Goal: Task Accomplishment & Management: Manage account settings

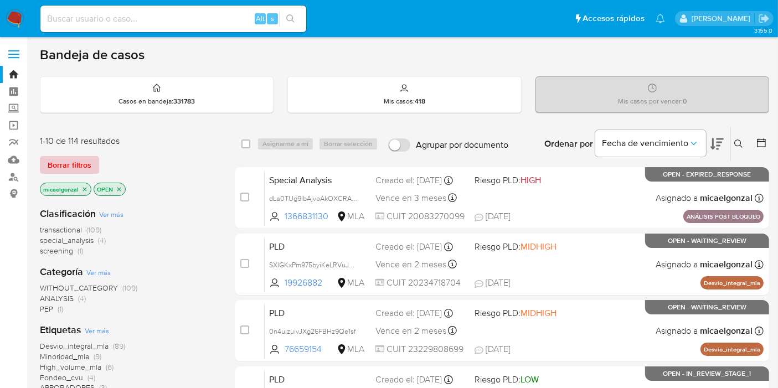
click at [93, 160] on button "Borrar filtros" at bounding box center [69, 165] width 59 height 18
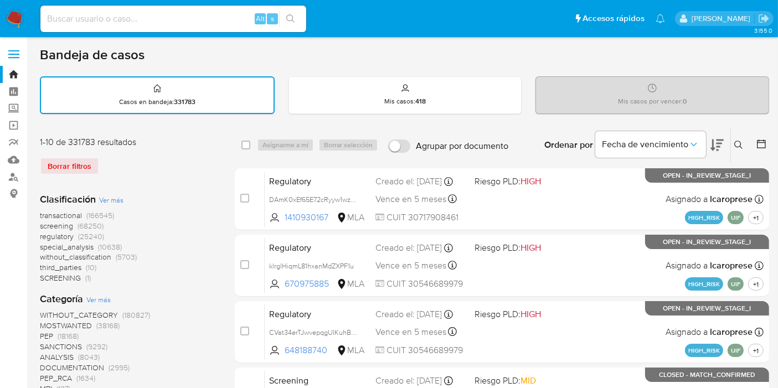
click at [737, 151] on div "Ingrese ID de usuario o caso Buscar Borrar filtros" at bounding box center [739, 145] width 19 height 34
click at [737, 146] on icon at bounding box center [738, 145] width 9 height 9
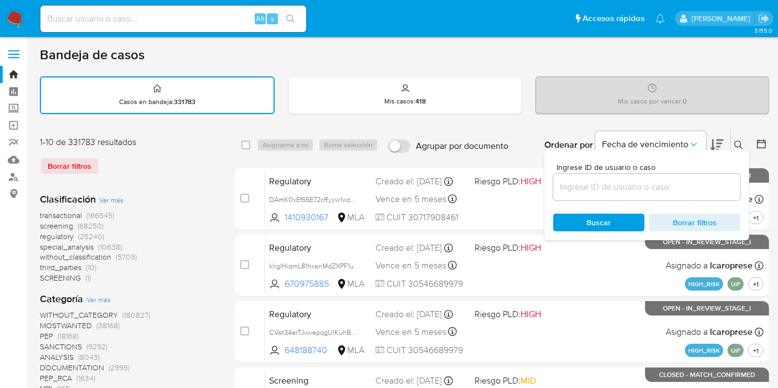
click at [609, 189] on input at bounding box center [646, 187] width 187 height 14
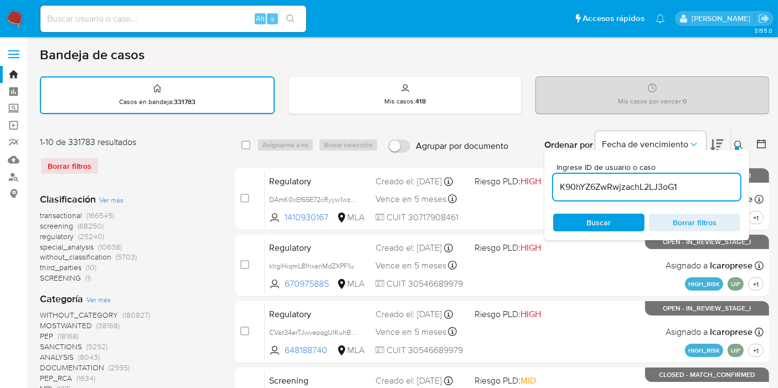
type input "K90hYZ6ZwRwjzachL2LJ3oG1"
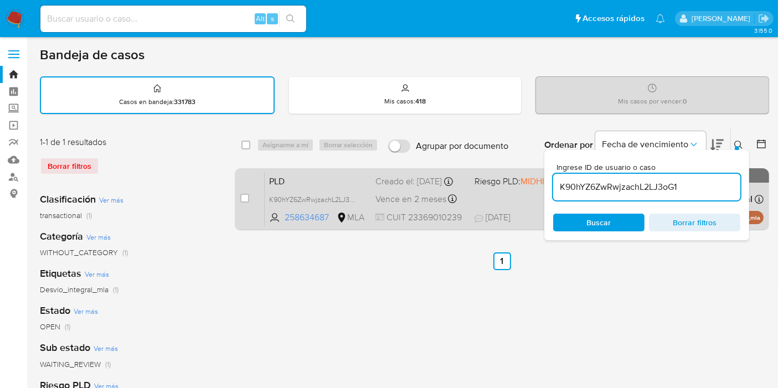
click at [249, 195] on div "case-item-checkbox No es posible asignar el caso" at bounding box center [252, 199] width 24 height 56
click at [246, 195] on input "checkbox" at bounding box center [244, 198] width 9 height 9
checkbox input "true"
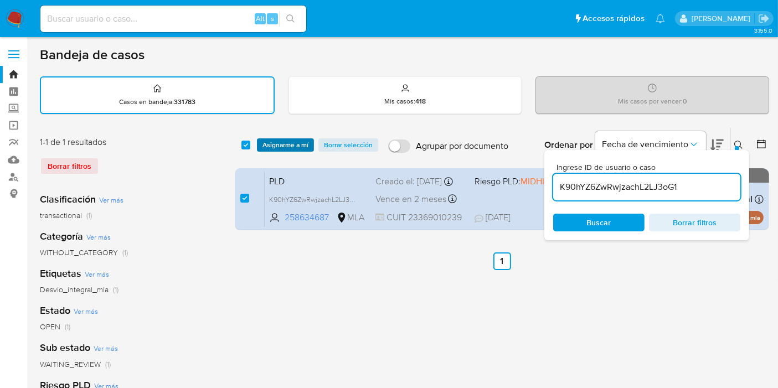
click at [278, 143] on span "Asignarme a mí" at bounding box center [285, 144] width 46 height 11
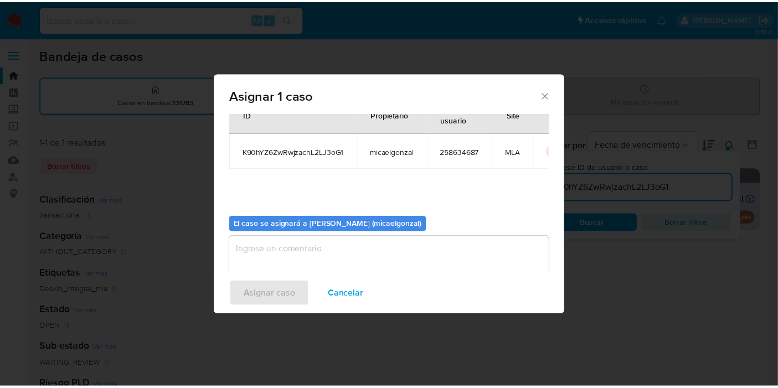
scroll to position [56, 0]
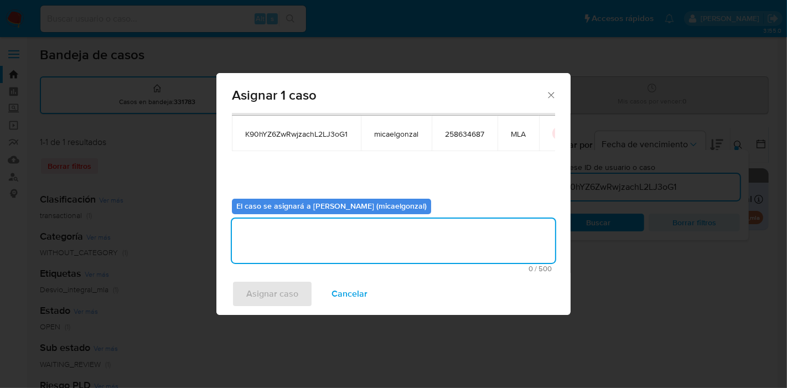
click at [324, 242] on textarea "assign-modal" at bounding box center [393, 241] width 323 height 44
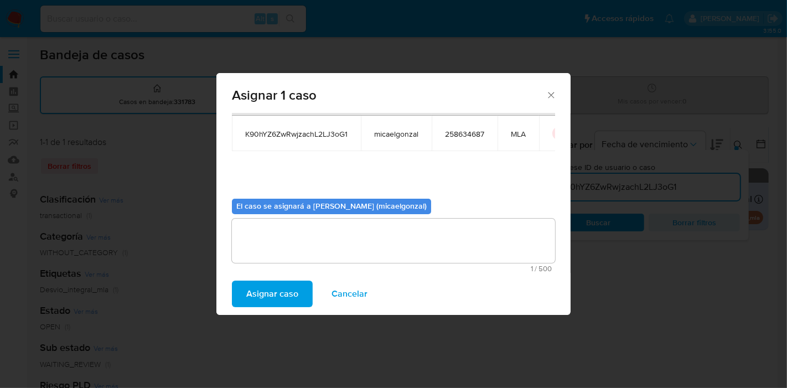
click at [263, 294] on span "Asignar caso" at bounding box center [272, 294] width 52 height 24
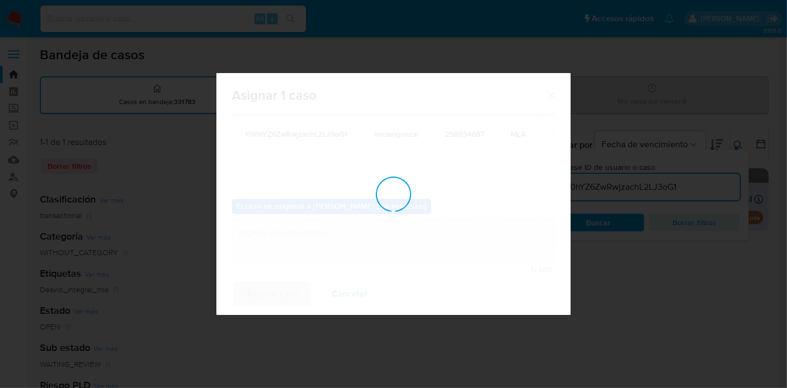
checkbox input "false"
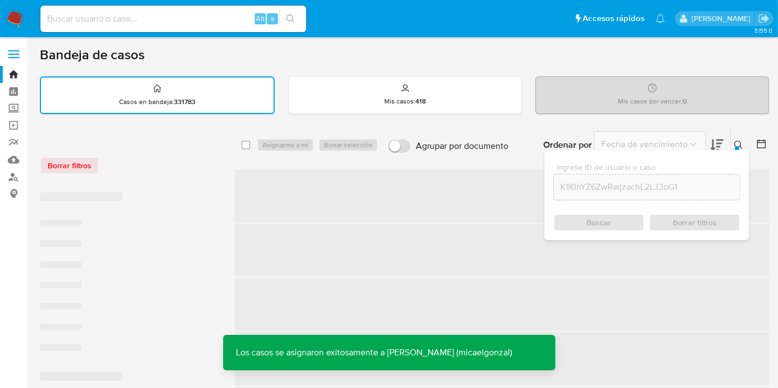
click at [184, 25] on input at bounding box center [173, 19] width 266 height 14
paste input "K90hYZ6ZwRwjzachL2LJ3oG1"
type input "K90hYZ6ZwRwjzachL2LJ3oG1"
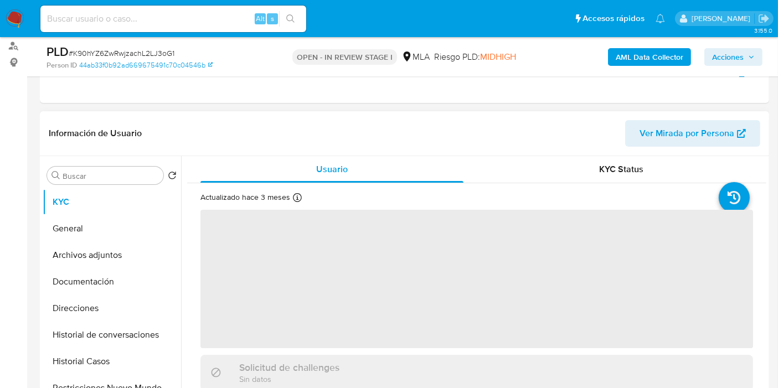
scroll to position [246, 0]
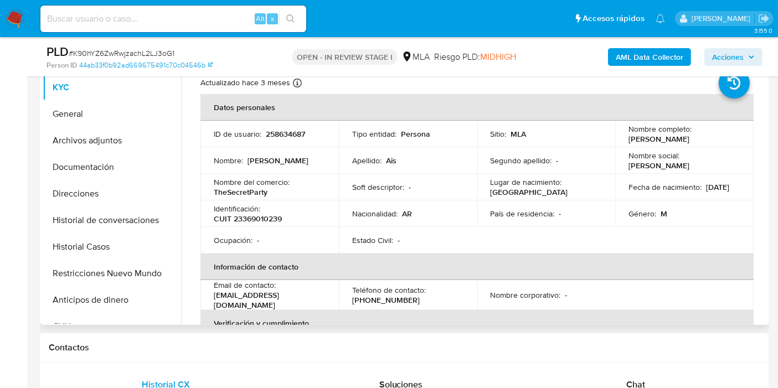
select select "10"
drag, startPoint x: 697, startPoint y: 139, endPoint x: 620, endPoint y: 141, distance: 77.5
click at [620, 141] on td "Nombre completo : Alejandro Gabriel Ais" at bounding box center [684, 134] width 138 height 27
drag, startPoint x: 633, startPoint y: 136, endPoint x: 513, endPoint y: 145, distance: 119.9
click at [513, 145] on td "Sitio : MLA" at bounding box center [546, 134] width 138 height 27
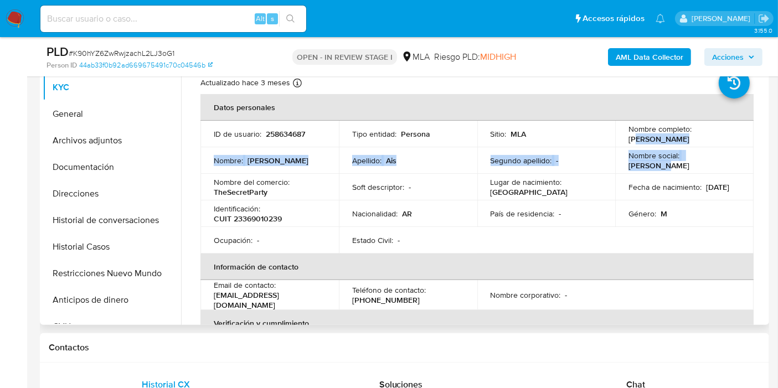
drag, startPoint x: 714, startPoint y: 148, endPoint x: 633, endPoint y: 135, distance: 83.0
click at [633, 135] on tbody "ID de usuario : 258634687 Tipo entidad : Persona Sitio : MLA Nombre completo : …" at bounding box center [476, 187] width 553 height 133
click at [633, 135] on p "Alejandro Gabriel Ais" at bounding box center [658, 139] width 61 height 10
drag, startPoint x: 626, startPoint y: 137, endPoint x: 705, endPoint y: 133, distance: 78.7
click at [705, 133] on div "Nombre completo : Alejandro Gabriel Ais" at bounding box center [684, 134] width 112 height 20
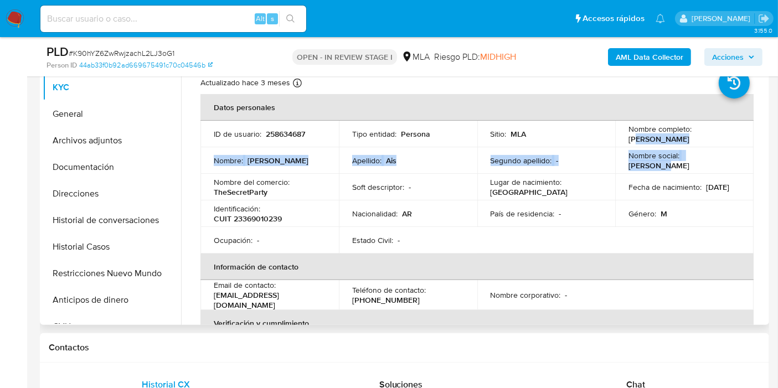
copy p "Alejandro Gabriel Ais"
click at [109, 121] on button "General" at bounding box center [108, 114] width 130 height 27
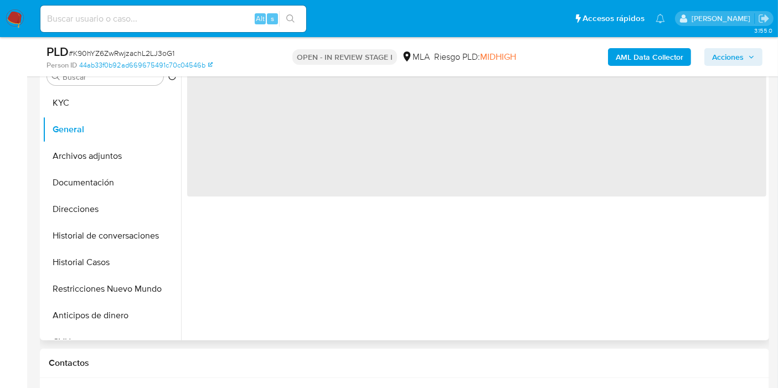
scroll to position [184, 0]
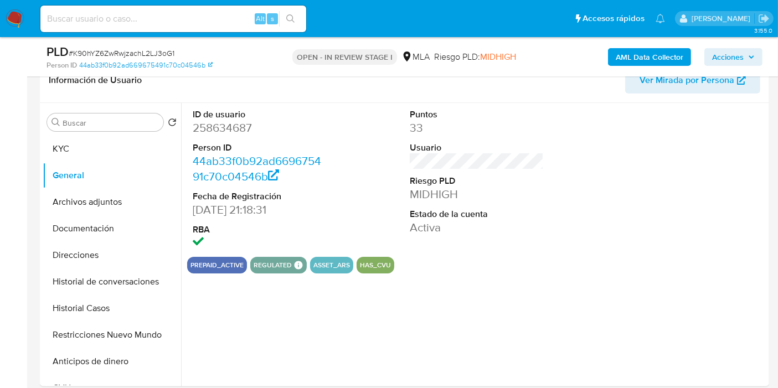
click at [242, 131] on dd "258634687" at bounding box center [260, 127] width 134 height 15
copy dd "258634687"
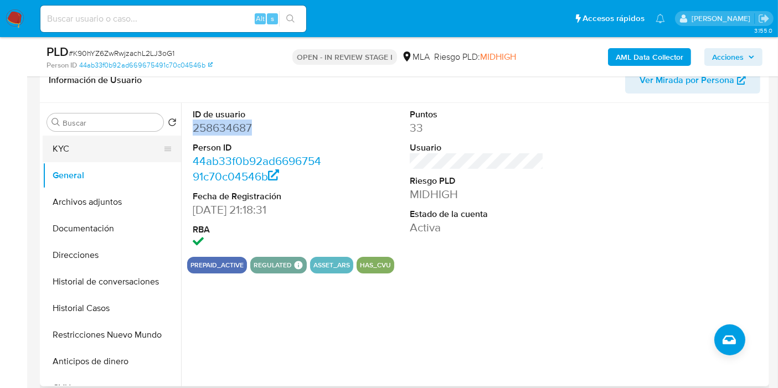
click at [72, 141] on button "KYC" at bounding box center [108, 149] width 130 height 27
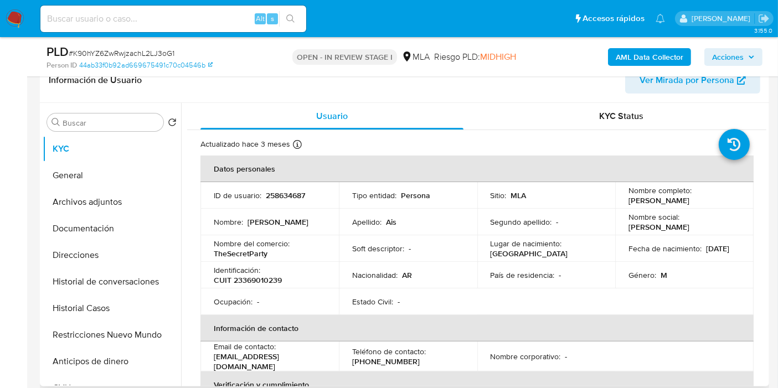
click at [235, 281] on p "CUIT 23369010239" at bounding box center [248, 280] width 68 height 10
copy p "23369010239"
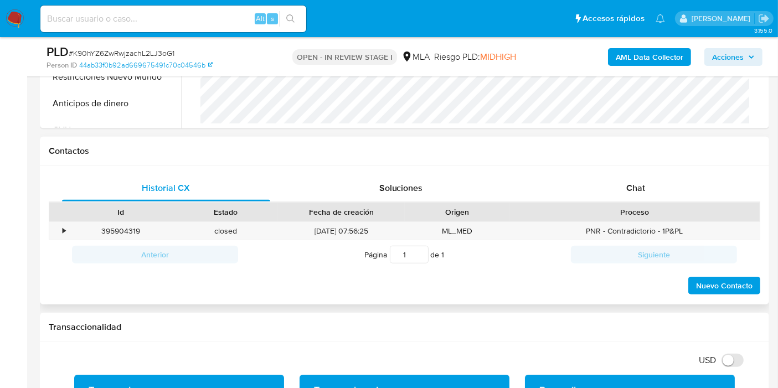
scroll to position [553, 0]
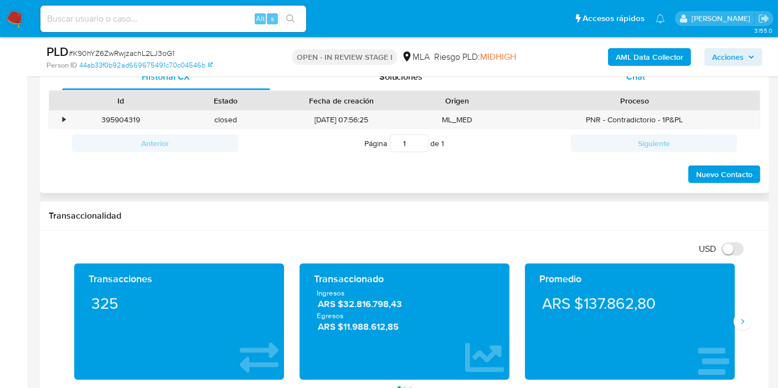
click at [643, 86] on div "Chat" at bounding box center [635, 77] width 208 height 27
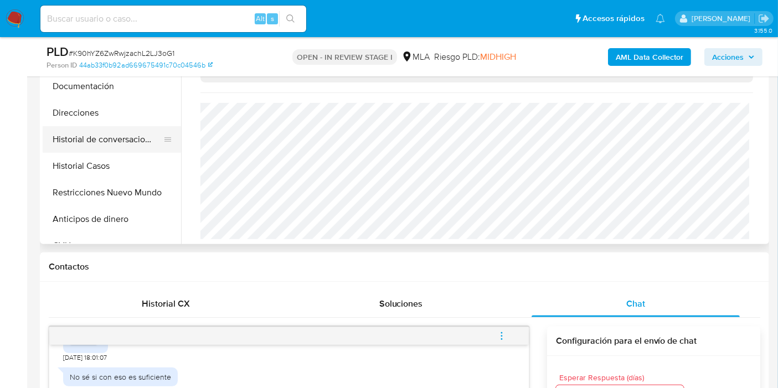
scroll to position [307, 0]
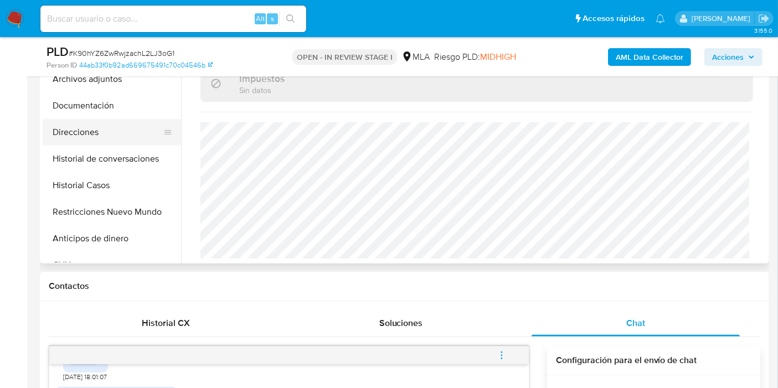
click at [116, 126] on button "Direcciones" at bounding box center [108, 132] width 130 height 27
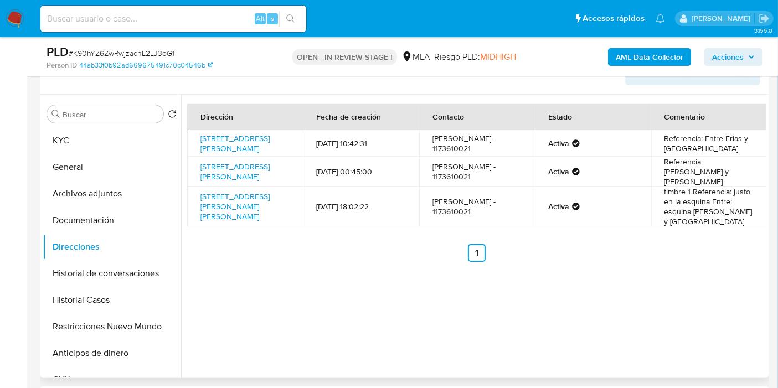
scroll to position [184, 0]
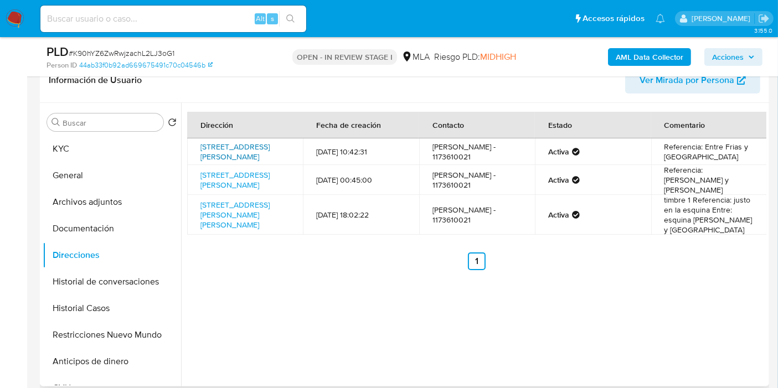
drag, startPoint x: 198, startPoint y: 140, endPoint x: 272, endPoint y: 150, distance: 74.8
click at [272, 150] on td "Mitre 2656, Jose Leon Suarez, Buenos Aires, 1655, Argentina 2656" at bounding box center [245, 151] width 116 height 27
copy link "Mitre 2656, Jose Leon Suarez, Buenos Aires"
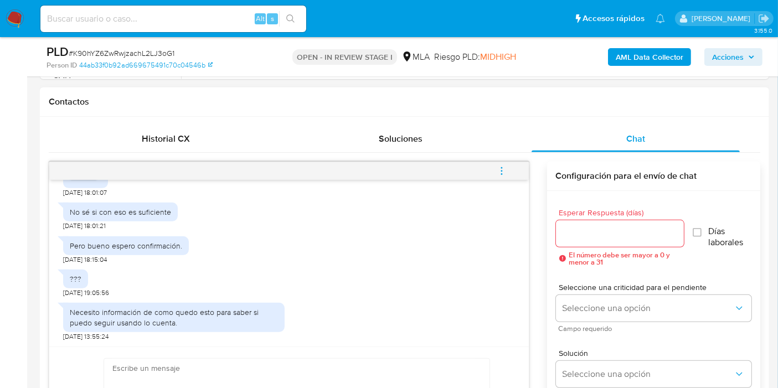
scroll to position [597, 0]
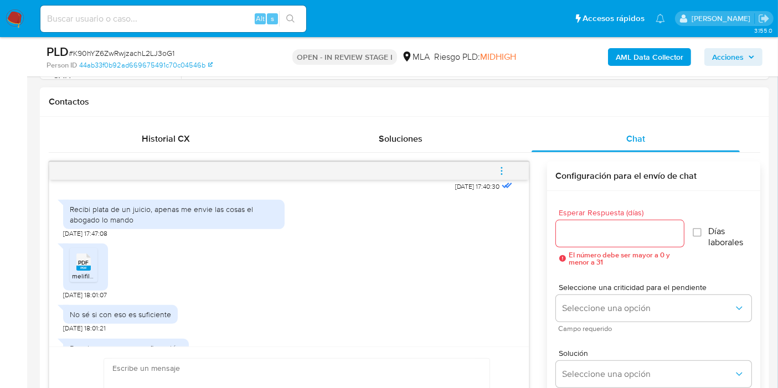
click at [108, 224] on div "Recibi plata de un juicio, apenas me envie las cosas el abogado lo mando" at bounding box center [174, 214] width 208 height 20
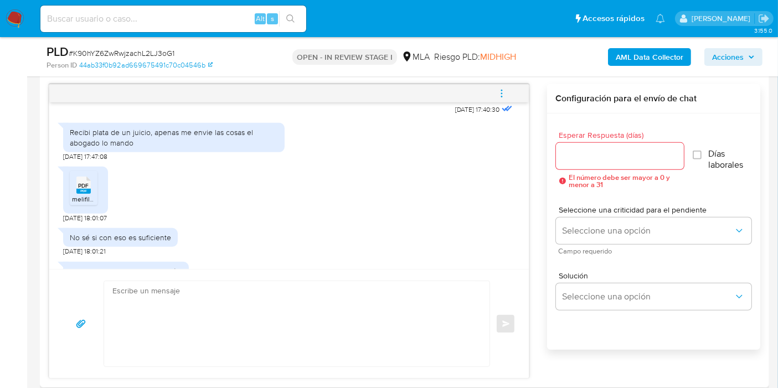
scroll to position [615, 0]
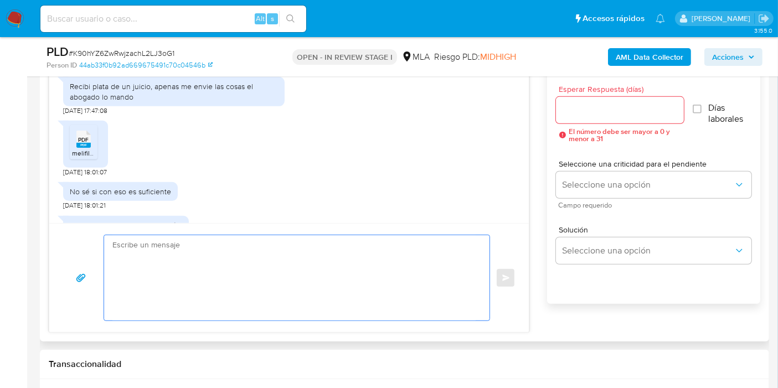
click at [272, 287] on textarea at bounding box center [293, 277] width 363 height 85
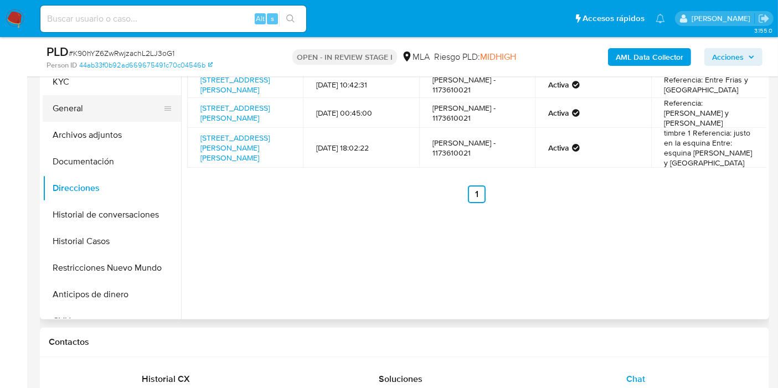
scroll to position [184, 0]
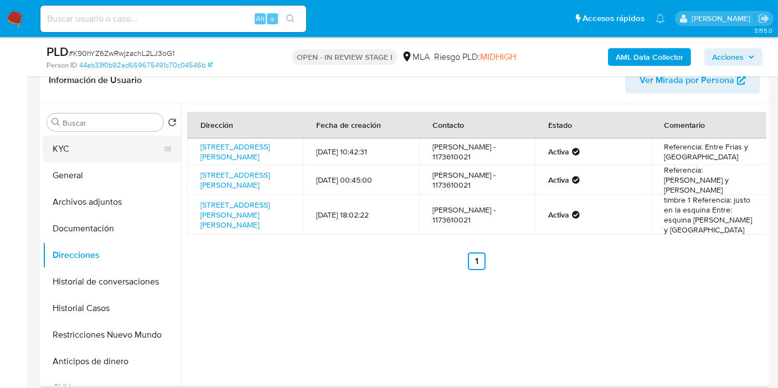
click at [125, 145] on button "KYC" at bounding box center [108, 149] width 130 height 27
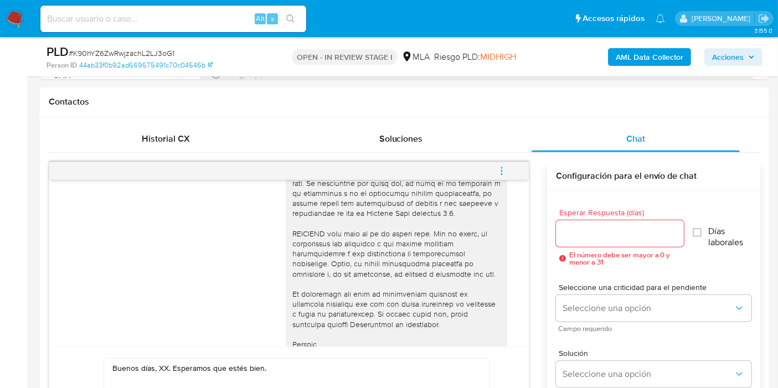
scroll to position [738, 0]
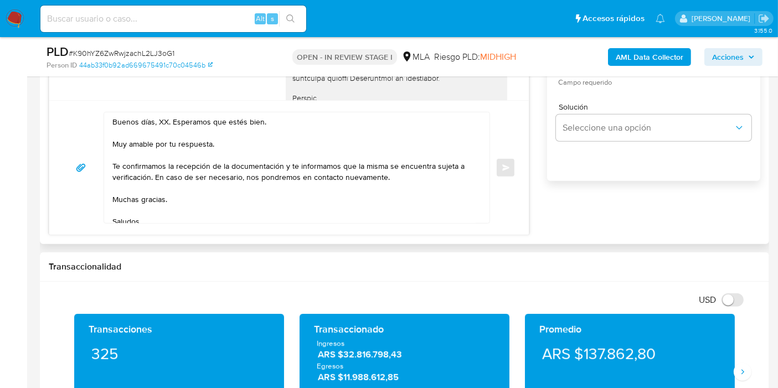
click at [158, 118] on textarea "Buenos días, XX. Esperamos que estés bien. Muy amable por tu respuesta. Te conf…" at bounding box center [293, 167] width 363 height 111
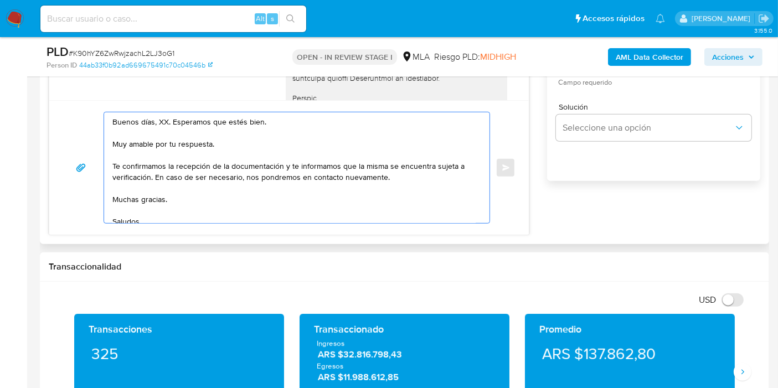
click at [158, 118] on textarea "Buenos días, XX. Esperamos que estés bien. Muy amable por tu respuesta. Te conf…" at bounding box center [293, 167] width 363 height 111
click at [194, 144] on textarea "Buenos días, Alejandro. Esperamos que estés bien. Muy amable por tu respuesta. …" at bounding box center [293, 167] width 363 height 111
drag, startPoint x: 284, startPoint y: 162, endPoint x: 150, endPoint y: 176, distance: 134.6
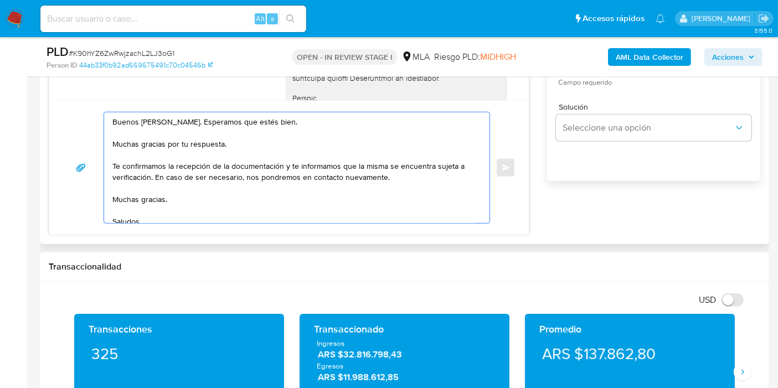
click at [150, 176] on textarea "Buenos días, Alejandro. Esperamos que estés bien. Muchas gracias por tu respues…" at bounding box center [293, 167] width 363 height 111
click at [158, 208] on textarea "Buenos días, Alejandro. Esperamos que estés bien. Muchas gracias por tu respues…" at bounding box center [293, 167] width 363 height 111
click at [158, 201] on textarea "Buenos días, Alejandro. Esperamos que estés bien. Muchas gracias por tu respues…" at bounding box center [293, 167] width 363 height 111
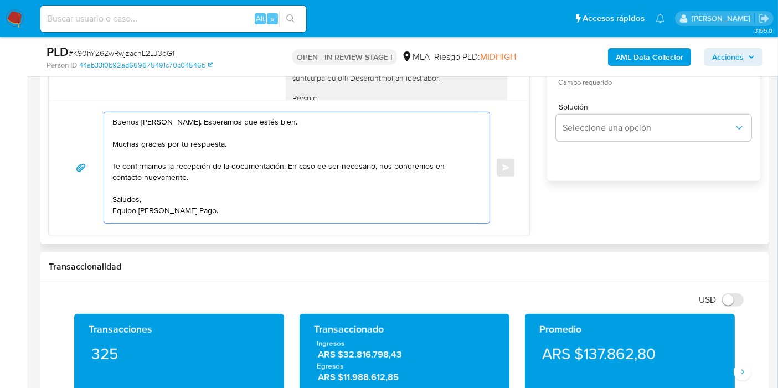
click at [126, 212] on textarea "Buenos días, Alejandro. Esperamos que estés bien. Muchas gracias por tu respues…" at bounding box center [293, 167] width 363 height 111
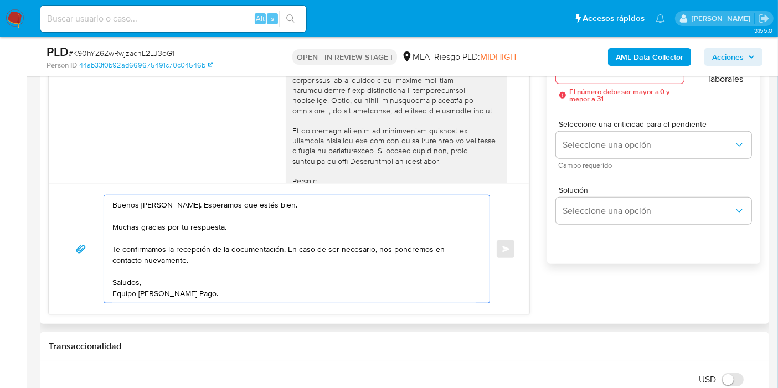
scroll to position [615, 0]
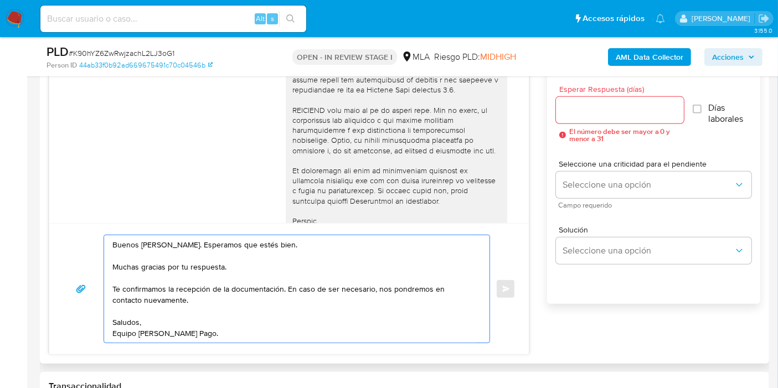
type textarea "Buenos días, Alejandro. Esperamos que estés bien. Muchas gracias por tu respues…"
drag, startPoint x: 588, startPoint y: 117, endPoint x: 602, endPoint y: 106, distance: 18.2
click at [588, 117] on div at bounding box center [620, 110] width 128 height 27
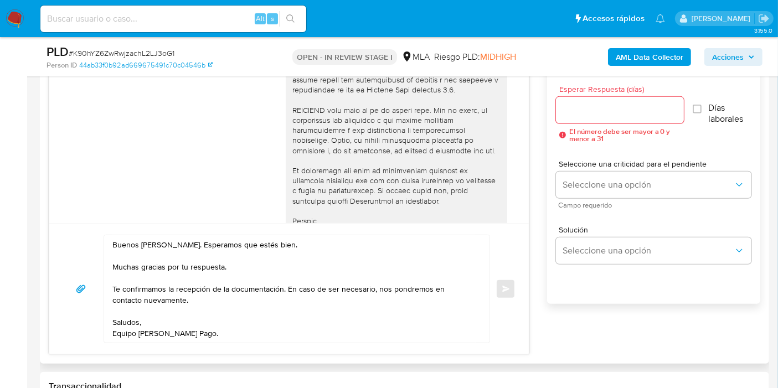
click at [603, 105] on input "Esperar Respuesta (días)" at bounding box center [620, 110] width 128 height 14
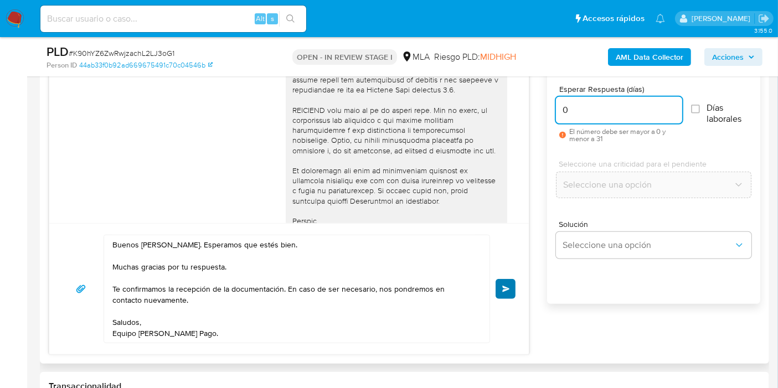
type input "0"
click at [504, 287] on span "Enviar" at bounding box center [506, 289] width 8 height 7
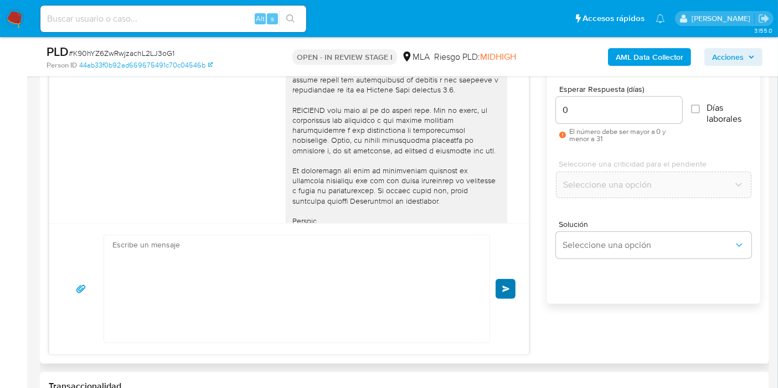
scroll to position [842, 0]
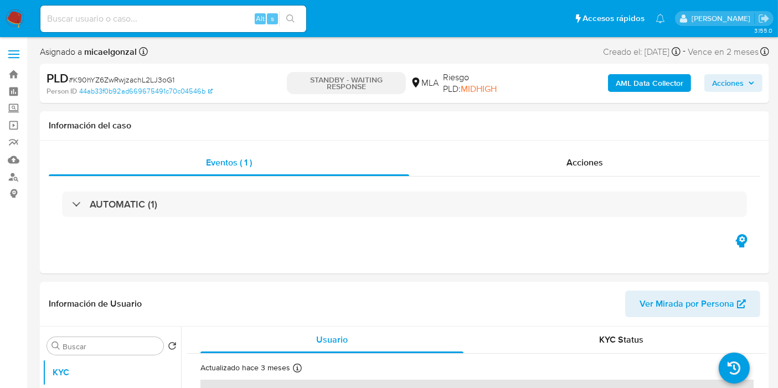
select select "10"
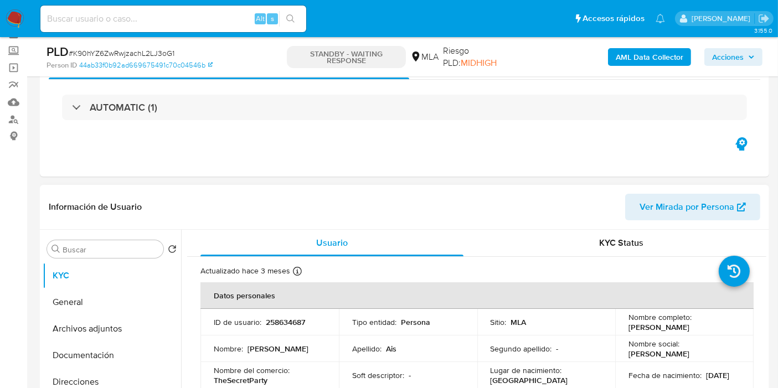
scroll to position [123, 0]
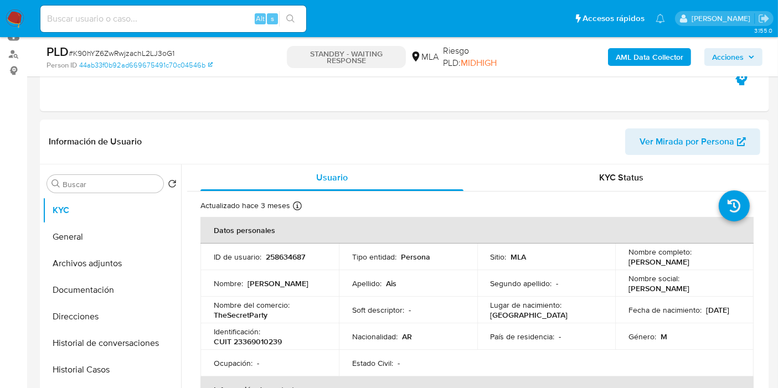
click at [118, 51] on span "# K90hYZ6ZwRwjzachL2LJ3oG1" at bounding box center [122, 53] width 106 height 11
copy span "K90hYZ6ZwRwjzachL2LJ3oG1"
click at [12, 19] on img at bounding box center [15, 18] width 19 height 19
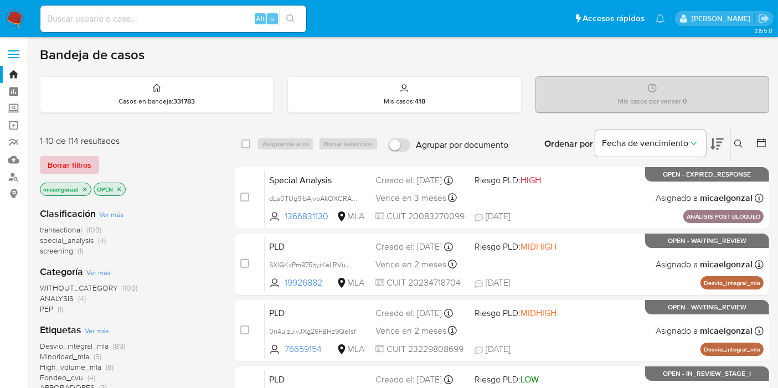
click at [66, 170] on span "Borrar filtros" at bounding box center [70, 164] width 44 height 15
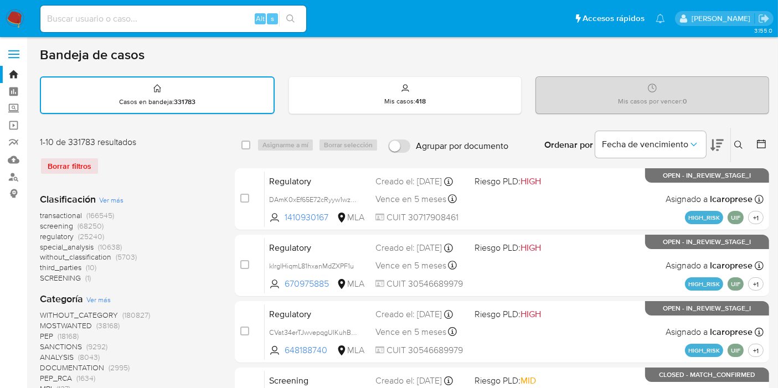
click at [737, 150] on button at bounding box center [740, 144] width 18 height 13
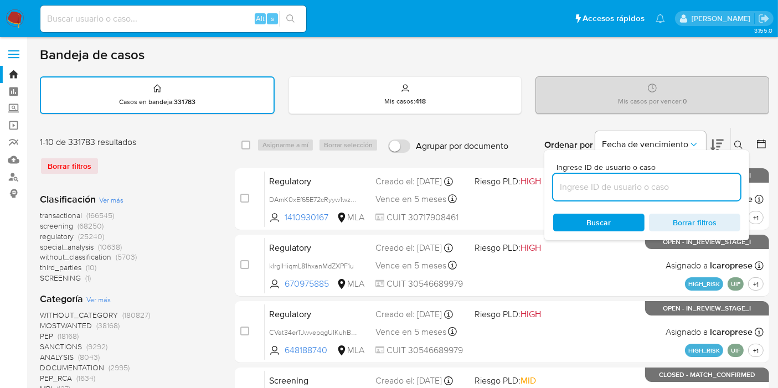
click at [659, 186] on input at bounding box center [646, 187] width 187 height 14
type input "K90hYZ6ZwRwjzachL2LJ3oG1"
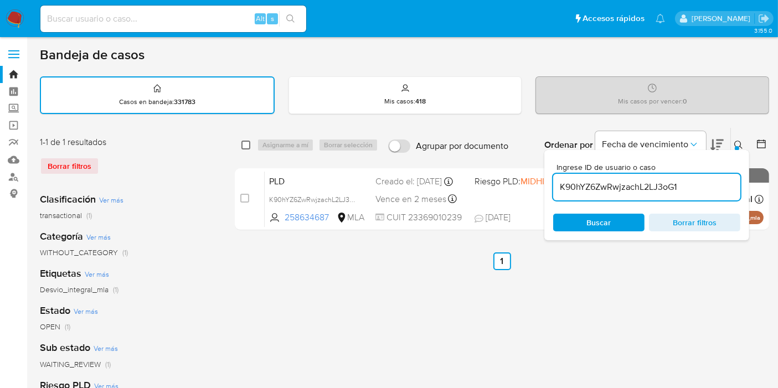
click at [245, 141] on input "checkbox" at bounding box center [245, 145] width 9 height 9
checkbox input "true"
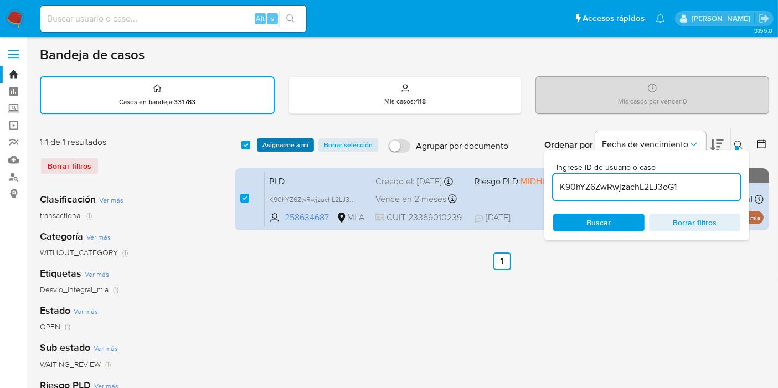
click at [269, 143] on span "Asignarme a mí" at bounding box center [285, 144] width 46 height 11
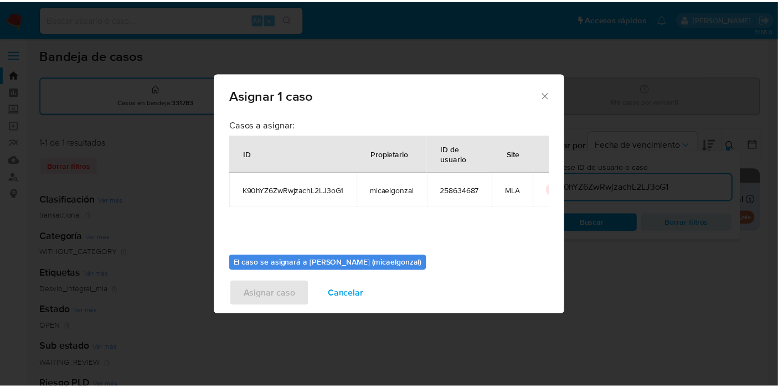
scroll to position [56, 0]
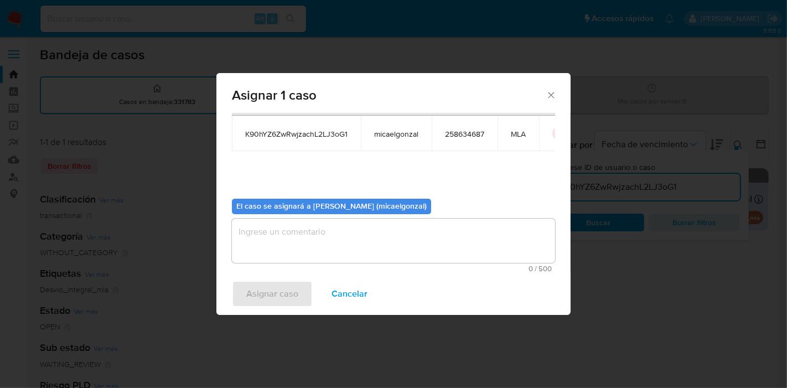
drag, startPoint x: 345, startPoint y: 242, endPoint x: 308, endPoint y: 271, distance: 46.5
click at [343, 244] on textarea "assign-modal" at bounding box center [393, 241] width 323 height 44
click at [291, 289] on span "Asignar caso" at bounding box center [272, 294] width 52 height 24
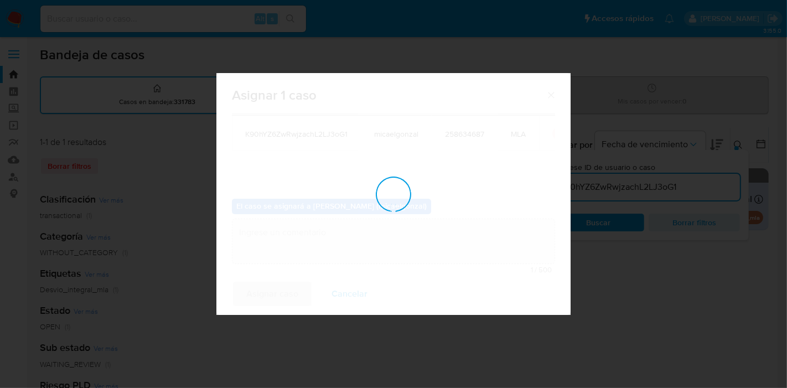
checkbox input "false"
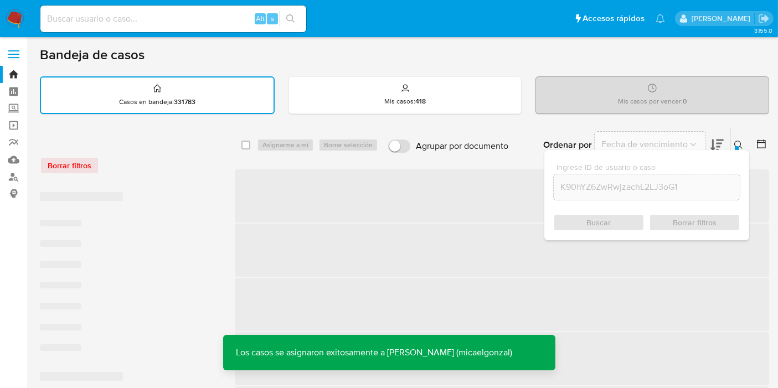
drag, startPoint x: 187, startPoint y: 27, endPoint x: 195, endPoint y: 23, distance: 9.2
click at [188, 26] on div "Alt s" at bounding box center [173, 19] width 266 height 27
click at [195, 23] on input at bounding box center [173, 19] width 266 height 14
paste input "K90hYZ6ZwRwjzachL2LJ3oG1"
type input "K90hYZ6ZwRwjzachL2LJ3oG1"
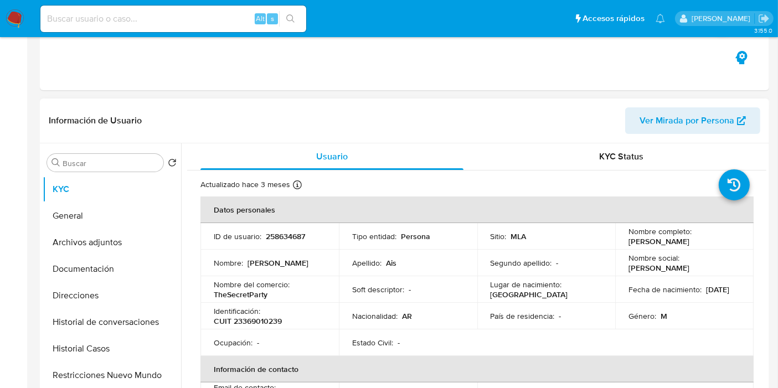
select select "10"
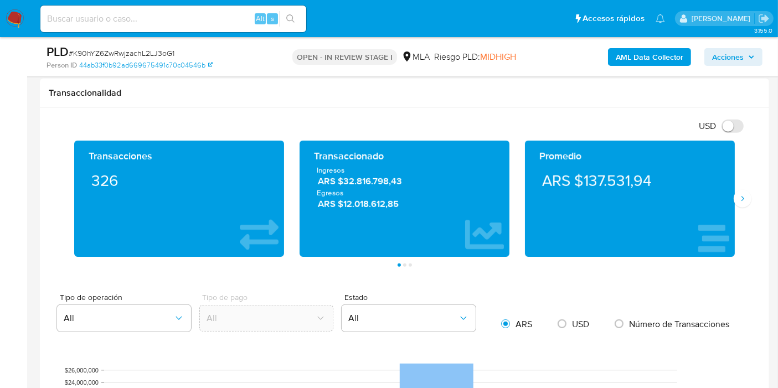
scroll to position [491, 0]
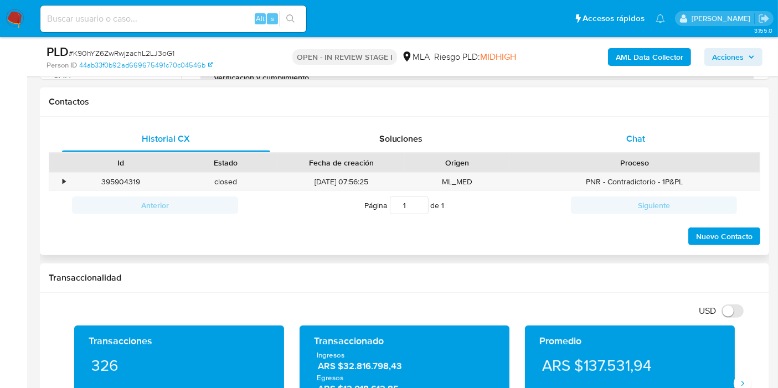
click at [675, 147] on div "Chat" at bounding box center [635, 139] width 208 height 27
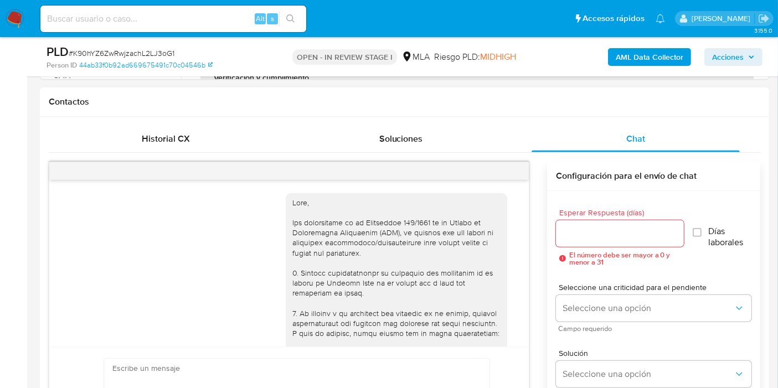
scroll to position [876, 0]
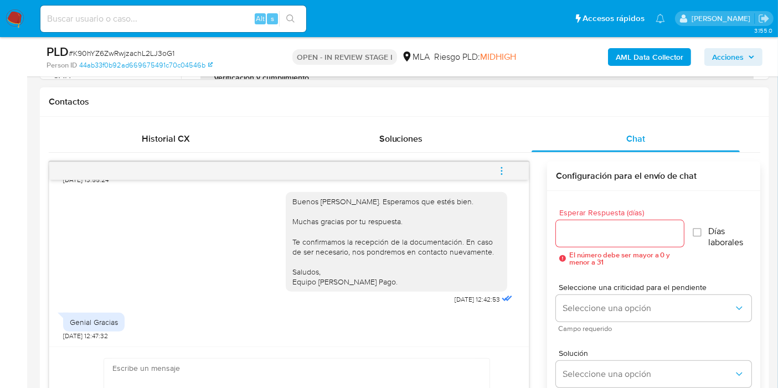
click at [510, 168] on button "menu-action" at bounding box center [501, 171] width 37 height 27
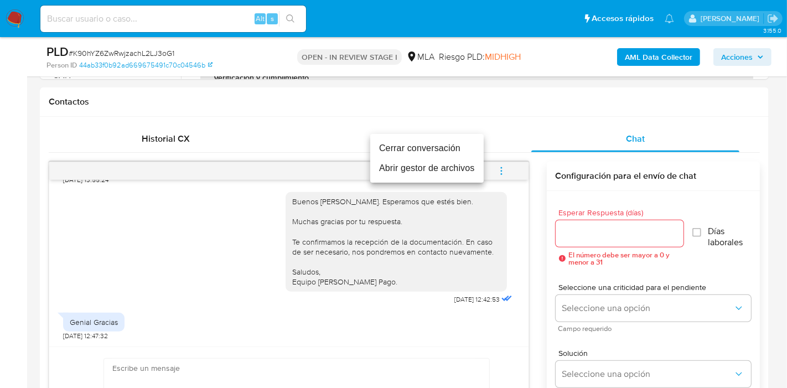
click at [408, 149] on li "Cerrar conversación" at bounding box center [426, 148] width 113 height 20
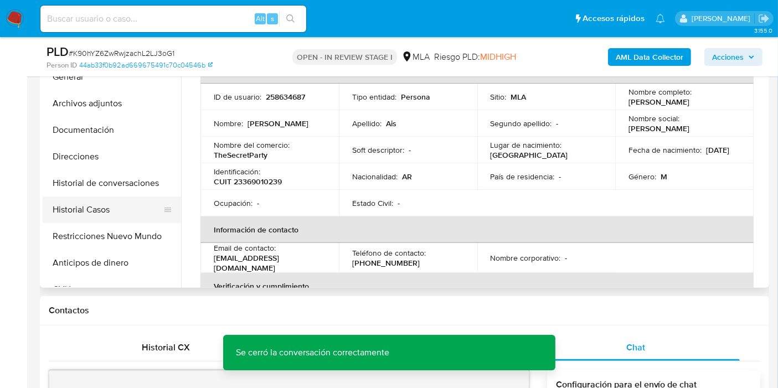
scroll to position [246, 0]
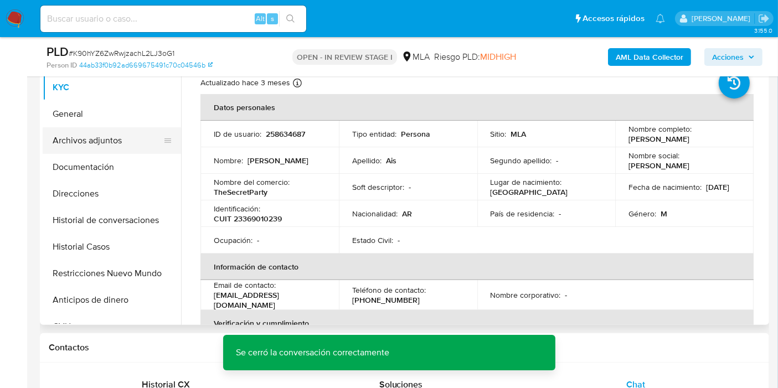
click at [134, 140] on button "Archivos adjuntos" at bounding box center [108, 140] width 130 height 27
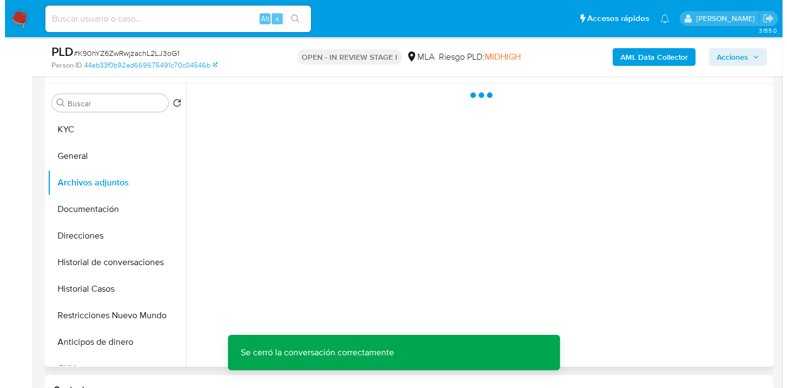
scroll to position [184, 0]
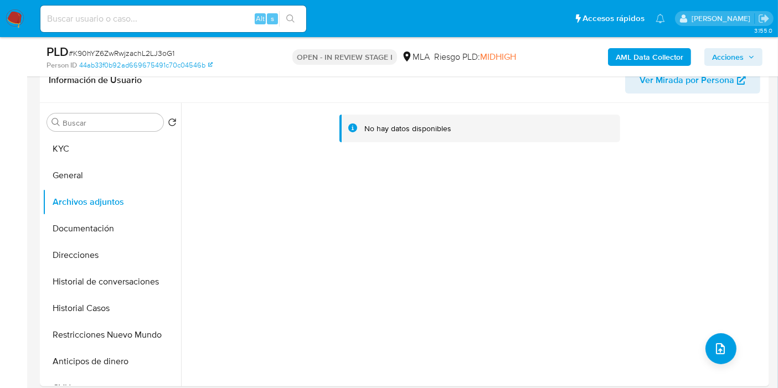
click at [644, 56] on b "AML Data Collector" at bounding box center [649, 57] width 68 height 18
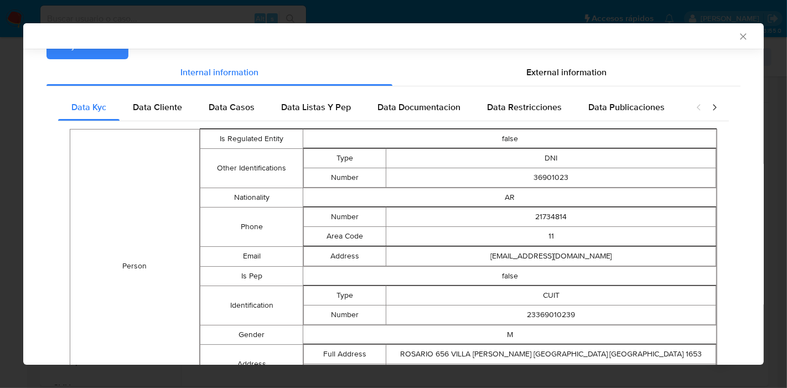
scroll to position [61, 0]
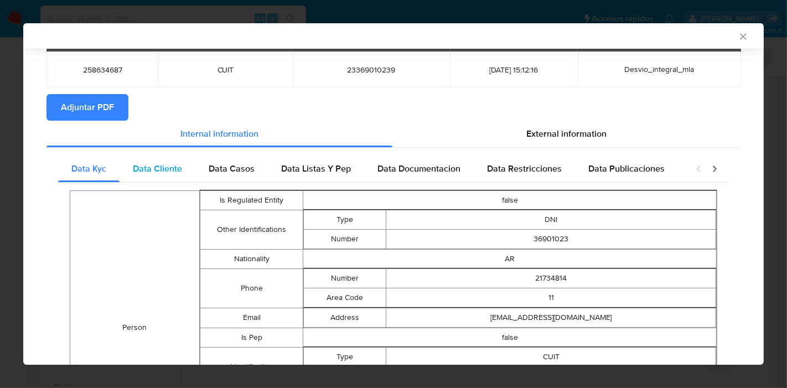
click at [148, 162] on span "Data Cliente" at bounding box center [157, 168] width 49 height 13
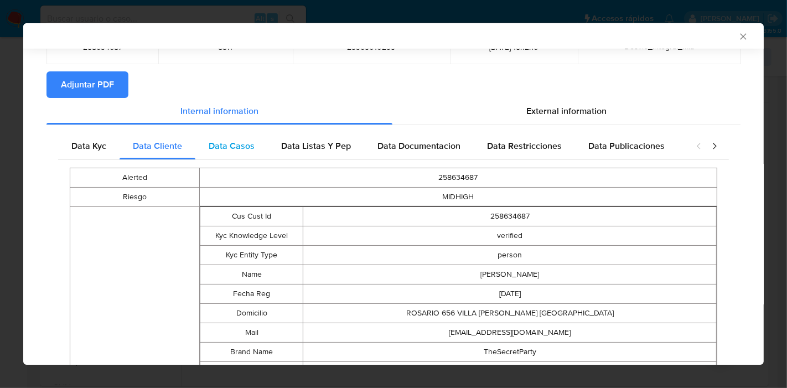
click at [241, 149] on span "Data Casos" at bounding box center [232, 145] width 46 height 13
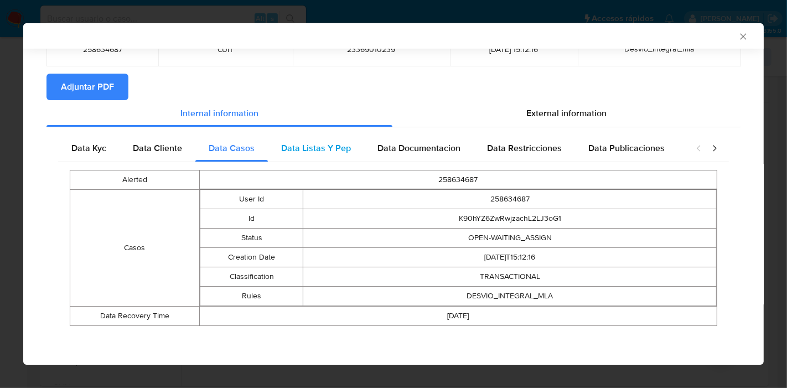
scroll to position [80, 0]
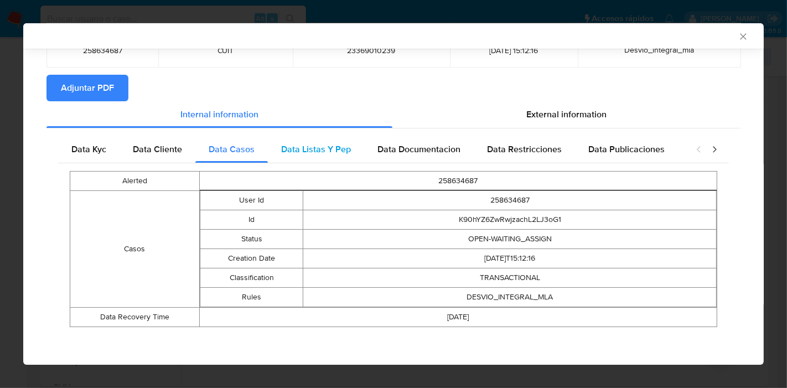
click at [302, 156] on div "Data Listas Y Pep" at bounding box center [316, 149] width 96 height 27
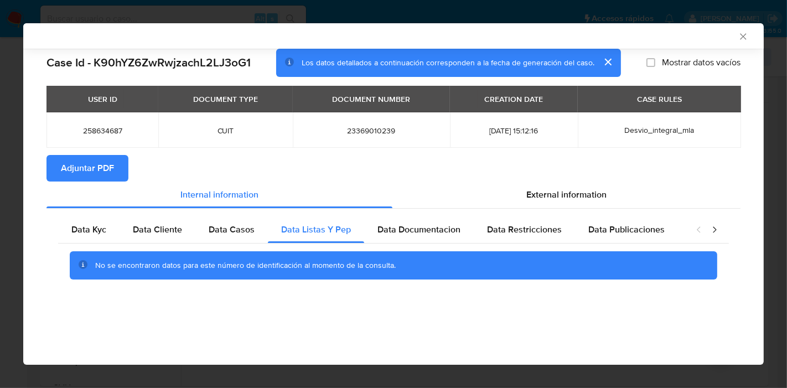
scroll to position [0, 0]
drag, startPoint x: 401, startPoint y: 220, endPoint x: 503, endPoint y: 236, distance: 102.5
click at [401, 220] on div "Data Documentacion" at bounding box center [419, 229] width 110 height 27
drag, startPoint x: 537, startPoint y: 236, endPoint x: 680, endPoint y: 234, distance: 142.3
click at [542, 236] on div "Data Restricciones" at bounding box center [524, 229] width 101 height 27
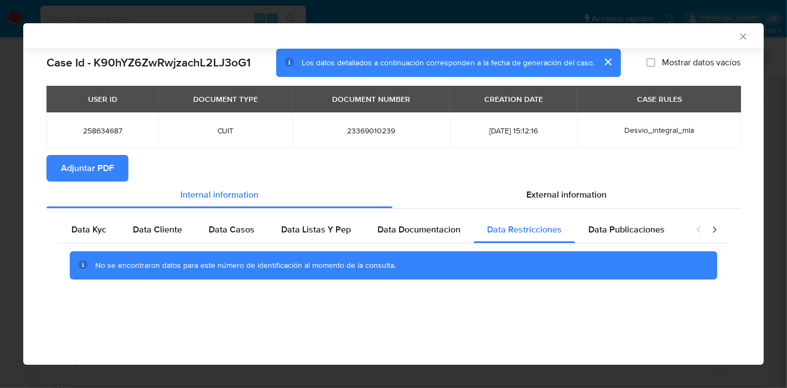
drag, startPoint x: 646, startPoint y: 229, endPoint x: 713, endPoint y: 231, distance: 67.0
click at [646, 229] on span "Data Publicaciones" at bounding box center [626, 229] width 76 height 13
click at [719, 231] on icon "closure-recommendation-modal" at bounding box center [714, 229] width 11 height 11
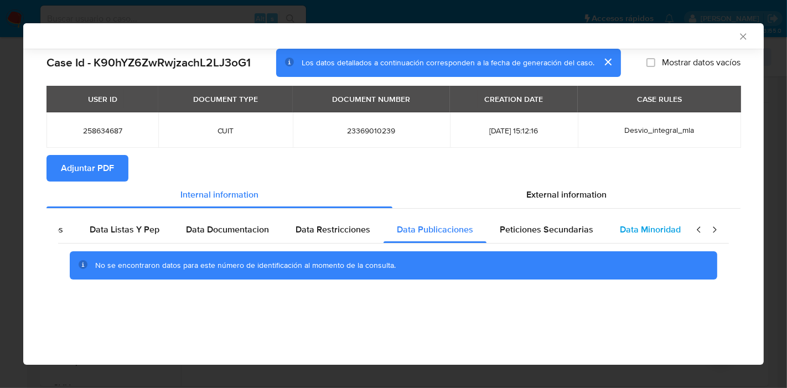
scroll to position [0, 194]
click at [640, 231] on span "Data Minoridad" at bounding box center [647, 229] width 61 height 13
drag, startPoint x: 562, startPoint y: 236, endPoint x: 628, endPoint y: 231, distance: 66.6
click at [565, 236] on div "Peticiones Secundarias" at bounding box center [544, 229] width 120 height 27
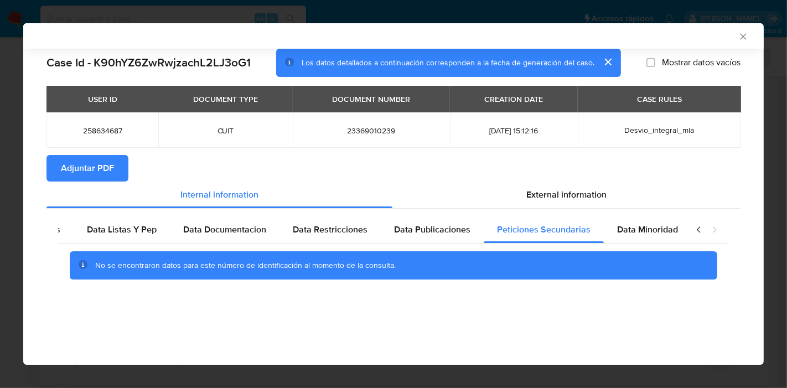
click at [696, 229] on icon "closure-recommendation-modal" at bounding box center [698, 229] width 11 height 11
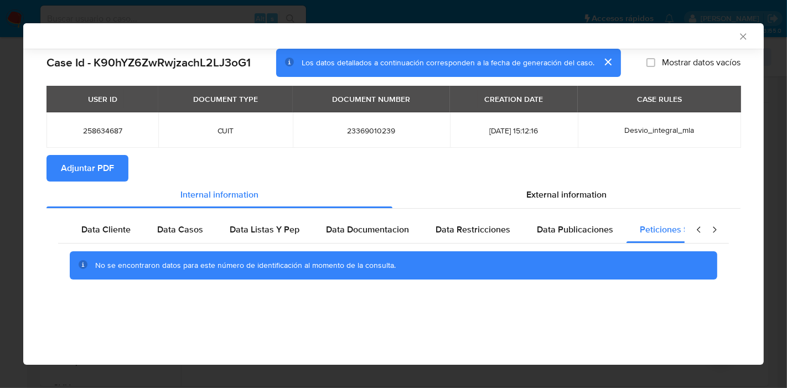
scroll to position [0, 0]
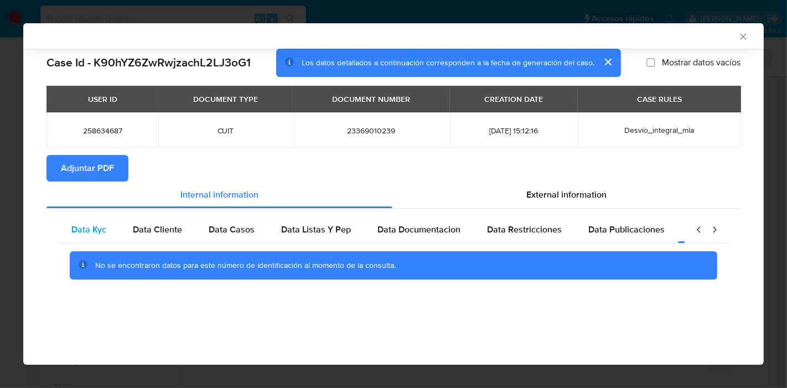
click at [77, 226] on span "Data Kyc" at bounding box center [88, 229] width 35 height 13
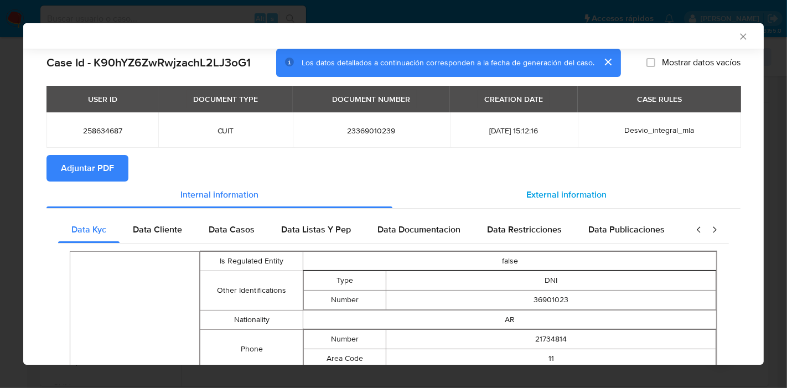
click at [558, 189] on span "External information" at bounding box center [566, 194] width 80 height 13
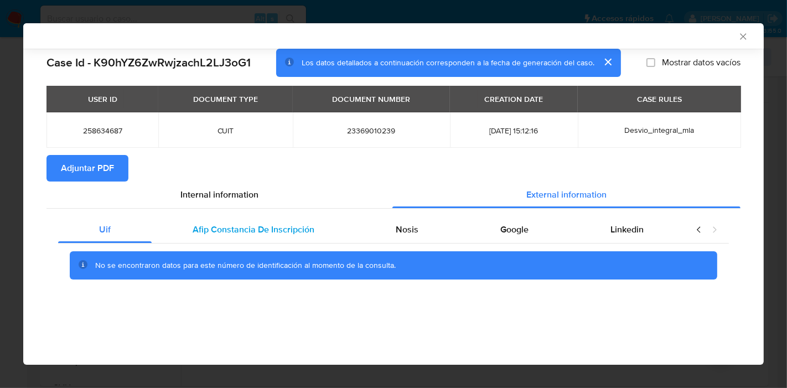
click at [266, 235] on span "Afip Constancia De Inscripción" at bounding box center [254, 229] width 122 height 13
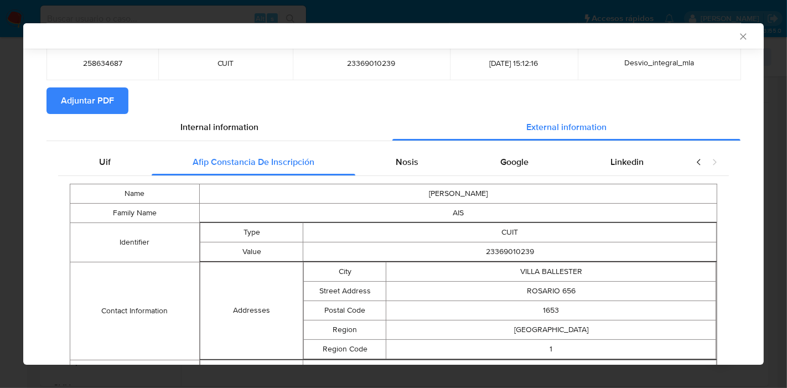
scroll to position [121, 0]
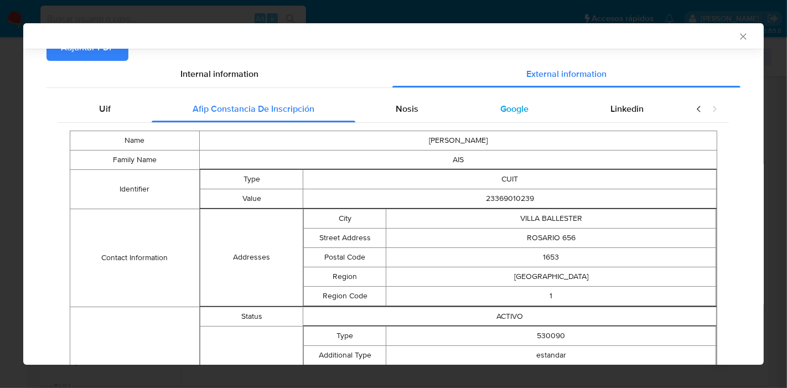
drag, startPoint x: 412, startPoint y: 109, endPoint x: 471, endPoint y: 100, distance: 59.3
click at [412, 108] on span "Nosis" at bounding box center [407, 108] width 23 height 13
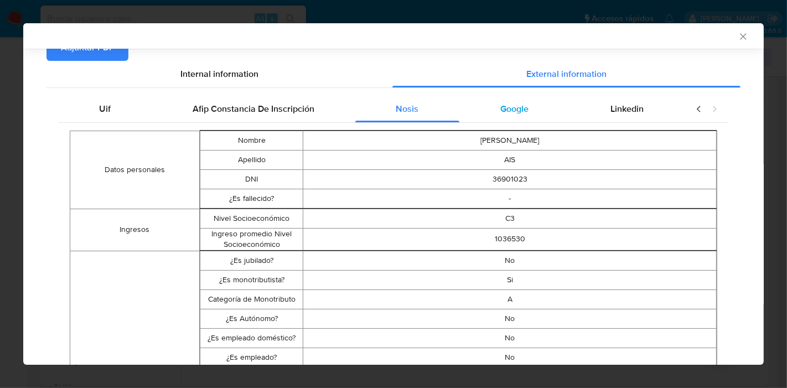
click at [524, 107] on div "Google" at bounding box center [514, 109] width 110 height 27
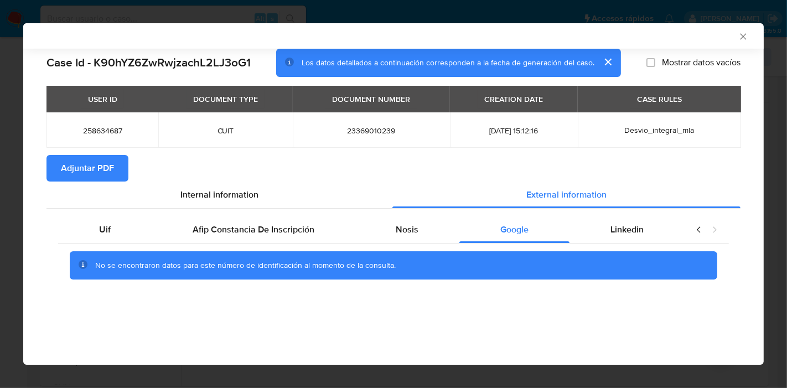
scroll to position [0, 0]
drag, startPoint x: 637, startPoint y: 223, endPoint x: 682, endPoint y: 225, distance: 44.9
click at [640, 224] on span "Linkedin" at bounding box center [626, 229] width 33 height 13
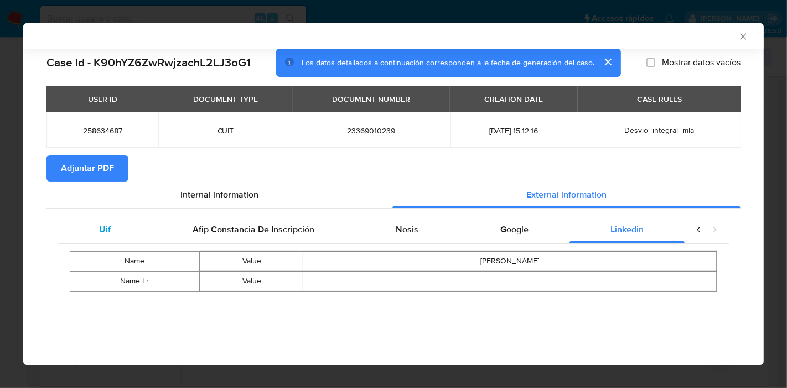
drag, startPoint x: 67, startPoint y: 225, endPoint x: 74, endPoint y: 226, distance: 6.7
click at [73, 226] on div "Uif" at bounding box center [105, 229] width 94 height 27
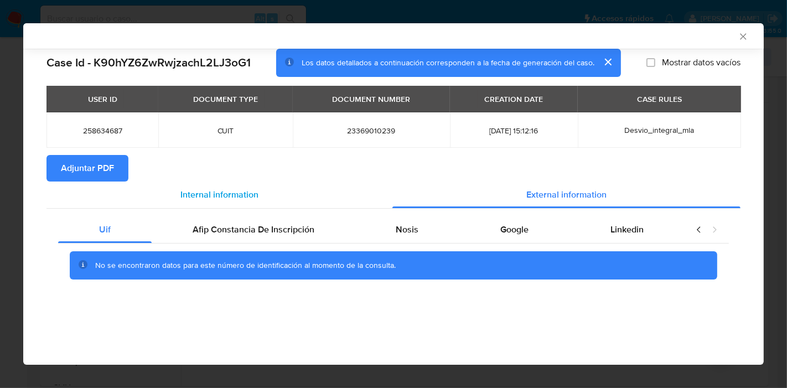
click at [196, 199] on span "Internal information" at bounding box center [219, 194] width 78 height 13
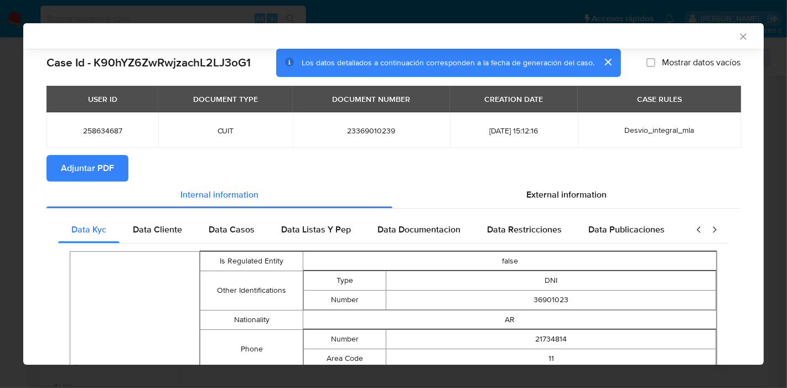
click at [96, 157] on span "Adjuntar PDF" at bounding box center [87, 168] width 53 height 24
click at [738, 34] on icon "Cerrar ventana" at bounding box center [743, 36] width 11 height 11
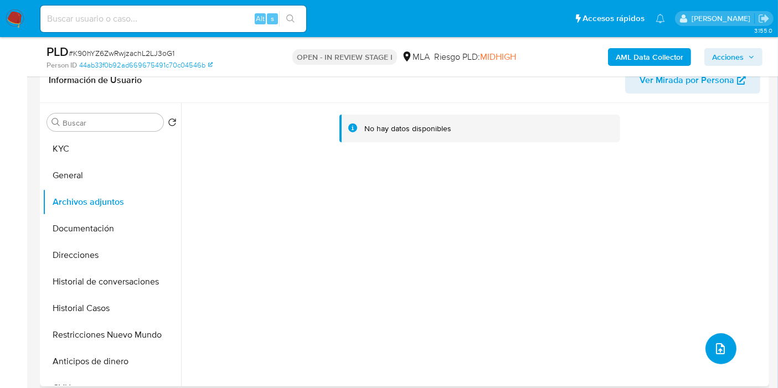
click at [713, 339] on button "upload-file" at bounding box center [720, 348] width 31 height 31
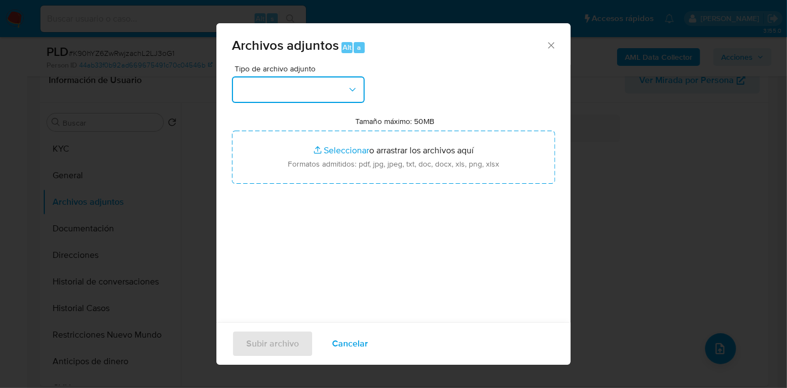
click at [350, 78] on button "button" at bounding box center [298, 89] width 133 height 27
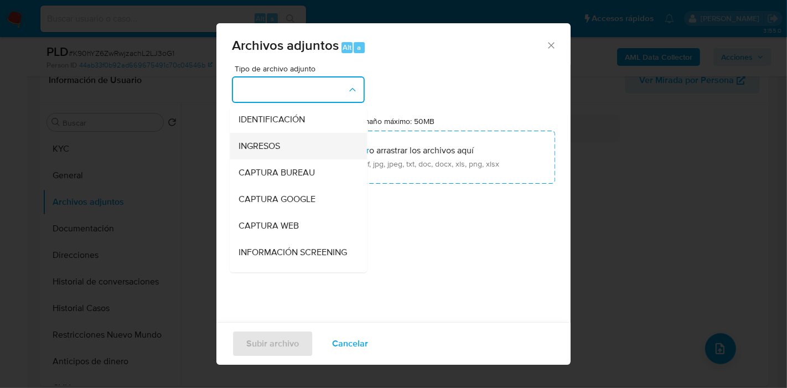
click at [281, 141] on div "INGRESOS" at bounding box center [295, 146] width 113 height 27
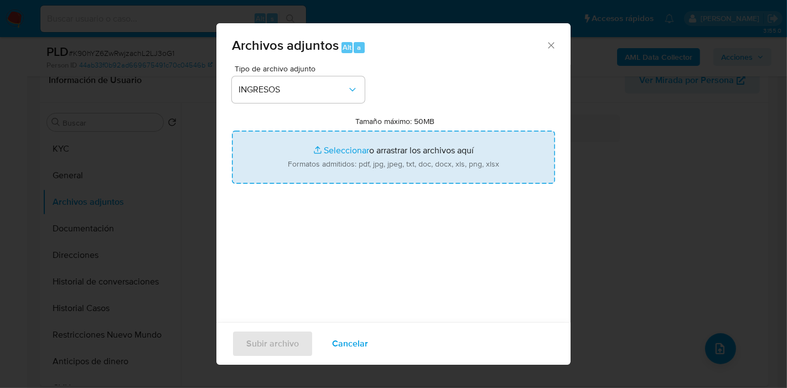
click at [304, 166] on input "Tamaño máximo: 50MB Seleccionar archivos" at bounding box center [393, 157] width 323 height 53
type input "C:\fakepath\Juzgado Nacional de 1ra Instancia del Trabajo.pdf"
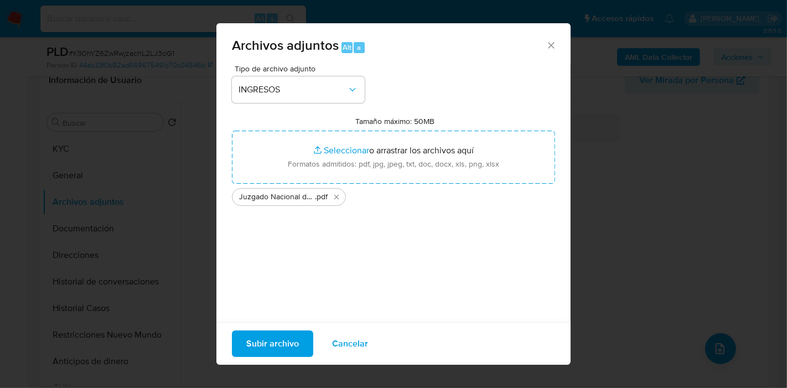
click at [256, 340] on span "Subir archivo" at bounding box center [272, 344] width 53 height 24
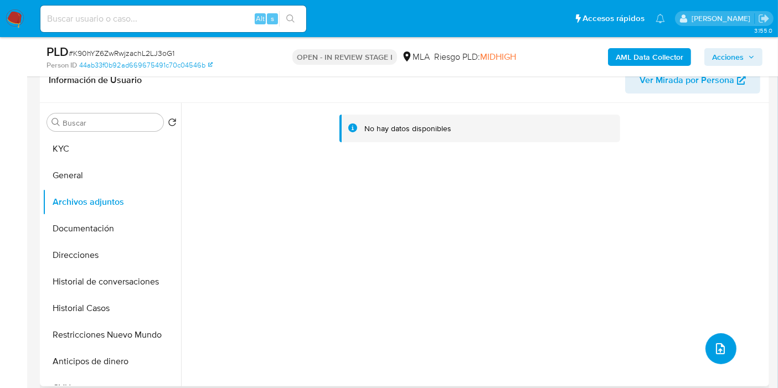
click at [719, 350] on icon "upload-file" at bounding box center [720, 348] width 9 height 11
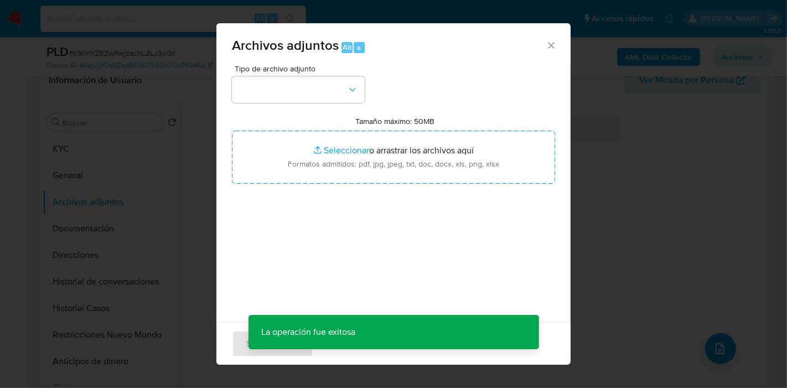
click at [546, 41] on icon "Cerrar" at bounding box center [551, 45] width 11 height 11
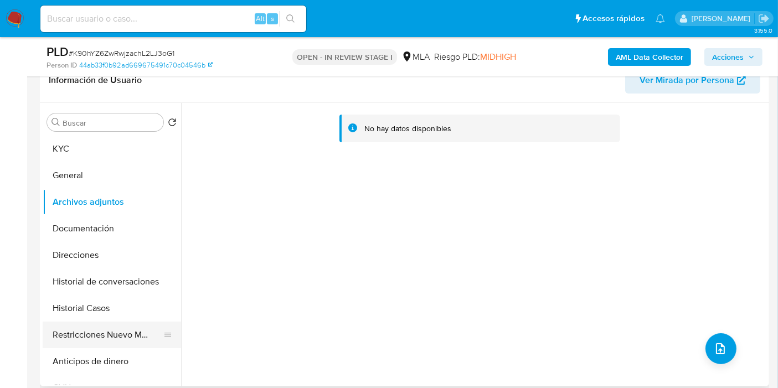
click at [71, 334] on button "Restricciones Nuevo Mundo" at bounding box center [108, 335] width 130 height 27
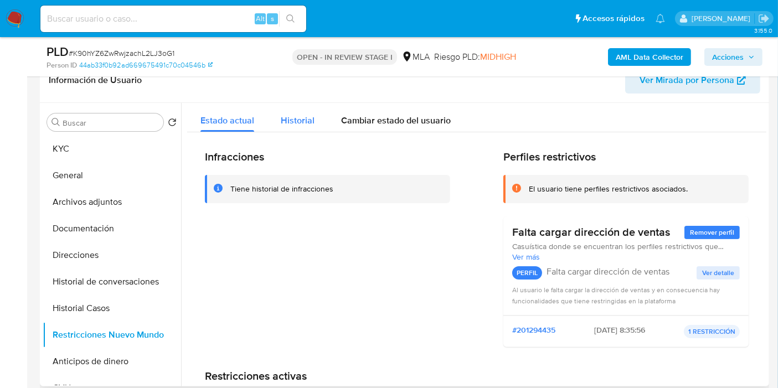
click at [311, 127] on div "Historial" at bounding box center [298, 117] width 34 height 29
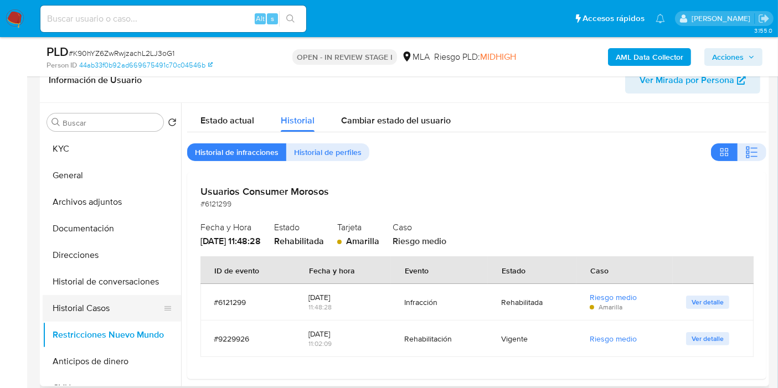
click at [102, 311] on button "Historial Casos" at bounding box center [108, 308] width 130 height 27
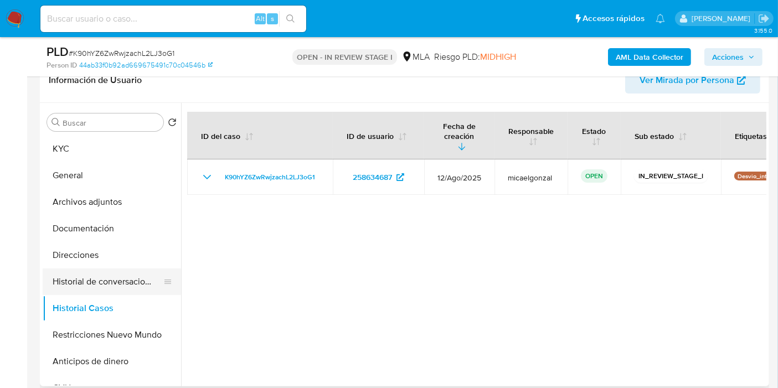
click at [106, 280] on button "Historial de conversaciones" at bounding box center [108, 281] width 130 height 27
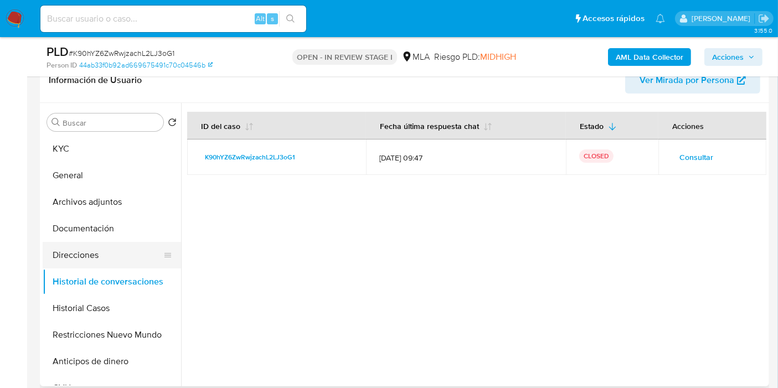
click at [125, 251] on button "Direcciones" at bounding box center [108, 255] width 130 height 27
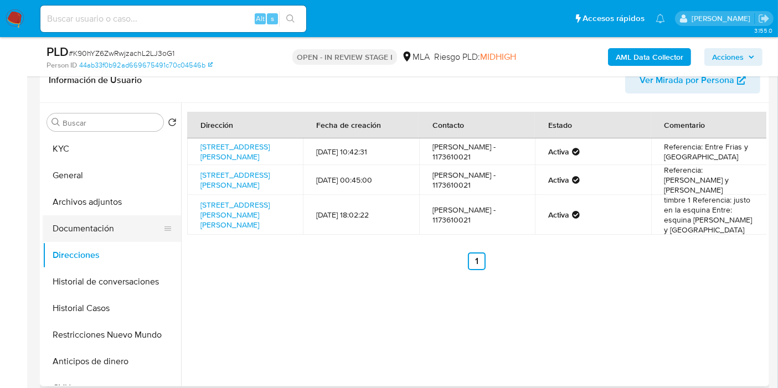
click at [106, 236] on button "Documentación" at bounding box center [108, 228] width 130 height 27
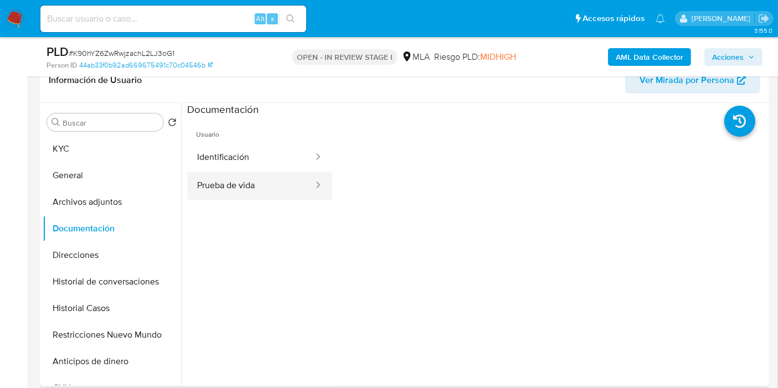
click at [239, 196] on button "Prueba de vida" at bounding box center [250, 186] width 127 height 28
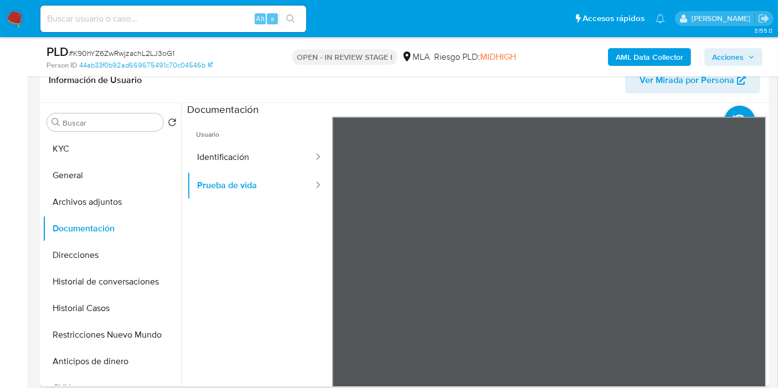
click at [226, 139] on span "Usuario" at bounding box center [259, 130] width 145 height 27
click at [234, 159] on button "Identificación" at bounding box center [250, 157] width 127 height 28
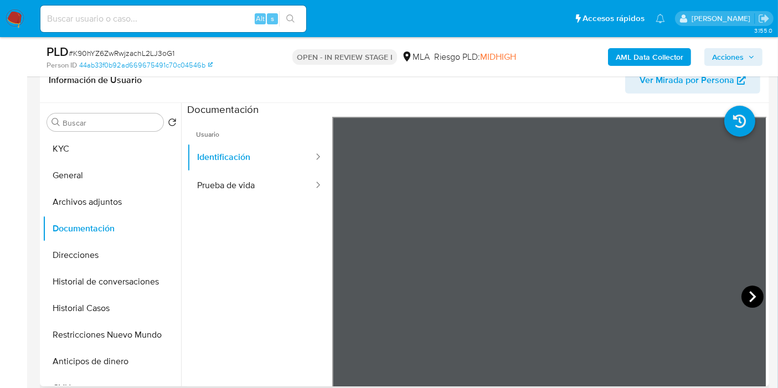
click at [747, 296] on icon at bounding box center [752, 297] width 22 height 22
click at [131, 196] on button "Archivos adjuntos" at bounding box center [108, 202] width 130 height 27
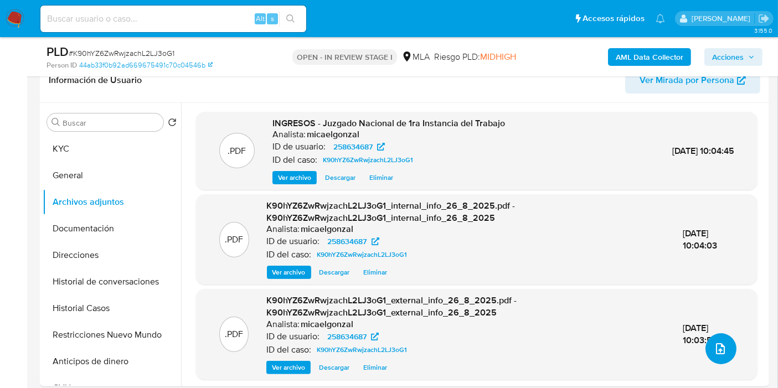
click at [713, 350] on icon "upload-file" at bounding box center [719, 348] width 13 height 13
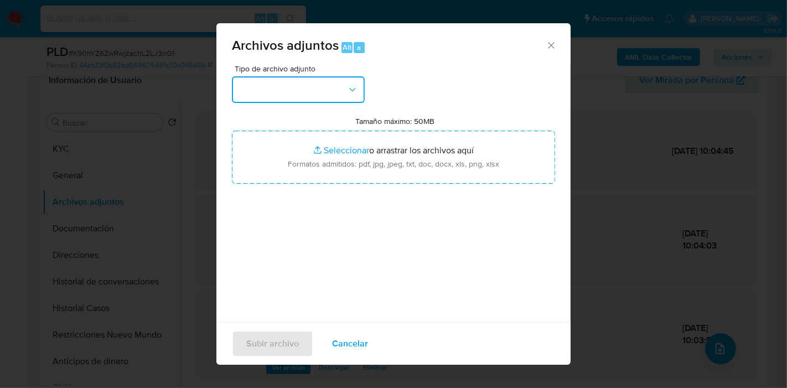
click at [277, 89] on button "button" at bounding box center [298, 89] width 133 height 27
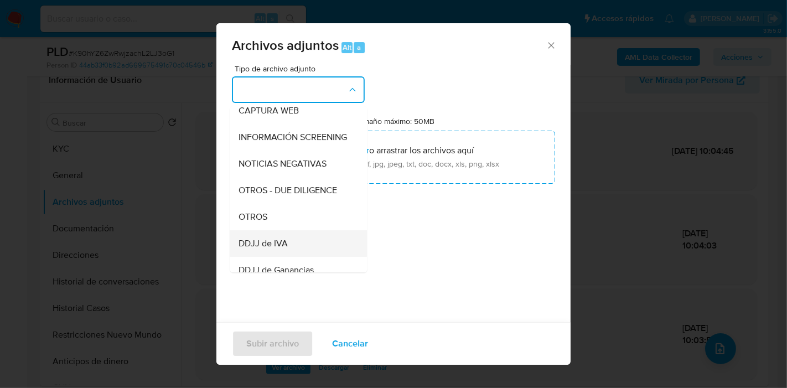
scroll to position [184, 0]
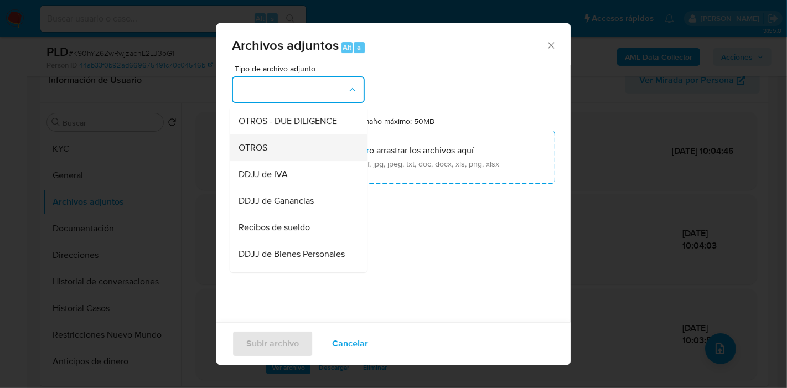
click at [289, 161] on div "OTROS" at bounding box center [295, 147] width 113 height 27
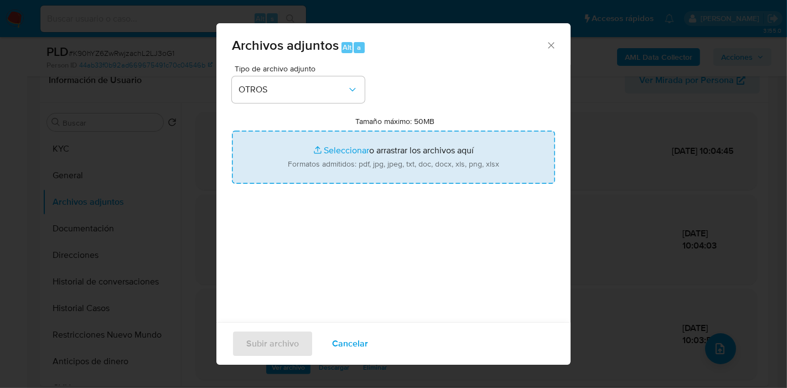
click at [355, 148] on input "Tamaño máximo: 50MB Seleccionar archivos" at bounding box center [393, 157] width 323 height 53
type input "C:\fakepath\Movimientos de Alejandro Gabriel Ais.xlsx"
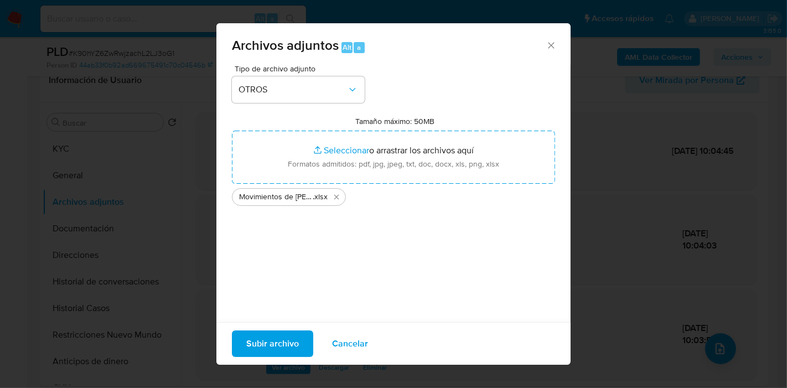
click at [307, 276] on div "Tipo de archivo adjunto OTROS Tamaño máximo: 50MB Seleccionar archivos Seleccio…" at bounding box center [393, 195] width 323 height 261
click at [273, 335] on span "Subir archivo" at bounding box center [272, 344] width 53 height 24
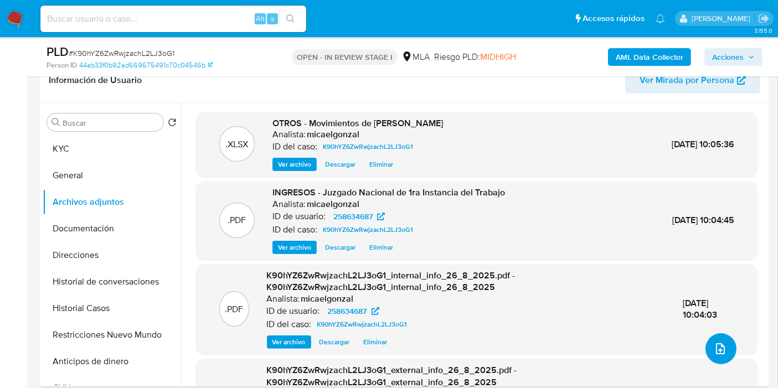
click at [719, 340] on button "upload-file" at bounding box center [720, 348] width 31 height 31
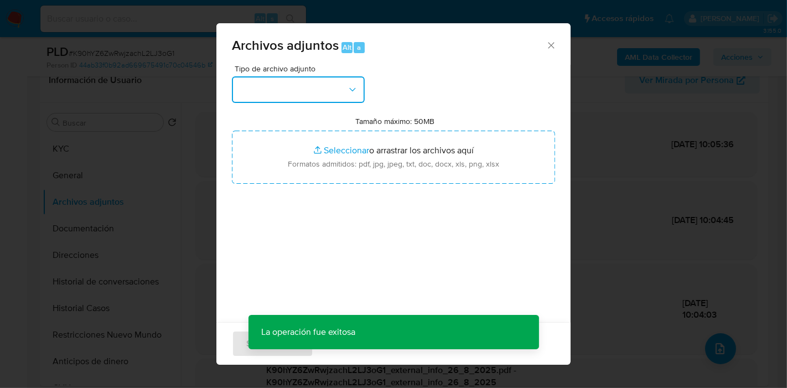
click at [350, 102] on button "button" at bounding box center [298, 89] width 133 height 27
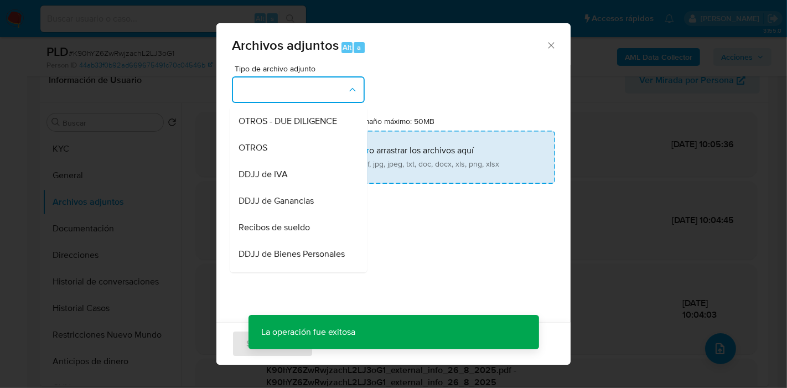
drag, startPoint x: 297, startPoint y: 154, endPoint x: 342, endPoint y: 155, distance: 44.8
click at [298, 154] on div "OTROS" at bounding box center [295, 147] width 113 height 27
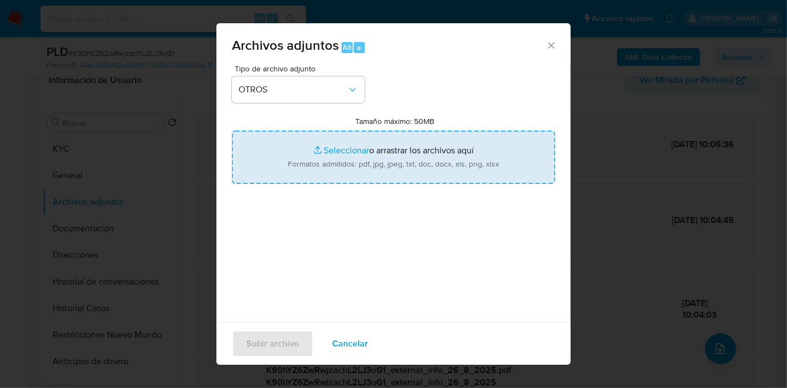
click at [372, 155] on input "Tamaño máximo: 50MB Seleccionar archivos" at bounding box center [393, 157] width 323 height 53
type input "C:\fakepath\Caselog K90hYZ6ZwRwjzachL2LJ3oG1_2025_08_18_22_50_39.docx"
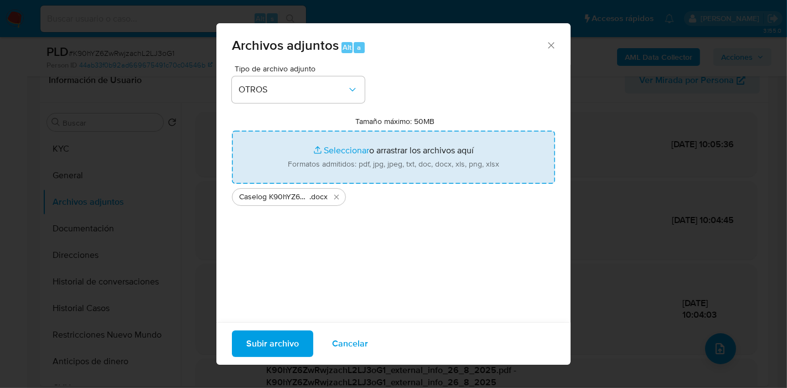
click at [390, 250] on div "Tipo de archivo adjunto OTROS Tamaño máximo: 50MB Seleccionar archivos Seleccio…" at bounding box center [393, 195] width 323 height 261
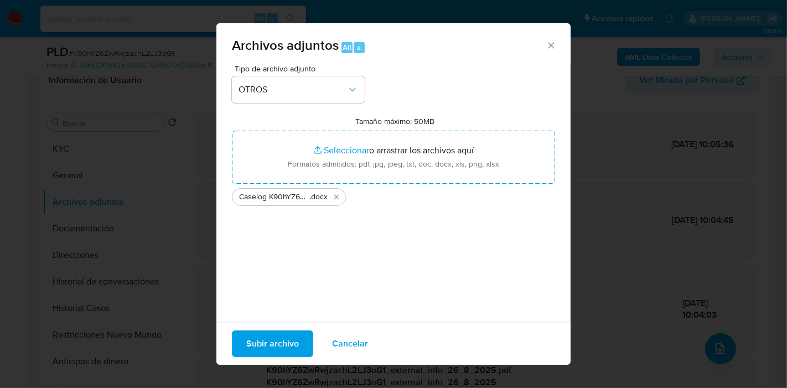
click at [275, 347] on span "Subir archivo" at bounding box center [272, 344] width 53 height 24
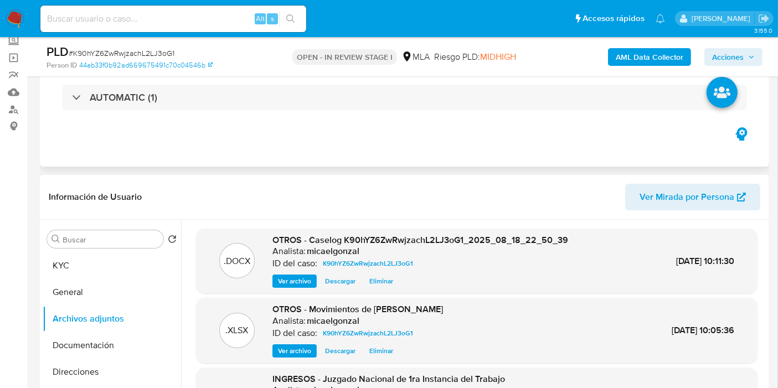
scroll to position [0, 0]
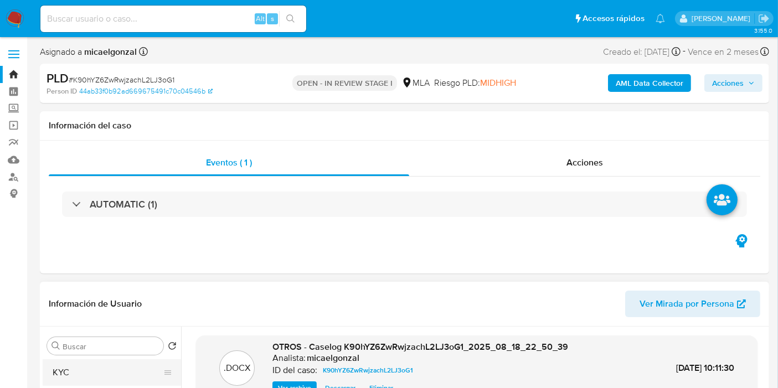
click at [91, 366] on button "KYC" at bounding box center [108, 372] width 130 height 27
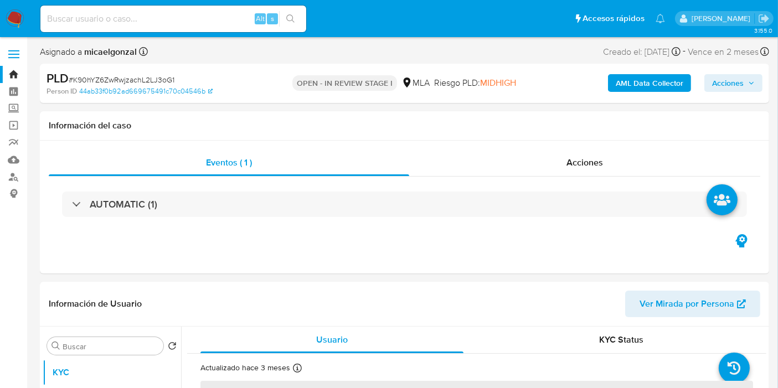
click at [740, 84] on span "Acciones" at bounding box center [728, 83] width 32 height 18
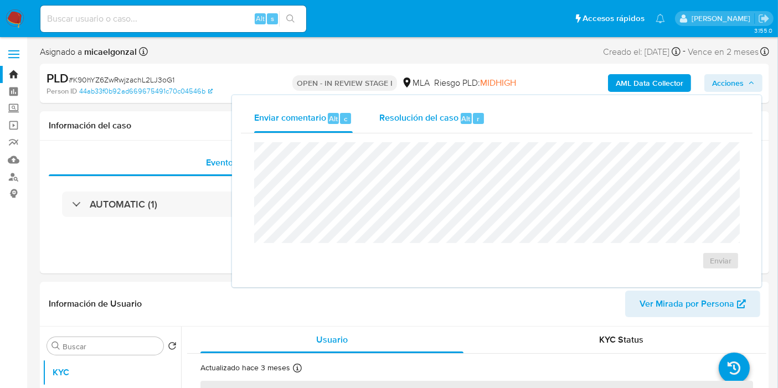
drag, startPoint x: 460, startPoint y: 137, endPoint x: 469, endPoint y: 119, distance: 19.8
click at [461, 135] on div "Enviar" at bounding box center [496, 205] width 511 height 145
click at [469, 119] on div "Alt" at bounding box center [465, 118] width 11 height 11
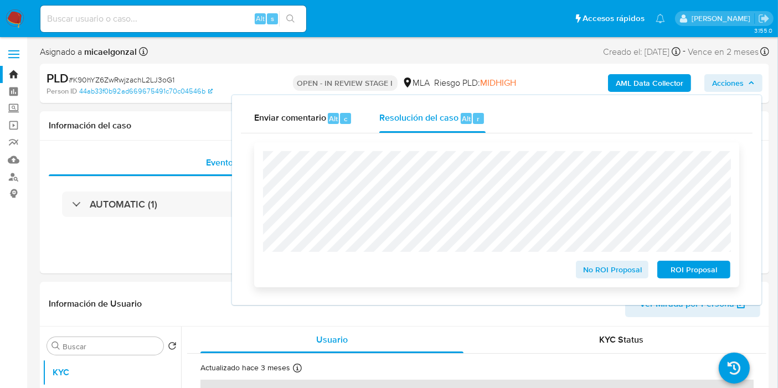
click at [609, 260] on div "No ROI Proposal" at bounding box center [612, 267] width 82 height 22
click at [618, 271] on span "No ROI Proposal" at bounding box center [612, 269] width 58 height 15
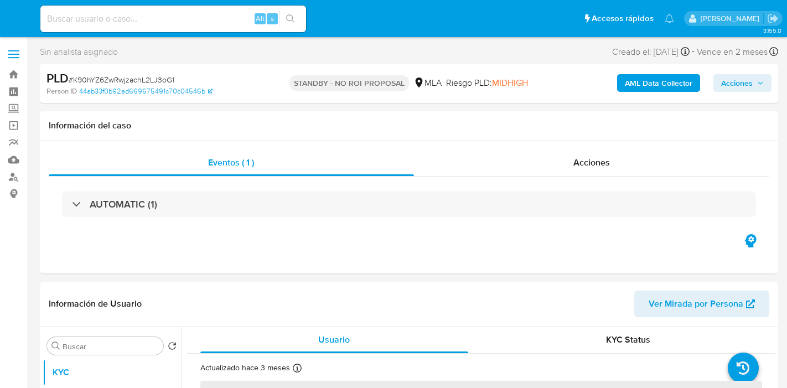
select select "10"
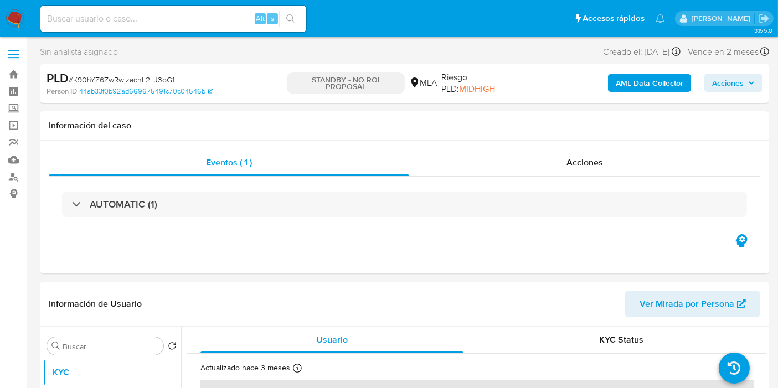
click at [14, 13] on img at bounding box center [15, 18] width 19 height 19
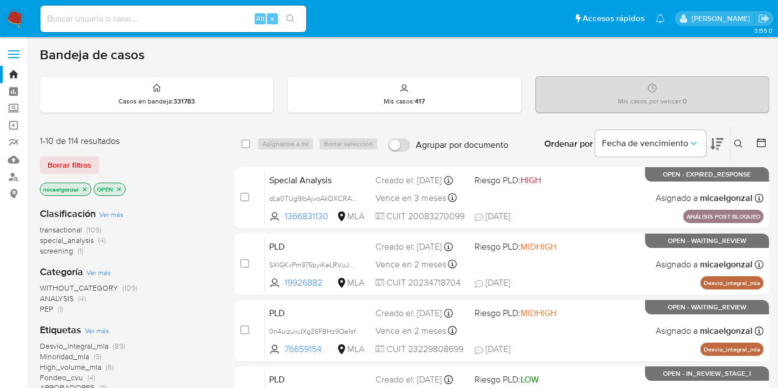
click at [23, 14] on img at bounding box center [15, 18] width 19 height 19
click at [58, 169] on span "Borrar filtros" at bounding box center [70, 164] width 44 height 15
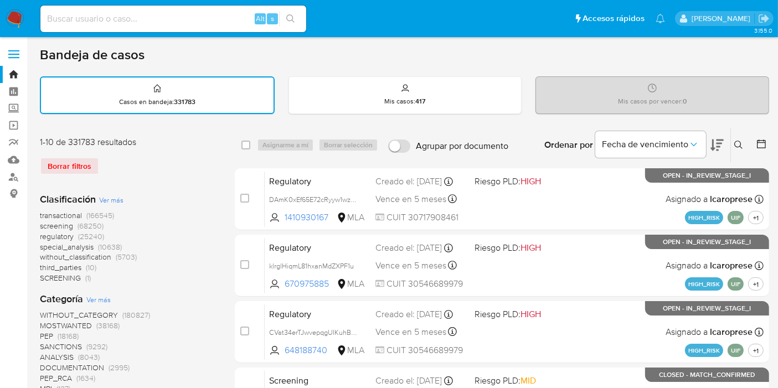
click at [739, 141] on icon at bounding box center [738, 145] width 8 height 8
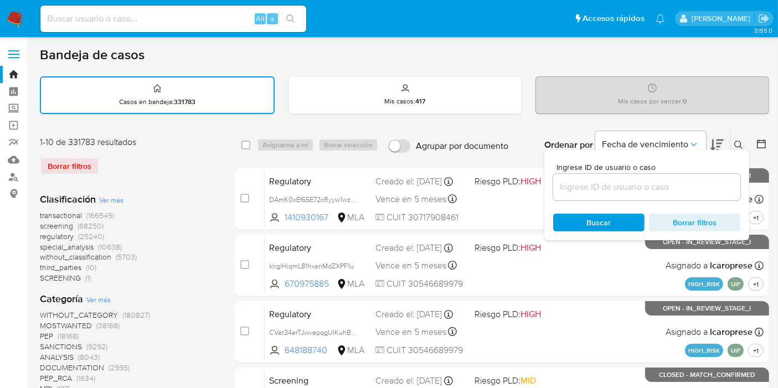
click at [594, 183] on input at bounding box center [646, 187] width 187 height 14
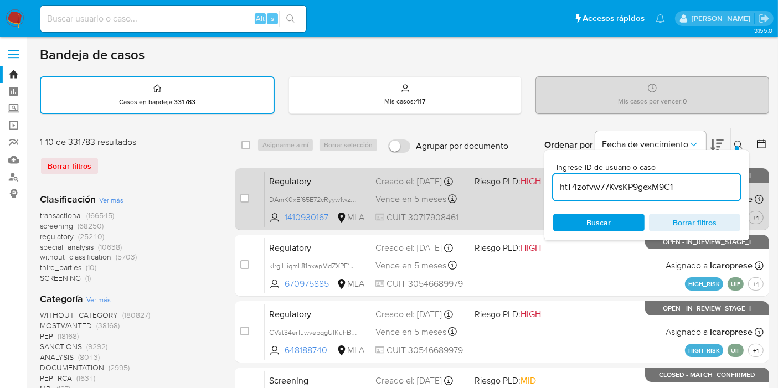
type input "htT4zofvw77KvsKP9gexM9C1"
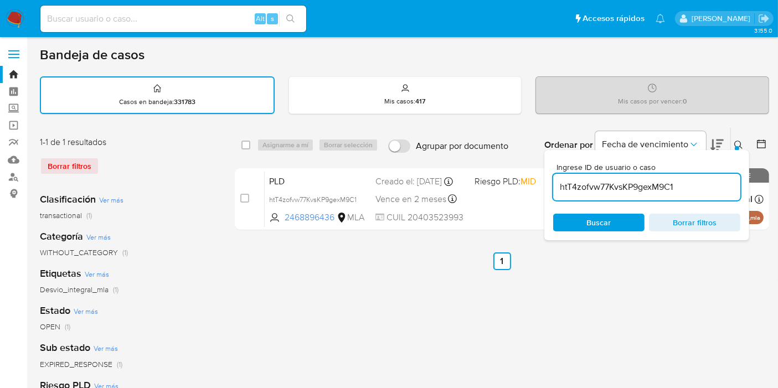
click at [240, 144] on div "select-all-cases-checkbox Asignarme a mí Borrar selección Agrupar por documento…" at bounding box center [502, 145] width 534 height 34
click at [246, 144] on input "checkbox" at bounding box center [245, 145] width 9 height 9
checkbox input "true"
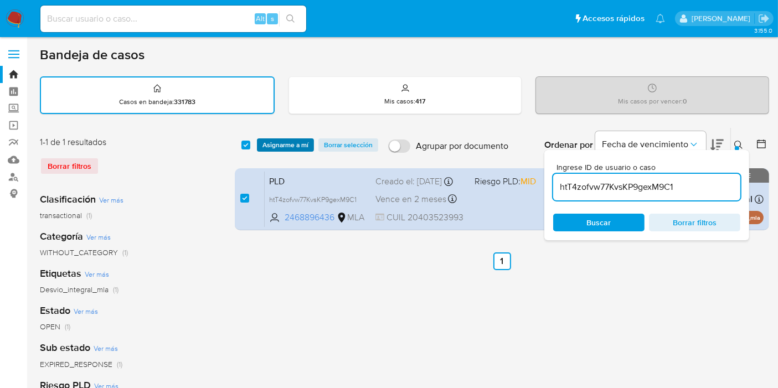
click at [284, 144] on span "Asignarme a mí" at bounding box center [285, 144] width 46 height 11
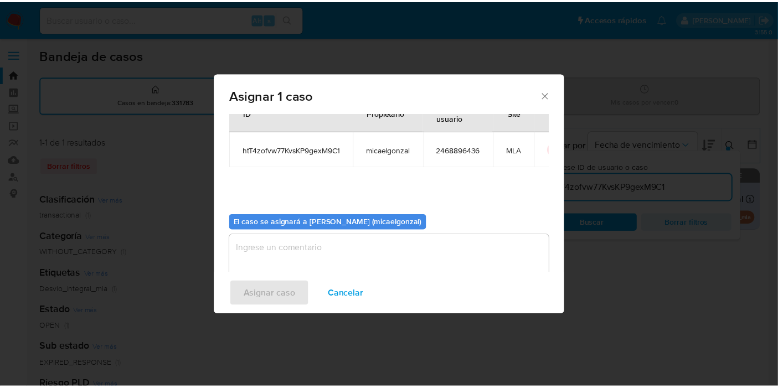
scroll to position [56, 0]
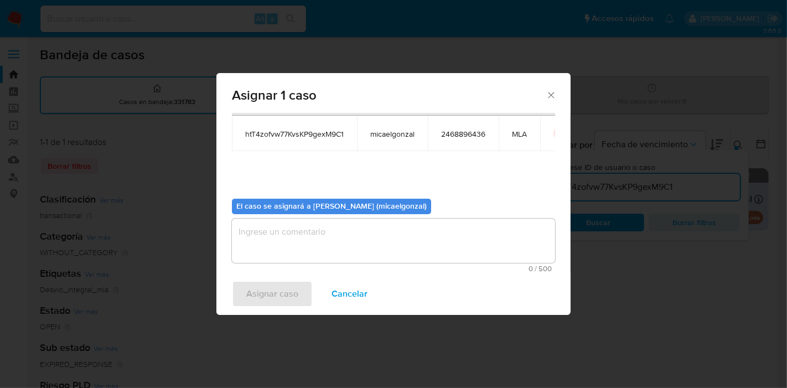
drag, startPoint x: 327, startPoint y: 241, endPoint x: 311, endPoint y: 275, distance: 37.9
click at [327, 241] on textarea "assign-modal" at bounding box center [393, 241] width 323 height 44
click at [294, 292] on span "Asignar caso" at bounding box center [272, 294] width 52 height 24
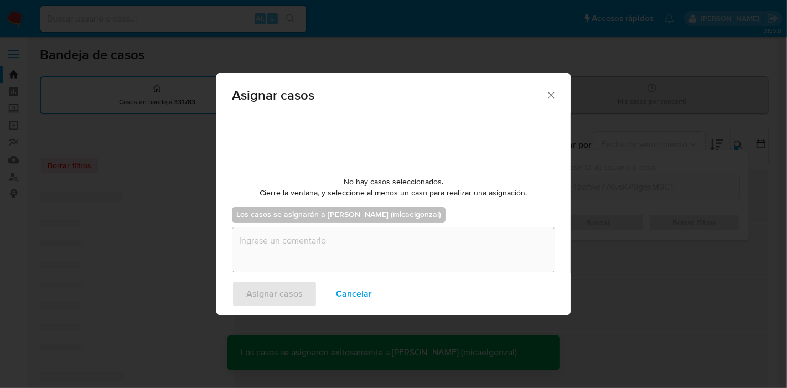
checkbox input "false"
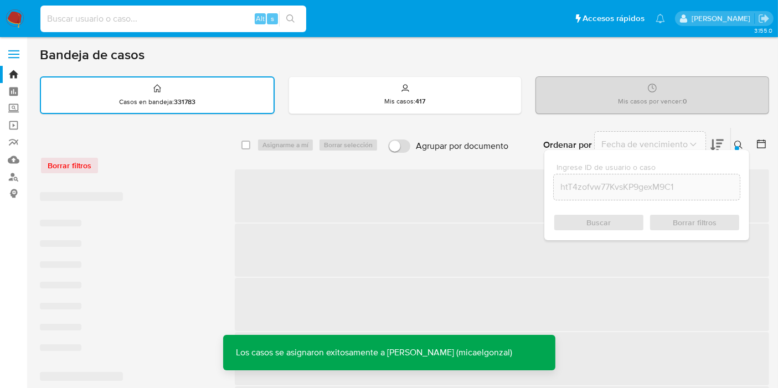
click at [180, 21] on input at bounding box center [173, 19] width 266 height 14
paste input "htT4zofvw77KvsKP9gexM9C1"
type input "htT4zofvw77KvsKP9gexM9C1"
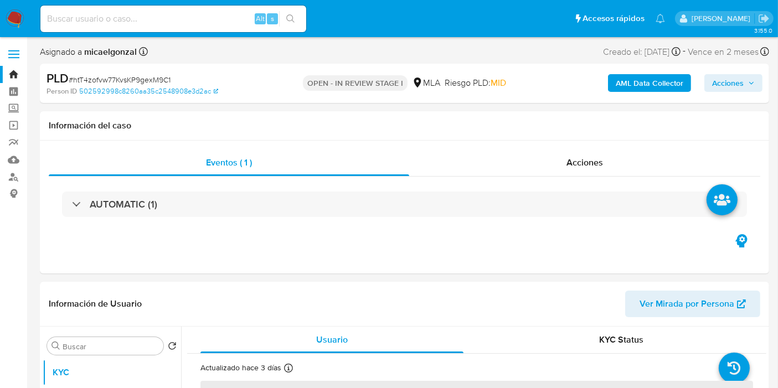
select select "10"
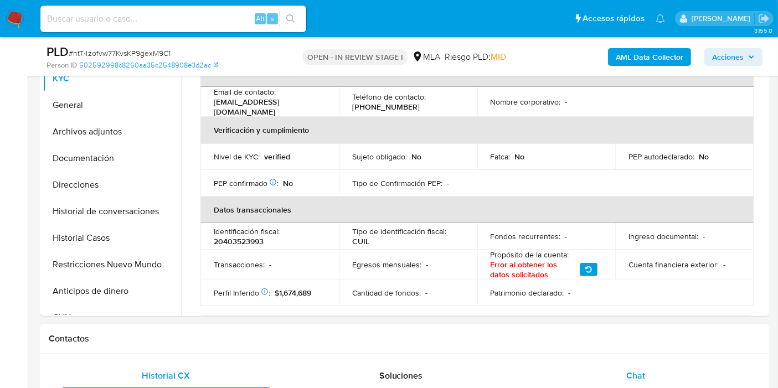
scroll to position [307, 0]
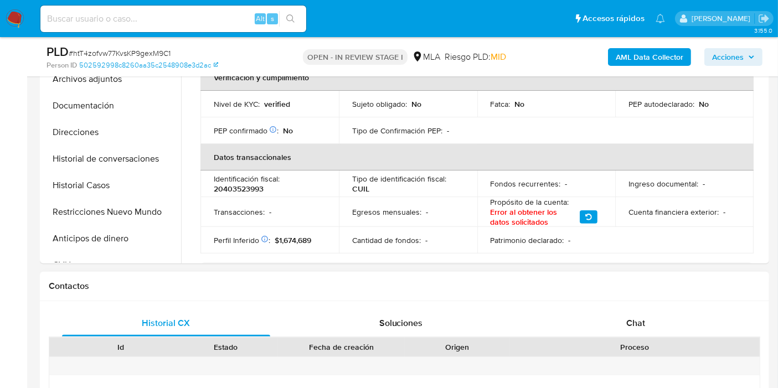
drag, startPoint x: 648, startPoint y: 348, endPoint x: 649, endPoint y: 322, distance: 26.6
click at [648, 346] on div "Proceso" at bounding box center [634, 346] width 235 height 11
click at [649, 322] on div "Chat" at bounding box center [635, 323] width 208 height 27
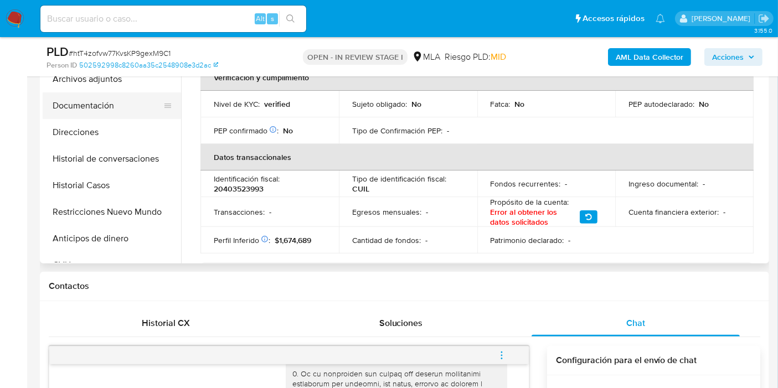
scroll to position [61, 0]
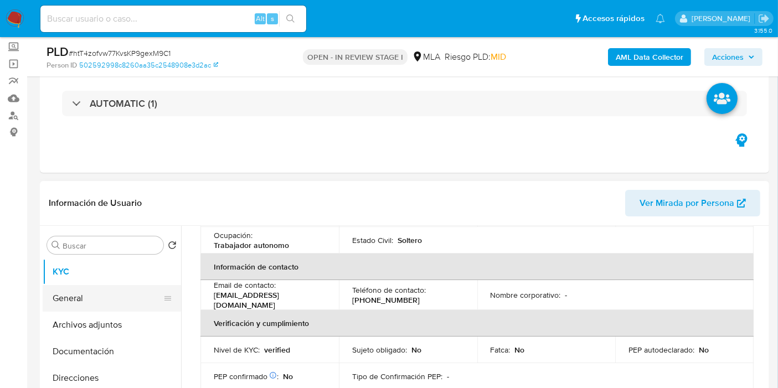
click at [96, 296] on button "General" at bounding box center [108, 298] width 130 height 27
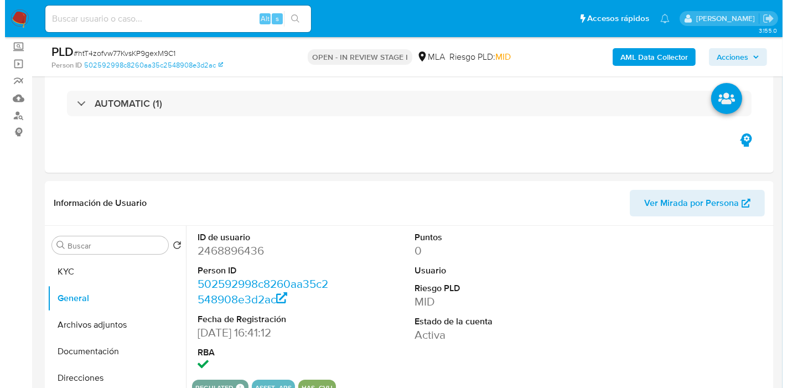
scroll to position [184, 0]
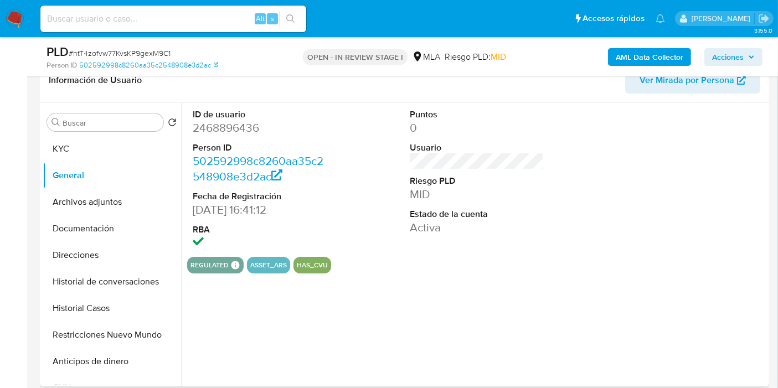
drag, startPoint x: 234, startPoint y: 112, endPoint x: 231, endPoint y: 117, distance: 5.7
click at [234, 111] on dt "ID de usuario" at bounding box center [260, 114] width 134 height 12
click at [234, 121] on dd "2468896436" at bounding box center [260, 127] width 134 height 15
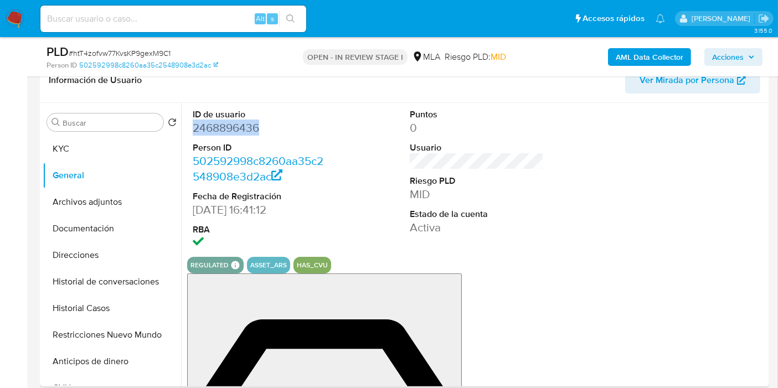
copy dd "2468896436"
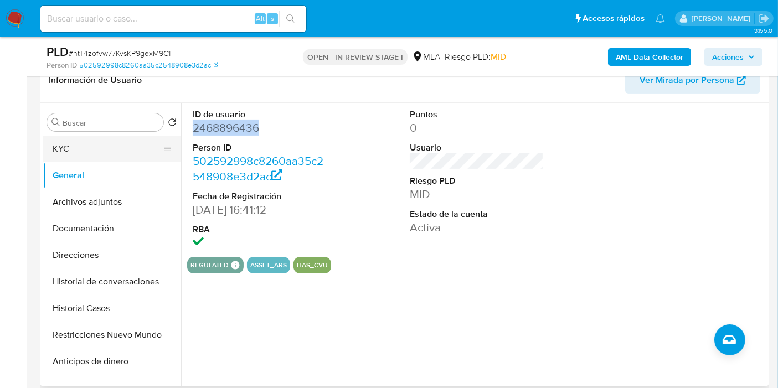
click at [78, 154] on button "KYC" at bounding box center [108, 149] width 130 height 27
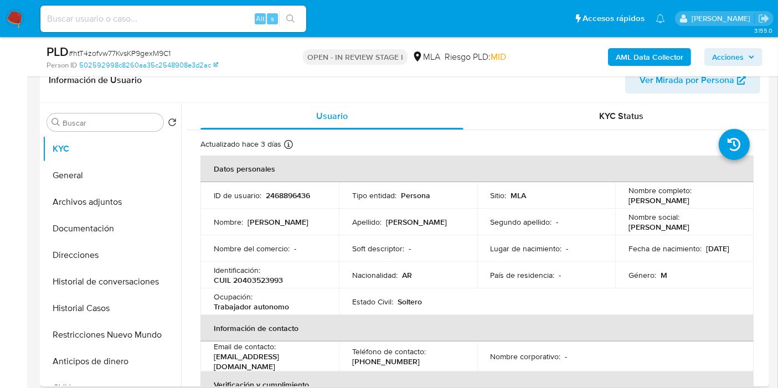
drag, startPoint x: 713, startPoint y: 201, endPoint x: 620, endPoint y: 203, distance: 93.0
click at [620, 203] on td "Nombre completo : Ivan Maximiliano Ferreyra" at bounding box center [684, 195] width 138 height 27
copy p "[PERSON_NAME]"
click at [187, 67] on link "502592998c8260aa35c2548908e3d2ac" at bounding box center [148, 65] width 139 height 10
click at [115, 187] on button "General" at bounding box center [108, 175] width 130 height 27
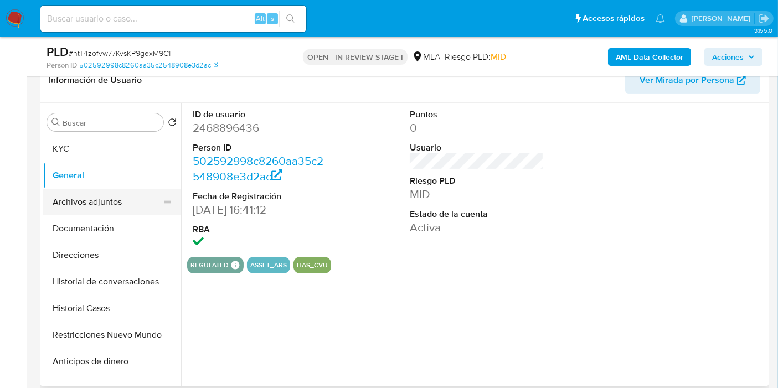
click at [107, 195] on button "Archivos adjuntos" at bounding box center [108, 202] width 130 height 27
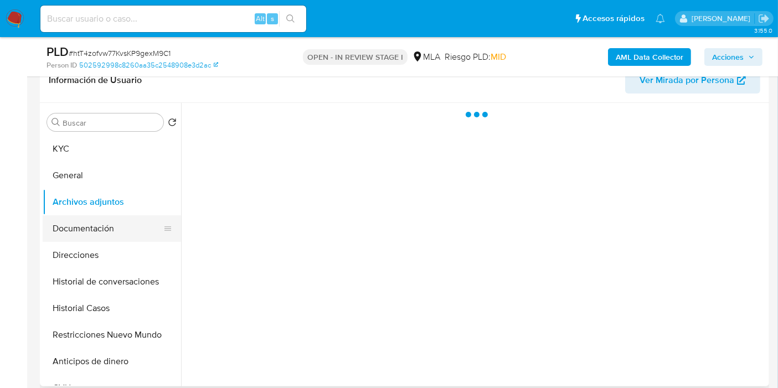
click at [87, 219] on button "Documentación" at bounding box center [108, 228] width 130 height 27
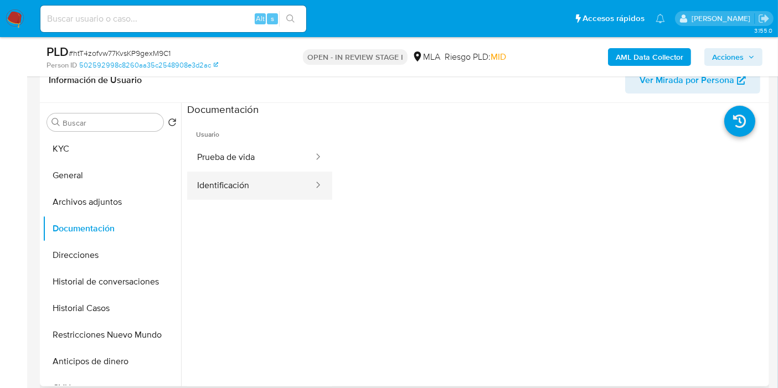
click at [248, 182] on button "Identificación" at bounding box center [250, 186] width 127 height 28
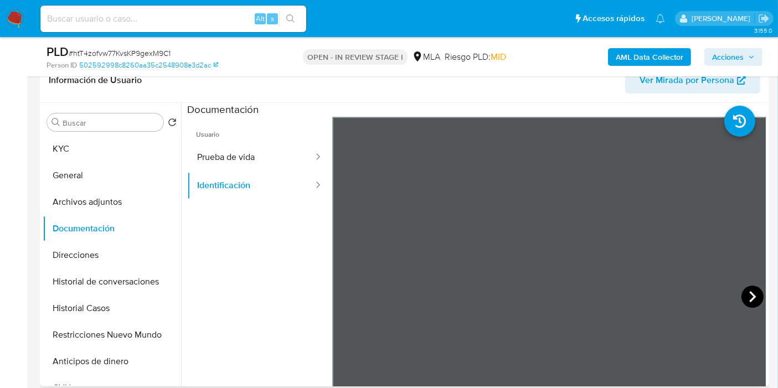
click at [753, 295] on icon at bounding box center [752, 297] width 22 height 22
click at [92, 261] on button "Direcciones" at bounding box center [108, 255] width 130 height 27
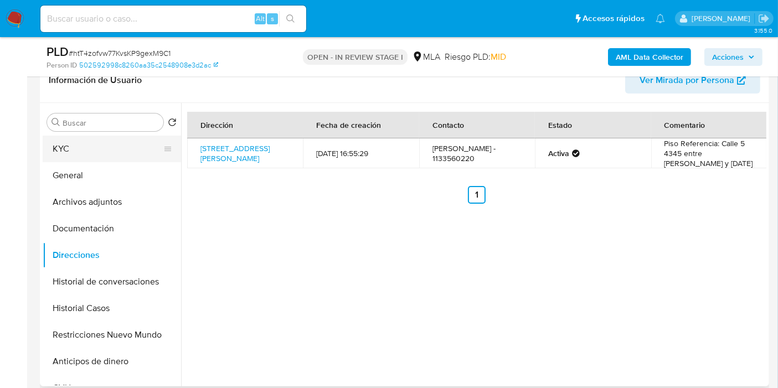
click at [118, 142] on button "KYC" at bounding box center [108, 149] width 130 height 27
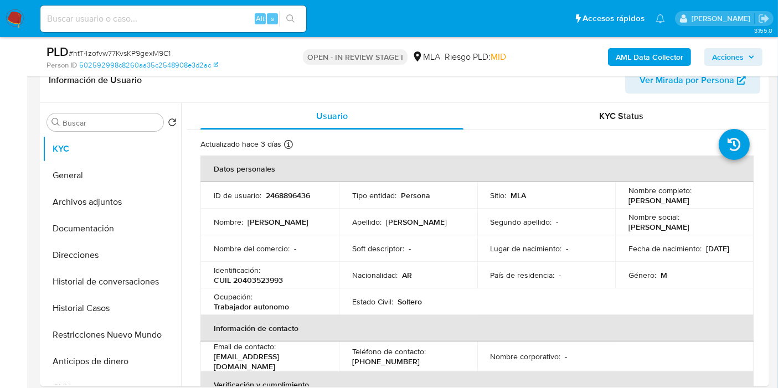
click at [232, 279] on p "CUIL 20403523993" at bounding box center [248, 280] width 69 height 10
copy p "20403523993"
click at [82, 261] on button "Direcciones" at bounding box center [108, 255] width 130 height 27
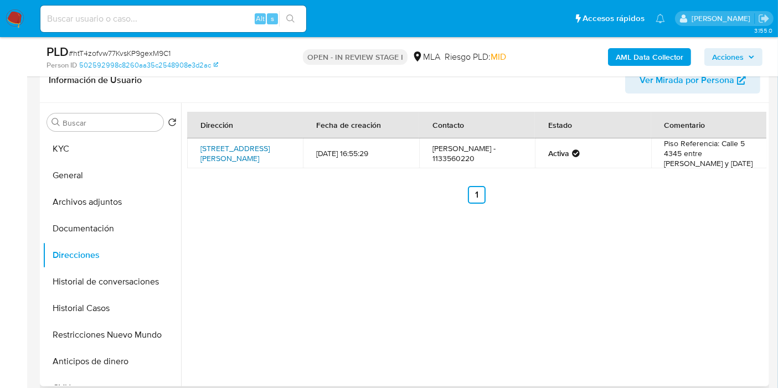
drag, startPoint x: 188, startPoint y: 143, endPoint x: 272, endPoint y: 151, distance: 84.0
click at [272, 151] on td "Calle 5 4345, Jose Leon Suarez, Buenos Aires, 1655, Argentina 4345" at bounding box center [245, 153] width 116 height 30
copy link "Calle 5 4345, Jose Leon Suarez, Buenos Aires"
click at [123, 143] on button "KYC" at bounding box center [108, 149] width 130 height 27
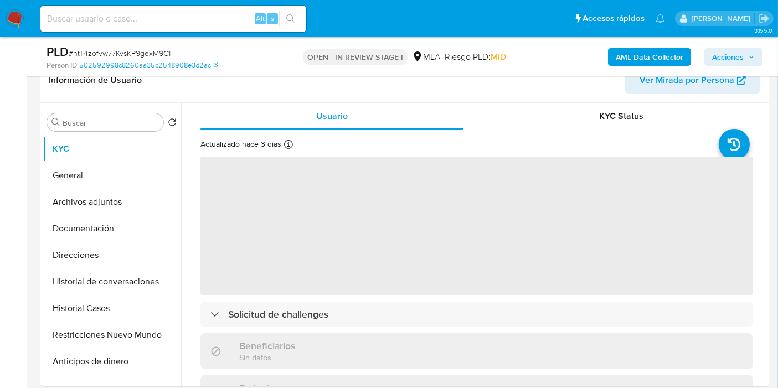
click at [640, 47] on div "AML Data Collector Acciones" at bounding box center [644, 57] width 236 height 26
click at [640, 53] on b "AML Data Collector" at bounding box center [649, 57] width 68 height 18
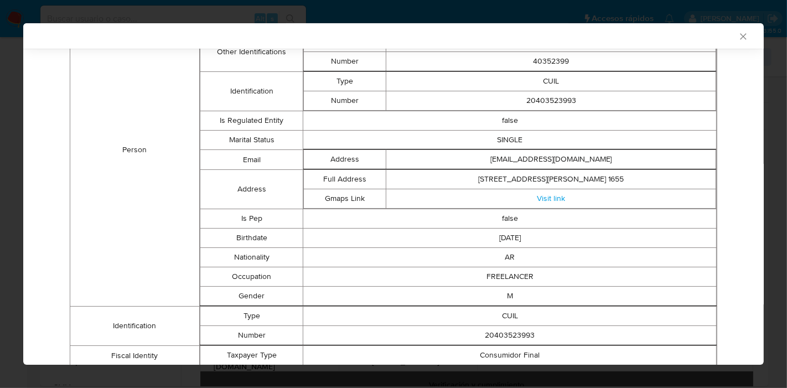
scroll to position [178, 0]
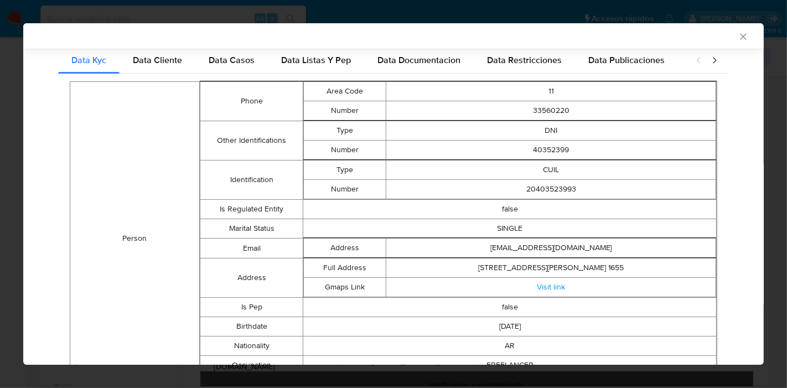
click at [162, 74] on div "Person Phone Area Code 11 Number 33560220 Other Identifications Type DNI Number…" at bounding box center [393, 326] width 671 height 505
click at [166, 64] on span "Data Cliente" at bounding box center [157, 60] width 49 height 13
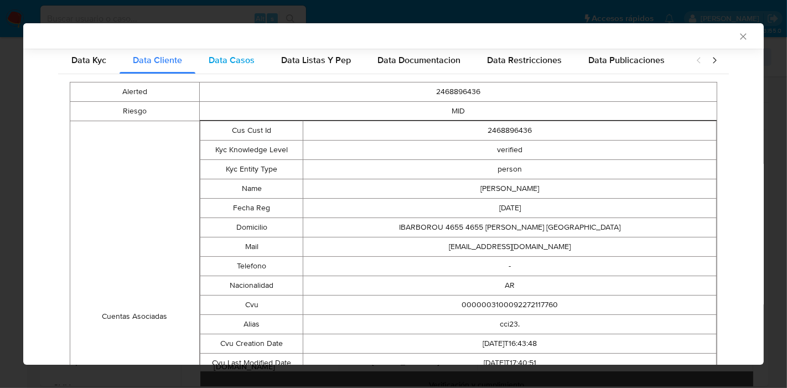
click at [250, 61] on span "Data Casos" at bounding box center [232, 60] width 46 height 13
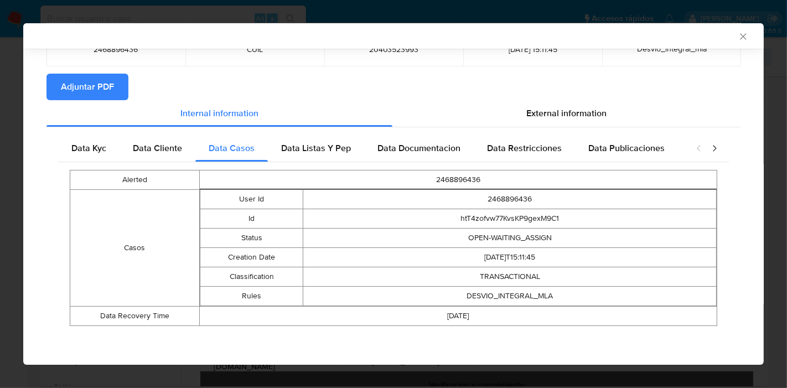
scroll to position [89, 0]
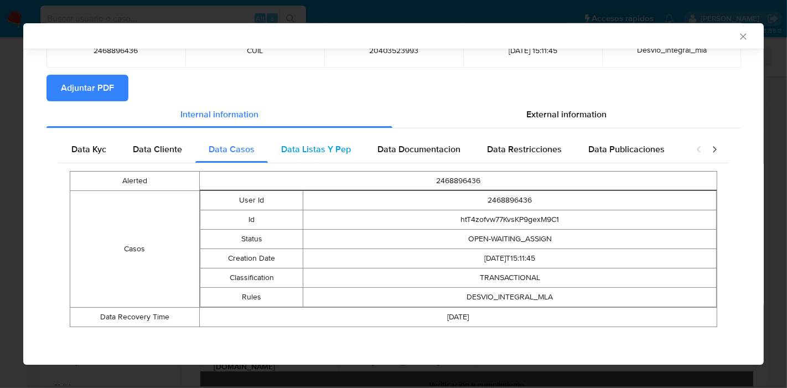
click at [319, 151] on span "Data Listas Y Pep" at bounding box center [316, 149] width 70 height 13
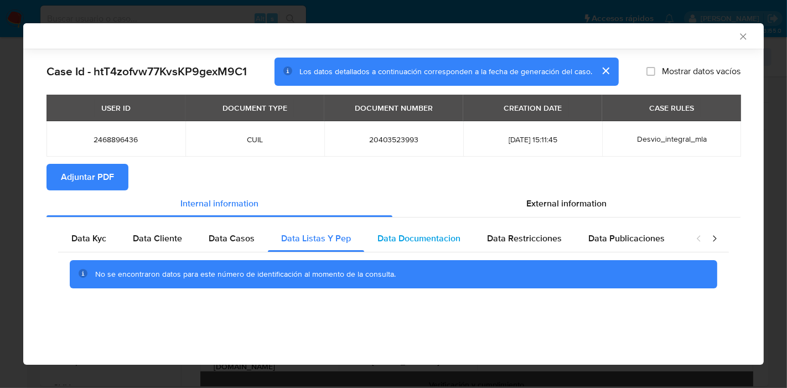
click at [444, 227] on div "Data Documentacion" at bounding box center [419, 238] width 110 height 27
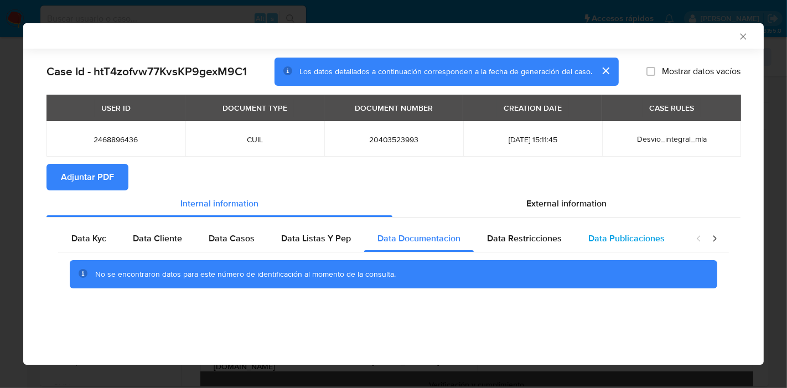
drag, startPoint x: 529, startPoint y: 242, endPoint x: 625, endPoint y: 240, distance: 96.3
click at [544, 242] on span "Data Restricciones" at bounding box center [524, 238] width 75 height 13
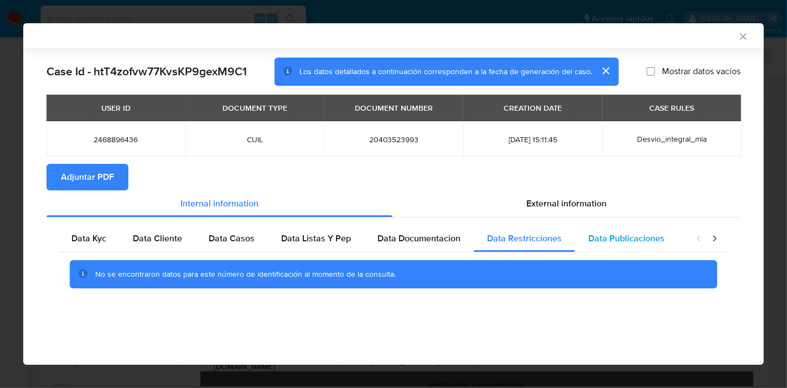
click at [625, 240] on span "Data Publicaciones" at bounding box center [626, 238] width 76 height 13
click at [726, 235] on div "closure-recommendation-modal" at bounding box center [707, 238] width 44 height 27
click at [713, 236] on icon "closure-recommendation-modal" at bounding box center [714, 238] width 11 height 11
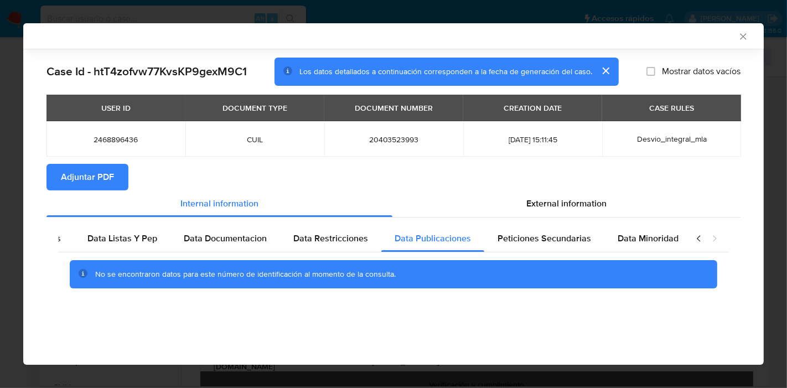
scroll to position [0, 194]
click at [621, 236] on span "Data Minoridad" at bounding box center [647, 238] width 61 height 13
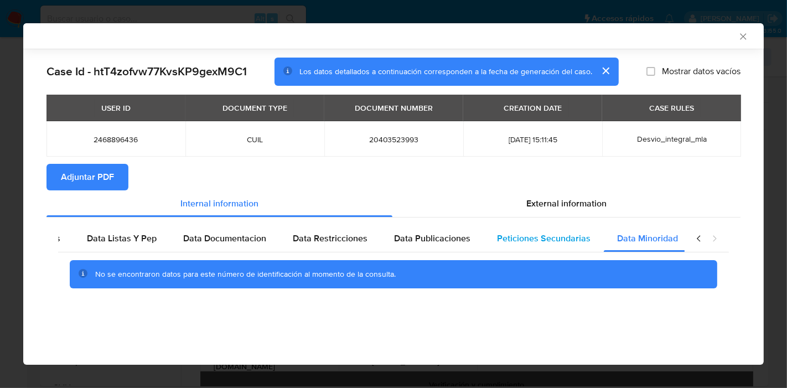
click at [573, 236] on span "Peticiones Secundarias" at bounding box center [544, 238] width 94 height 13
click at [191, 253] on div "No se encontraron datos para este número de identificación al momento de la con…" at bounding box center [393, 274] width 671 height 44
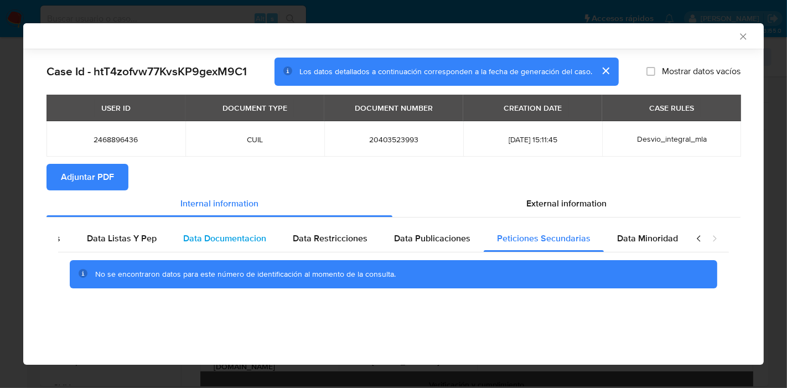
click at [203, 242] on span "Data Documentacion" at bounding box center [224, 238] width 83 height 13
click at [703, 235] on icon "closure-recommendation-modal" at bounding box center [698, 238] width 11 height 11
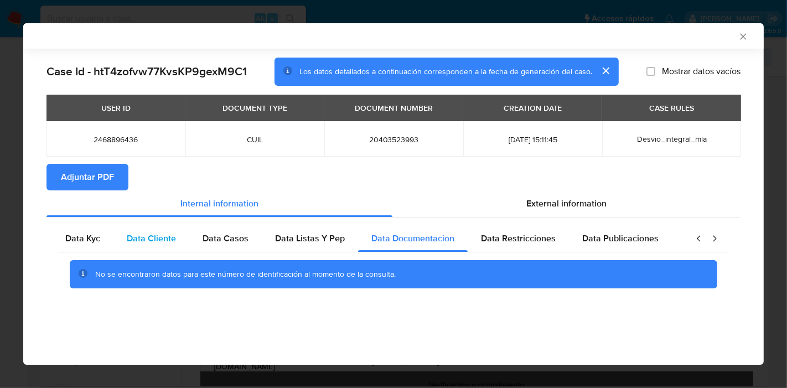
scroll to position [0, 0]
click at [107, 238] on div "Data Kyc" at bounding box center [88, 238] width 61 height 27
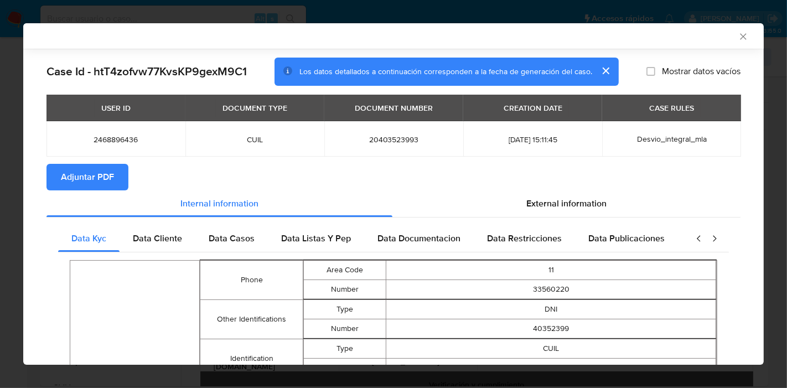
click at [542, 188] on section "Adjuntar PDF" at bounding box center [393, 177] width 694 height 27
click at [545, 201] on span "External information" at bounding box center [566, 203] width 80 height 13
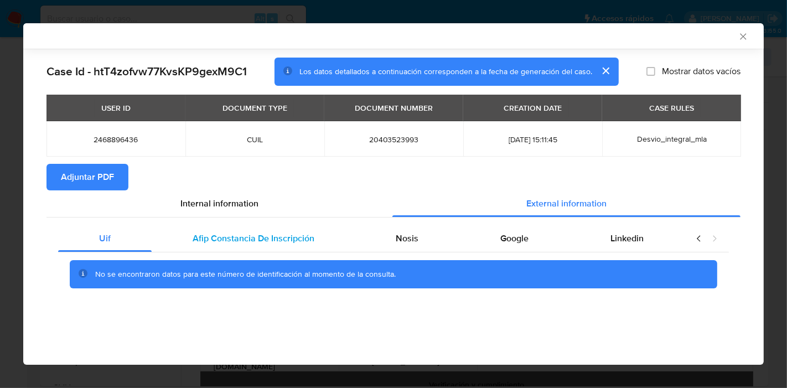
click at [236, 234] on span "Afip Constancia De Inscripción" at bounding box center [254, 238] width 122 height 13
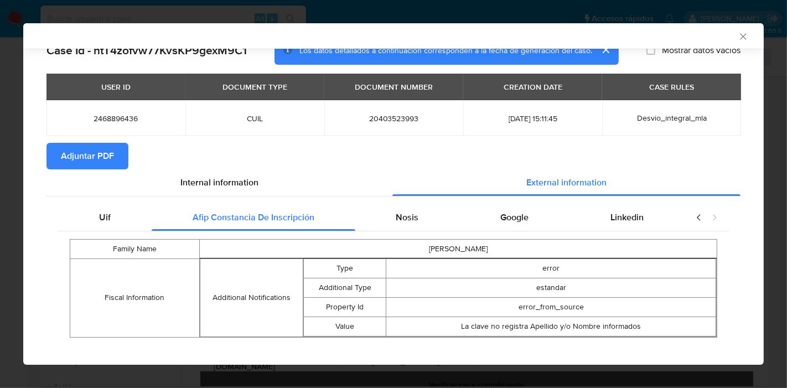
scroll to position [30, 0]
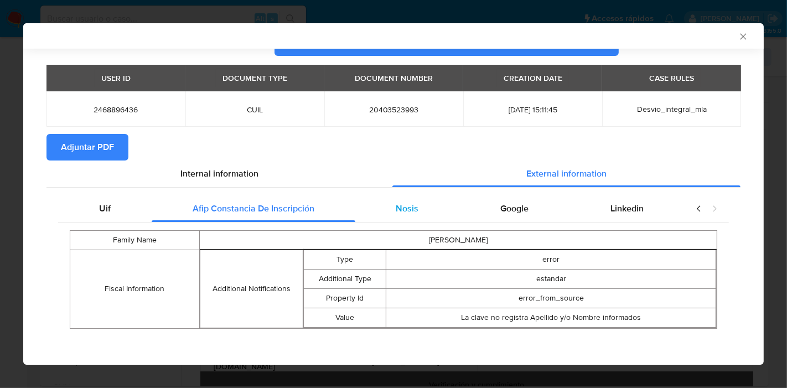
click at [396, 212] on span "Nosis" at bounding box center [407, 208] width 23 height 13
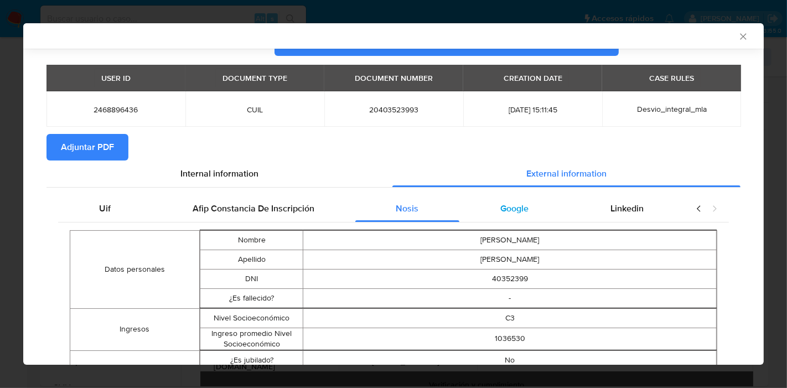
click at [526, 199] on div "Google" at bounding box center [514, 208] width 110 height 27
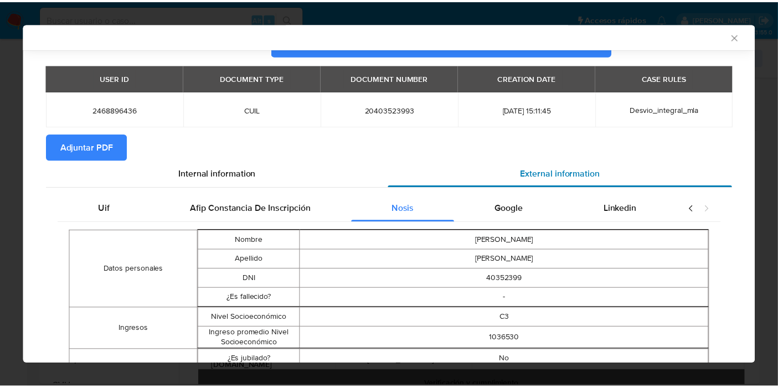
scroll to position [0, 0]
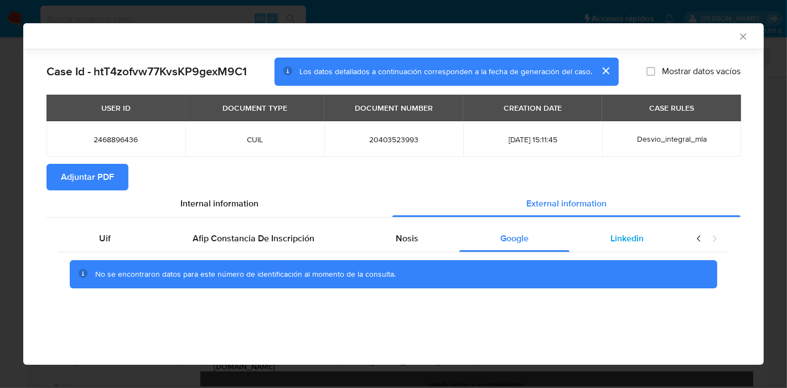
drag, startPoint x: 613, startPoint y: 258, endPoint x: 639, endPoint y: 243, distance: 30.3
click at [616, 258] on div "No se encontraron datos para este número de identificación al momento de la con…" at bounding box center [393, 274] width 671 height 44
drag, startPoint x: 639, startPoint y: 243, endPoint x: 703, endPoint y: 244, distance: 64.2
click at [649, 244] on div "Linkedin" at bounding box center [626, 238] width 115 height 27
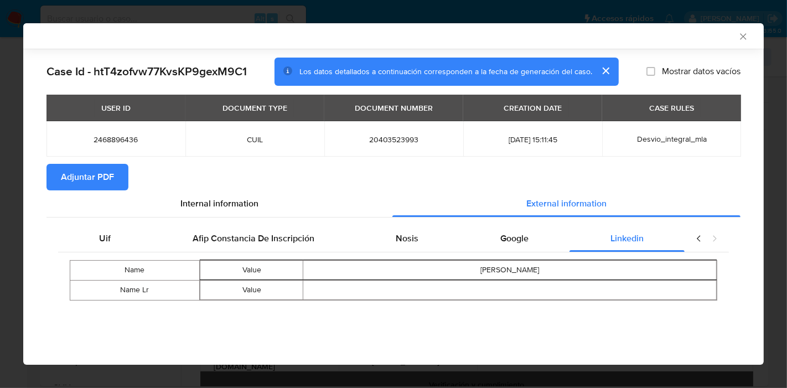
click at [702, 243] on icon "closure-recommendation-modal" at bounding box center [698, 238] width 11 height 11
click at [698, 242] on icon "closure-recommendation-modal" at bounding box center [698, 238] width 11 height 11
click at [695, 240] on icon "closure-recommendation-modal" at bounding box center [698, 238] width 11 height 11
click at [115, 234] on div "Uif" at bounding box center [105, 238] width 94 height 27
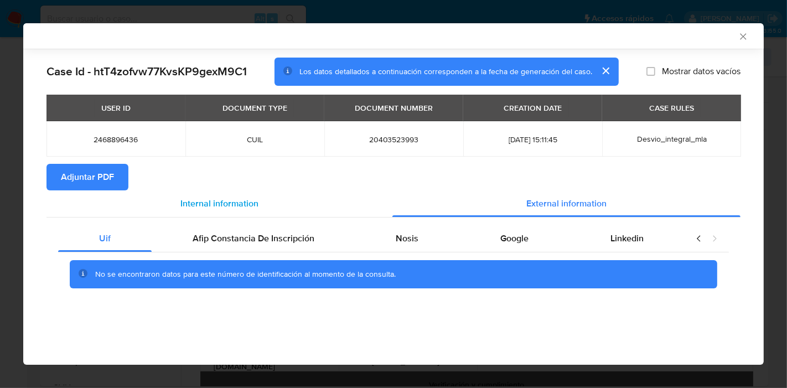
click at [287, 194] on div "Internal information" at bounding box center [219, 203] width 346 height 27
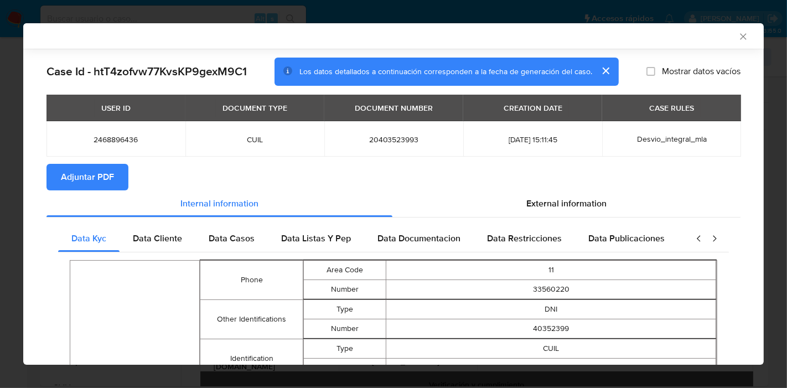
click at [66, 174] on span "Adjuntar PDF" at bounding box center [87, 177] width 53 height 24
click at [739, 38] on icon "Cerrar ventana" at bounding box center [743, 36] width 11 height 11
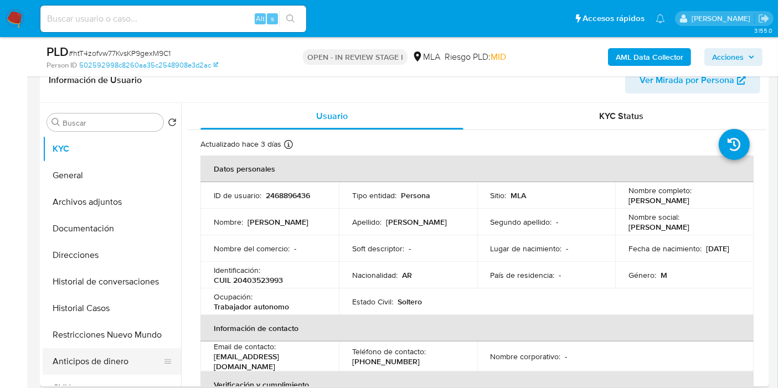
click at [99, 370] on button "Anticipos de dinero" at bounding box center [108, 361] width 130 height 27
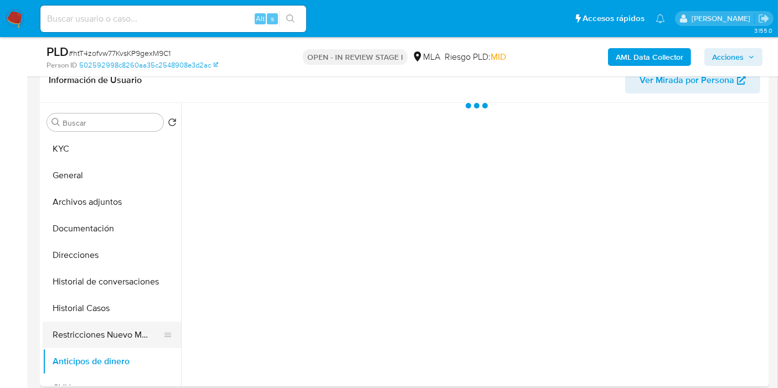
click at [103, 334] on button "Restricciones Nuevo Mundo" at bounding box center [108, 335] width 130 height 27
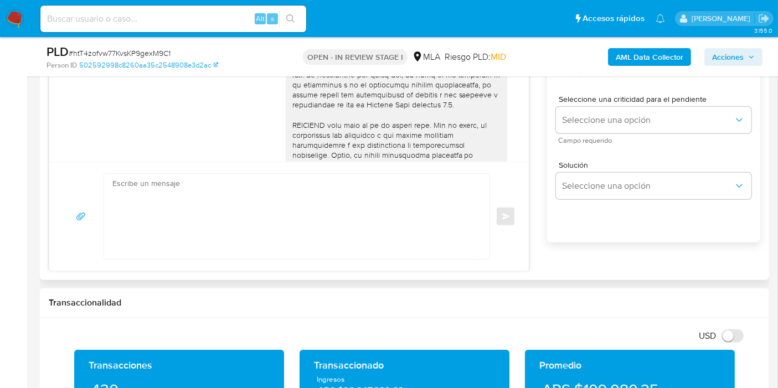
scroll to position [491, 0]
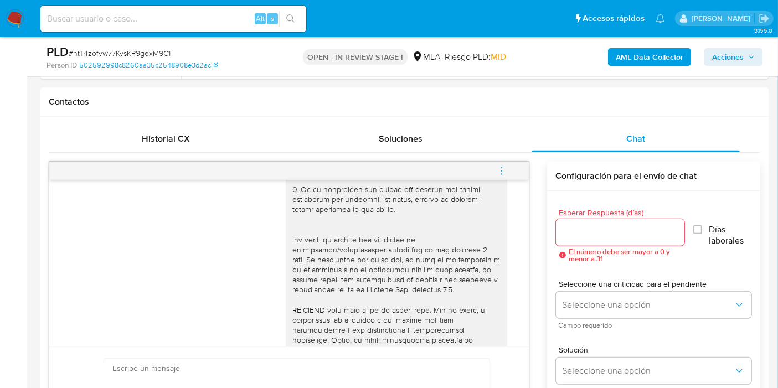
click at [497, 170] on icon "menu-action" at bounding box center [501, 171] width 10 height 10
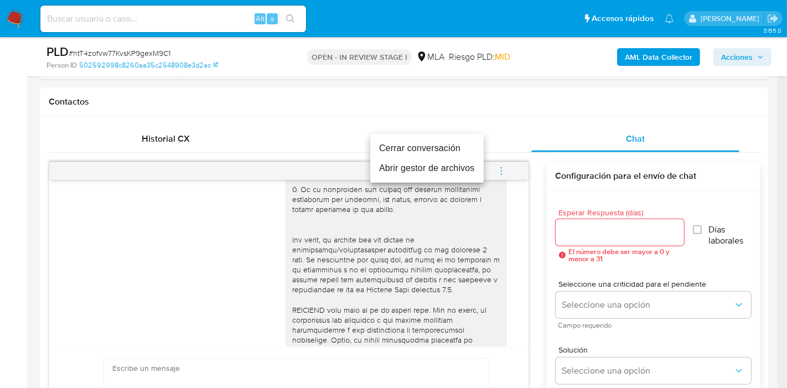
click at [450, 157] on li "Cerrar conversación" at bounding box center [426, 148] width 113 height 20
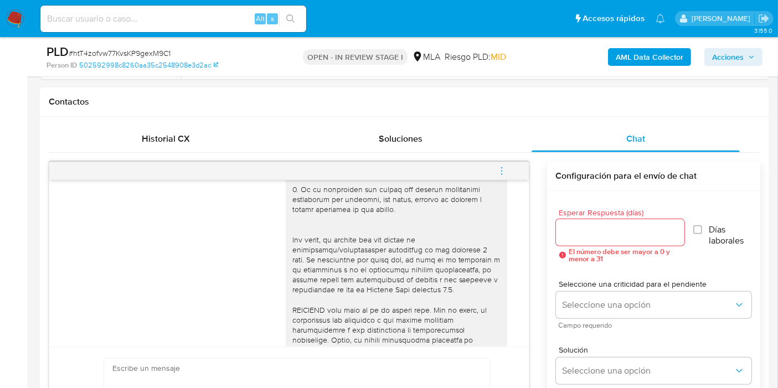
click at [180, 126] on div "Historial CX" at bounding box center [166, 139] width 208 height 27
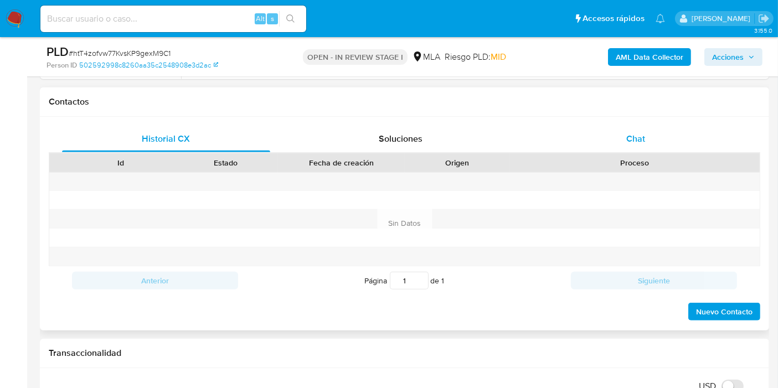
drag, startPoint x: 726, startPoint y: 127, endPoint x: 674, endPoint y: 133, distance: 51.8
click at [724, 128] on div "Chat" at bounding box center [635, 139] width 208 height 27
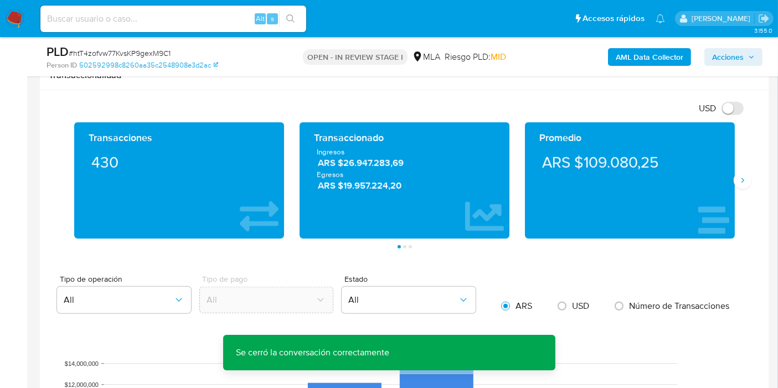
scroll to position [922, 0]
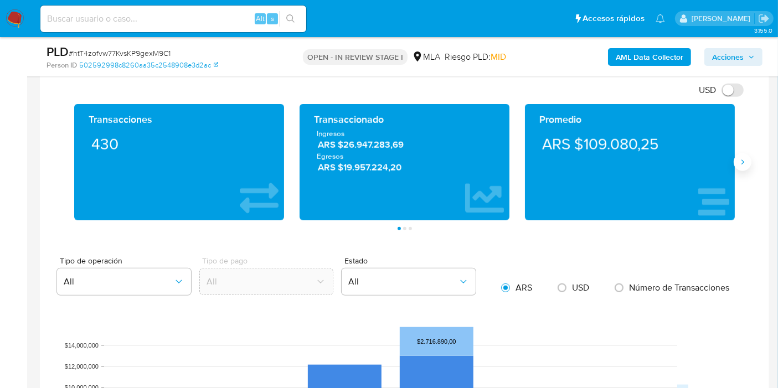
click at [738, 159] on icon "Siguiente" at bounding box center [742, 162] width 9 height 9
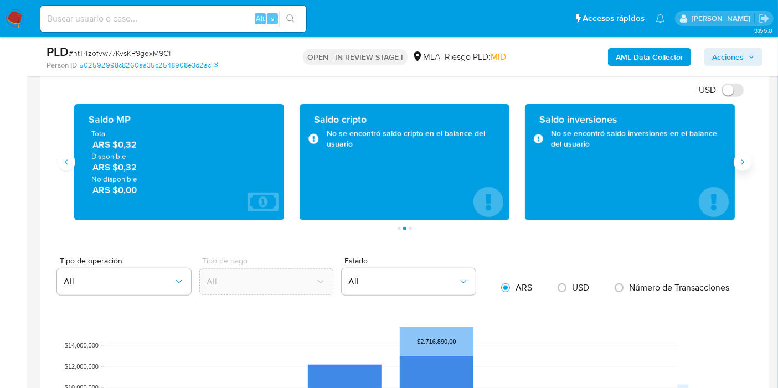
click at [738, 159] on icon "Siguiente" at bounding box center [742, 162] width 9 height 9
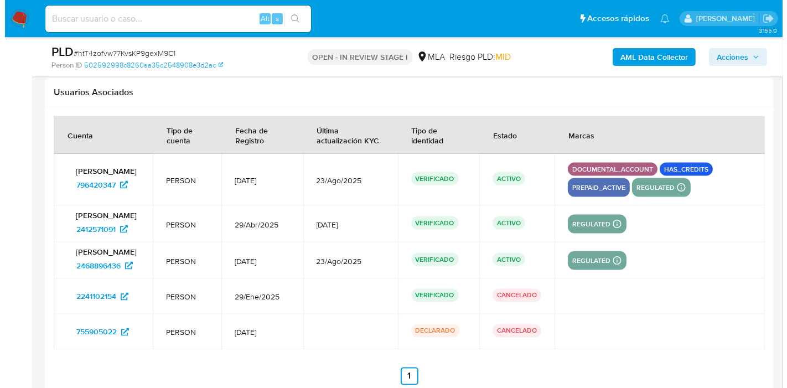
scroll to position [2090, 0]
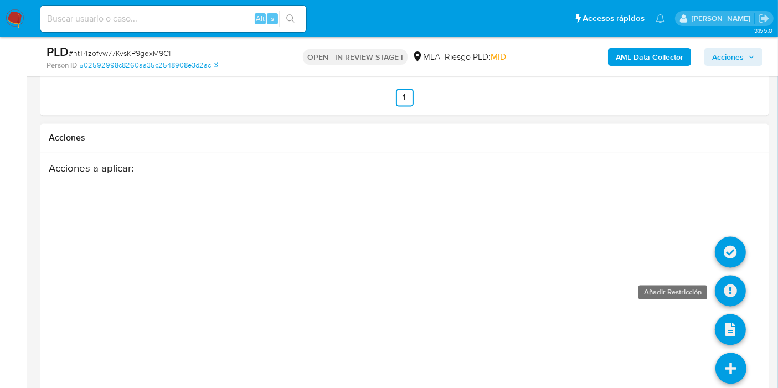
click at [723, 288] on link at bounding box center [729, 291] width 31 height 31
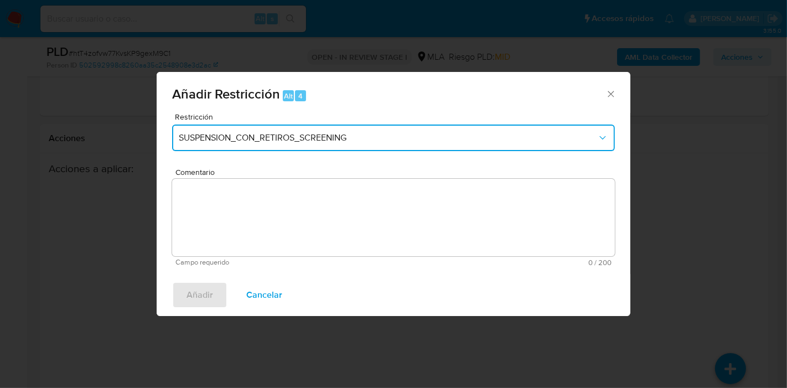
click at [343, 137] on span "SUSPENSION_CON_RETIROS_SCREENING" at bounding box center [388, 137] width 418 height 11
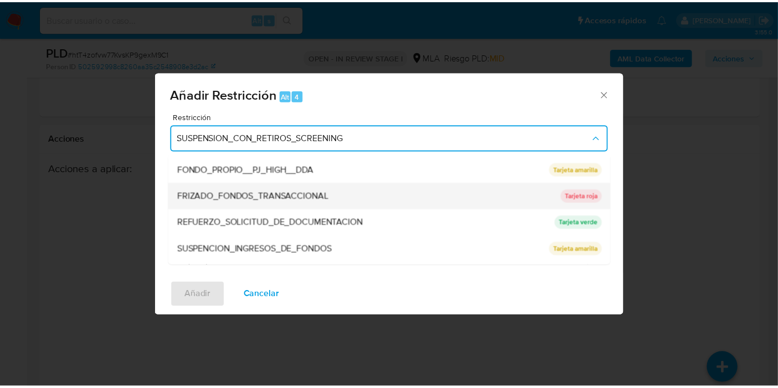
scroll to position [234, 0]
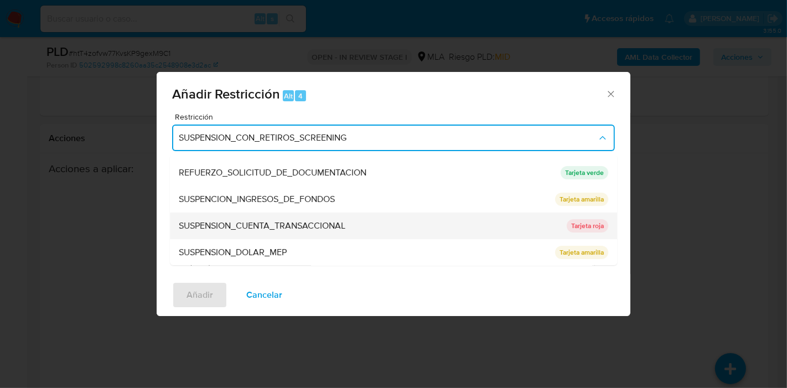
click at [314, 222] on span "SUSPENSION_CUENTA_TRANSACCIONAL" at bounding box center [262, 225] width 167 height 11
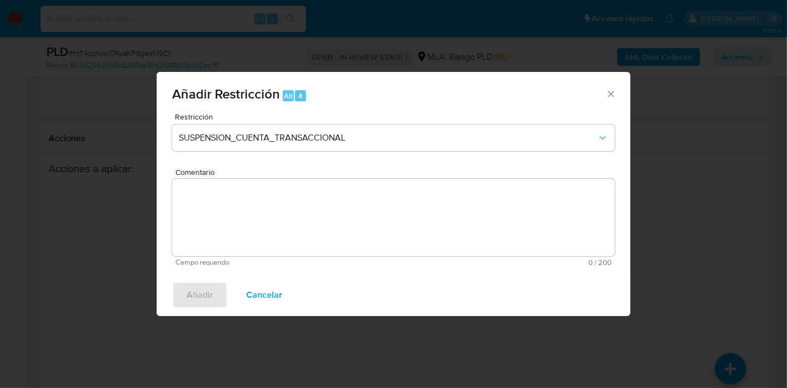
drag, startPoint x: 292, startPoint y: 219, endPoint x: 287, endPoint y: 209, distance: 10.9
click at [288, 216] on textarea "Comentario" at bounding box center [393, 217] width 443 height 77
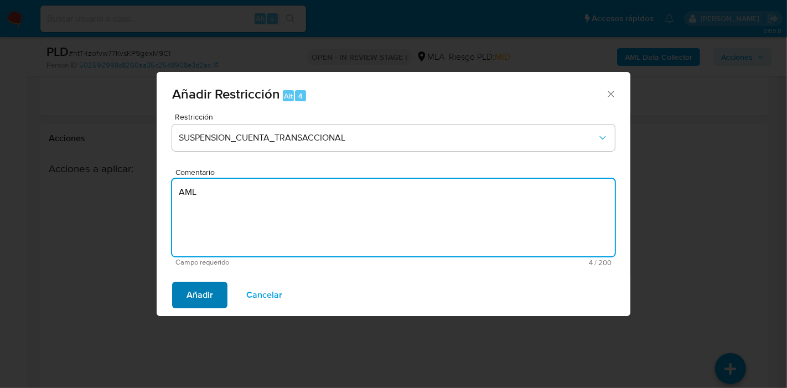
type textarea "AML"
click at [226, 298] on button "Añadir" at bounding box center [199, 295] width 55 height 27
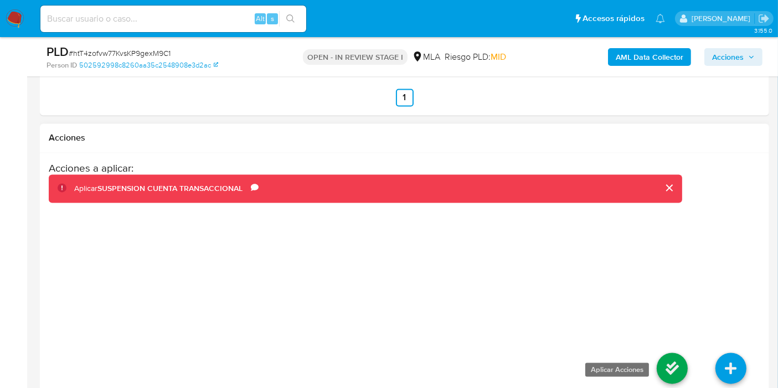
click at [678, 368] on link at bounding box center [671, 368] width 31 height 31
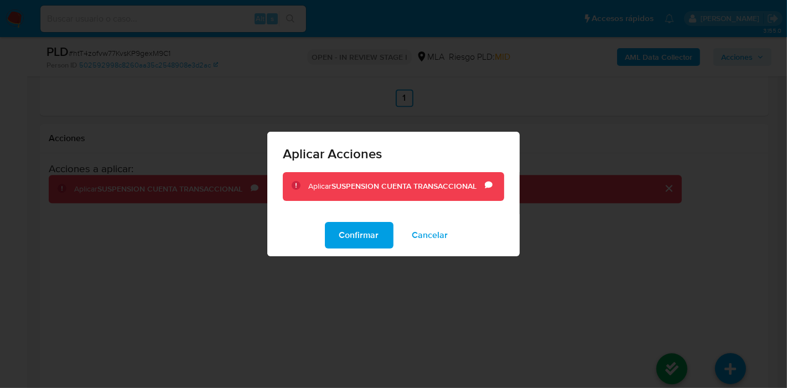
click at [309, 224] on div "Confirmar Cancelar" at bounding box center [393, 235] width 252 height 42
click at [333, 228] on button "Confirmar" at bounding box center [359, 235] width 69 height 27
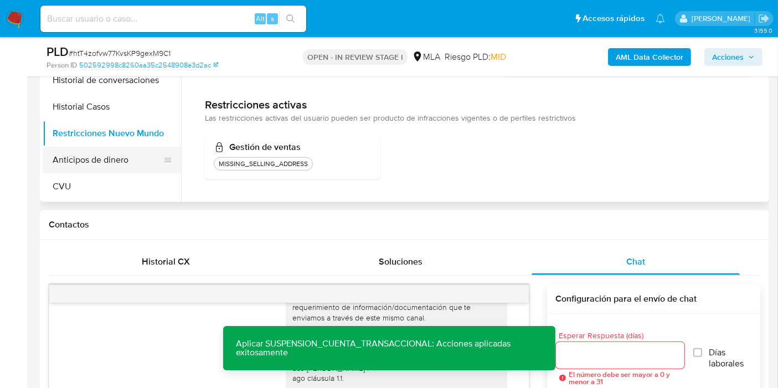
scroll to position [0, 0]
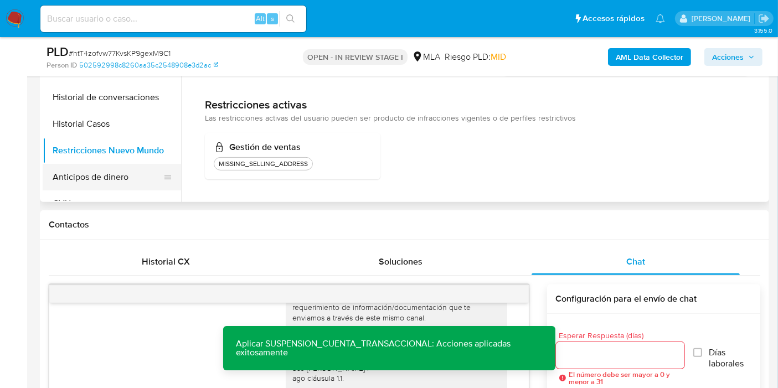
click at [115, 182] on button "Anticipos de dinero" at bounding box center [108, 177] width 130 height 27
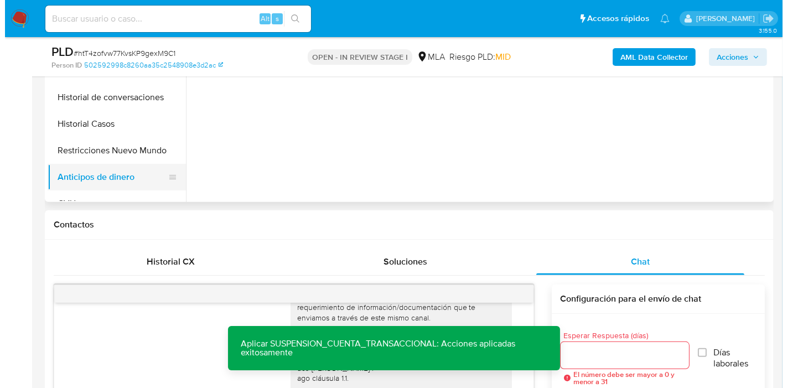
scroll to position [184, 0]
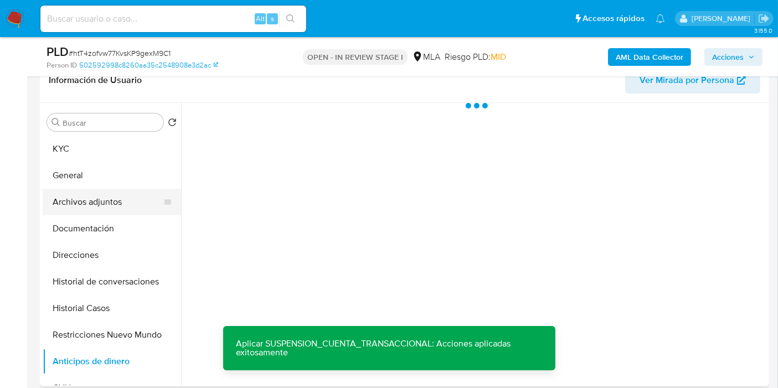
click at [104, 192] on button "Archivos adjuntos" at bounding box center [108, 202] width 130 height 27
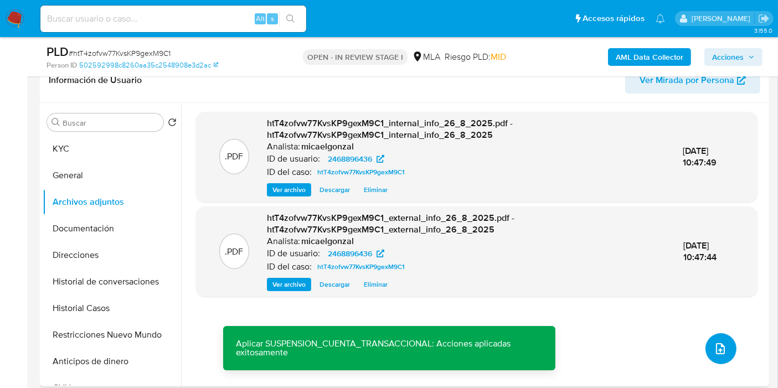
click at [713, 349] on icon "upload-file" at bounding box center [719, 348] width 13 height 13
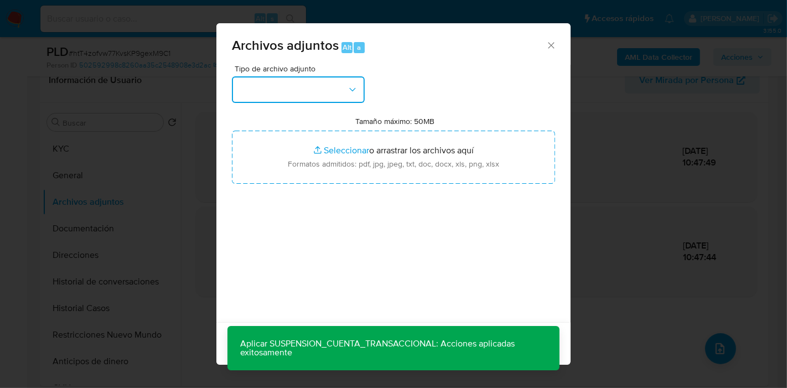
click at [336, 76] on button "button" at bounding box center [298, 89] width 133 height 27
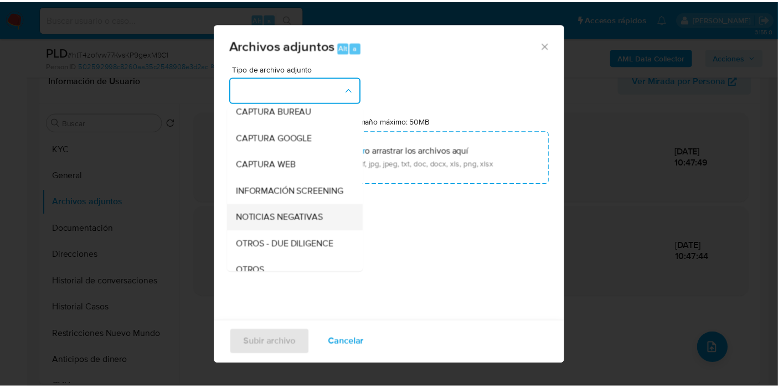
scroll to position [123, 0]
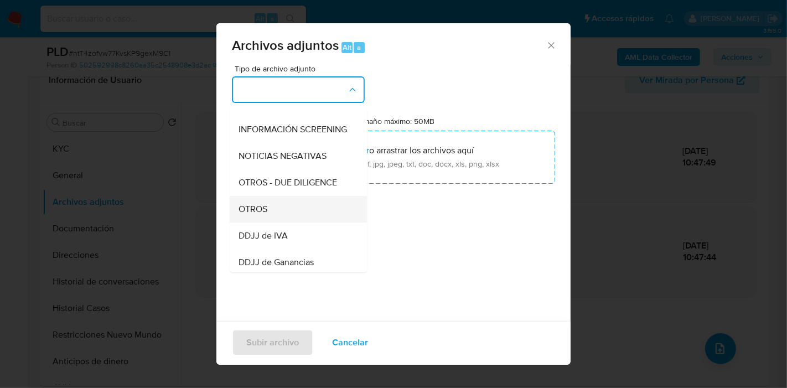
click at [278, 222] on div "OTROS" at bounding box center [295, 209] width 113 height 27
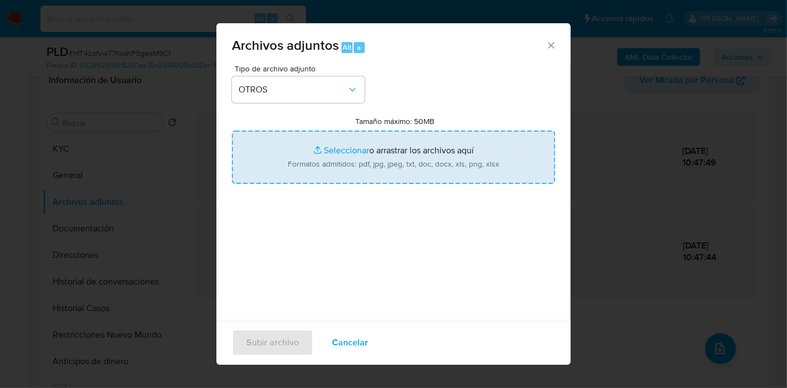
click at [332, 152] on input "Tamaño máximo: 50MB Seleccionar archivos" at bounding box center [393, 157] width 323 height 53
type input "C:\fakepath\Certificacion Negativa - Ivan Maximiliano Ferreyra.pdf"
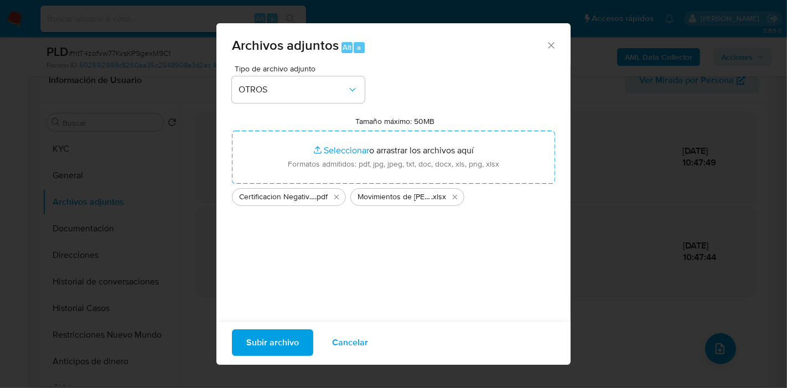
click at [285, 351] on span "Subir archivo" at bounding box center [272, 342] width 53 height 24
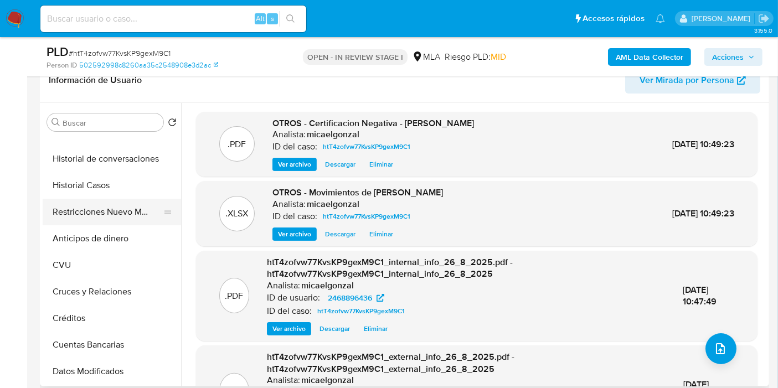
click at [101, 211] on button "Restricciones Nuevo Mundo" at bounding box center [108, 212] width 130 height 27
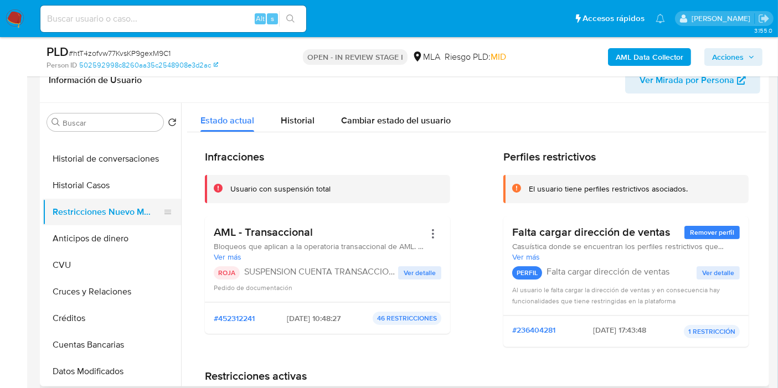
scroll to position [61, 0]
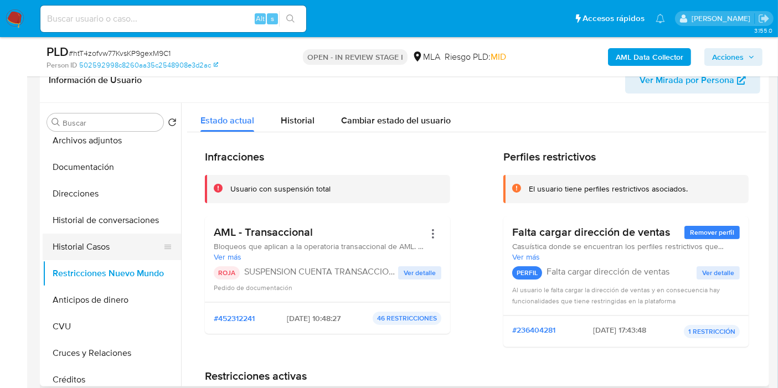
click at [115, 234] on button "Historial Casos" at bounding box center [108, 247] width 130 height 27
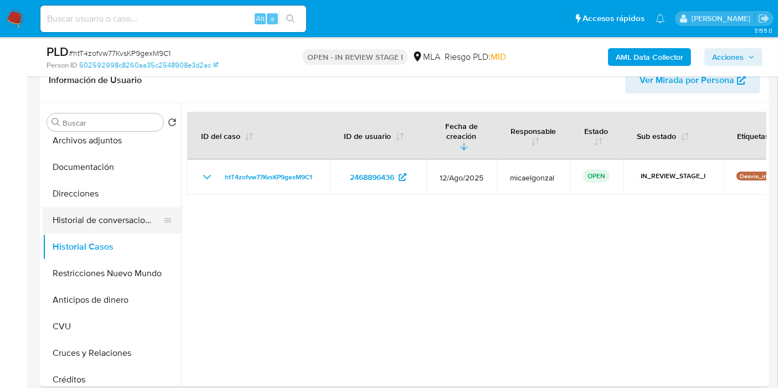
click at [131, 213] on button "Historial de conversaciones" at bounding box center [108, 220] width 130 height 27
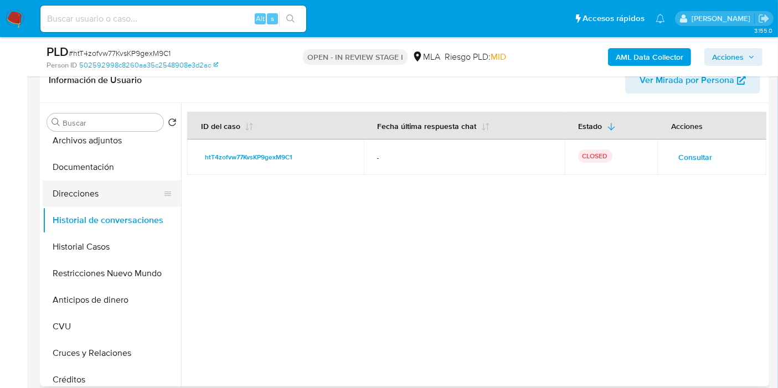
click at [121, 204] on button "Direcciones" at bounding box center [108, 193] width 130 height 27
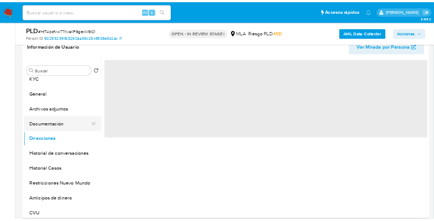
scroll to position [0, 0]
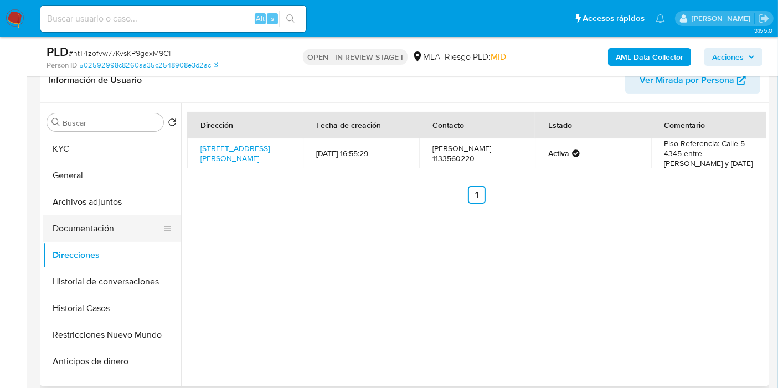
click at [86, 221] on button "Documentación" at bounding box center [108, 228] width 130 height 27
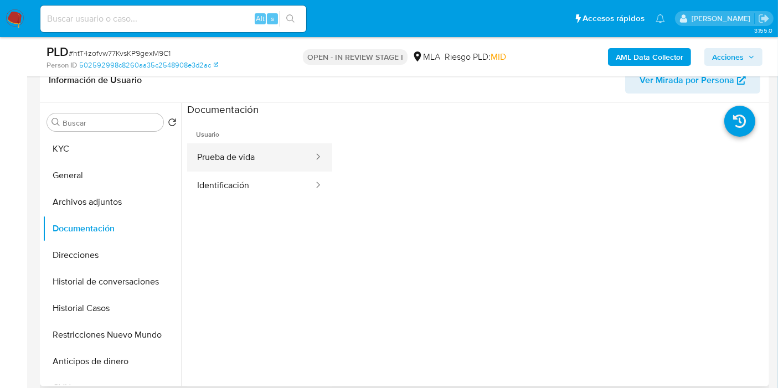
click at [286, 151] on button "Prueba de vida" at bounding box center [250, 157] width 127 height 28
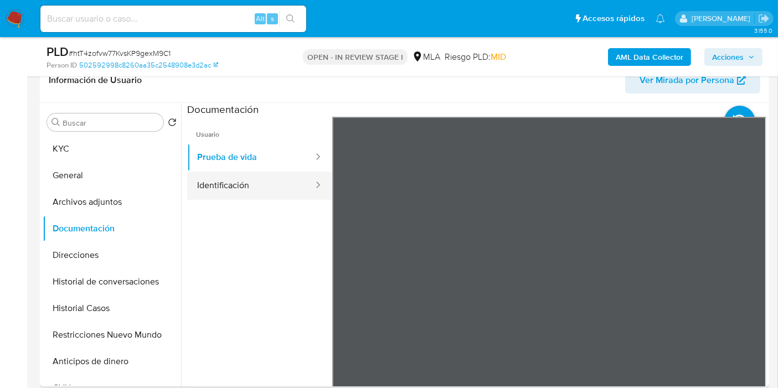
click at [288, 178] on button "Identificación" at bounding box center [250, 186] width 127 height 28
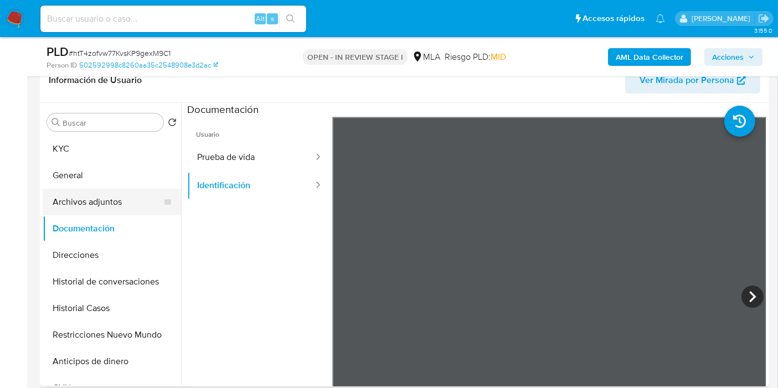
click at [131, 203] on button "Archivos adjuntos" at bounding box center [108, 202] width 130 height 27
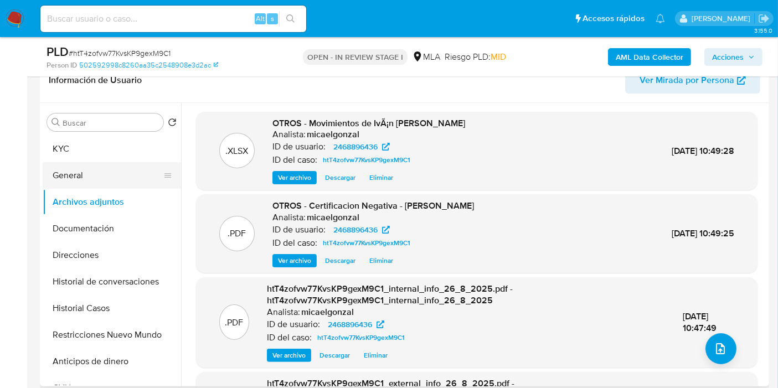
click at [135, 167] on button "General" at bounding box center [108, 175] width 130 height 27
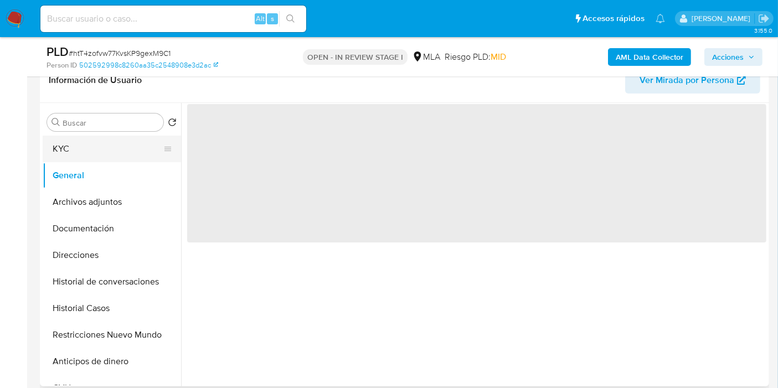
click at [84, 151] on button "KYC" at bounding box center [108, 149] width 130 height 27
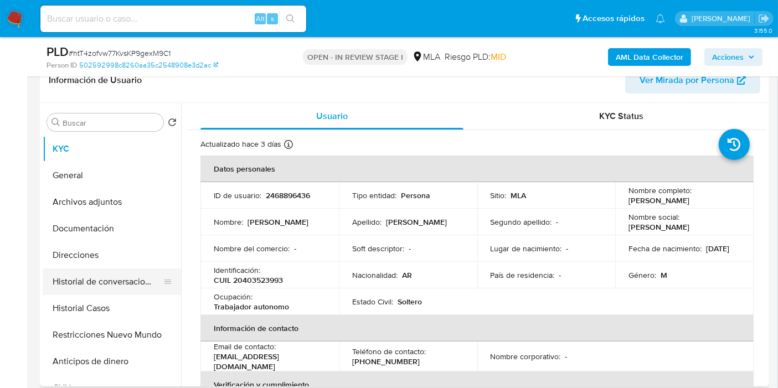
click at [87, 271] on button "Historial de conversaciones" at bounding box center [108, 281] width 130 height 27
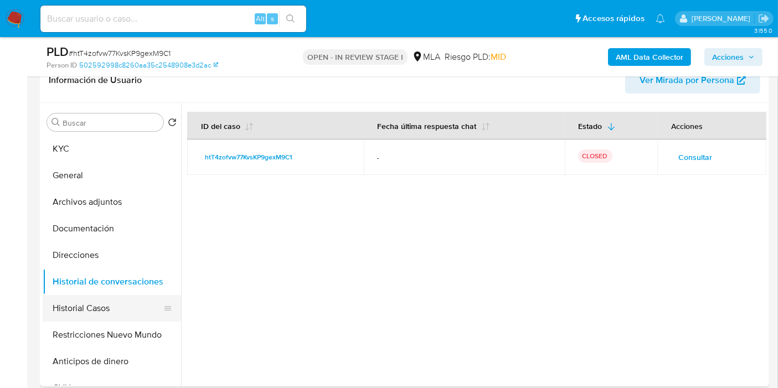
click at [86, 305] on button "Historial Casos" at bounding box center [108, 308] width 130 height 27
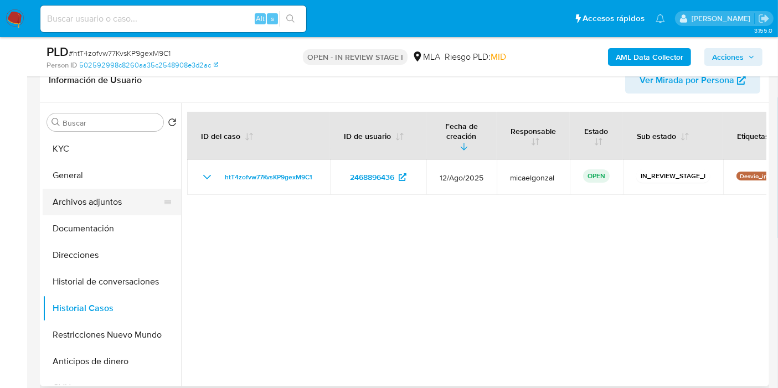
click at [101, 209] on button "Archivos adjuntos" at bounding box center [108, 202] width 130 height 27
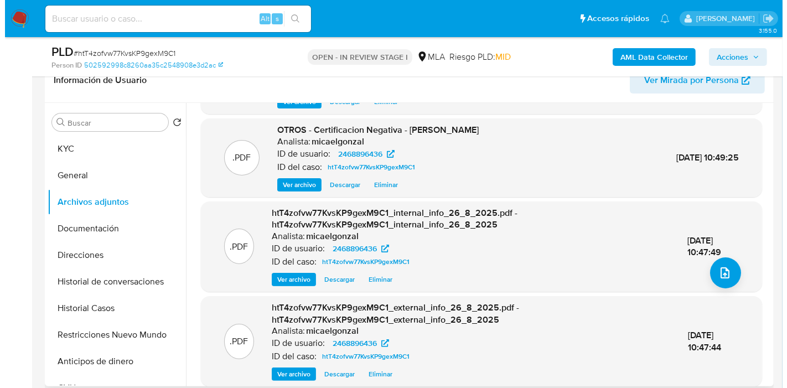
scroll to position [86, 0]
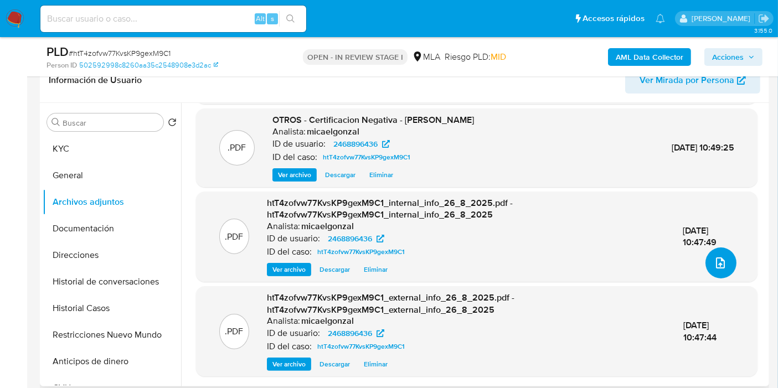
click at [713, 258] on icon "upload-file" at bounding box center [719, 262] width 13 height 13
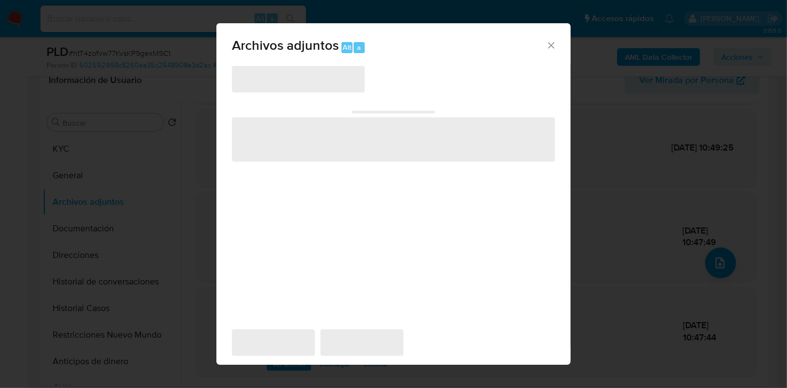
drag, startPoint x: 304, startPoint y: 56, endPoint x: 302, endPoint y: 61, distance: 6.0
click at [304, 56] on div "Archivos adjuntos Alt a" at bounding box center [393, 44] width 354 height 42
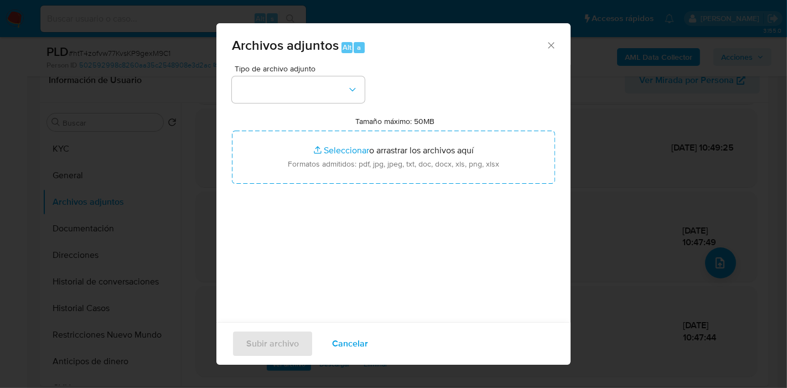
click at [302, 72] on span "Tipo de archivo adjunto" at bounding box center [301, 69] width 133 height 8
click at [308, 102] on button "button" at bounding box center [298, 89] width 133 height 27
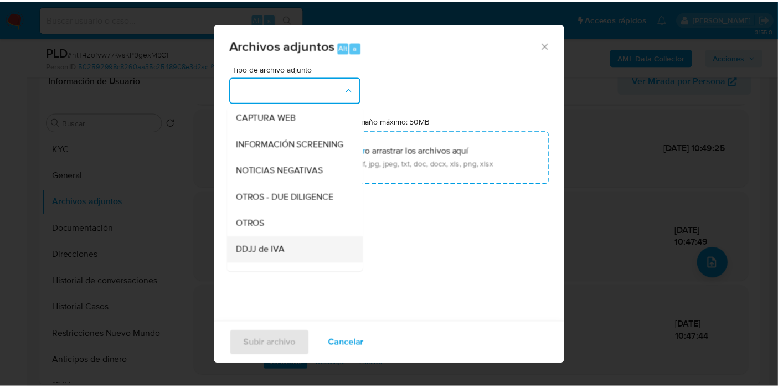
scroll to position [123, 0]
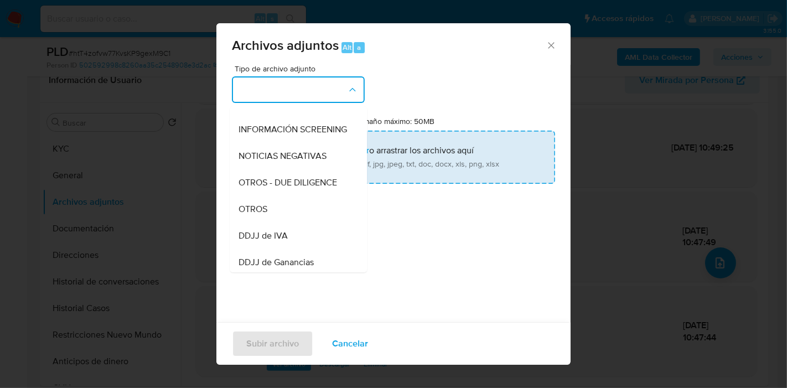
drag, startPoint x: 284, startPoint y: 220, endPoint x: 319, endPoint y: 145, distance: 83.0
click at [284, 219] on div "OTROS" at bounding box center [295, 209] width 113 height 27
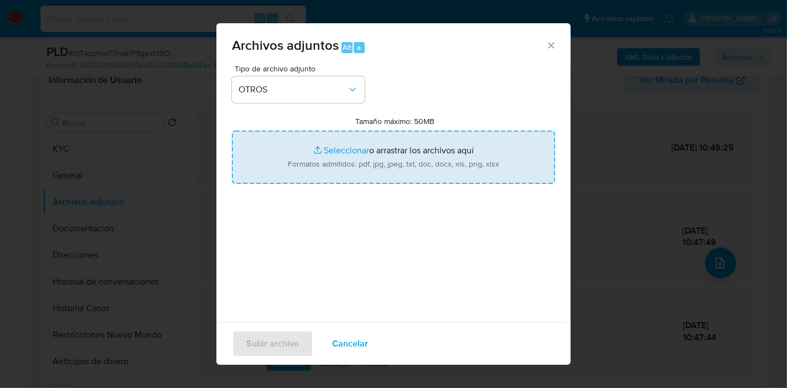
click at [319, 145] on input "Tamaño máximo: 50MB Seleccionar archivos" at bounding box center [393, 157] width 323 height 53
type input "C:\fakepath\Caselog htT4zofvw77KvsKP9gexM9C1_2025_08_19_02_16_11.docx"
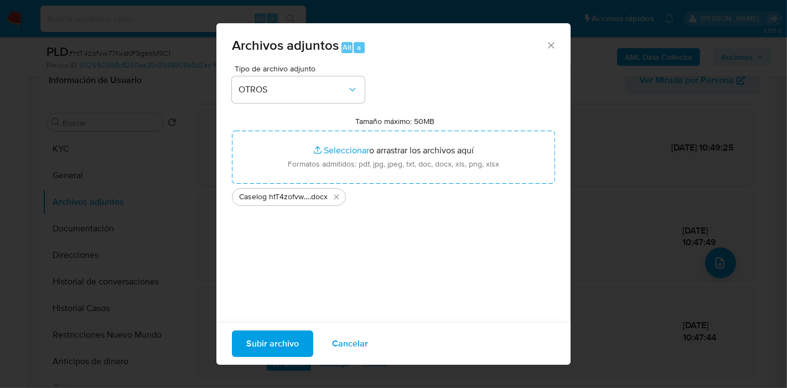
click at [283, 340] on span "Subir archivo" at bounding box center [272, 344] width 53 height 24
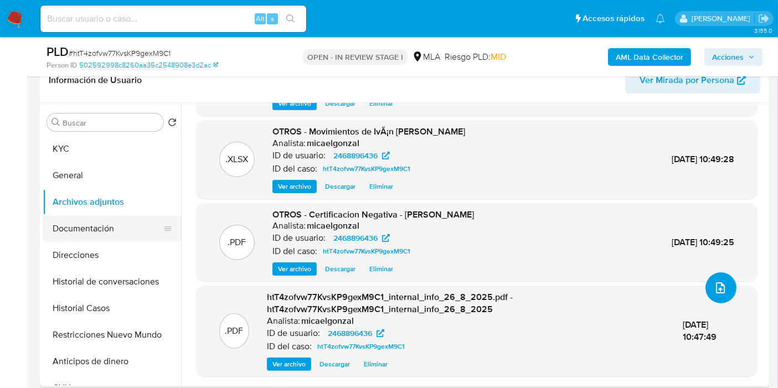
scroll to position [60, 0]
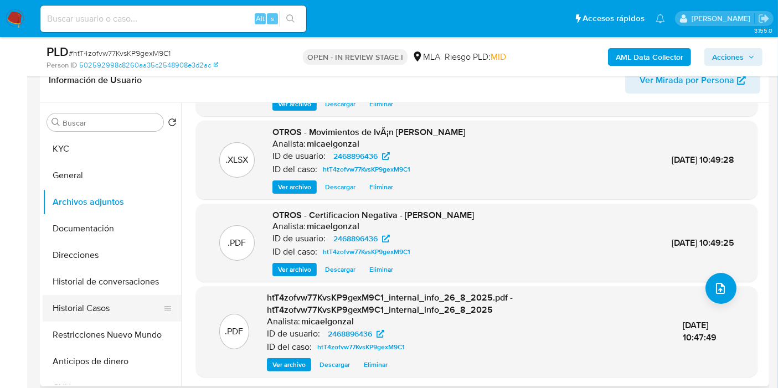
click at [111, 299] on button "Historial Casos" at bounding box center [108, 308] width 130 height 27
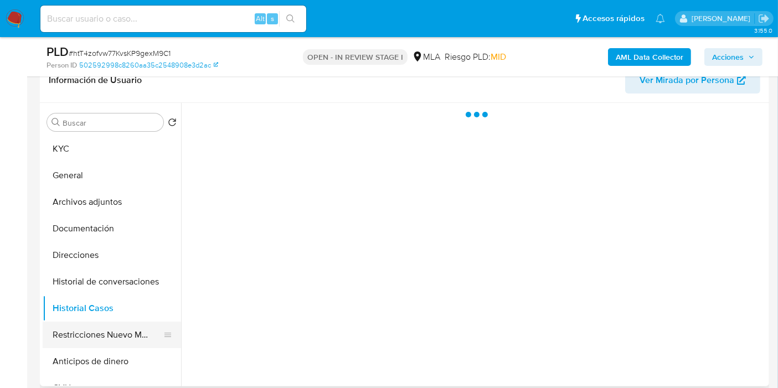
click at [96, 328] on button "Restricciones Nuevo Mundo" at bounding box center [108, 335] width 130 height 27
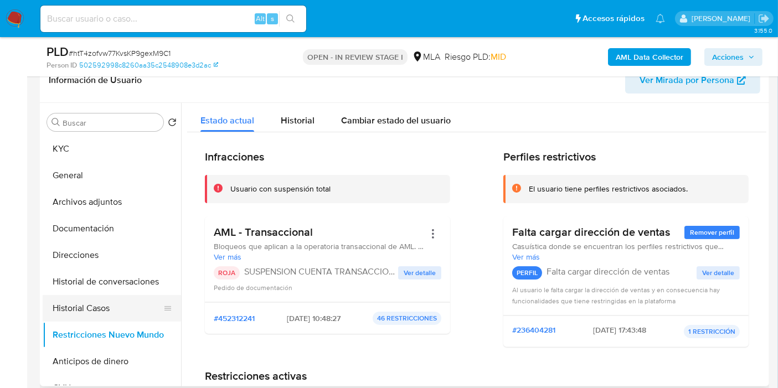
click at [105, 312] on button "Historial Casos" at bounding box center [108, 308] width 130 height 27
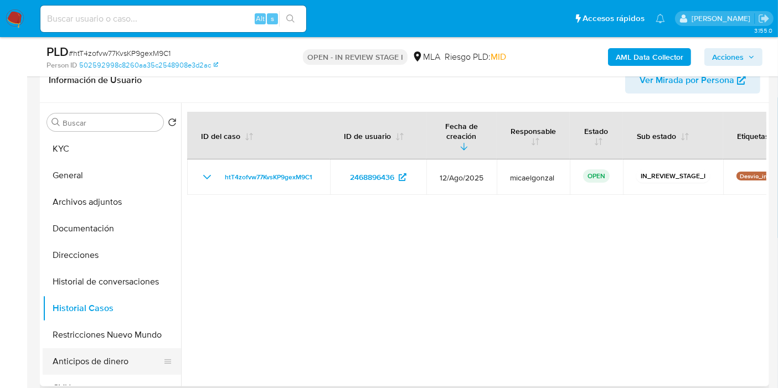
click at [108, 352] on button "Anticipos de dinero" at bounding box center [108, 361] width 130 height 27
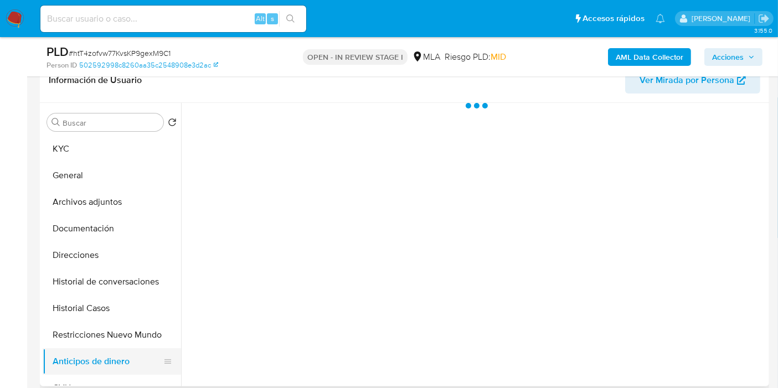
click at [112, 348] on button "Anticipos de dinero" at bounding box center [108, 361] width 130 height 27
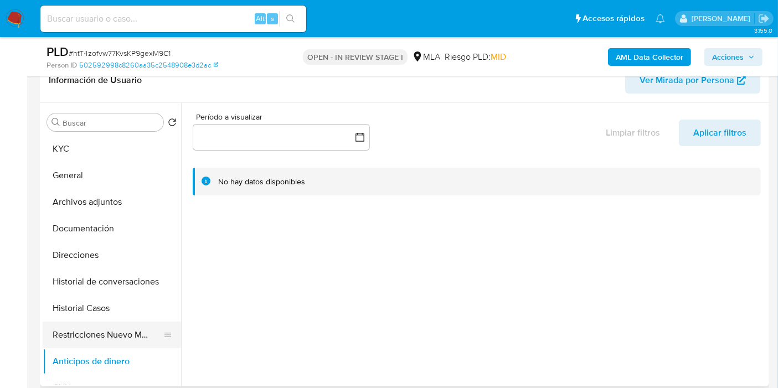
click at [122, 336] on button "Restricciones Nuevo Mundo" at bounding box center [108, 335] width 130 height 27
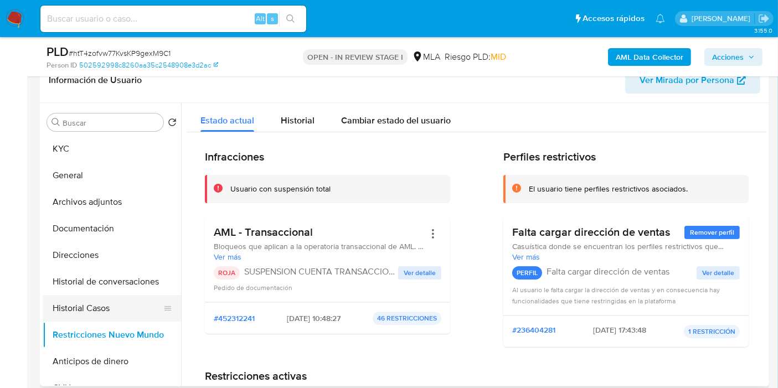
click at [109, 310] on button "Historial Casos" at bounding box center [108, 308] width 130 height 27
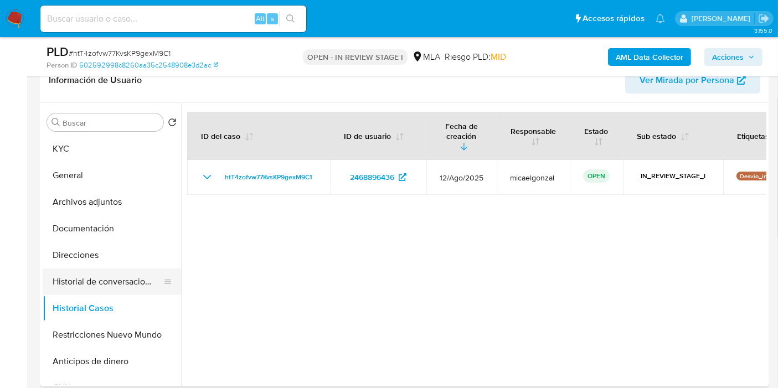
click at [118, 279] on button "Historial de conversaciones" at bounding box center [108, 281] width 130 height 27
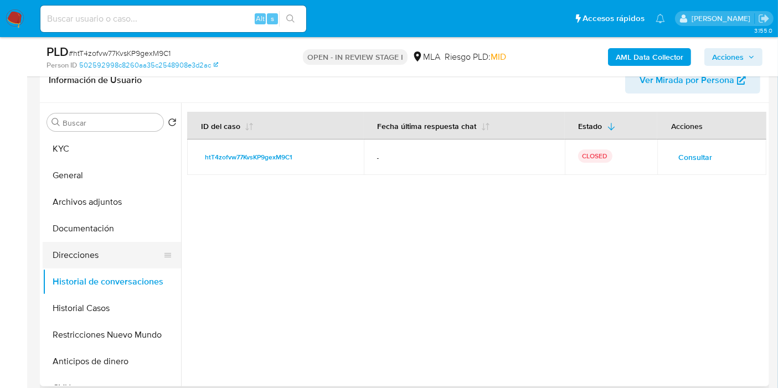
click at [118, 255] on button "Direcciones" at bounding box center [108, 255] width 130 height 27
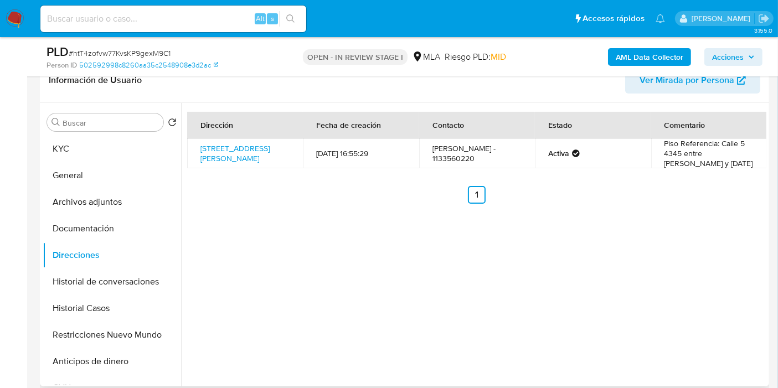
click at [103, 130] on div "Buscar Volver al orden por defecto KYC General Archivos adjuntos Documentación …" at bounding box center [112, 246] width 138 height 282
click at [105, 143] on button "KYC" at bounding box center [108, 149] width 130 height 27
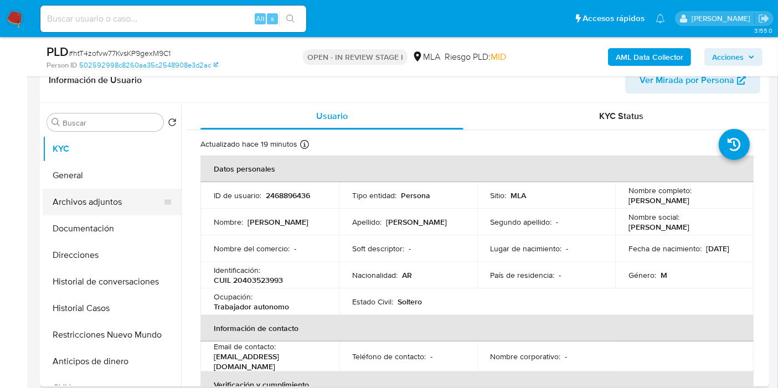
click at [121, 206] on button "Archivos adjuntos" at bounding box center [108, 202] width 130 height 27
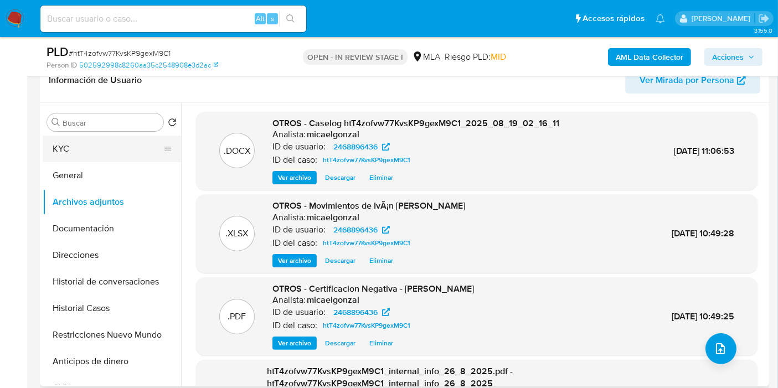
click at [117, 159] on button "KYC" at bounding box center [108, 149] width 130 height 27
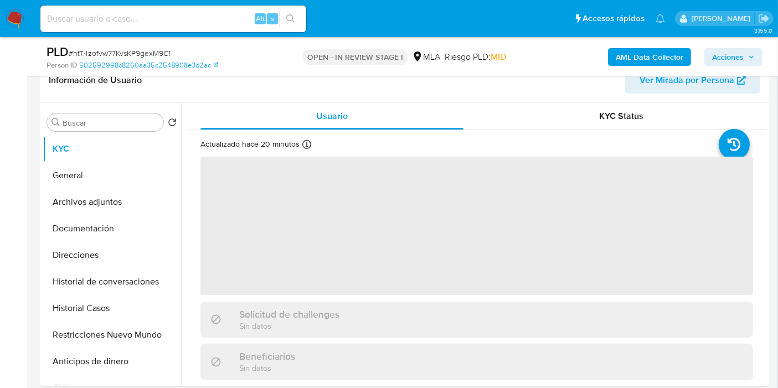
click at [747, 54] on span "Acciones" at bounding box center [733, 56] width 43 height 15
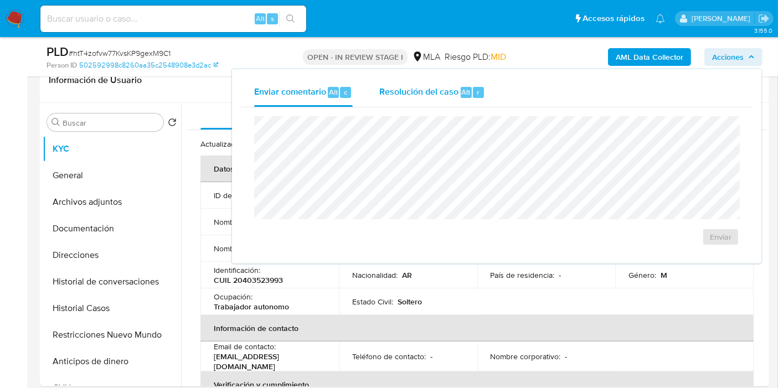
click at [454, 99] on div "Resolución del caso Alt r" at bounding box center [432, 92] width 106 height 29
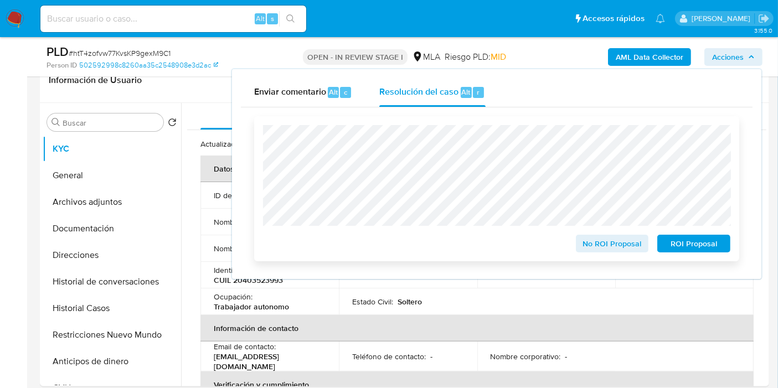
click at [681, 245] on span "ROI Proposal" at bounding box center [694, 243] width 58 height 15
click at [675, 247] on span "ROI Proposal" at bounding box center [694, 243] width 58 height 15
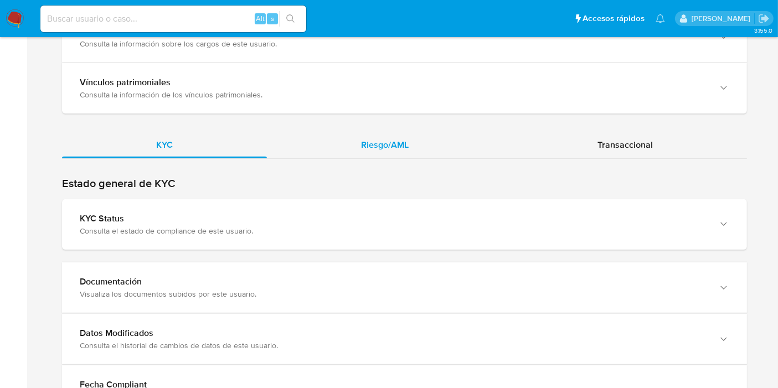
scroll to position [859, 0]
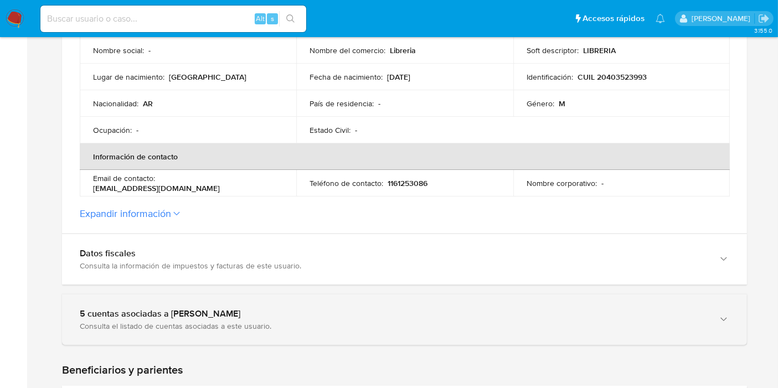
click at [148, 308] on div "5 cuentas asociadas a [PERSON_NAME]" at bounding box center [393, 313] width 627 height 11
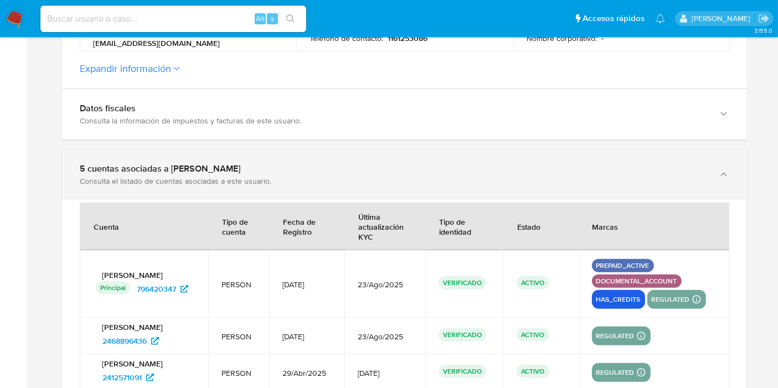
scroll to position [490, 0]
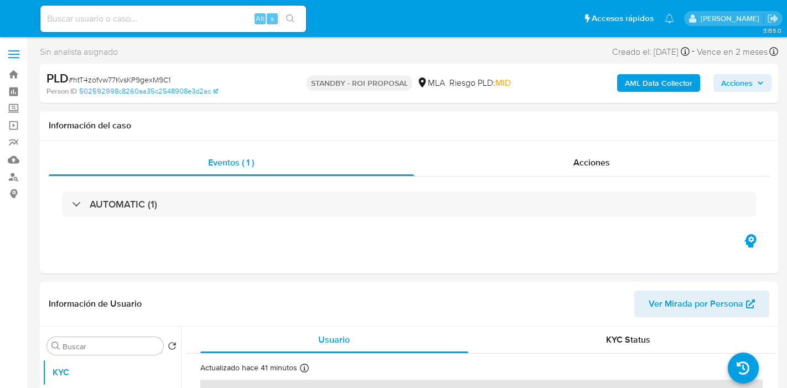
select select "10"
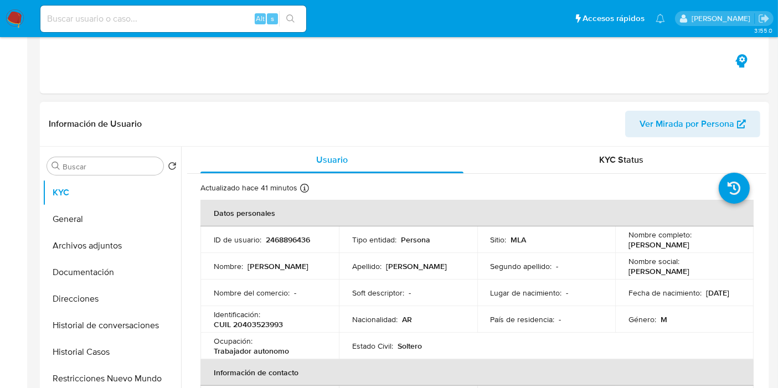
scroll to position [246, 0]
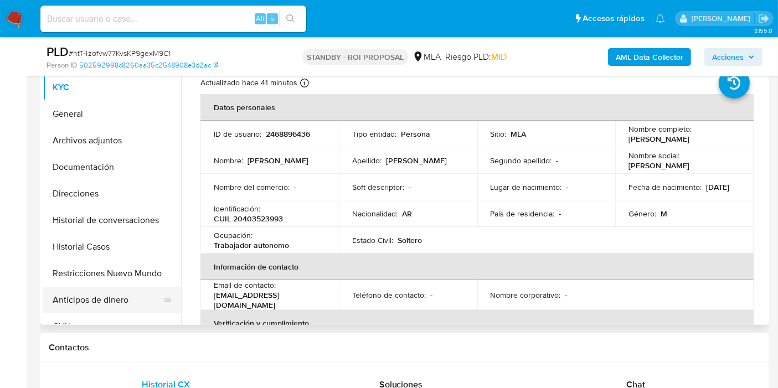
click at [117, 287] on button "Anticipos de dinero" at bounding box center [108, 300] width 130 height 27
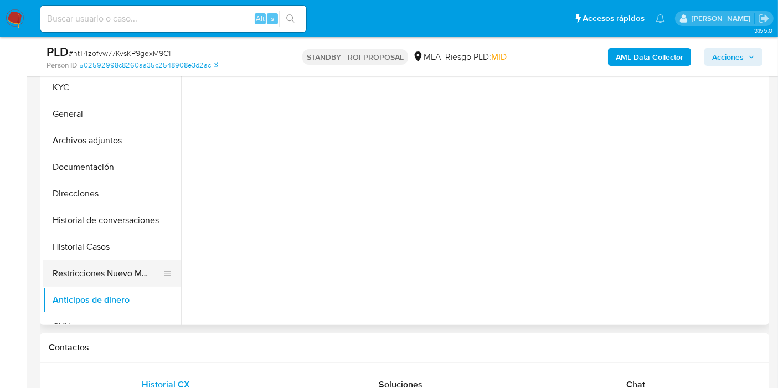
click at [123, 267] on button "Restricciones Nuevo Mundo" at bounding box center [108, 273] width 130 height 27
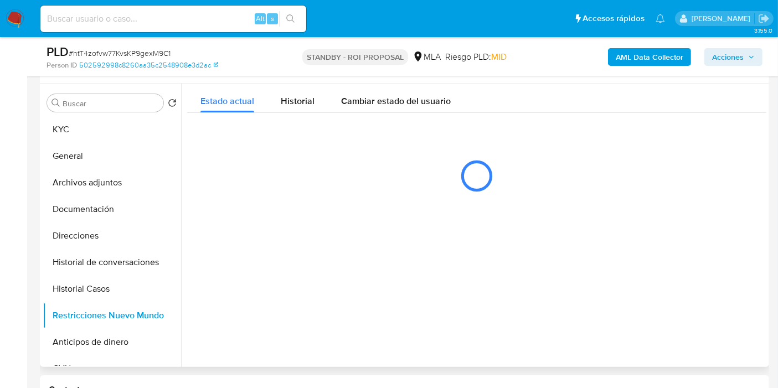
scroll to position [184, 0]
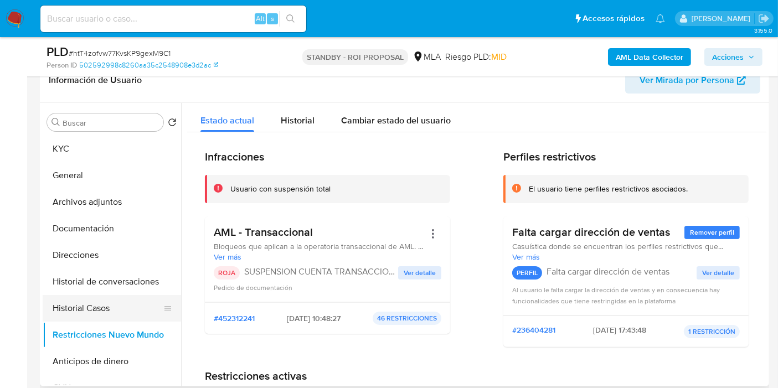
click at [111, 304] on button "Historial Casos" at bounding box center [108, 308] width 130 height 27
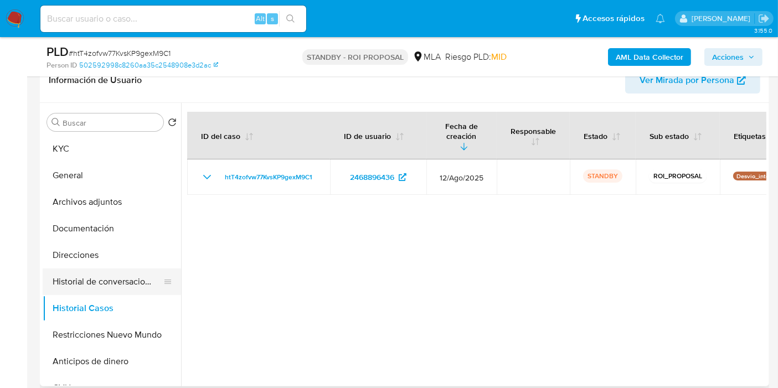
click at [120, 285] on button "Historial de conversaciones" at bounding box center [108, 281] width 130 height 27
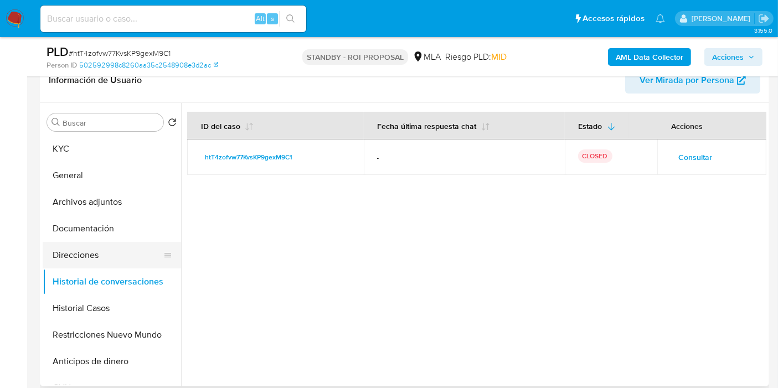
click at [118, 251] on button "Direcciones" at bounding box center [108, 255] width 130 height 27
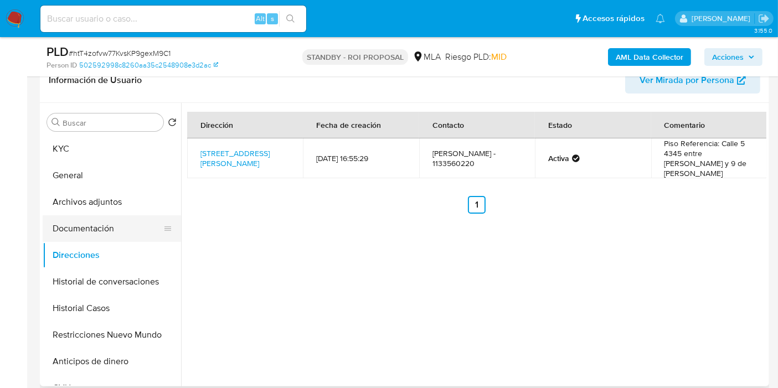
click at [121, 233] on button "Documentación" at bounding box center [108, 228] width 130 height 27
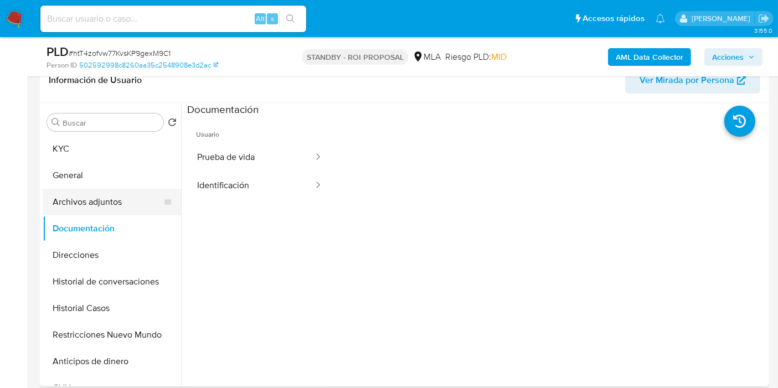
click at [117, 214] on button "Archivos adjuntos" at bounding box center [108, 202] width 130 height 27
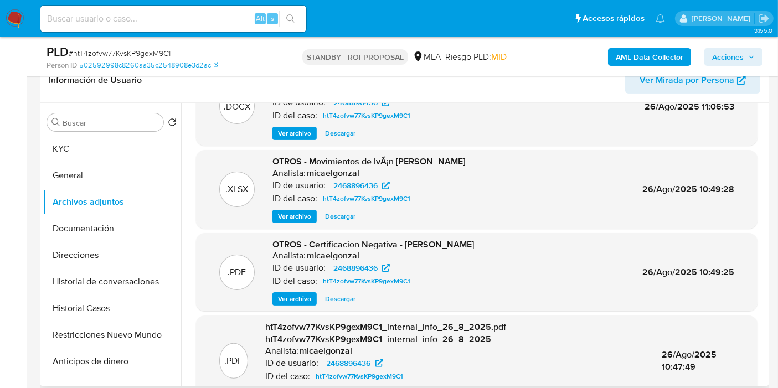
scroll to position [61, 0]
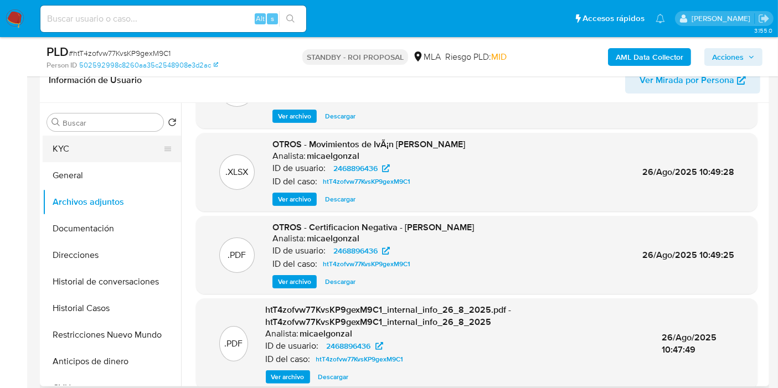
click at [106, 156] on button "KYC" at bounding box center [108, 149] width 130 height 27
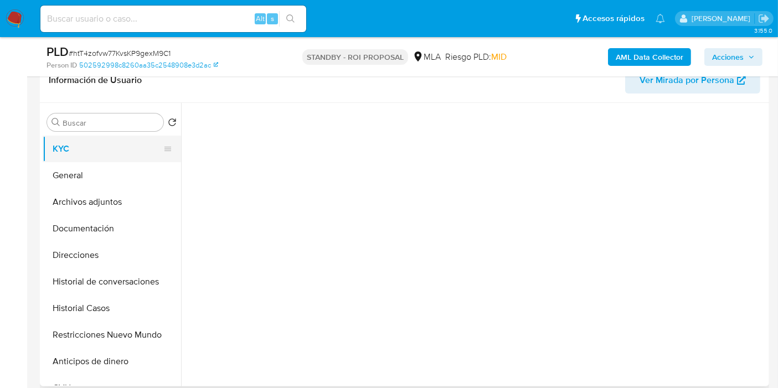
scroll to position [0, 0]
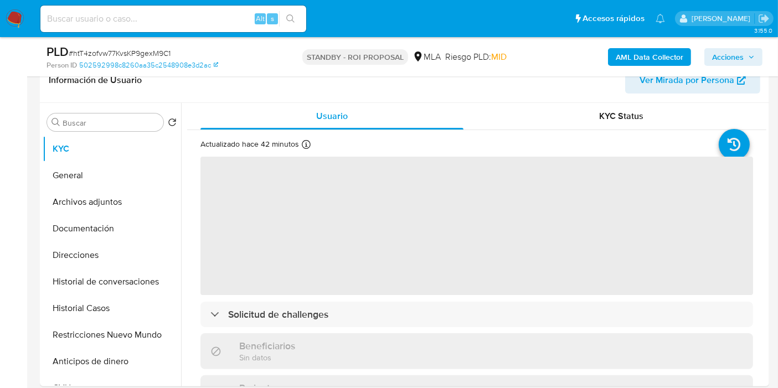
click at [15, 23] on img at bounding box center [15, 18] width 19 height 19
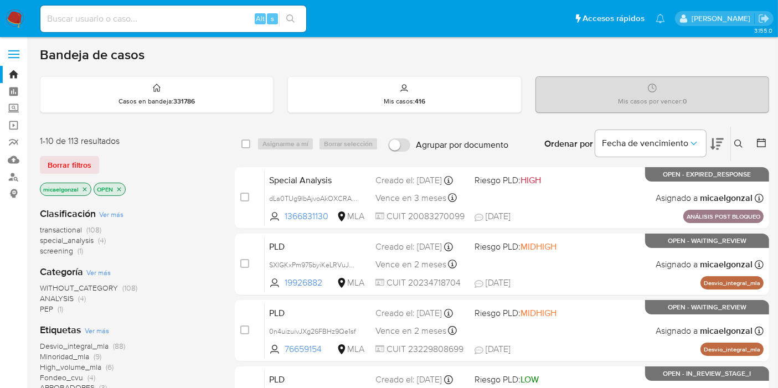
click at [6, 25] on img at bounding box center [15, 18] width 19 height 19
click at [11, 19] on img at bounding box center [15, 18] width 19 height 19
click at [69, 167] on span "Borrar filtros" at bounding box center [70, 164] width 44 height 15
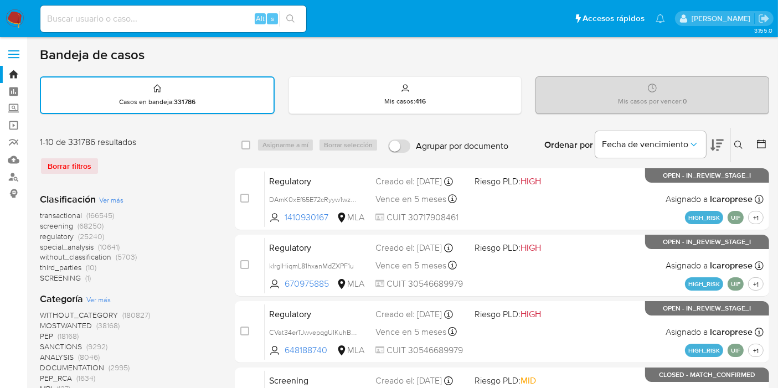
click at [89, 167] on div "Borrar filtros" at bounding box center [128, 166] width 177 height 18
click at [742, 143] on icon at bounding box center [738, 145] width 9 height 9
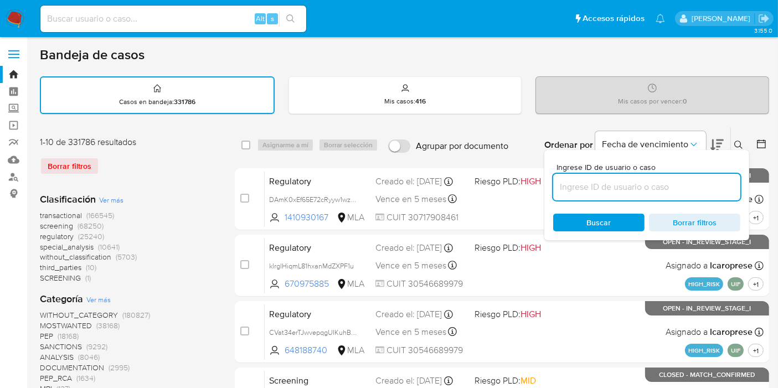
click at [657, 188] on input at bounding box center [646, 187] width 187 height 14
type input "YPHJSgTsbGZbW5SGFwubh8Eq"
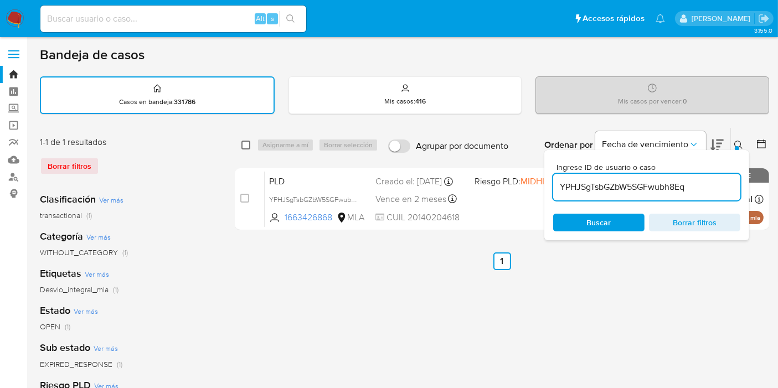
click at [244, 142] on input "checkbox" at bounding box center [245, 145] width 9 height 9
checkbox input "true"
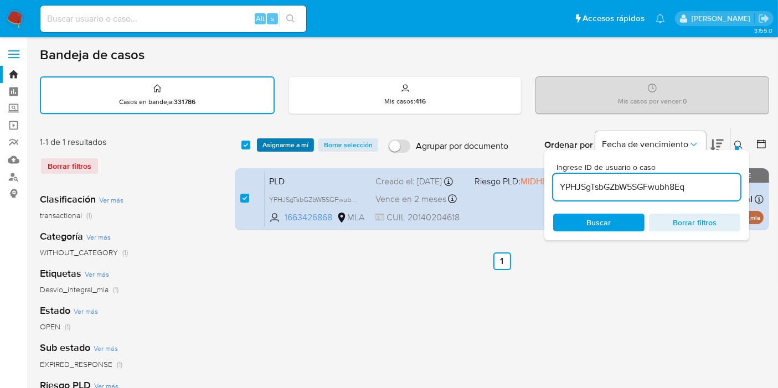
click at [278, 147] on span "Asignarme a mí" at bounding box center [285, 144] width 46 height 11
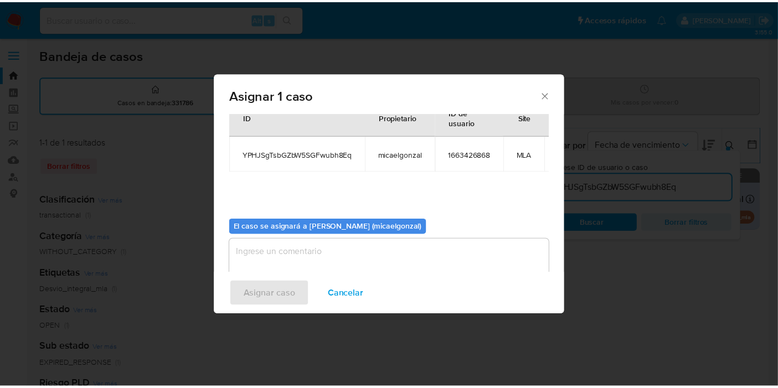
scroll to position [66, 0]
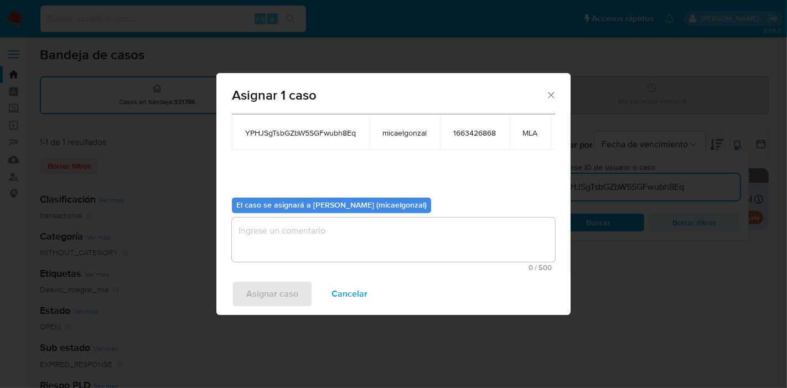
click at [315, 227] on textarea "assign-modal" at bounding box center [393, 240] width 323 height 44
type textarea "b"
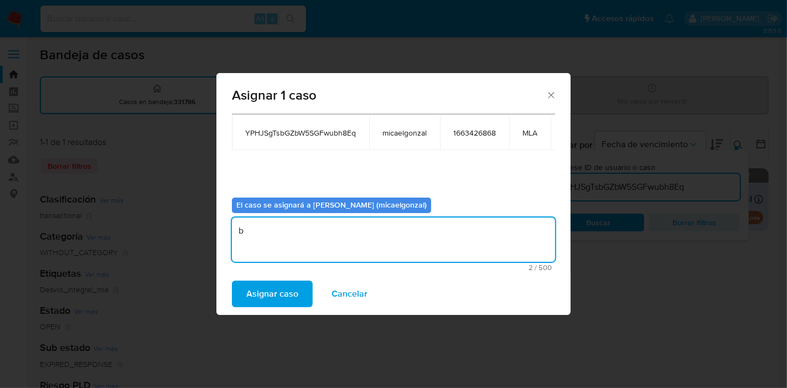
click at [272, 243] on textarea "b" at bounding box center [393, 240] width 323 height 44
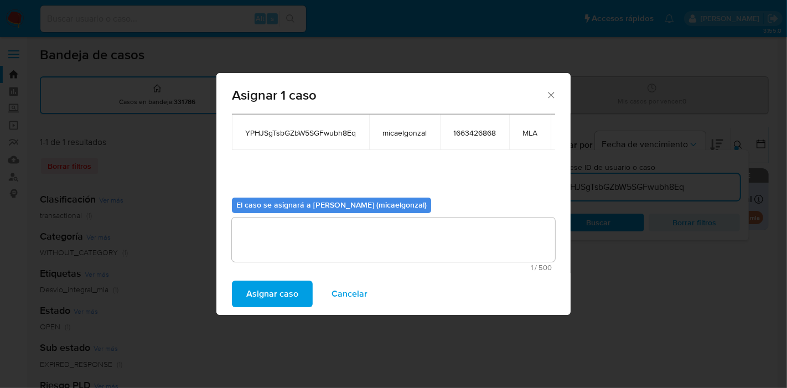
click at [270, 282] on span "Asignar caso" at bounding box center [272, 294] width 52 height 24
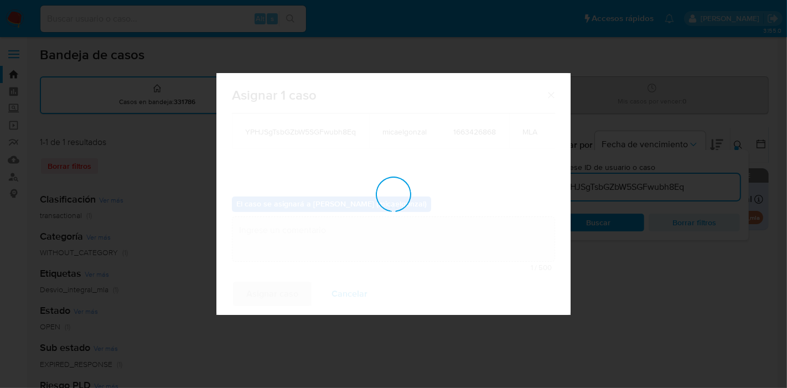
checkbox input "false"
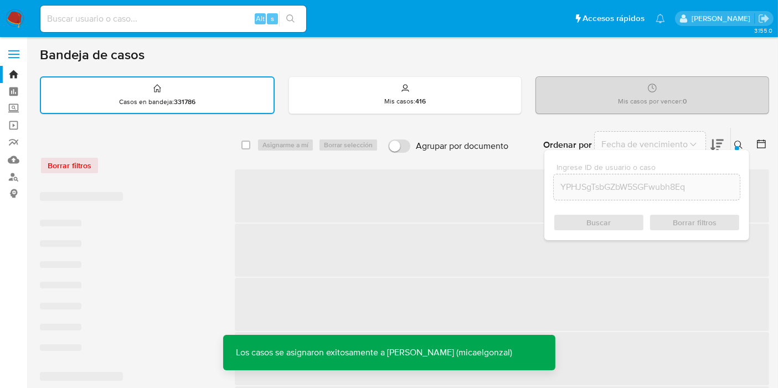
click at [189, 32] on div "Alt s" at bounding box center [173, 19] width 266 height 27
click at [194, 20] on input at bounding box center [173, 19] width 266 height 14
paste input "YPHJSgTsbGZbW5SGFwubh8Eq"
type input "YPHJSgTsbGZbW5SGFwubh8Eq"
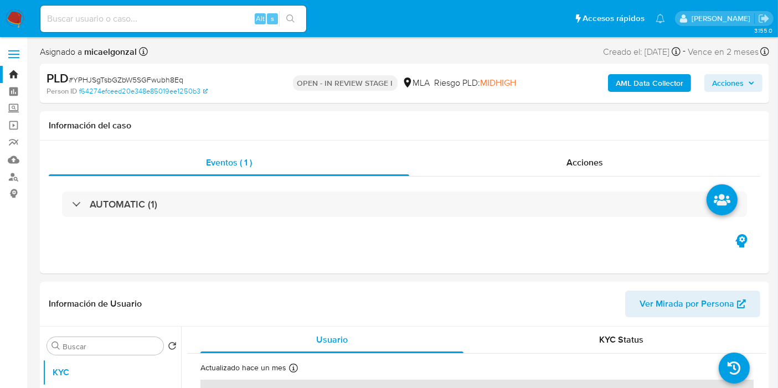
select select "10"
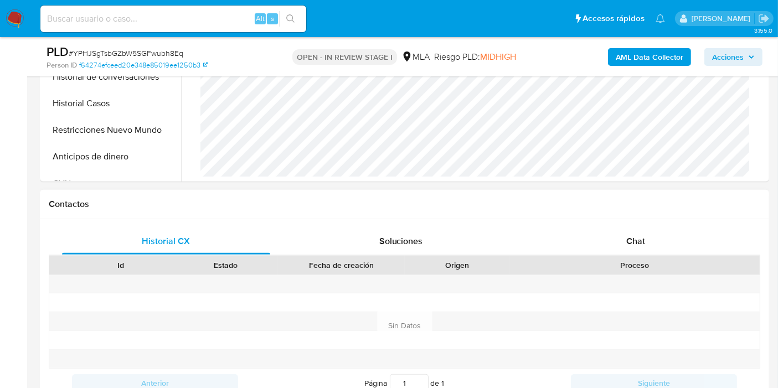
scroll to position [430, 0]
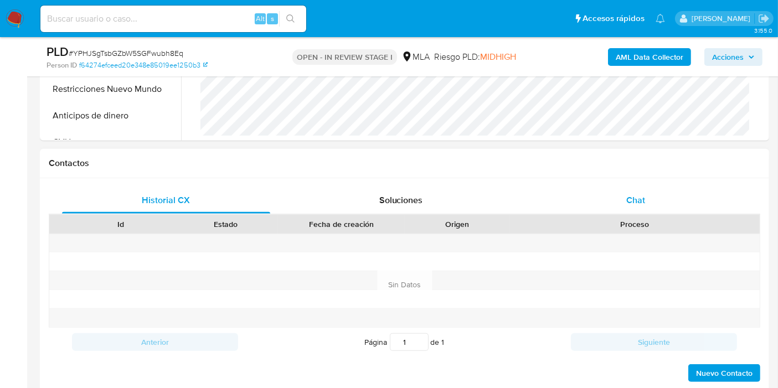
click at [665, 200] on div "Chat" at bounding box center [635, 200] width 208 height 27
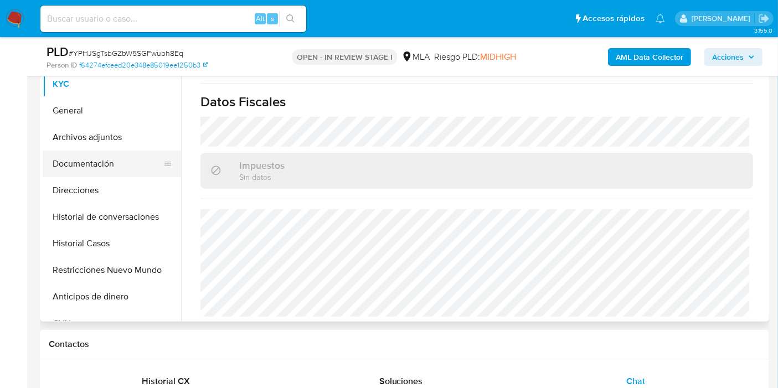
scroll to position [184, 0]
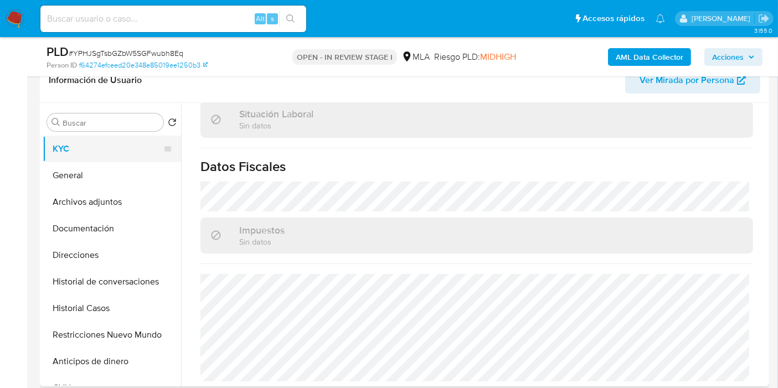
click at [111, 156] on button "KYC" at bounding box center [108, 149] width 130 height 27
click at [99, 167] on button "General" at bounding box center [108, 175] width 130 height 27
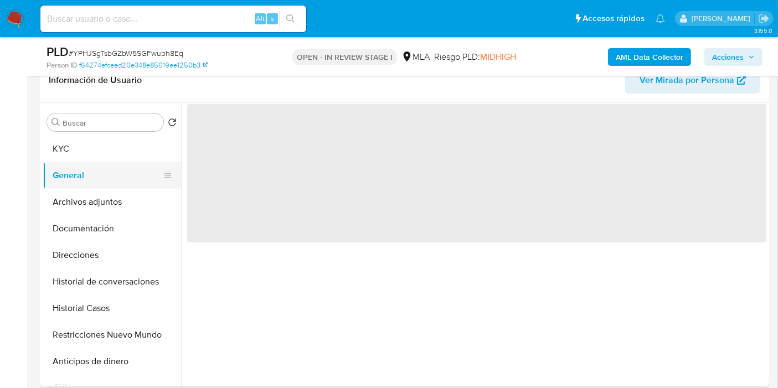
scroll to position [0, 0]
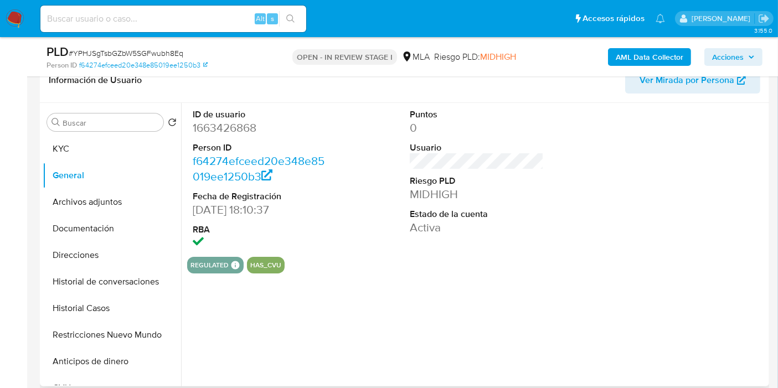
click at [210, 126] on dd "1663426868" at bounding box center [260, 127] width 134 height 15
copy dd "1663426868"
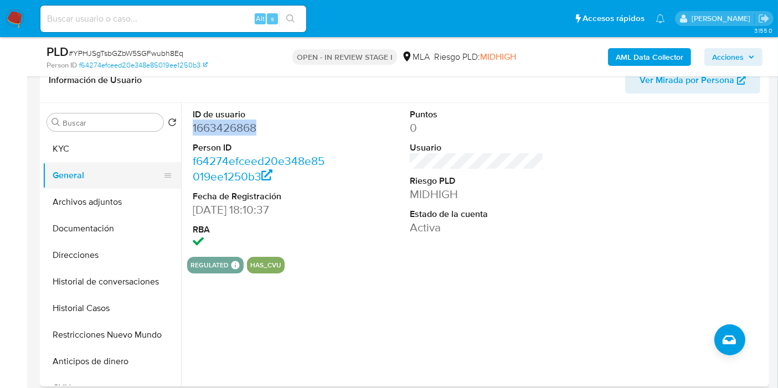
click at [98, 162] on button "General" at bounding box center [108, 175] width 130 height 27
click at [105, 154] on button "KYC" at bounding box center [108, 149] width 130 height 27
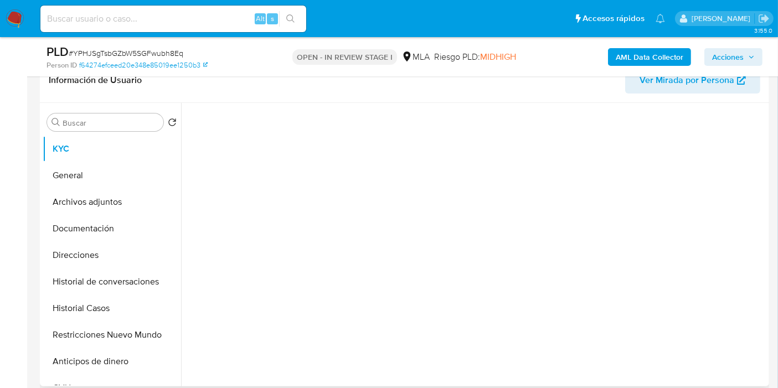
scroll to position [246, 0]
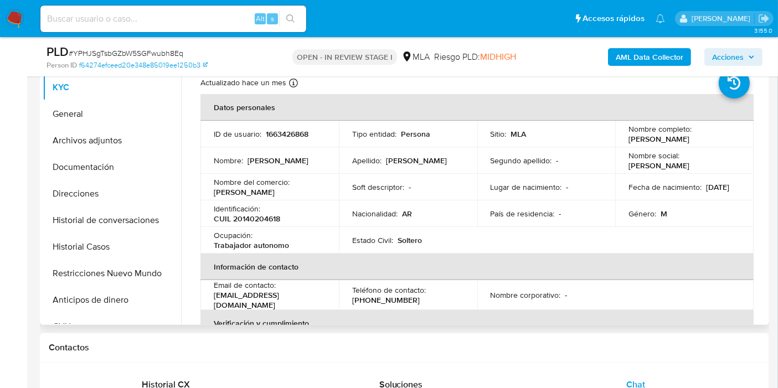
click at [260, 218] on p "CUIL 20140204618" at bounding box center [247, 219] width 66 height 10
copy p "20140204618"
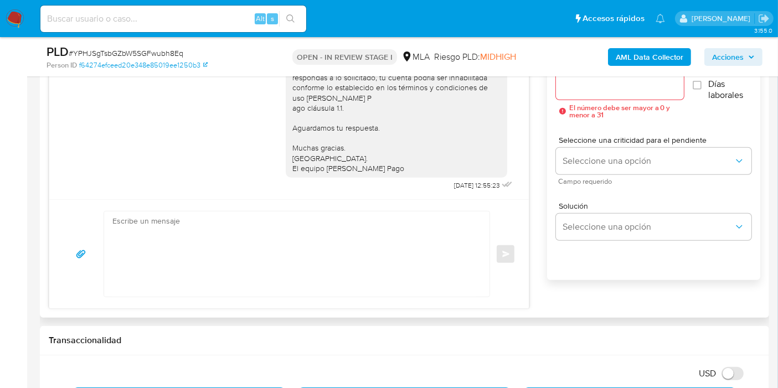
scroll to position [553, 0]
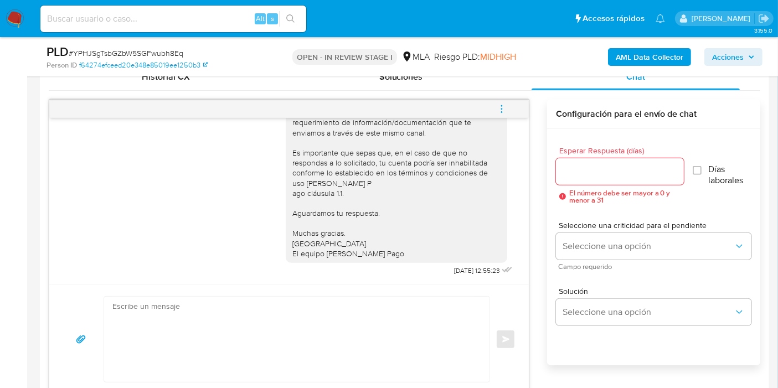
click at [508, 110] on button "menu-action" at bounding box center [501, 109] width 37 height 27
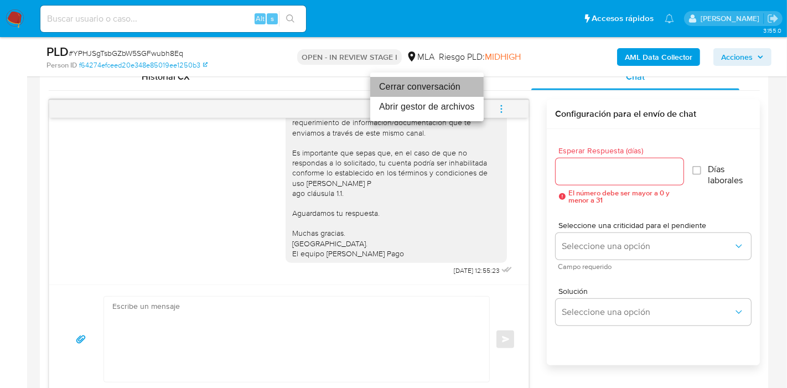
click at [457, 89] on li "Cerrar conversación" at bounding box center [426, 87] width 113 height 20
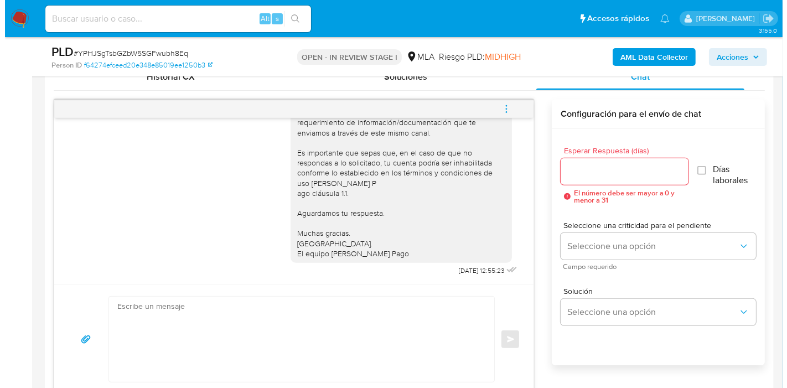
scroll to position [246, 0]
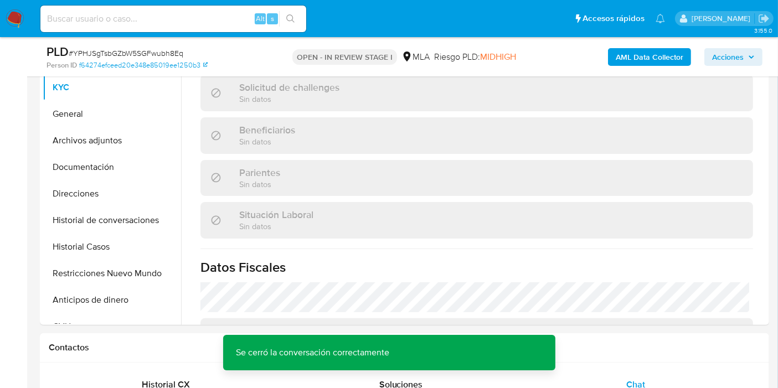
click at [650, 58] on b "AML Data Collector" at bounding box center [649, 57] width 68 height 18
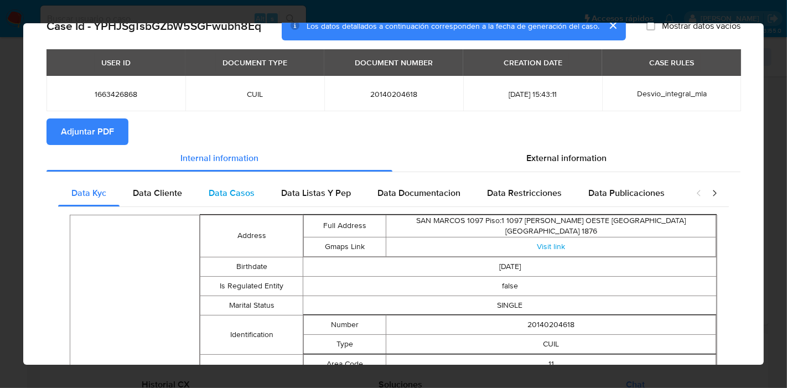
scroll to position [0, 0]
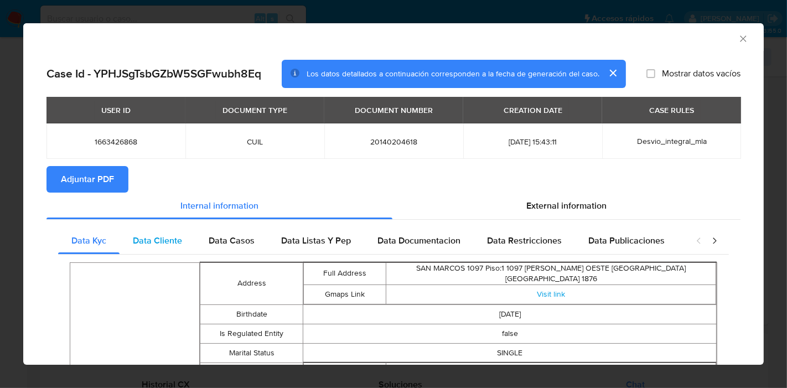
click at [188, 244] on div "Data Cliente" at bounding box center [158, 240] width 76 height 27
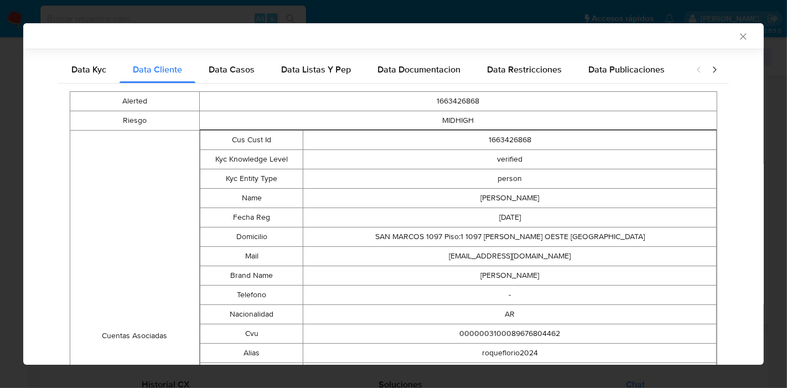
scroll to position [157, 0]
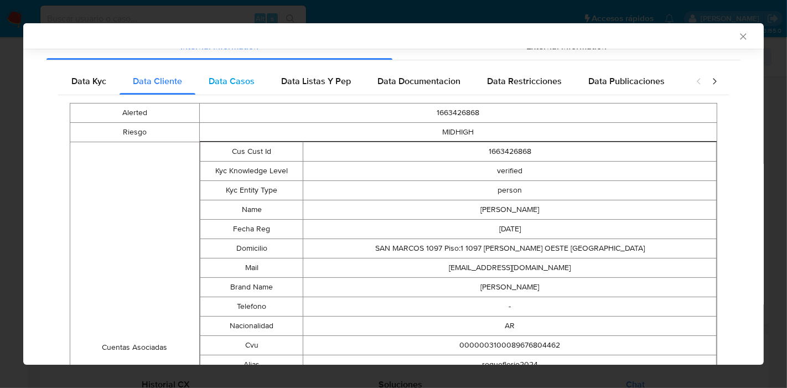
click at [256, 92] on div "Data Casos" at bounding box center [231, 81] width 73 height 27
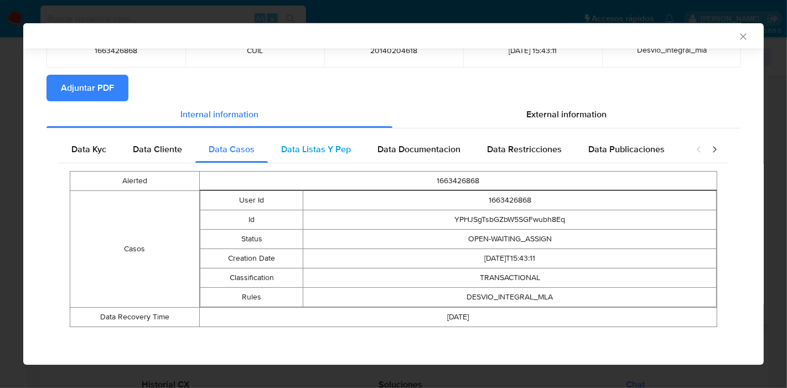
click at [325, 141] on div "Data Listas Y Pep" at bounding box center [316, 149] width 96 height 27
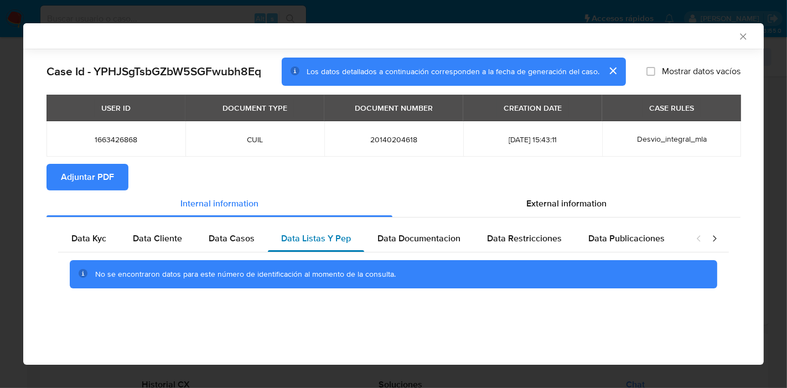
scroll to position [0, 0]
click at [410, 249] on div "Data Documentacion" at bounding box center [419, 238] width 110 height 27
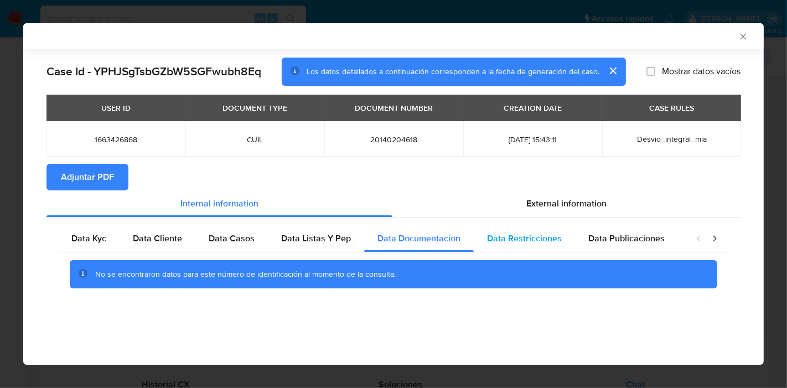
drag, startPoint x: 487, startPoint y: 245, endPoint x: 505, endPoint y: 245, distance: 17.7
click at [495, 245] on div "Data Restricciones" at bounding box center [524, 238] width 101 height 27
drag, startPoint x: 651, startPoint y: 244, endPoint x: 692, endPoint y: 246, distance: 41.0
click at [663, 246] on div "Data Publicaciones" at bounding box center [626, 238] width 103 height 27
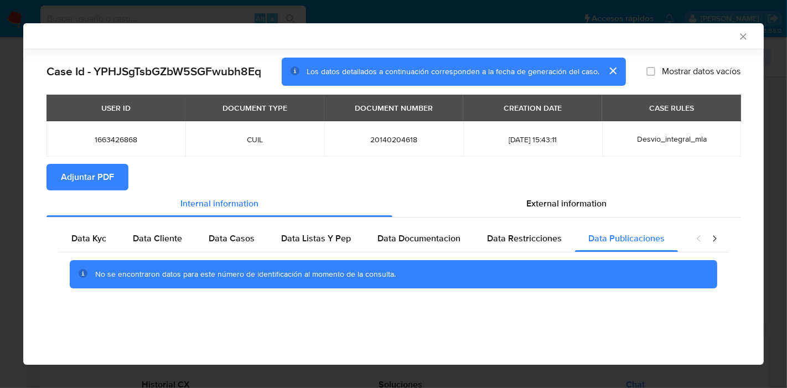
click at [712, 242] on icon "closure-recommendation-modal" at bounding box center [714, 238] width 11 height 11
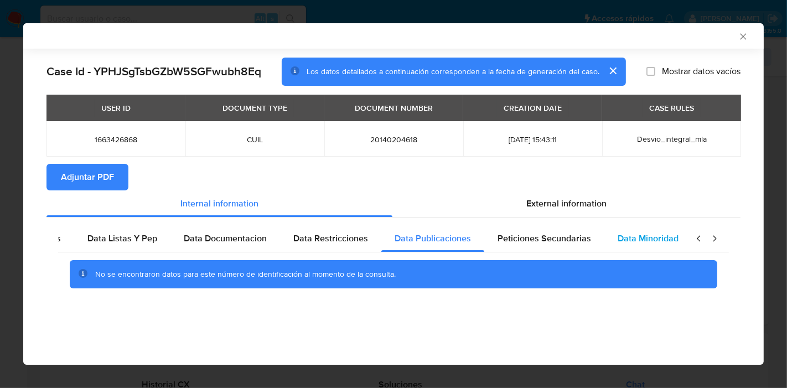
scroll to position [0, 194]
drag, startPoint x: 661, startPoint y: 244, endPoint x: 481, endPoint y: 251, distance: 179.5
click at [653, 246] on div "Data Minoridad" at bounding box center [647, 238] width 87 height 27
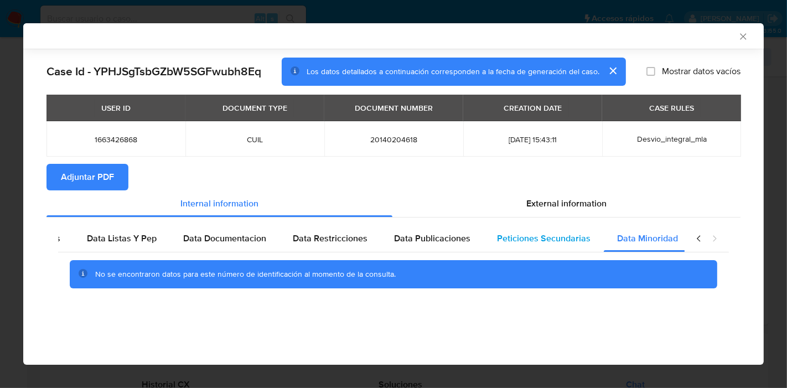
drag, startPoint x: 483, startPoint y: 252, endPoint x: 527, endPoint y: 239, distance: 46.1
click at [484, 252] on div "No se encontraron datos para este número de identificación al momento de la con…" at bounding box center [393, 274] width 671 height 44
drag, startPoint x: 553, startPoint y: 239, endPoint x: 571, endPoint y: 237, distance: 17.8
click at [556, 238] on span "Peticiones Secundarias" at bounding box center [544, 238] width 94 height 13
click at [697, 236] on icon "closure-recommendation-modal" at bounding box center [698, 238] width 11 height 11
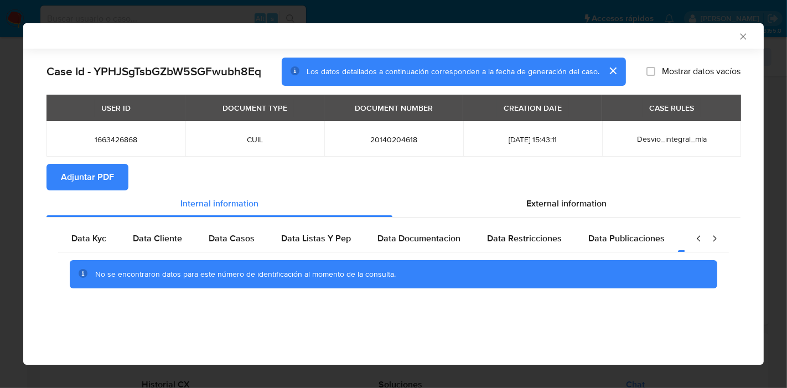
scroll to position [0, 0]
click at [84, 241] on span "Data Kyc" at bounding box center [88, 238] width 35 height 13
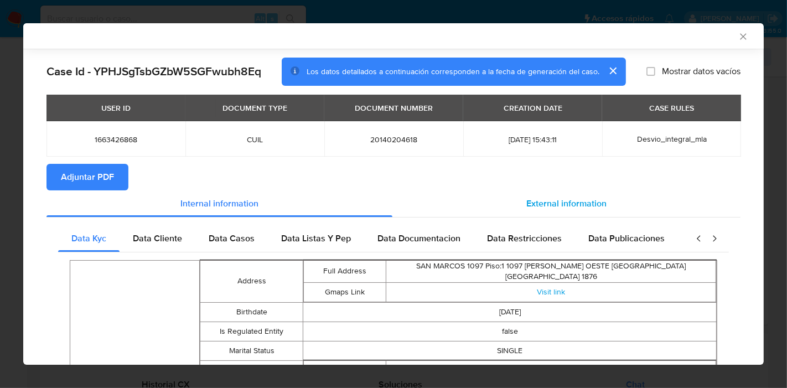
click at [558, 200] on span "External information" at bounding box center [566, 203] width 80 height 13
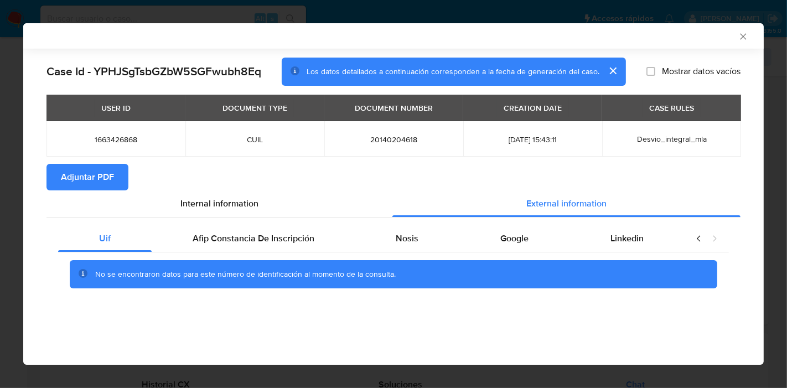
click at [288, 224] on div "Uif Afip Constancia De Inscripción Nosis Google Linkedin No se encontraron dato…" at bounding box center [393, 261] width 694 height 87
click at [305, 237] on span "Afip Constancia De Inscripción" at bounding box center [254, 238] width 122 height 13
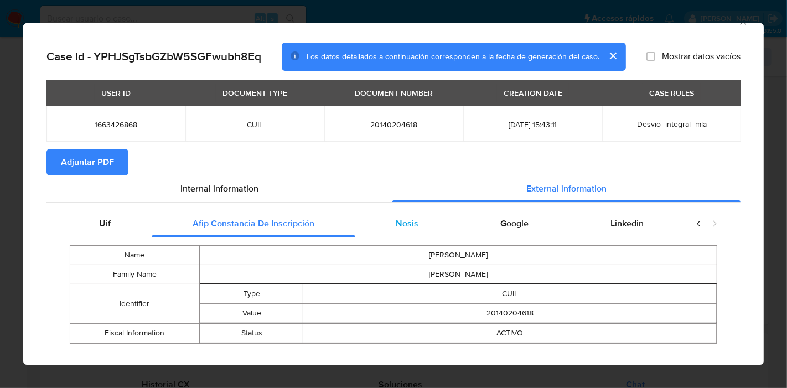
scroll to position [32, 0]
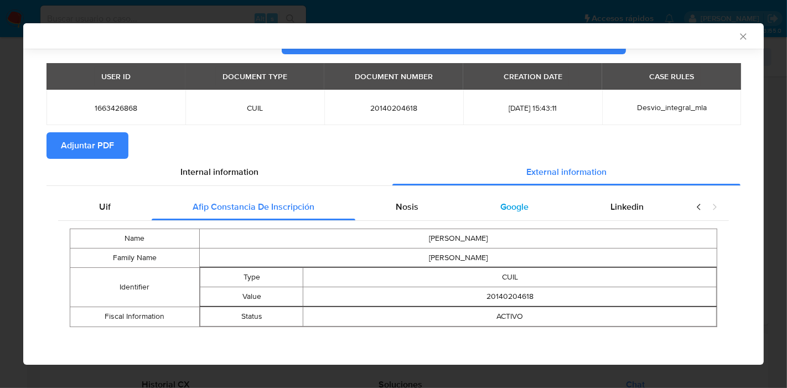
drag, startPoint x: 425, startPoint y: 211, endPoint x: 548, endPoint y: 210, distance: 122.9
click at [439, 211] on div "Nosis" at bounding box center [407, 207] width 105 height 27
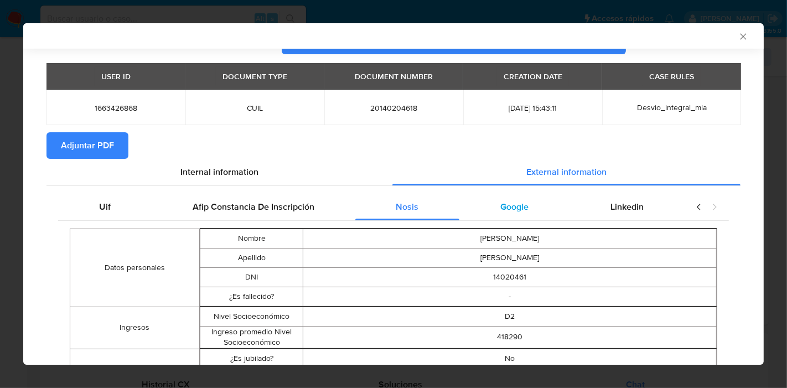
click at [547, 205] on div "Google" at bounding box center [514, 207] width 110 height 27
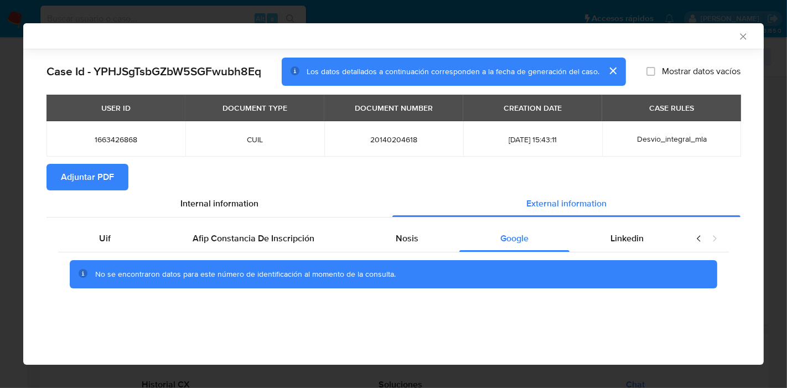
drag, startPoint x: 636, startPoint y: 238, endPoint x: 688, endPoint y: 252, distance: 53.3
click at [637, 238] on span "Linkedin" at bounding box center [626, 238] width 33 height 13
drag, startPoint x: 506, startPoint y: 248, endPoint x: 512, endPoint y: 246, distance: 7.2
click at [508, 247] on div "Google" at bounding box center [514, 238] width 110 height 27
click at [412, 240] on span "Nosis" at bounding box center [407, 238] width 23 height 13
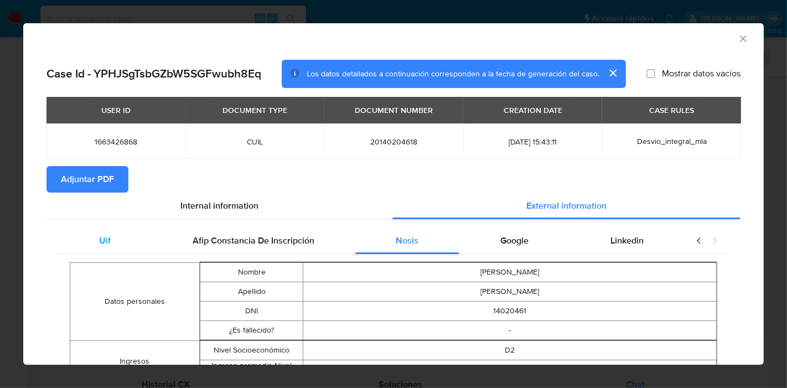
click at [97, 246] on div "Uif" at bounding box center [105, 240] width 94 height 27
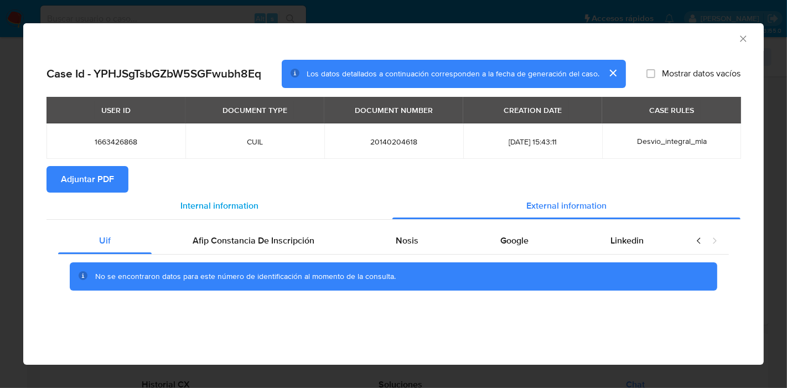
click at [175, 196] on div "Internal information" at bounding box center [219, 206] width 346 height 27
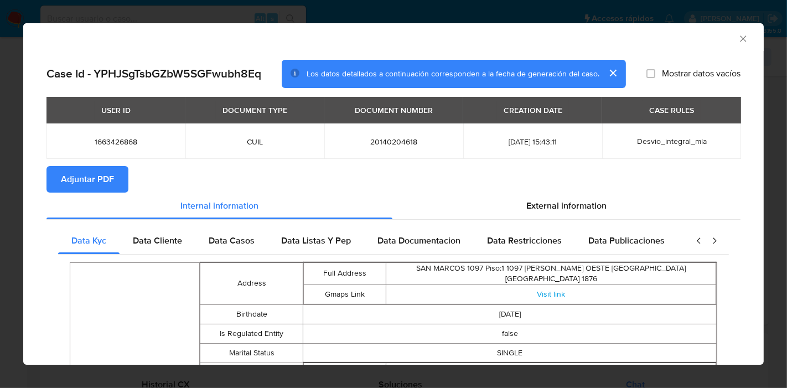
click at [114, 191] on button "Adjuntar PDF" at bounding box center [87, 179] width 82 height 27
click at [0, 198] on div "AML Data Collector Case Id - YPHJSgTsbGZbW5SGFwubh8Eq Los datos detallados a co…" at bounding box center [393, 194] width 787 height 388
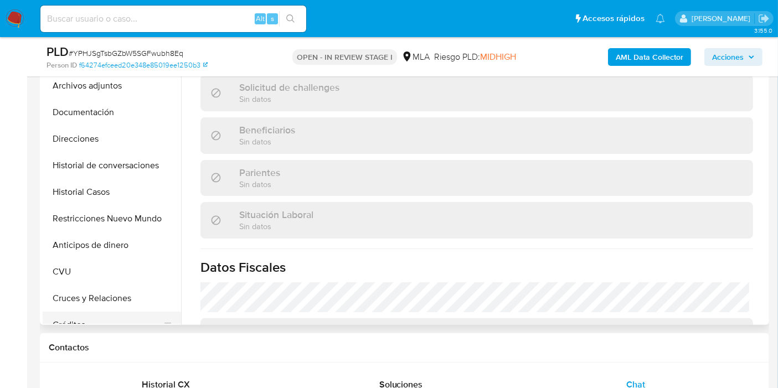
scroll to position [123, 0]
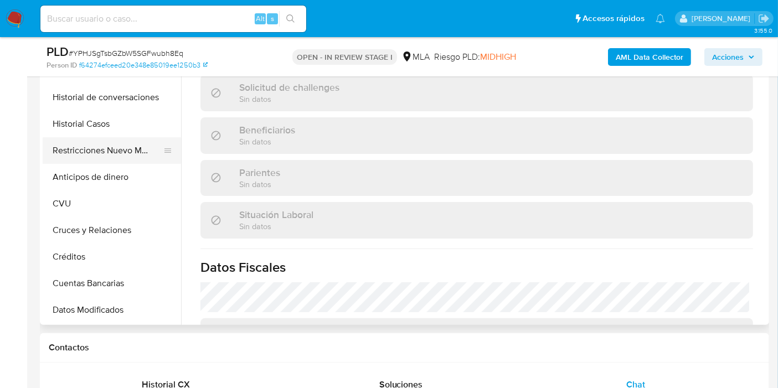
click at [117, 154] on button "Restricciones Nuevo Mundo" at bounding box center [108, 150] width 130 height 27
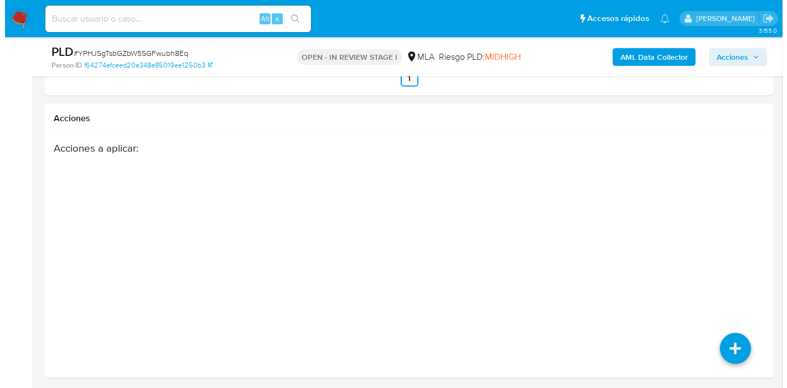
scroll to position [1979, 0]
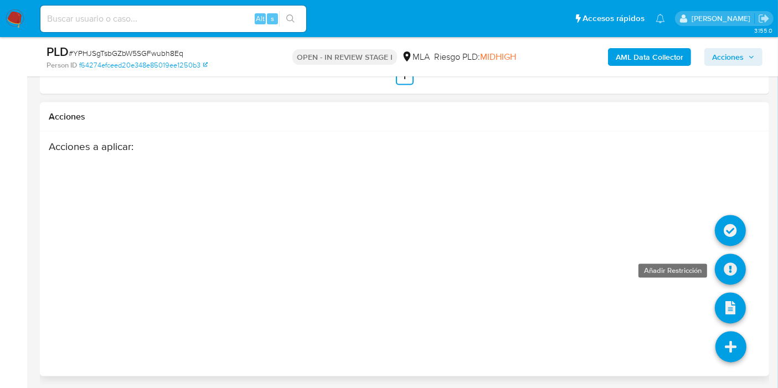
click at [724, 266] on link at bounding box center [729, 269] width 31 height 31
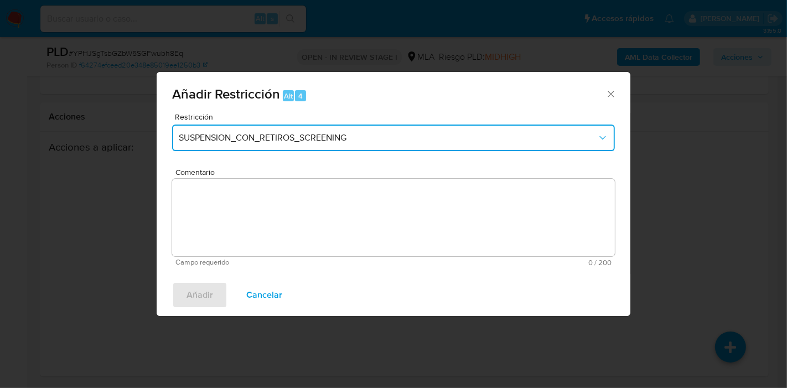
click at [438, 132] on button "SUSPENSION_CON_RETIROS_SCREENING" at bounding box center [393, 138] width 443 height 27
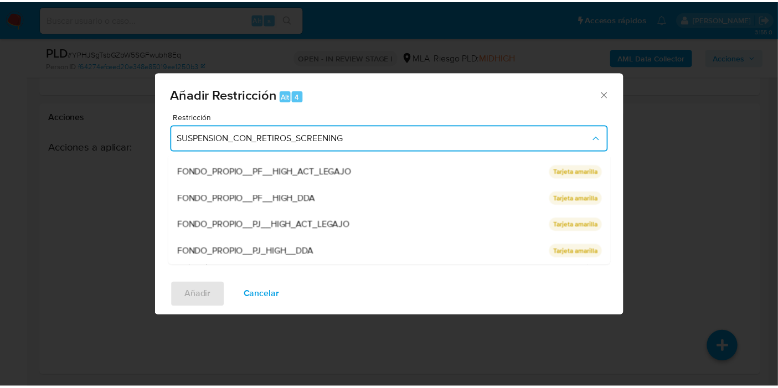
scroll to position [234, 0]
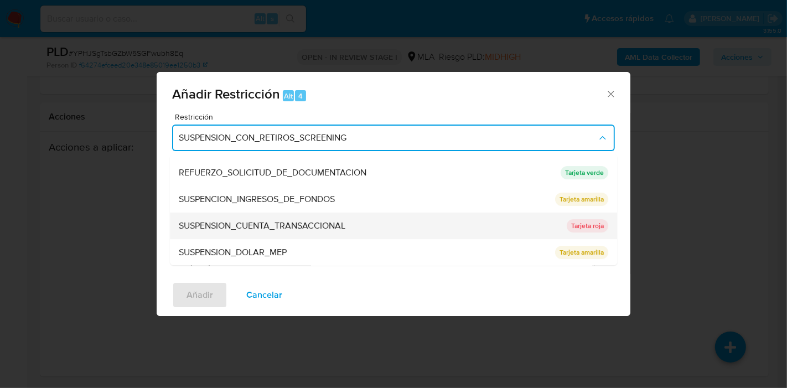
click at [349, 234] on div "SUSPENSION_CUENTA_TRANSACCIONAL" at bounding box center [369, 226] width 381 height 27
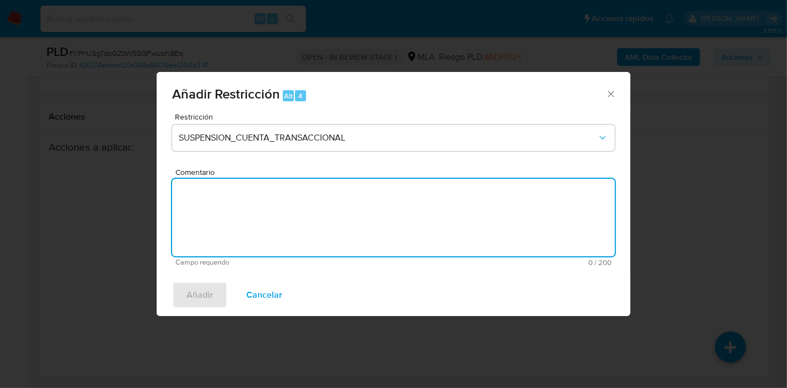
click at [354, 232] on textarea "Comentario" at bounding box center [393, 217] width 443 height 77
type textarea "AML"
click at [209, 285] on span "Añadir" at bounding box center [200, 295] width 27 height 24
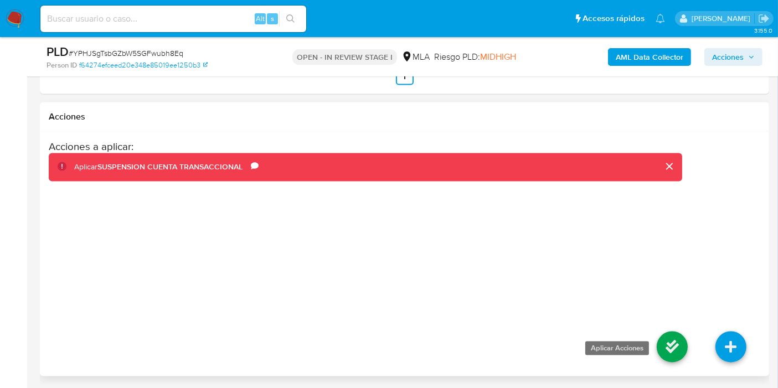
click at [675, 349] on link at bounding box center [671, 347] width 31 height 31
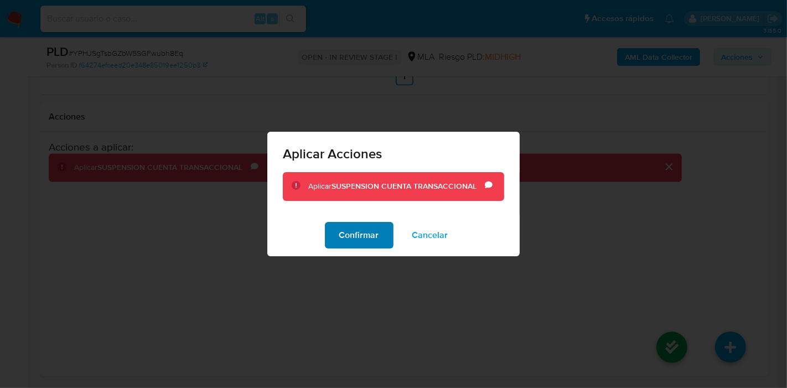
click at [363, 238] on span "Confirmar" at bounding box center [359, 235] width 40 height 24
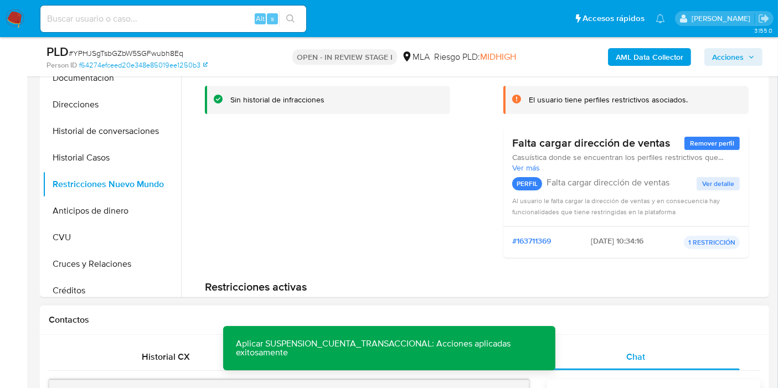
scroll to position [134, 0]
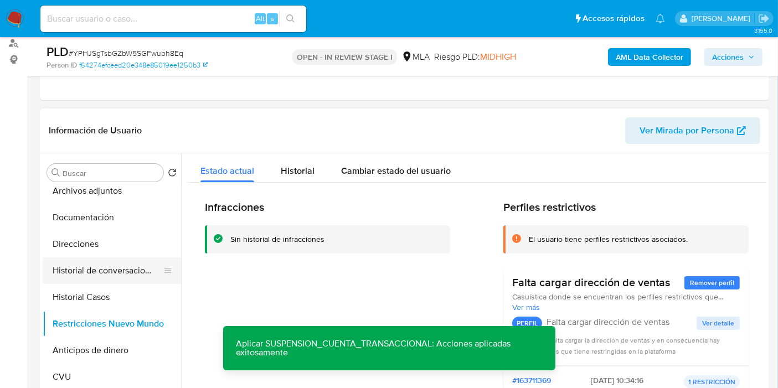
click at [101, 276] on button "Historial de conversaciones" at bounding box center [108, 270] width 130 height 27
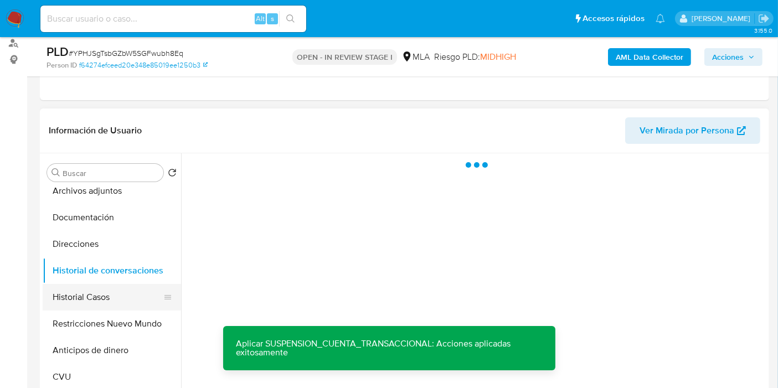
click at [107, 302] on button "Historial Casos" at bounding box center [108, 297] width 130 height 27
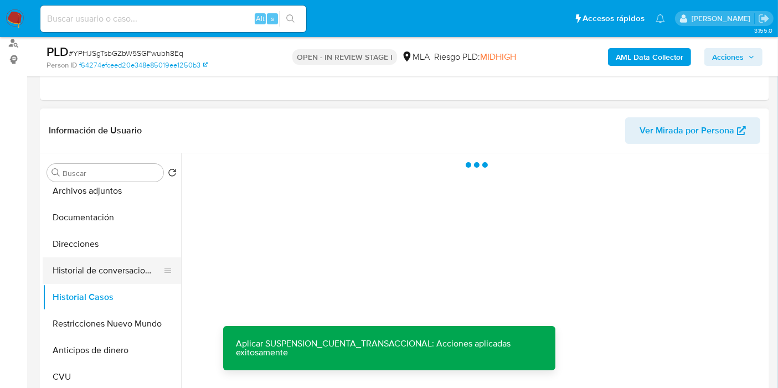
scroll to position [0, 0]
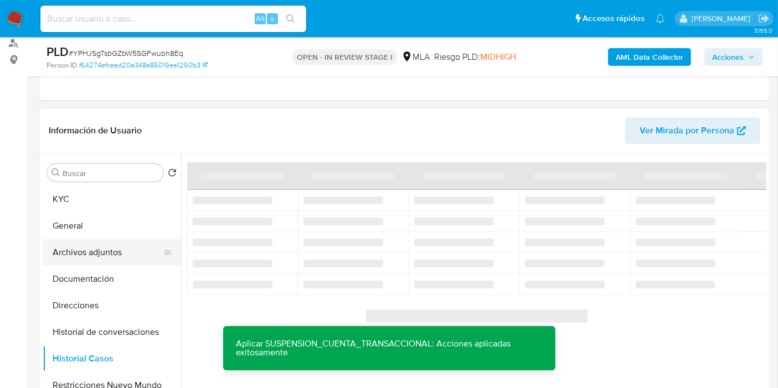
click at [127, 253] on button "Archivos adjuntos" at bounding box center [108, 252] width 130 height 27
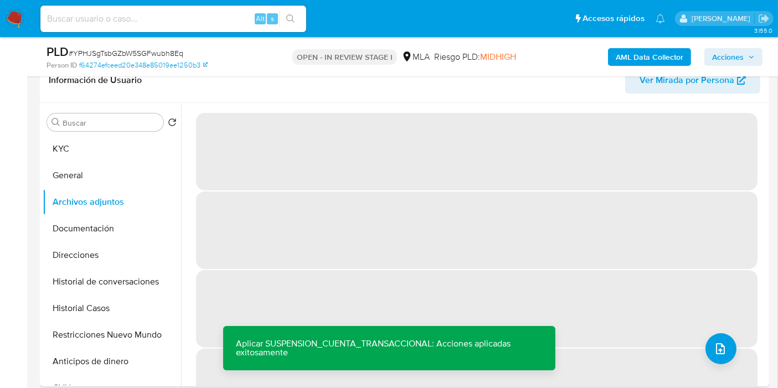
scroll to position [196, 0]
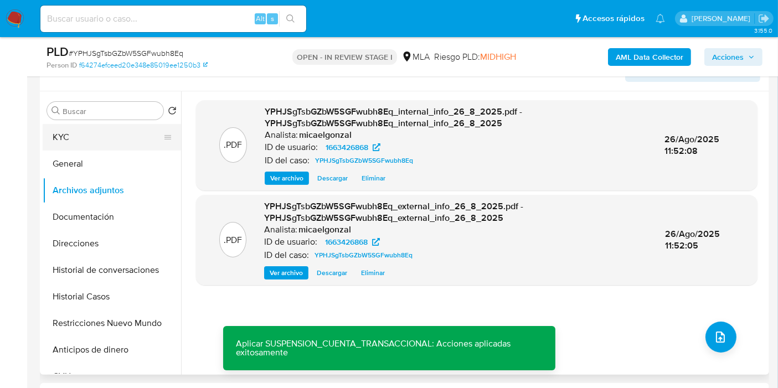
click at [120, 144] on button "KYC" at bounding box center [108, 137] width 130 height 27
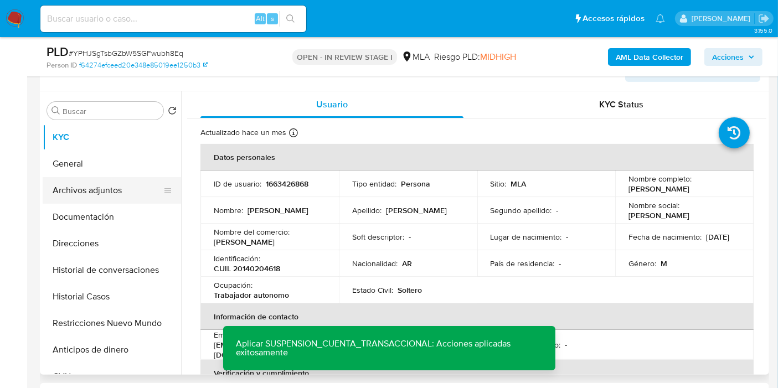
click at [94, 192] on button "Archivos adjuntos" at bounding box center [108, 190] width 130 height 27
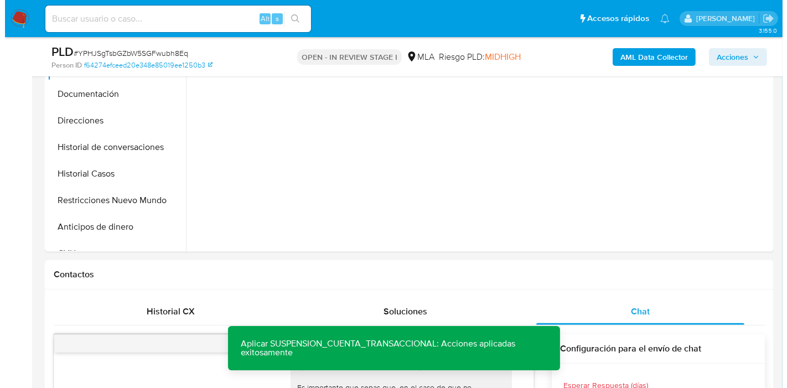
scroll to position [257, 0]
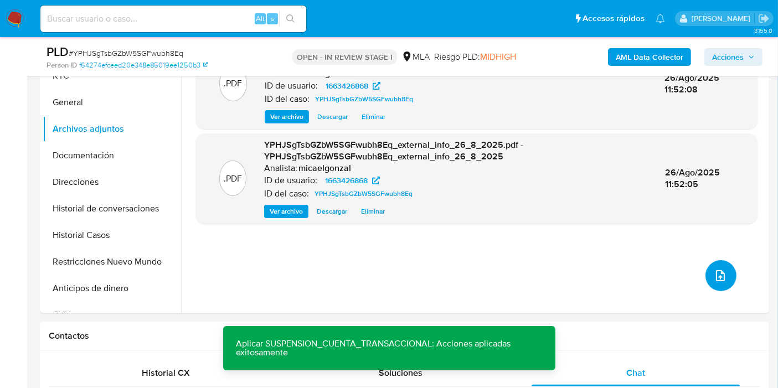
click at [713, 274] on icon "upload-file" at bounding box center [719, 275] width 13 height 13
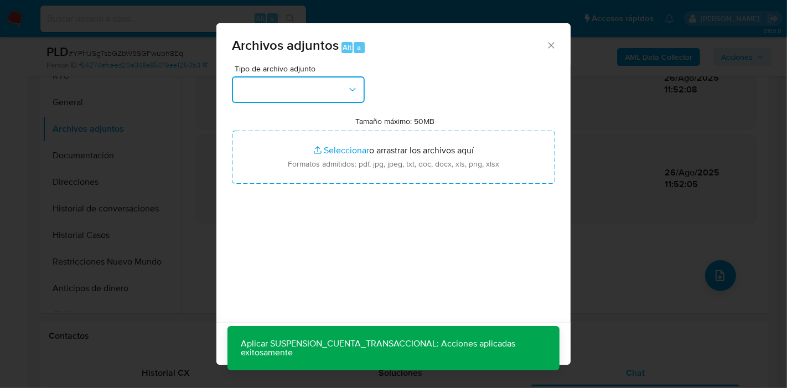
click at [315, 99] on button "button" at bounding box center [298, 89] width 133 height 27
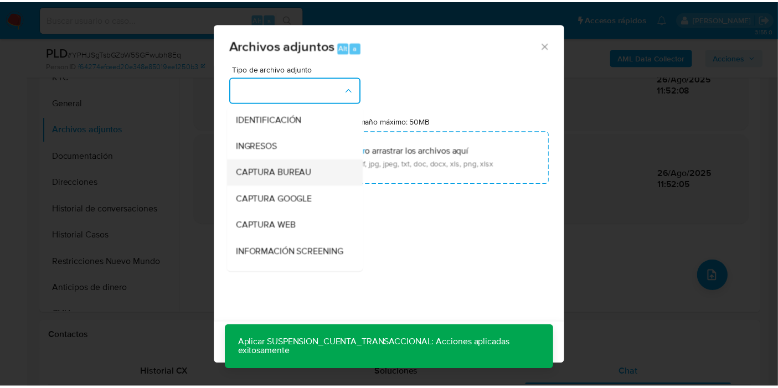
scroll to position [123, 0]
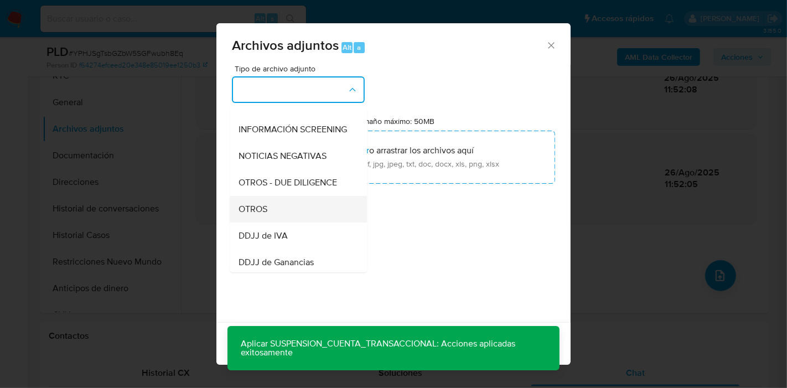
click at [283, 211] on div "OTROS" at bounding box center [295, 209] width 113 height 27
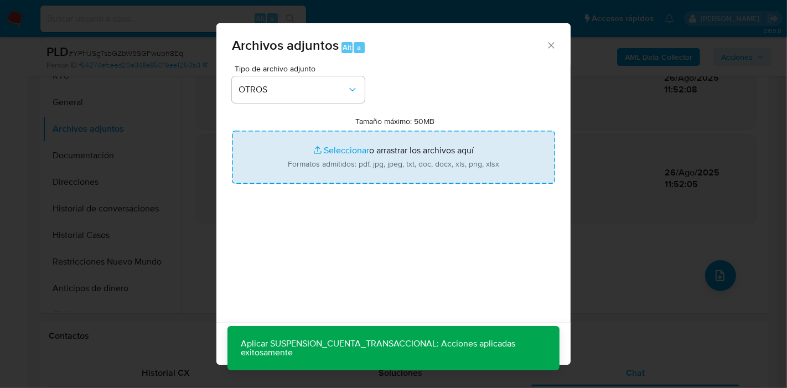
click at [317, 165] on input "Tamaño máximo: 50MB Seleccionar archivos" at bounding box center [393, 157] width 323 height 53
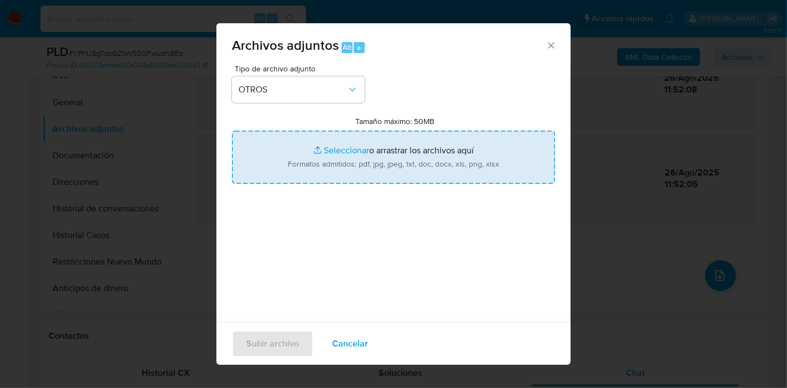
type input "C:\fakepath\Certificacion Negativa - Reinaldo Roque Florio.pdf"
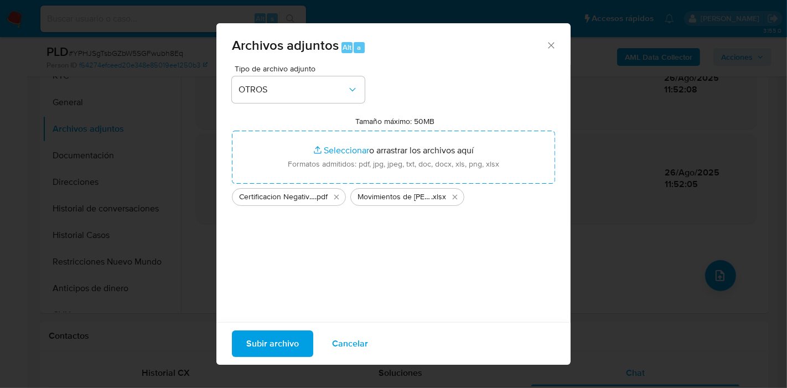
click at [270, 336] on span "Subir archivo" at bounding box center [272, 344] width 53 height 24
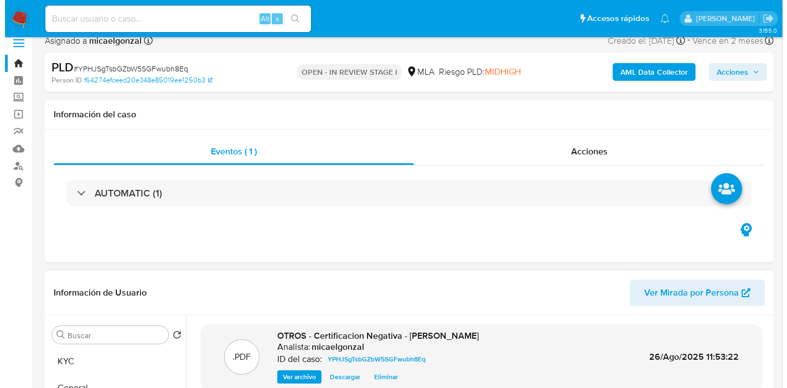
scroll to position [196, 0]
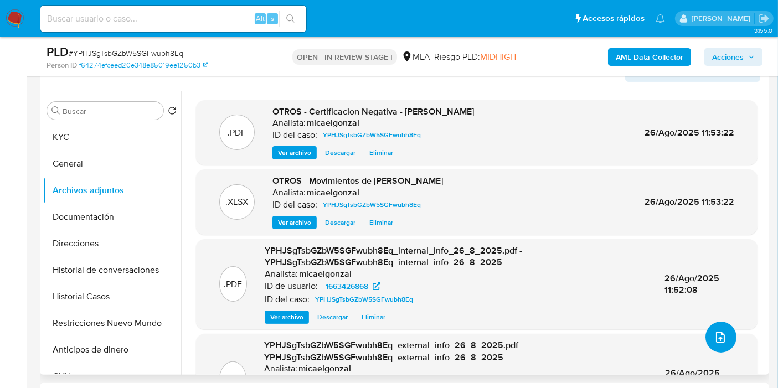
click at [713, 330] on span "upload-file" at bounding box center [719, 336] width 13 height 13
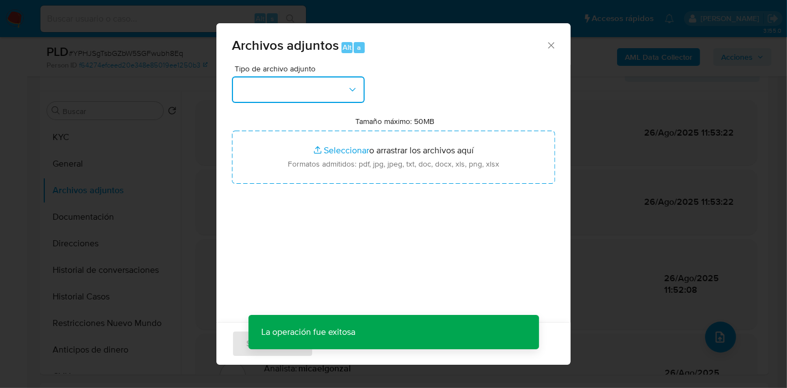
click at [316, 84] on button "button" at bounding box center [298, 89] width 133 height 27
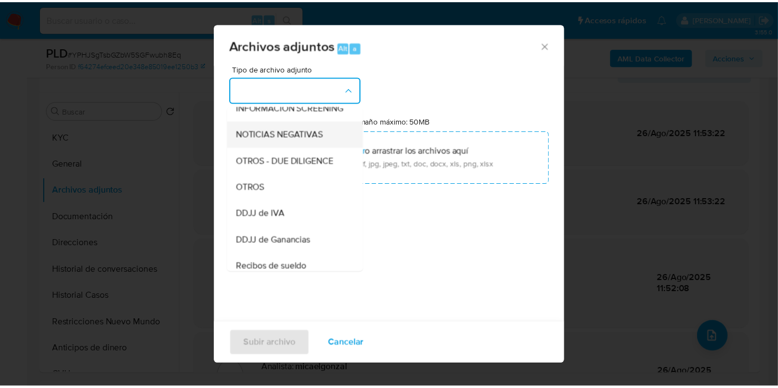
scroll to position [184, 0]
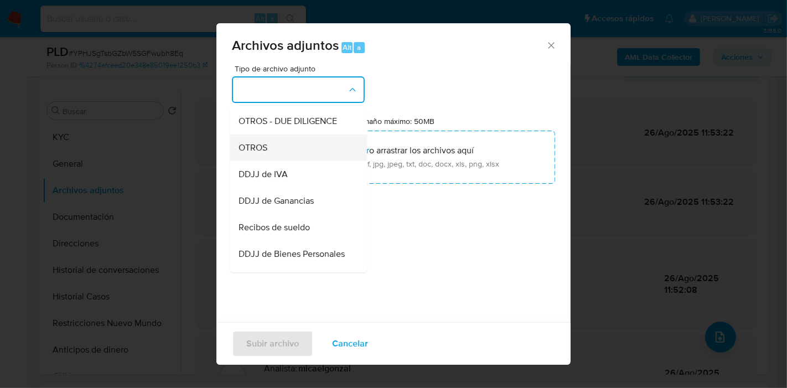
click at [286, 148] on div "OTROS" at bounding box center [295, 147] width 113 height 27
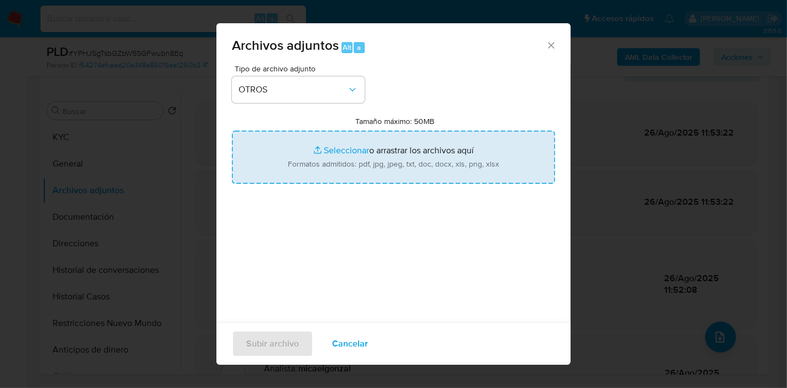
click at [377, 158] on input "Tamaño máximo: 50MB Seleccionar archivos" at bounding box center [393, 157] width 323 height 53
type input "C:\fakepath\Caselog YPHJSgTsbGZbW5SGFwubh8Eq_2025_08_19_00_31_55.docx"
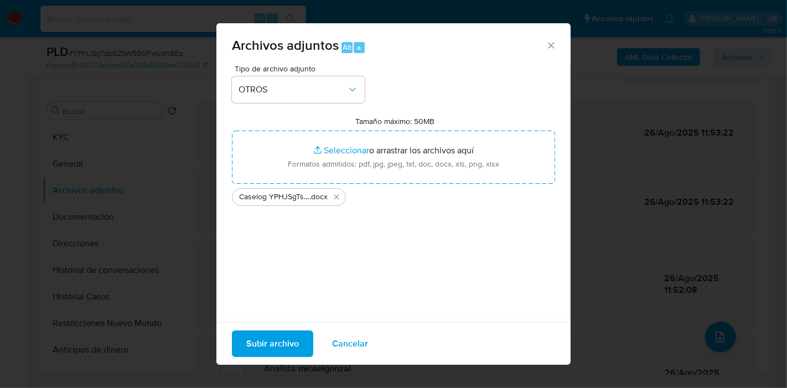
click at [404, 272] on div "Tipo de archivo adjunto OTROS Tamaño máximo: 50MB Seleccionar archivos Seleccio…" at bounding box center [393, 195] width 323 height 261
click at [284, 338] on span "Subir archivo" at bounding box center [272, 344] width 53 height 24
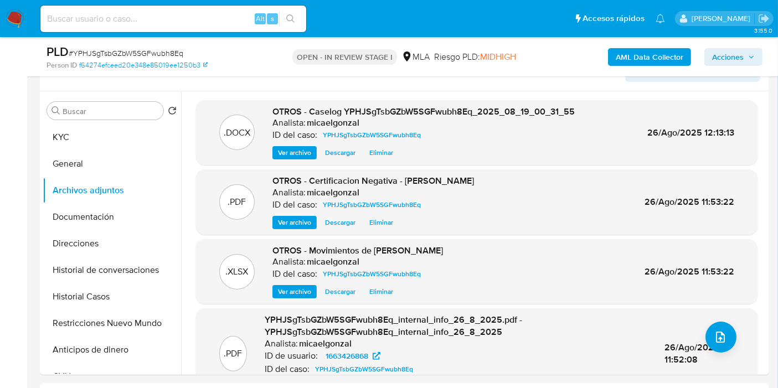
click at [85, 325] on button "Restricciones Nuevo Mundo" at bounding box center [112, 323] width 138 height 27
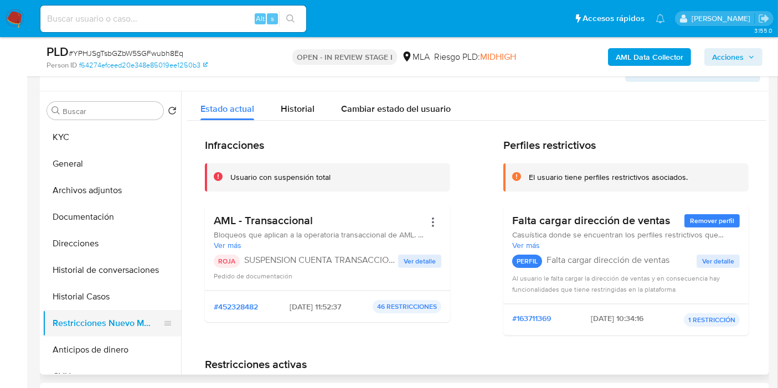
click at [75, 310] on button "Restricciones Nuevo Mundo" at bounding box center [108, 323] width 130 height 27
click at [101, 292] on button "Historial Casos" at bounding box center [108, 296] width 130 height 27
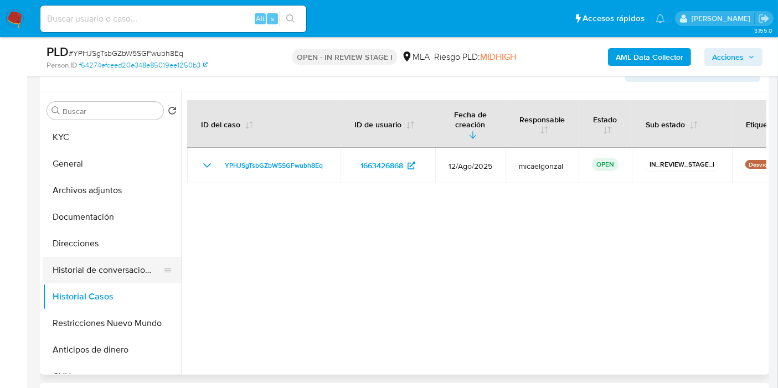
click at [113, 269] on button "Historial de conversaciones" at bounding box center [108, 270] width 130 height 27
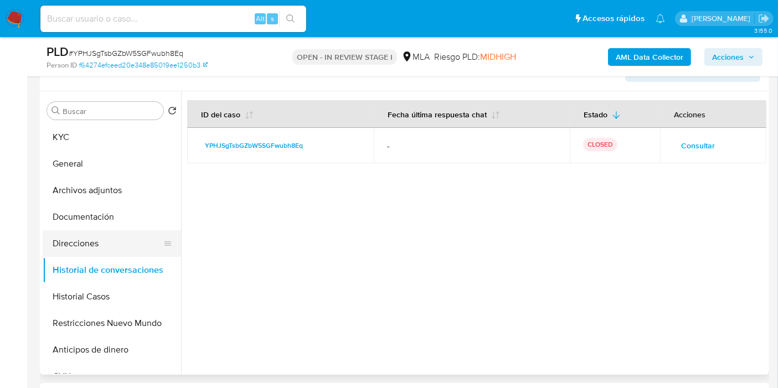
click at [106, 239] on button "Direcciones" at bounding box center [108, 243] width 130 height 27
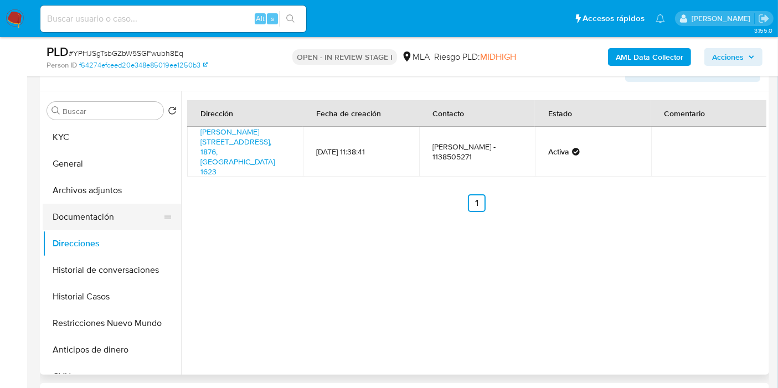
click at [138, 210] on button "Documentación" at bounding box center [108, 217] width 130 height 27
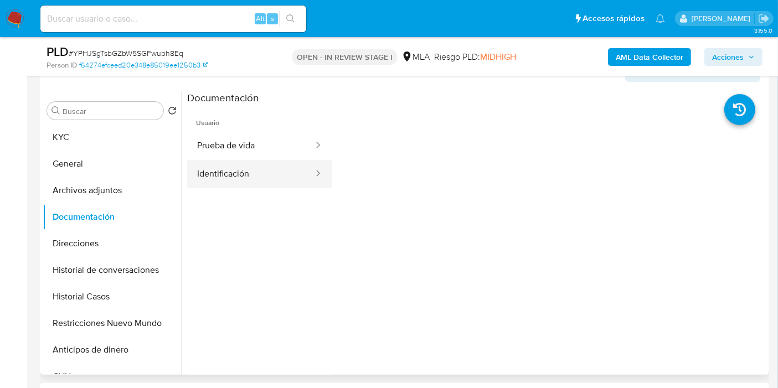
click at [291, 174] on button "Identificación" at bounding box center [250, 174] width 127 height 28
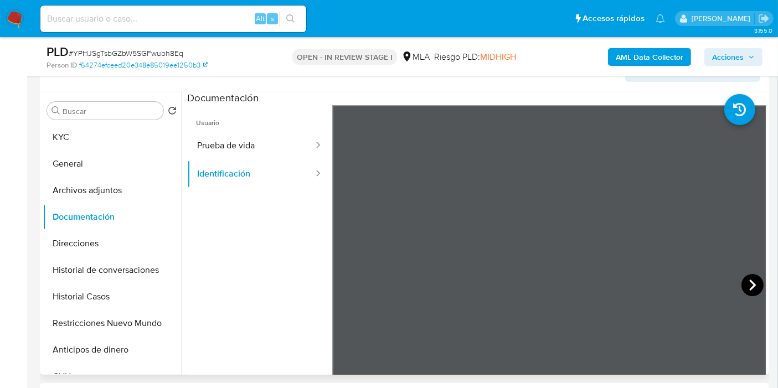
click at [742, 285] on icon at bounding box center [752, 285] width 22 height 22
click at [346, 283] on icon at bounding box center [346, 285] width 22 height 22
click at [284, 149] on button "Prueba de vida" at bounding box center [250, 146] width 127 height 28
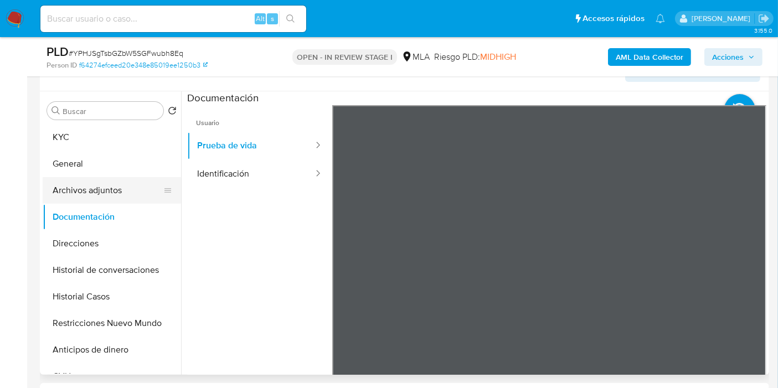
click at [79, 192] on button "Archivos adjuntos" at bounding box center [108, 190] width 130 height 27
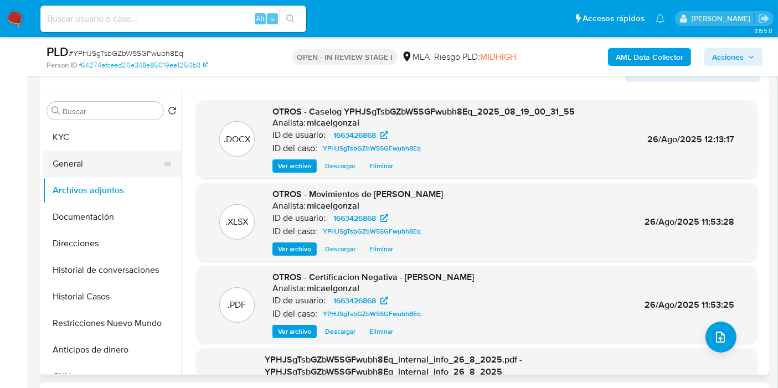
click at [128, 167] on button "General" at bounding box center [108, 164] width 130 height 27
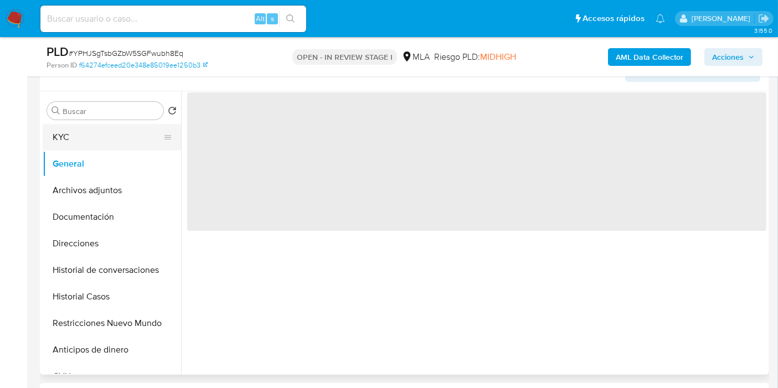
click at [105, 139] on button "KYC" at bounding box center [108, 137] width 130 height 27
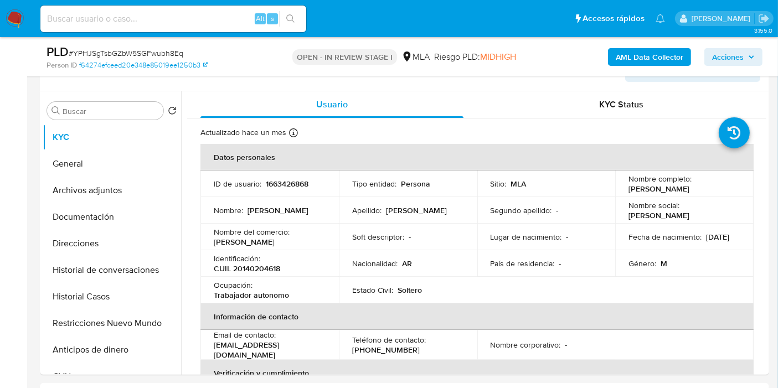
click at [727, 60] on span "Acciones" at bounding box center [728, 57] width 32 height 18
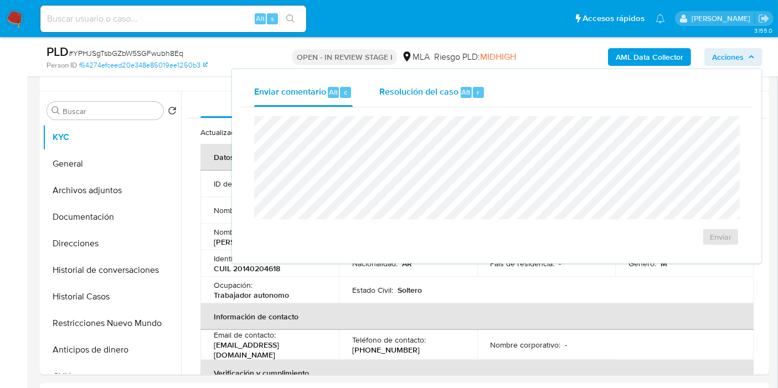
click at [391, 93] on span "Resolución del caso" at bounding box center [418, 91] width 79 height 13
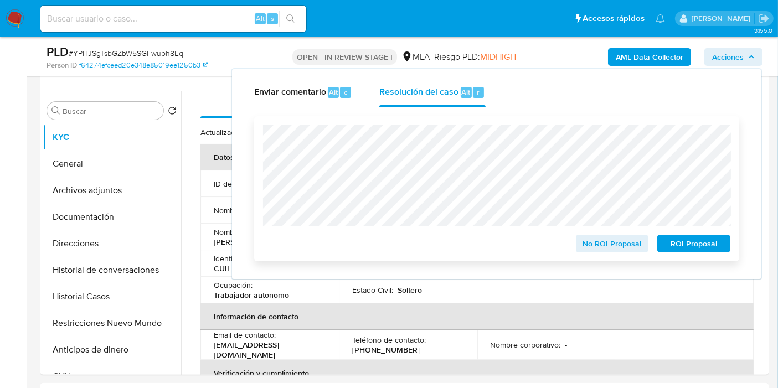
click at [713, 248] on span "ROI Proposal" at bounding box center [694, 243] width 58 height 15
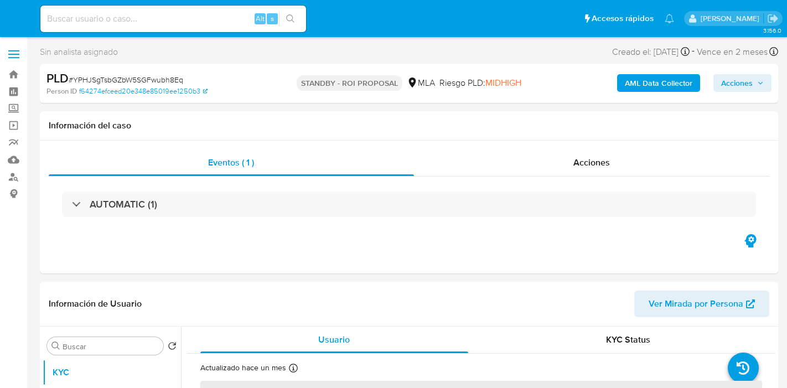
select select "10"
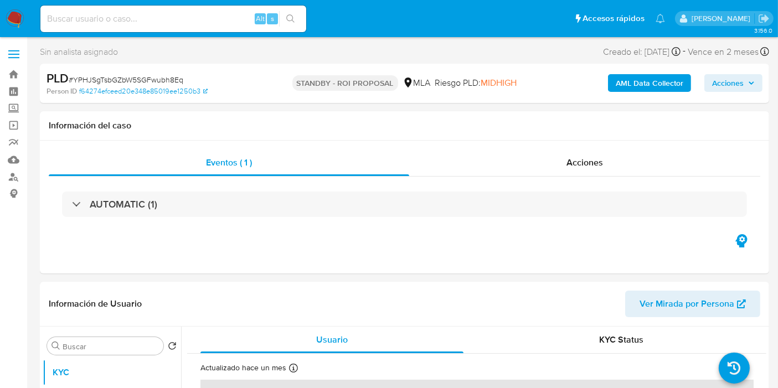
click at [2, 15] on nav "Pausado Ver notificaciones Alt s Accesos rápidos Presiona las siguientes teclas…" at bounding box center [389, 18] width 778 height 37
click at [15, 15] on img at bounding box center [15, 18] width 19 height 19
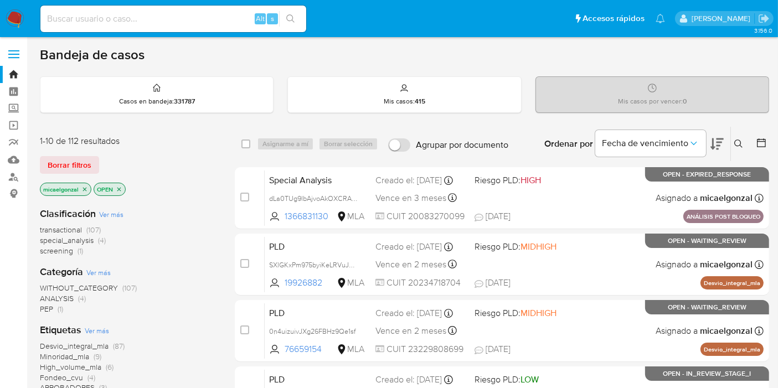
click at [73, 174] on div "1-10 de 112 resultados Borrar filtros micaelgonzal OPEN" at bounding box center [128, 166] width 177 height 63
click at [79, 162] on span "Borrar filtros" at bounding box center [70, 164] width 44 height 15
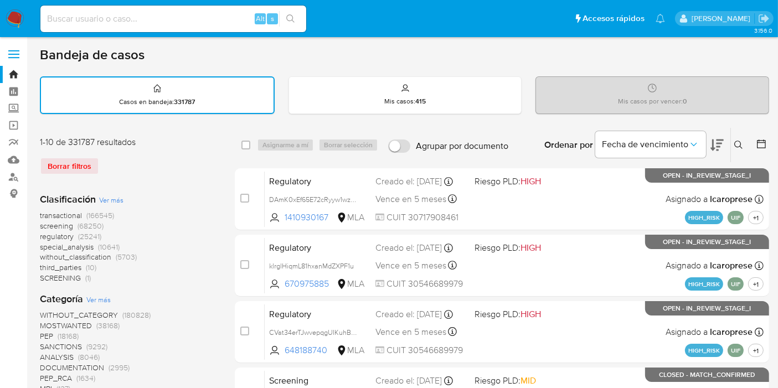
drag, startPoint x: 721, startPoint y: 139, endPoint x: 734, endPoint y: 139, distance: 12.7
click at [724, 139] on div "Ordenar por Fecha de vencimiento" at bounding box center [632, 145] width 195 height 34
click at [734, 141] on icon at bounding box center [738, 145] width 9 height 9
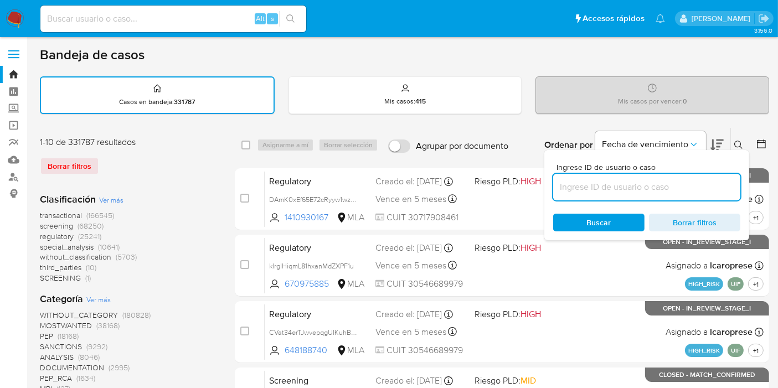
click at [645, 189] on input at bounding box center [646, 187] width 187 height 14
type input "i0pgGx3kL1csRzry4V7zv1Y2"
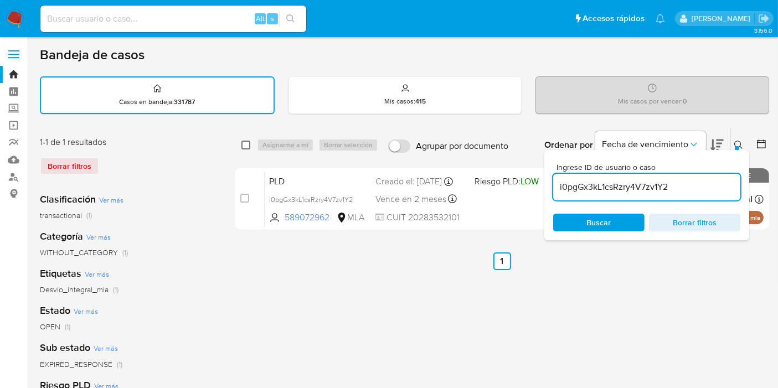
click at [244, 146] on input "checkbox" at bounding box center [245, 145] width 9 height 9
checkbox input "true"
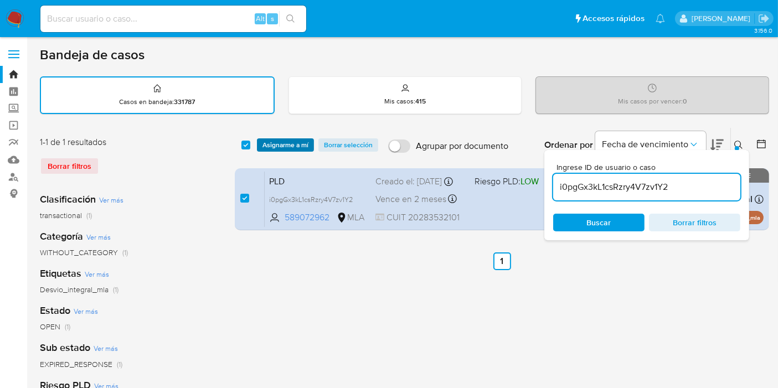
click at [282, 148] on span "Asignarme a mí" at bounding box center [285, 144] width 46 height 11
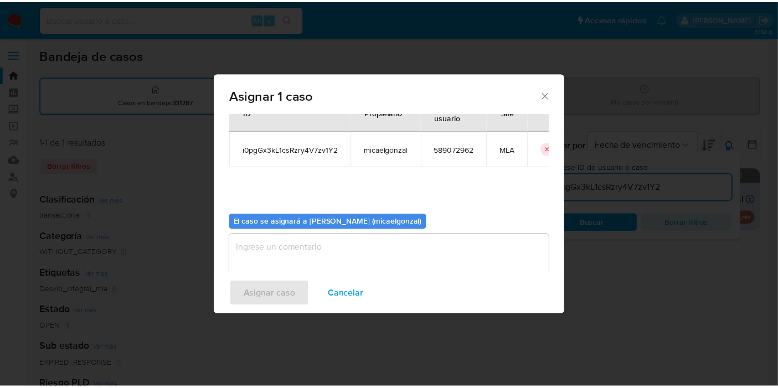
scroll to position [56, 0]
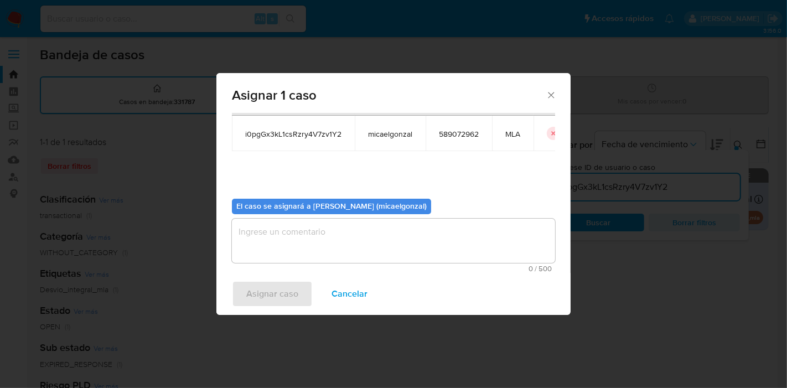
click at [351, 264] on div "0 / 500 500 caracteres restantes" at bounding box center [393, 246] width 323 height 54
drag, startPoint x: 322, startPoint y: 231, endPoint x: 291, endPoint y: 292, distance: 67.8
click at [321, 234] on textarea "assign-modal" at bounding box center [393, 241] width 323 height 44
click at [289, 293] on span "Asignar caso" at bounding box center [272, 294] width 52 height 24
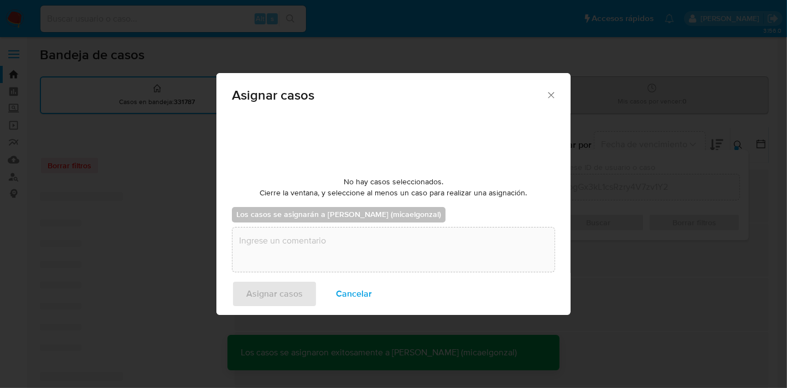
checkbox input "false"
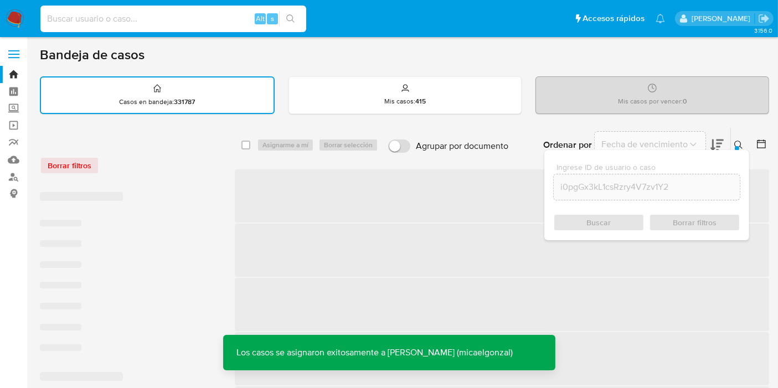
click at [138, 18] on input at bounding box center [173, 19] width 266 height 14
paste input "i0pgGx3kL1csRzry4V7zv1Y2"
type input "i0pgGx3kL1csRzry4V7zv1Y2"
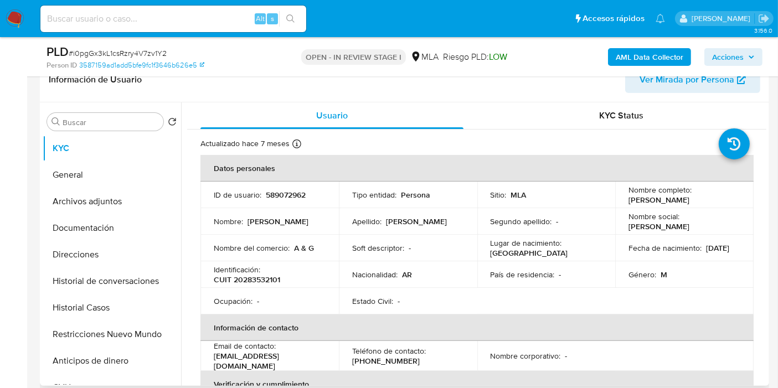
scroll to position [184, 0]
select select "10"
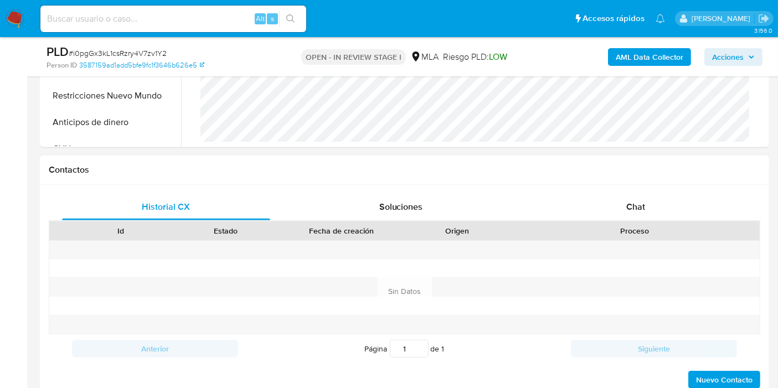
scroll to position [491, 0]
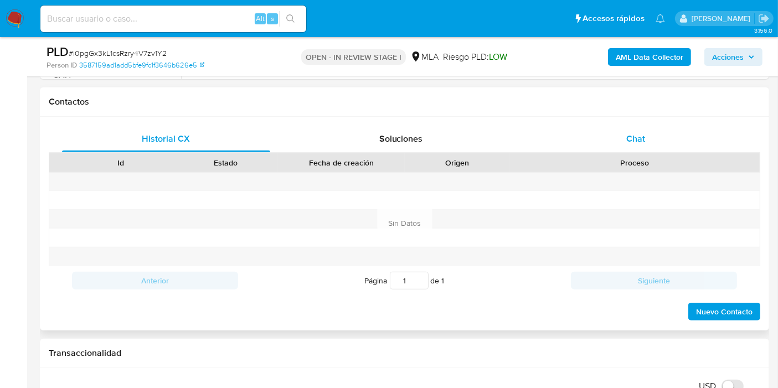
click at [661, 137] on div "Chat" at bounding box center [635, 139] width 208 height 27
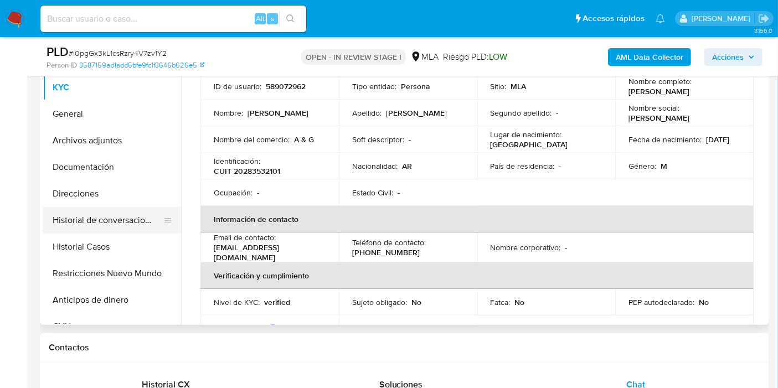
scroll to position [28, 0]
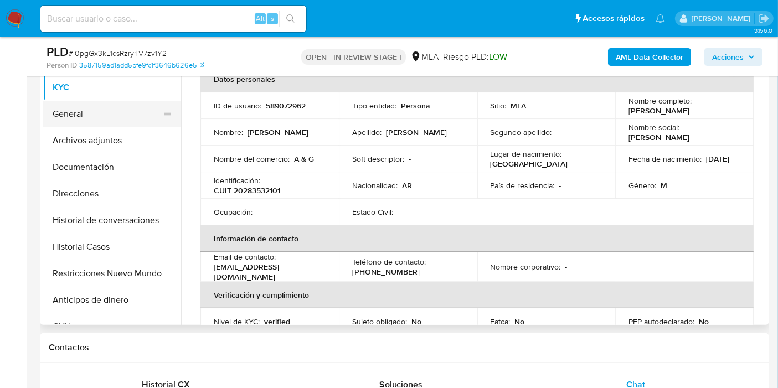
click at [120, 121] on button "General" at bounding box center [108, 114] width 130 height 27
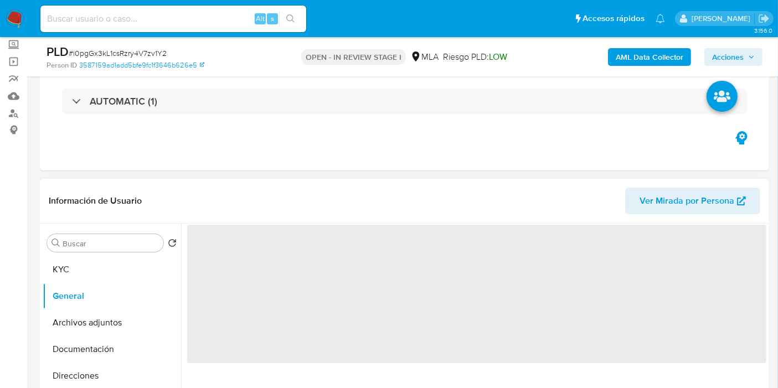
scroll to position [61, 0]
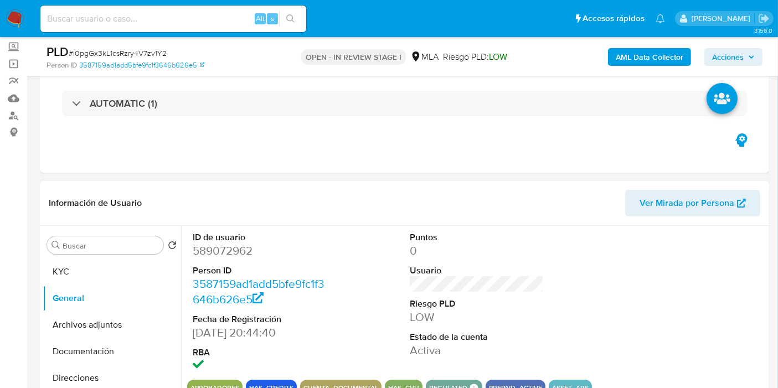
click at [226, 246] on dd "589072962" at bounding box center [260, 250] width 134 height 15
copy dd "589072962"
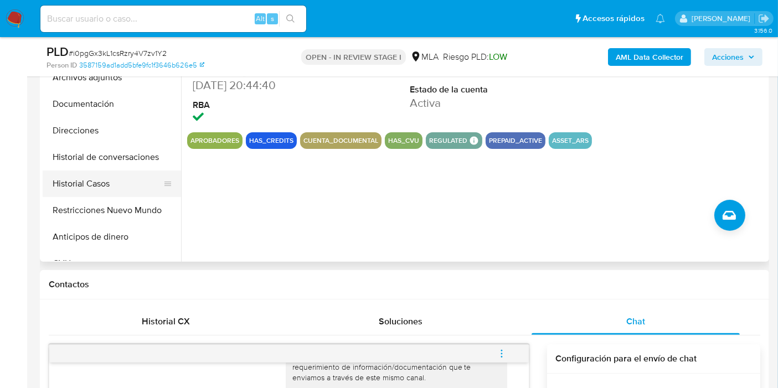
scroll to position [123, 0]
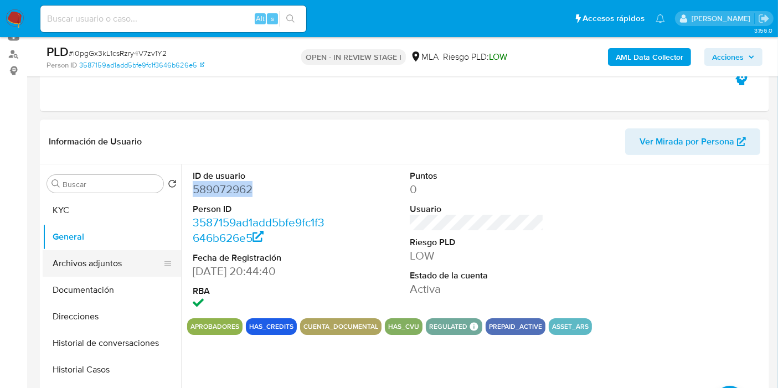
click at [93, 263] on button "Archivos adjuntos" at bounding box center [108, 263] width 130 height 27
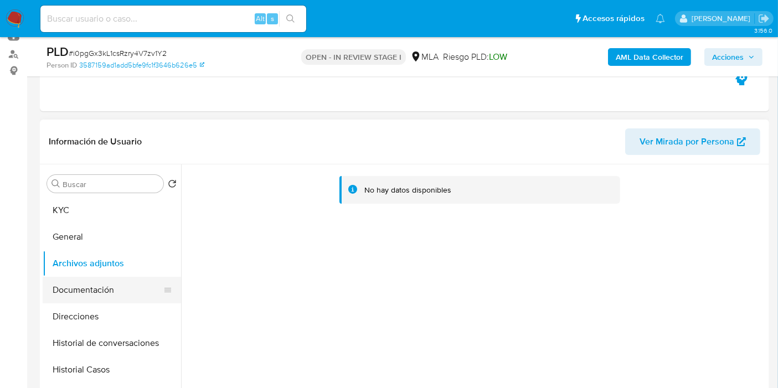
click at [108, 281] on button "Documentación" at bounding box center [108, 290] width 130 height 27
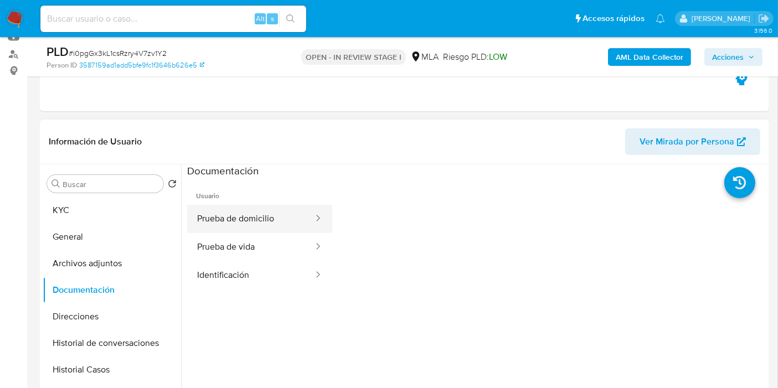
click at [292, 222] on button "Prueba de domicilio" at bounding box center [250, 219] width 127 height 28
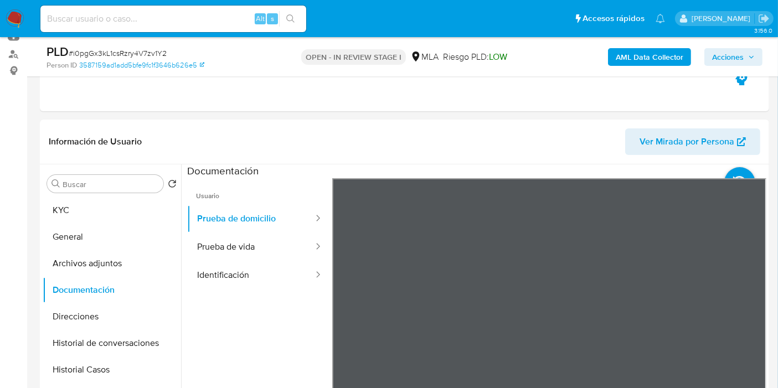
click at [258, 260] on button "Prueba de vida" at bounding box center [250, 247] width 127 height 28
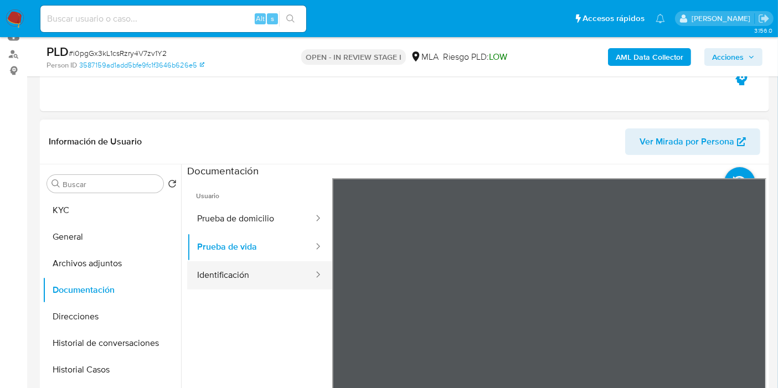
click at [211, 269] on button "Identificación" at bounding box center [250, 275] width 127 height 28
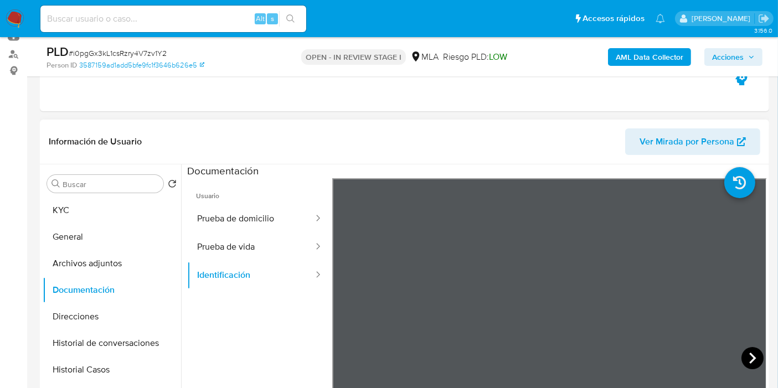
click at [742, 354] on icon at bounding box center [752, 358] width 22 height 22
drag, startPoint x: 95, startPoint y: 323, endPoint x: 116, endPoint y: 309, distance: 24.4
click at [96, 323] on button "Direcciones" at bounding box center [108, 316] width 130 height 27
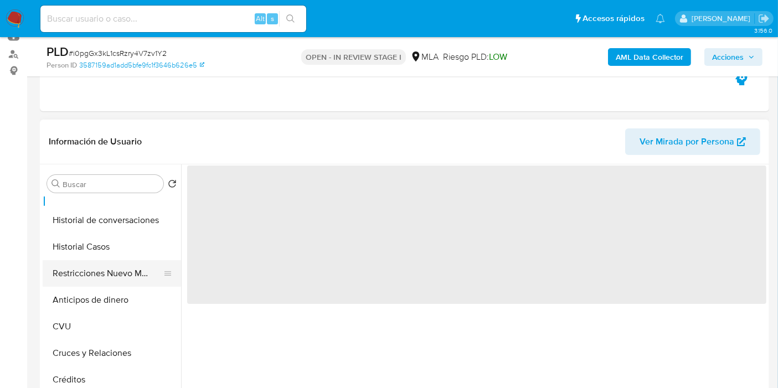
click at [117, 273] on button "Restricciones Nuevo Mundo" at bounding box center [108, 273] width 130 height 27
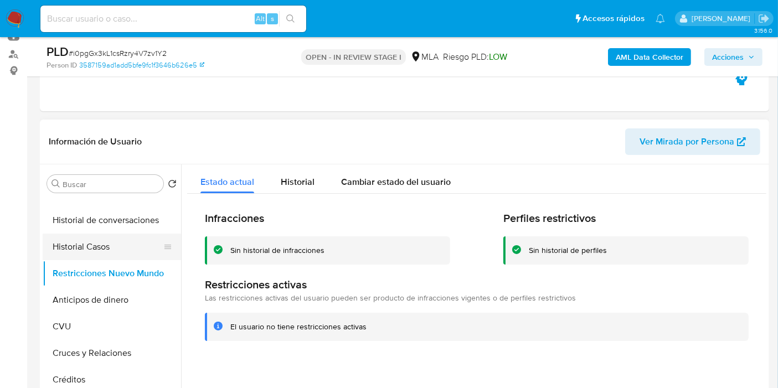
click at [122, 234] on button "Historial Casos" at bounding box center [108, 247] width 130 height 27
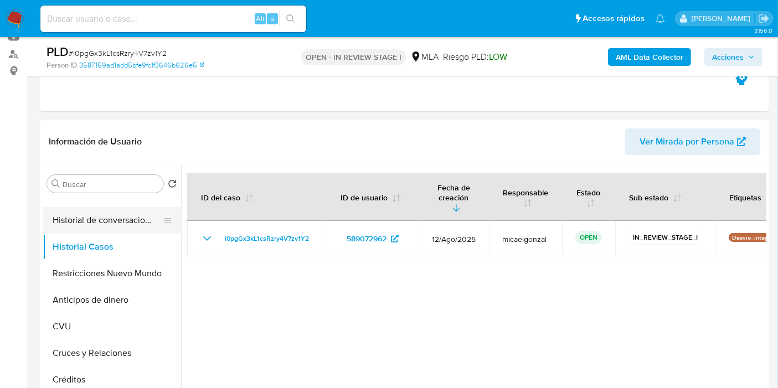
scroll to position [0, 0]
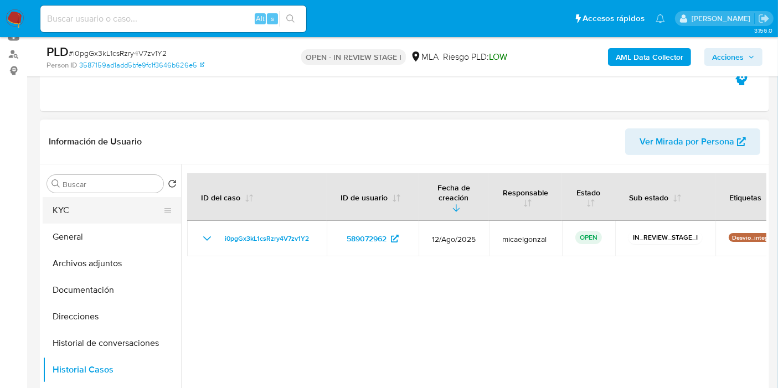
click at [97, 215] on button "KYC" at bounding box center [108, 210] width 130 height 27
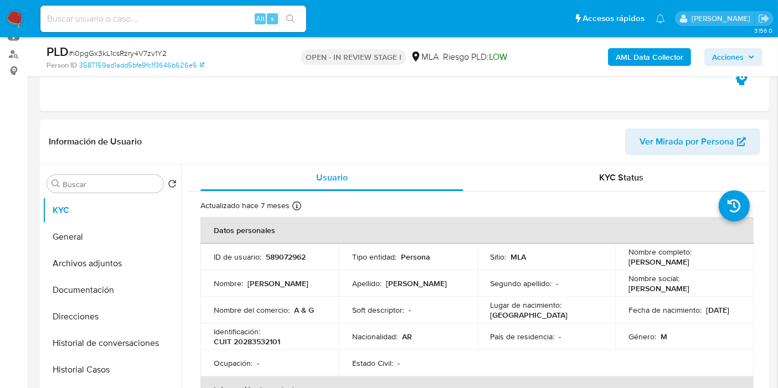
drag, startPoint x: 718, startPoint y: 262, endPoint x: 626, endPoint y: 261, distance: 91.9
click at [628, 261] on div "Nombre completo : Jorge Leonardo Calcagno" at bounding box center [684, 257] width 112 height 20
copy p "Jorge Leonardo Calcagno"
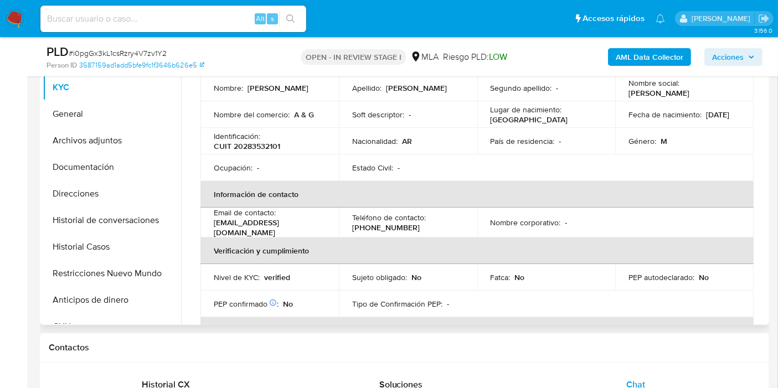
scroll to position [28, 0]
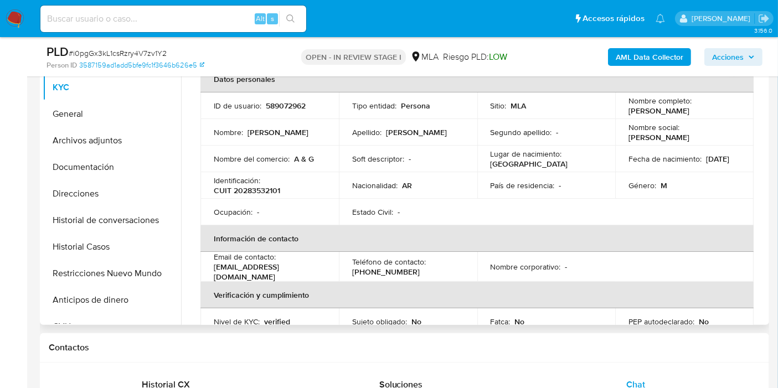
click at [255, 185] on p "CUIT 20283532101" at bounding box center [247, 190] width 66 height 10
copy p "20283532101"
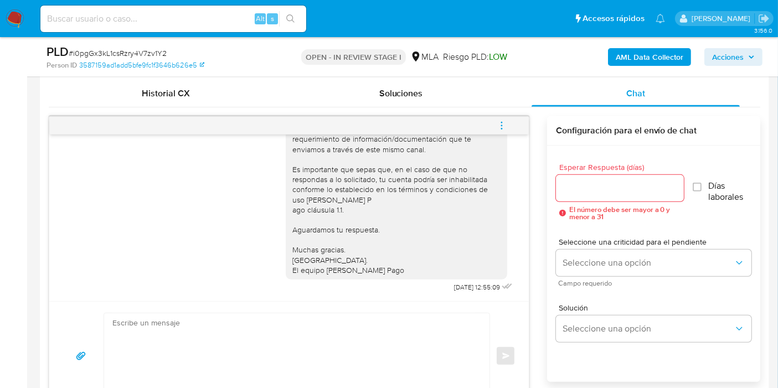
scroll to position [553, 0]
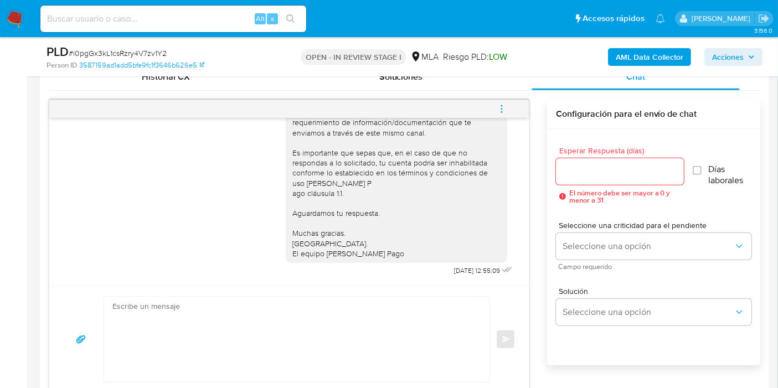
click at [508, 111] on button "menu-action" at bounding box center [501, 109] width 37 height 27
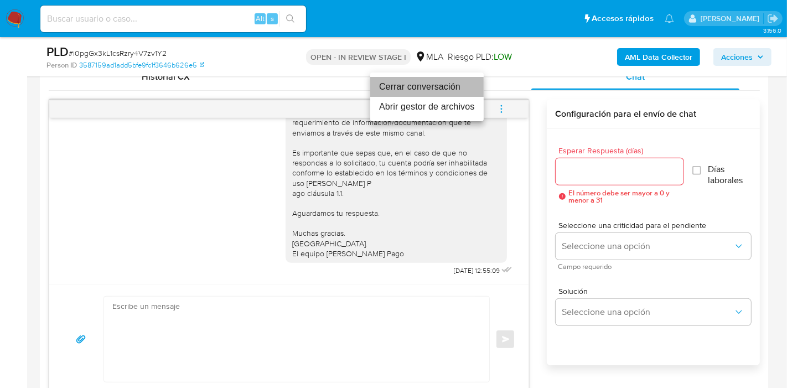
click at [446, 95] on li "Cerrar conversación" at bounding box center [426, 87] width 113 height 20
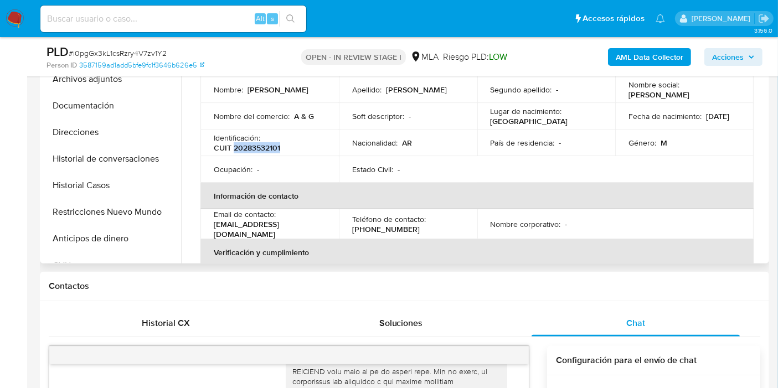
scroll to position [0, 0]
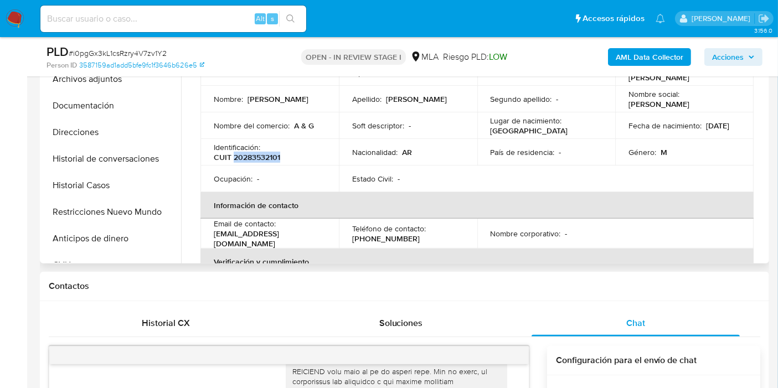
copy p "20283532101"
click at [116, 176] on button "Historial Casos" at bounding box center [108, 185] width 130 height 27
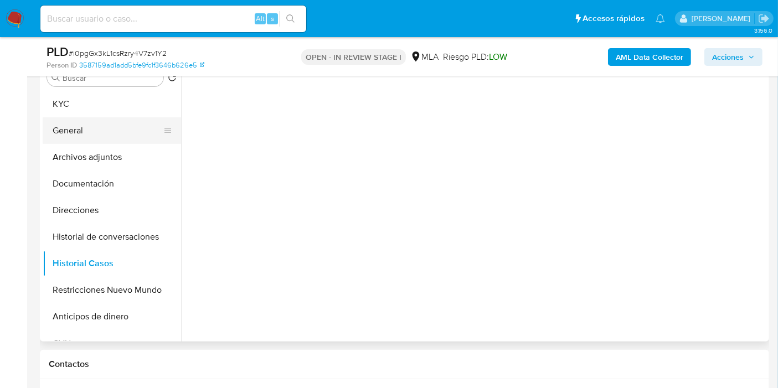
scroll to position [184, 0]
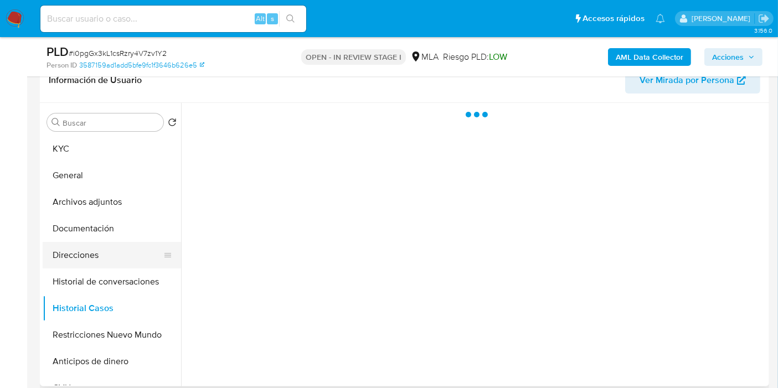
click at [94, 261] on button "Direcciones" at bounding box center [108, 255] width 130 height 27
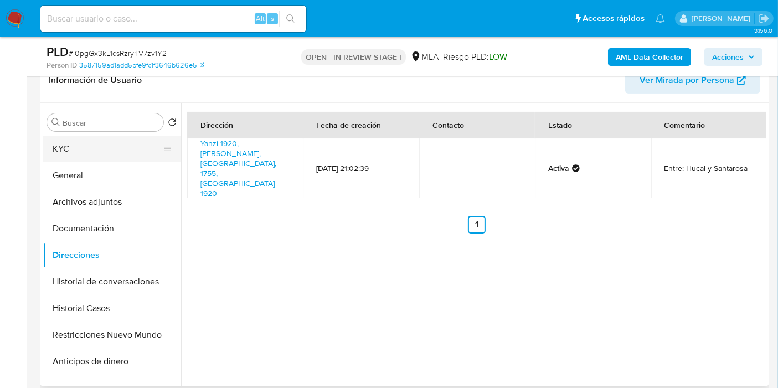
click at [89, 151] on button "KYC" at bounding box center [108, 149] width 130 height 27
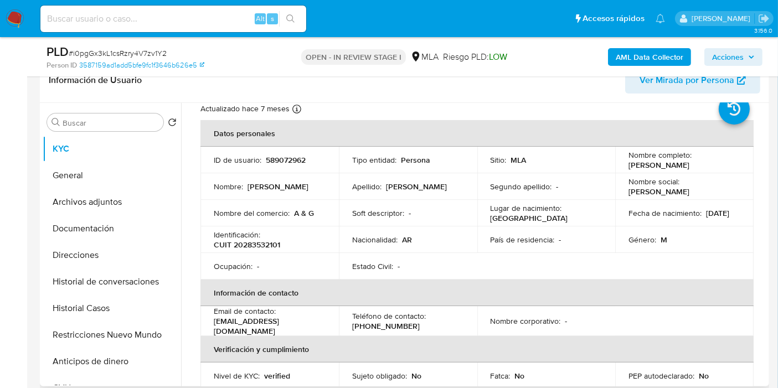
scroll to position [0, 0]
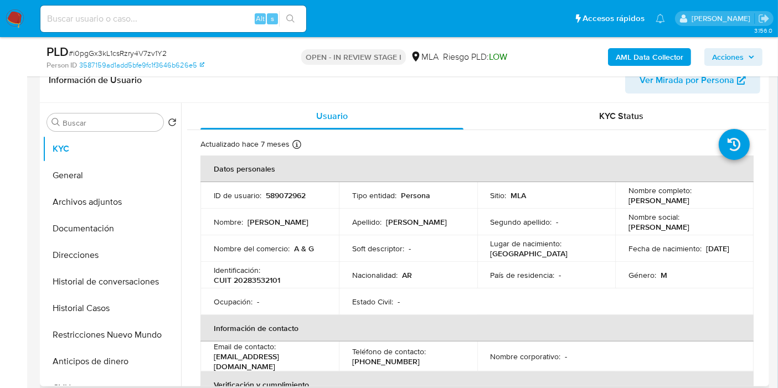
drag, startPoint x: 257, startPoint y: 263, endPoint x: 261, endPoint y: 277, distance: 13.7
click at [257, 265] on p "Identificación :" at bounding box center [237, 270] width 46 height 10
click at [261, 277] on p "CUIT 20283532101" at bounding box center [247, 280] width 66 height 10
drag, startPoint x: 261, startPoint y: 277, endPoint x: 246, endPoint y: 280, distance: 14.8
click at [246, 280] on p "CUIT 20283532101" at bounding box center [247, 280] width 66 height 10
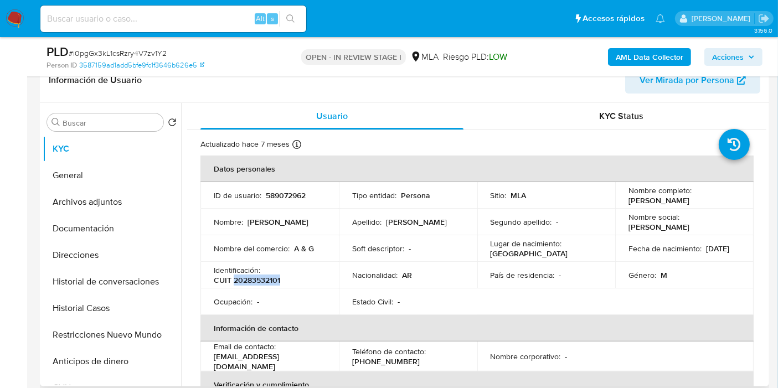
click at [246, 280] on p "CUIT 20283532101" at bounding box center [247, 280] width 66 height 10
copy p "20283532101"
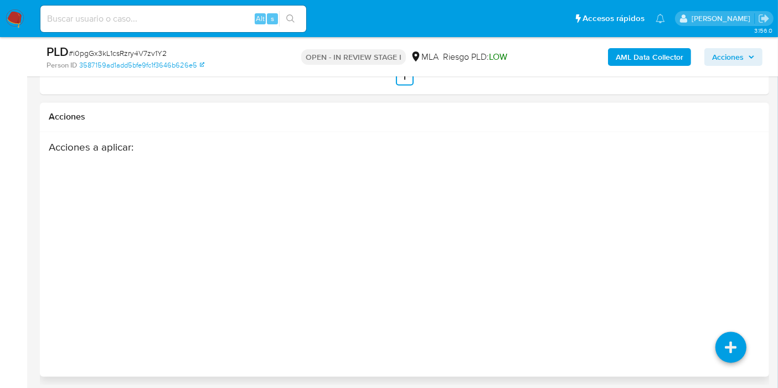
scroll to position [1809, 0]
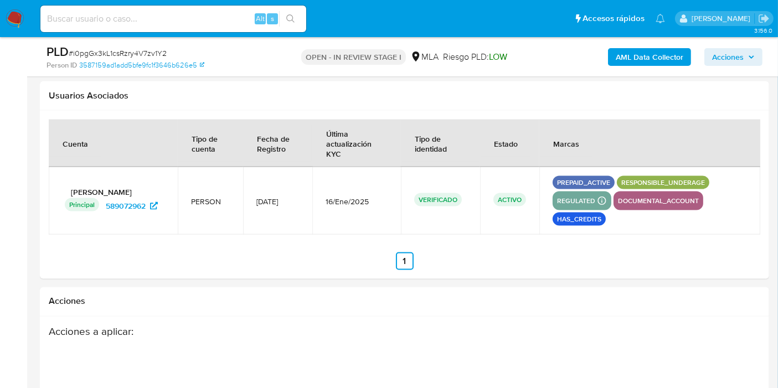
click at [696, 178] on p "responsible_underage" at bounding box center [663, 182] width 92 height 13
drag, startPoint x: 696, startPoint y: 178, endPoint x: 671, endPoint y: 203, distance: 35.6
click at [670, 205] on div "prepaid_active responsible_underage regulated Detalle MLA UIF COMPLIES LEGACY M…" at bounding box center [649, 201] width 194 height 50
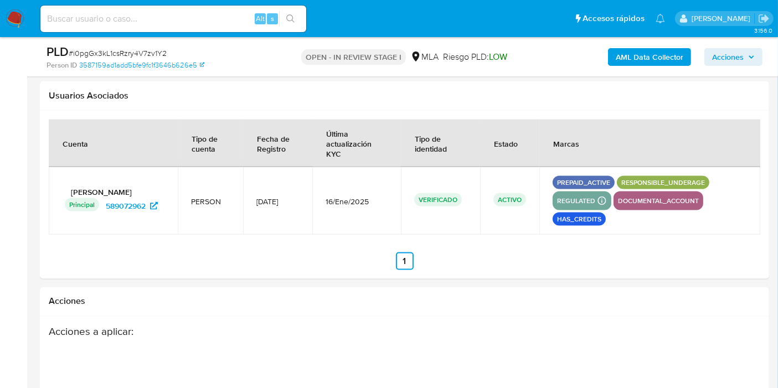
click at [685, 180] on p "responsible_underage" at bounding box center [663, 182] width 92 height 13
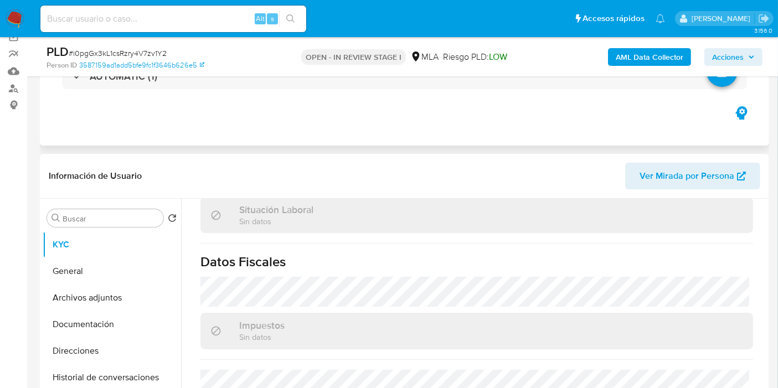
scroll to position [25, 0]
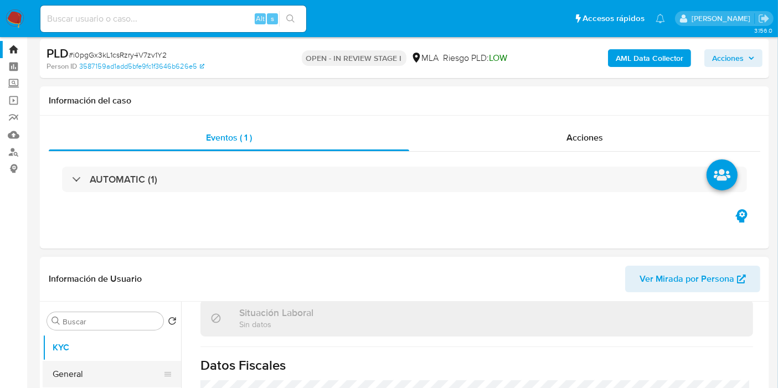
click at [93, 364] on button "General" at bounding box center [108, 374] width 130 height 27
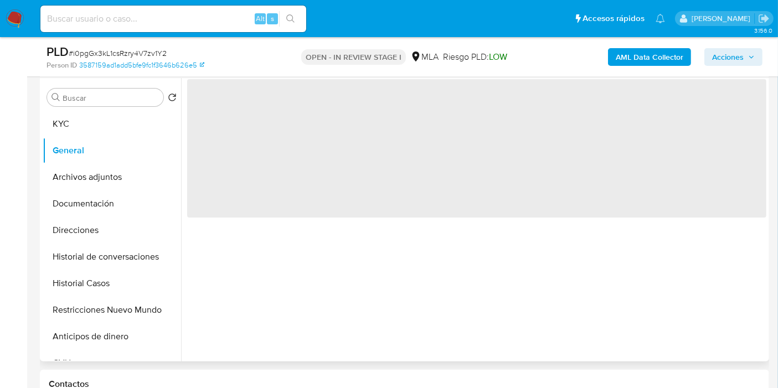
scroll to position [210, 0]
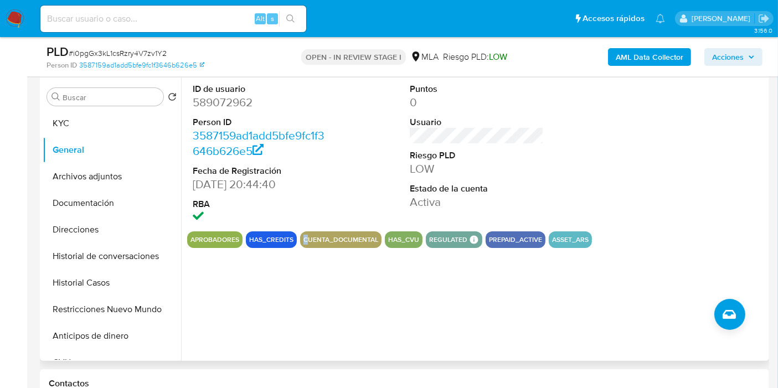
click at [305, 252] on div "ID de usuario 589072962 Person ID 3587159ad1add5bfe9fc1f3646b626e5 Fecha de Reg…" at bounding box center [473, 218] width 585 height 283
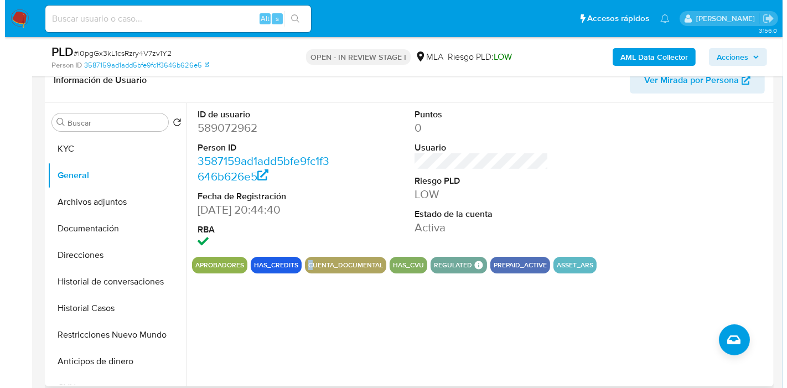
scroll to position [25, 0]
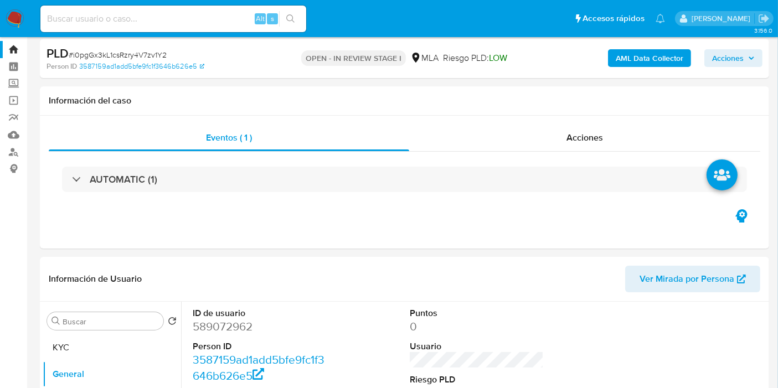
click at [649, 63] on b "AML Data Collector" at bounding box center [649, 58] width 68 height 18
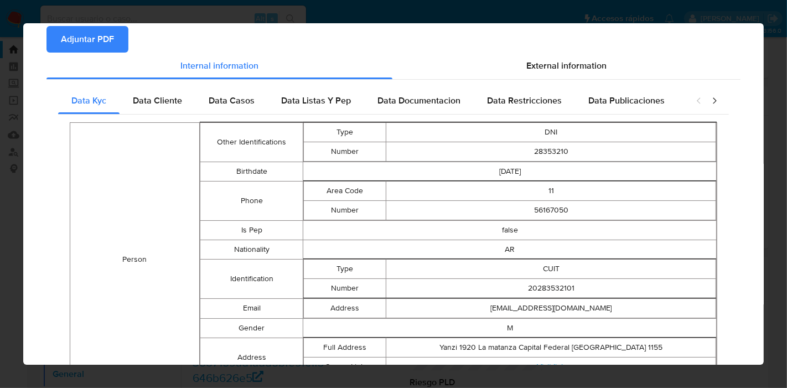
scroll to position [0, 0]
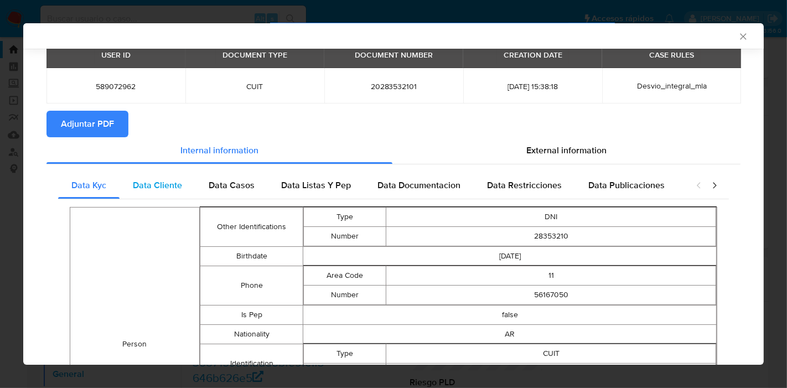
click at [158, 181] on span "Data Cliente" at bounding box center [157, 185] width 49 height 13
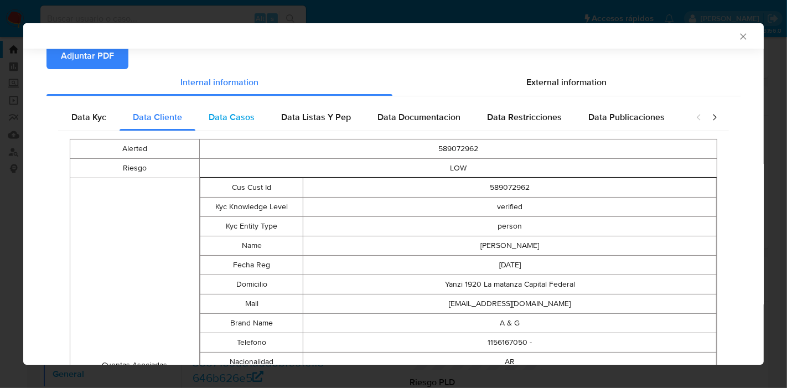
click at [235, 128] on div "Data Casos" at bounding box center [231, 117] width 73 height 27
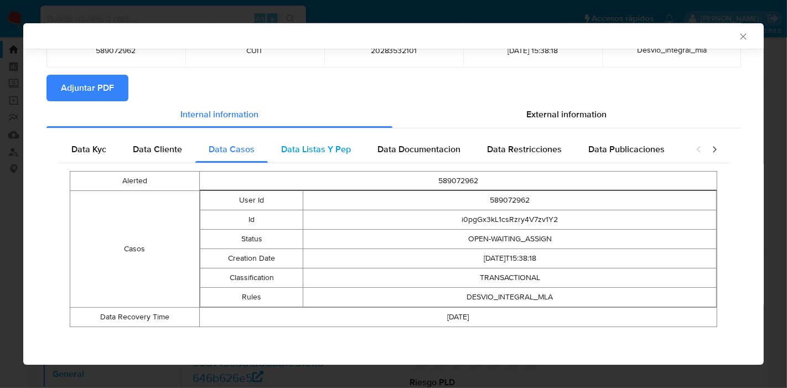
click at [336, 154] on span "Data Listas Y Pep" at bounding box center [316, 149] width 70 height 13
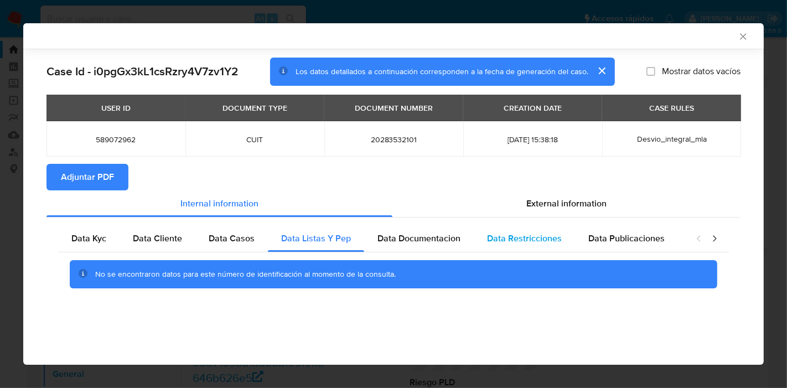
drag, startPoint x: 441, startPoint y: 229, endPoint x: 541, endPoint y: 249, distance: 102.1
click at [441, 230] on div "Data Documentacion" at bounding box center [419, 238] width 110 height 27
click at [553, 242] on span "Data Restricciones" at bounding box center [524, 238] width 75 height 13
drag, startPoint x: 609, startPoint y: 230, endPoint x: 709, endPoint y: 238, distance: 100.5
click at [609, 230] on div "Data Publicaciones" at bounding box center [626, 238] width 103 height 27
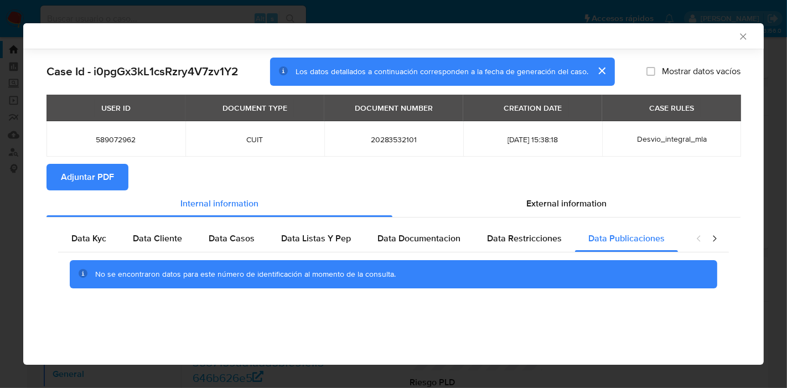
click at [710, 238] on icon "closure-recommendation-modal" at bounding box center [714, 238] width 11 height 11
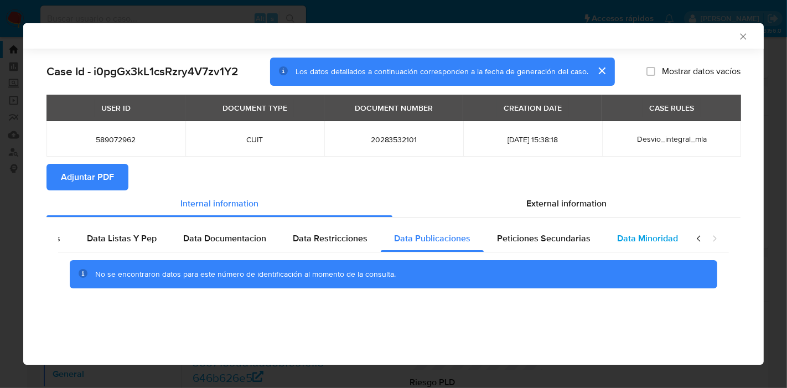
click at [604, 240] on div "Data Minoridad" at bounding box center [647, 238] width 87 height 27
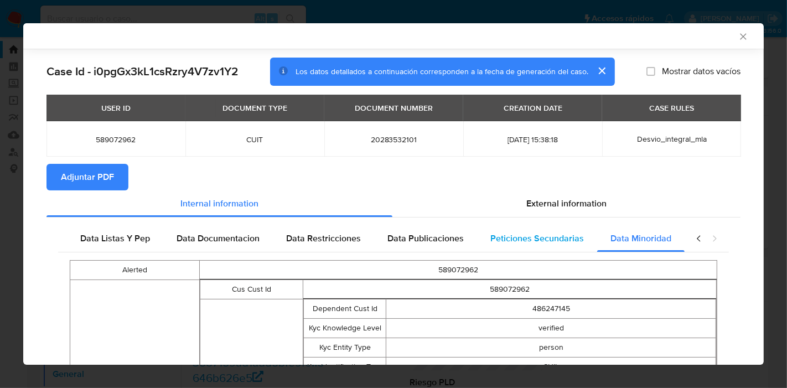
click at [533, 241] on span "Peticiones Secundarias" at bounding box center [537, 238] width 94 height 13
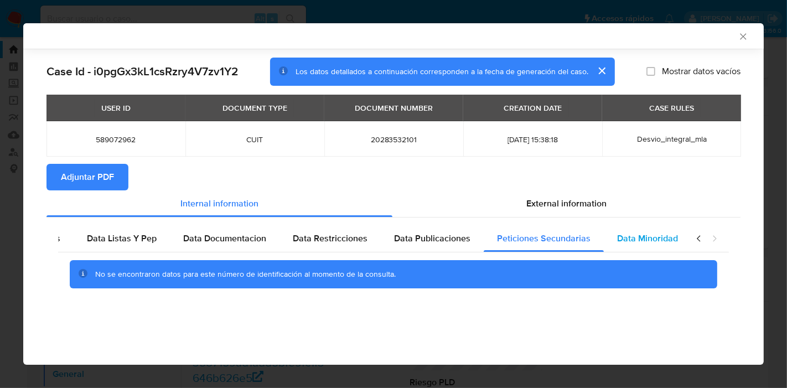
click at [643, 242] on span "Data Minoridad" at bounding box center [647, 238] width 61 height 13
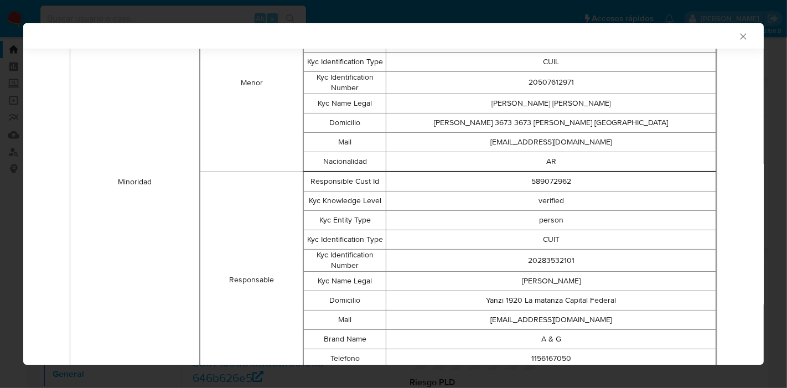
scroll to position [59, 0]
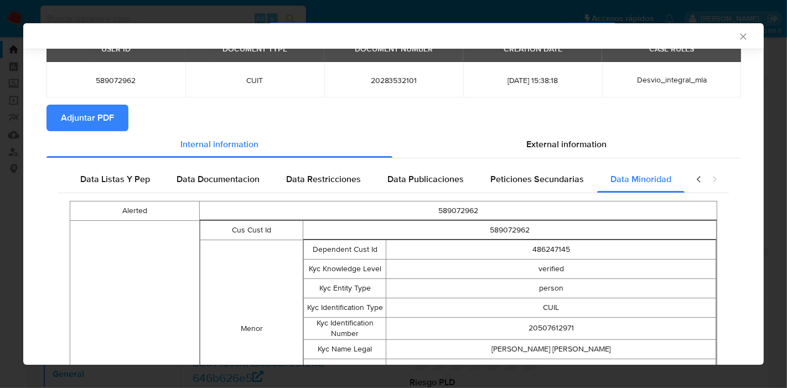
click at [693, 178] on icon "closure-recommendation-modal" at bounding box center [698, 179] width 11 height 11
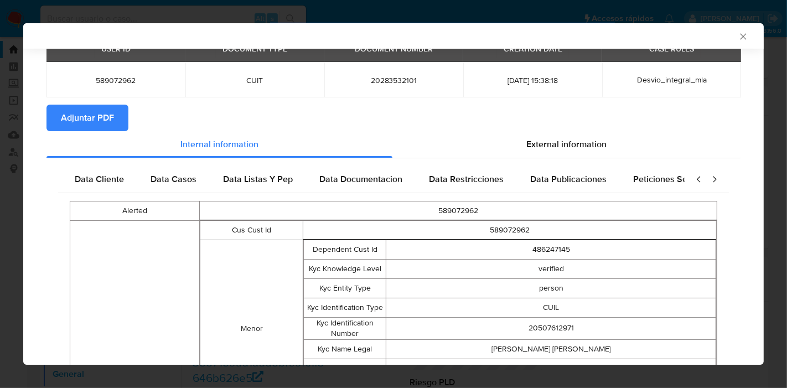
scroll to position [0, 0]
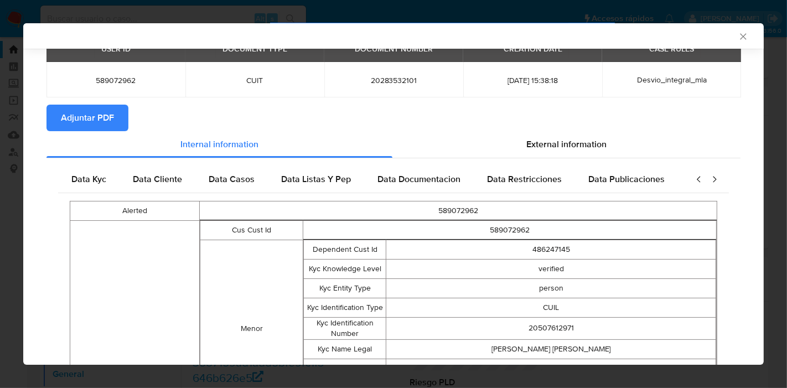
click at [693, 178] on icon "closure-recommendation-modal" at bounding box center [698, 179] width 11 height 11
click at [77, 176] on span "Data Kyc" at bounding box center [88, 179] width 35 height 13
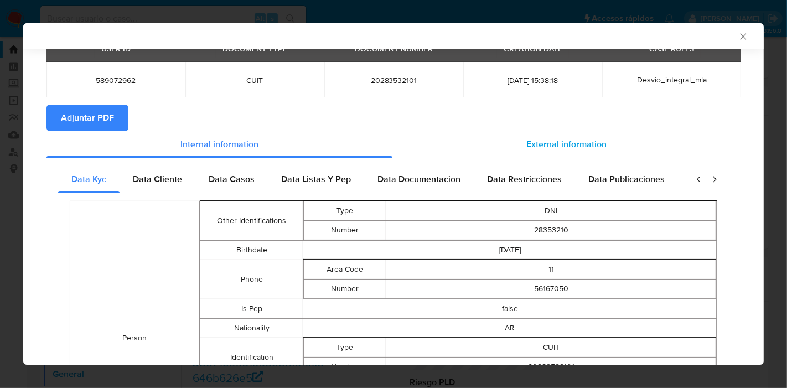
click at [584, 134] on div "External information" at bounding box center [566, 144] width 348 height 27
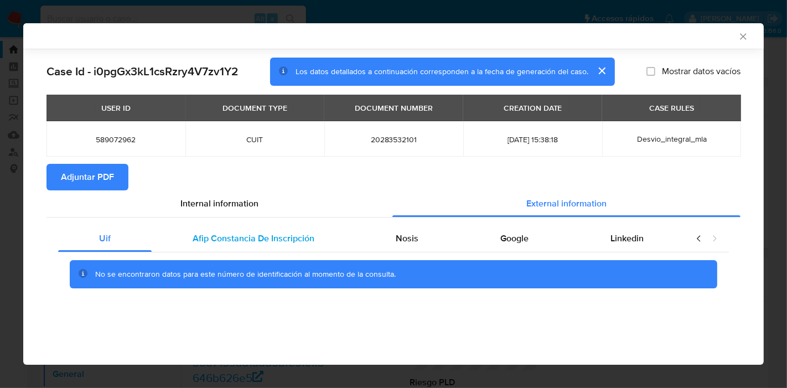
click at [248, 235] on span "Afip Constancia De Inscripción" at bounding box center [254, 238] width 122 height 13
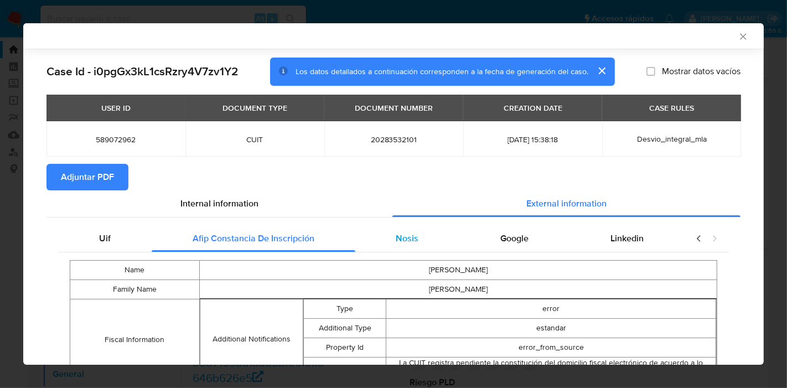
scroll to position [54, 0]
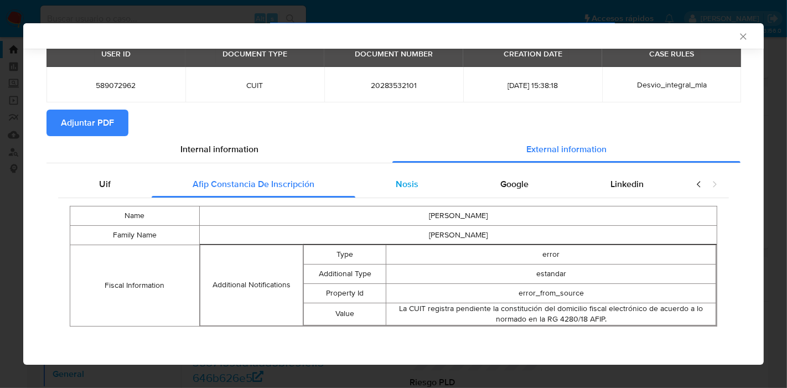
click at [407, 180] on span "Nosis" at bounding box center [407, 184] width 23 height 13
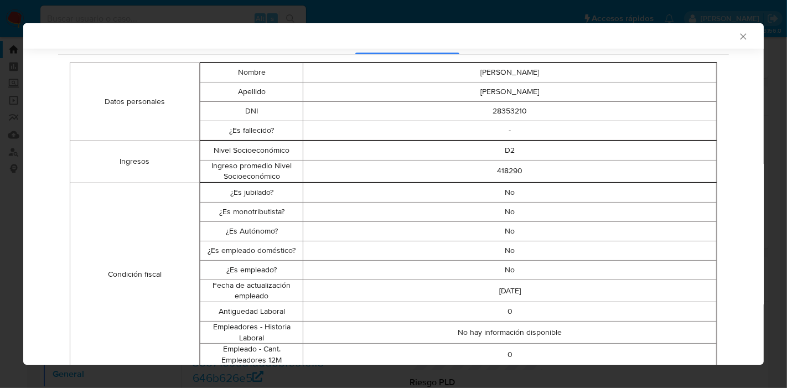
scroll to position [13, 0]
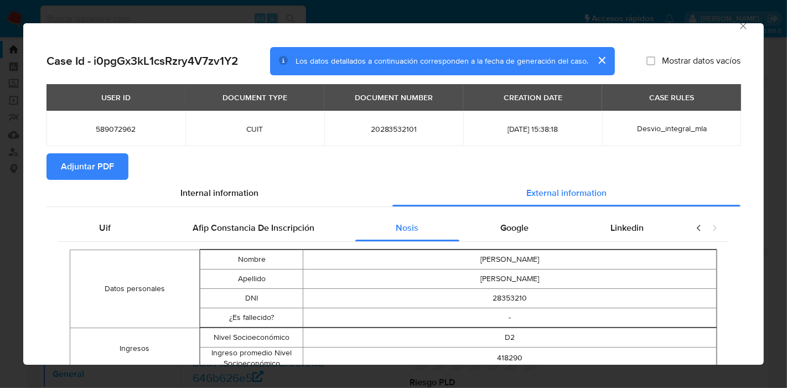
drag, startPoint x: 521, startPoint y: 227, endPoint x: 620, endPoint y: 242, distance: 99.6
click at [524, 228] on div "Google" at bounding box center [514, 228] width 110 height 27
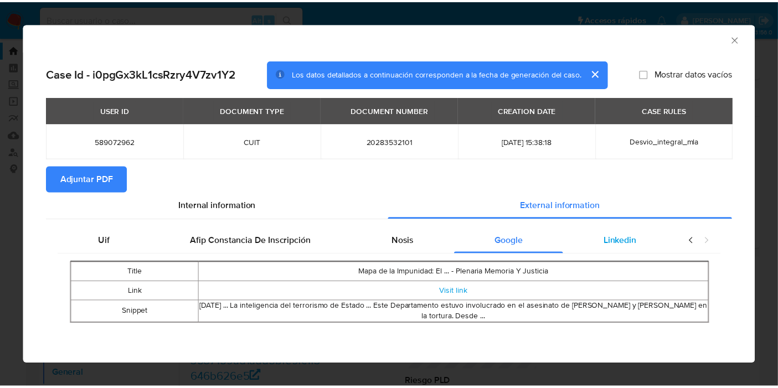
scroll to position [0, 0]
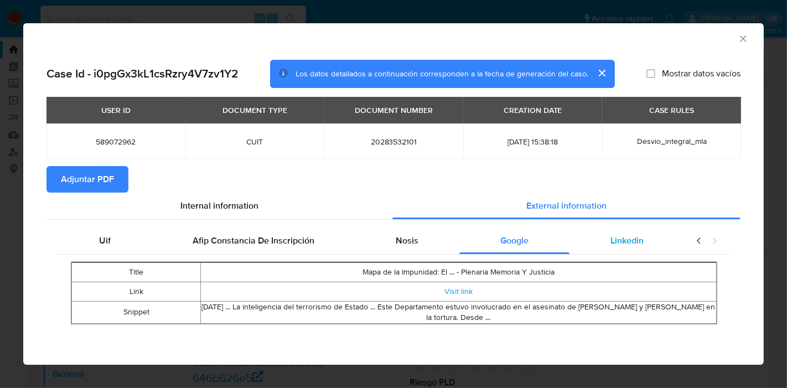
drag, startPoint x: 642, startPoint y: 243, endPoint x: 646, endPoint y: 250, distance: 7.7
click at [643, 246] on span "Linkedin" at bounding box center [626, 240] width 33 height 13
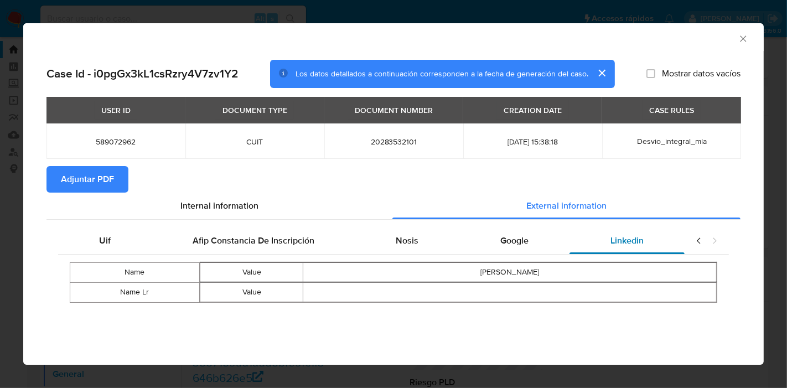
drag, startPoint x: 694, startPoint y: 246, endPoint x: 681, endPoint y: 242, distance: 14.0
click at [698, 244] on div "closure-recommendation-modal" at bounding box center [707, 240] width 44 height 27
drag, startPoint x: 96, startPoint y: 244, endPoint x: 619, endPoint y: 244, distance: 523.0
click at [108, 244] on div "Uif" at bounding box center [105, 240] width 94 height 27
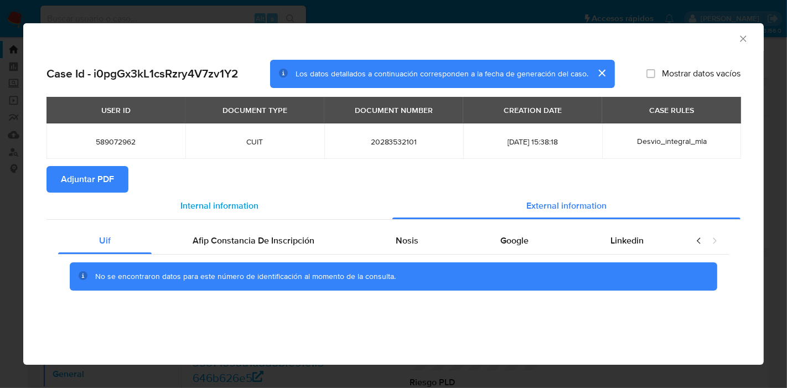
click at [288, 204] on div "Internal information" at bounding box center [219, 206] width 346 height 27
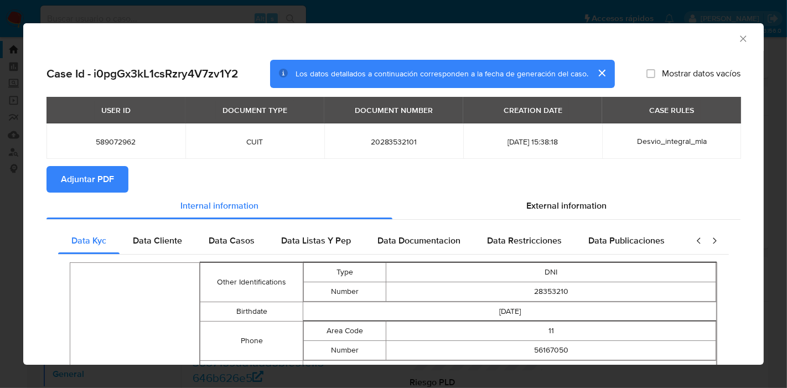
click at [79, 178] on span "Adjuntar PDF" at bounding box center [87, 179] width 53 height 24
click at [0, 185] on div "AML Data Collector Case Id - i0pgGx3kL1csRzry4V7zv1Y2 Los datos detallados a co…" at bounding box center [393, 194] width 787 height 388
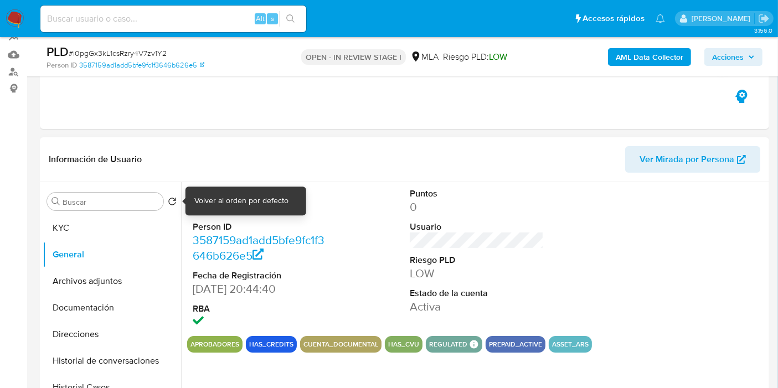
scroll to position [148, 0]
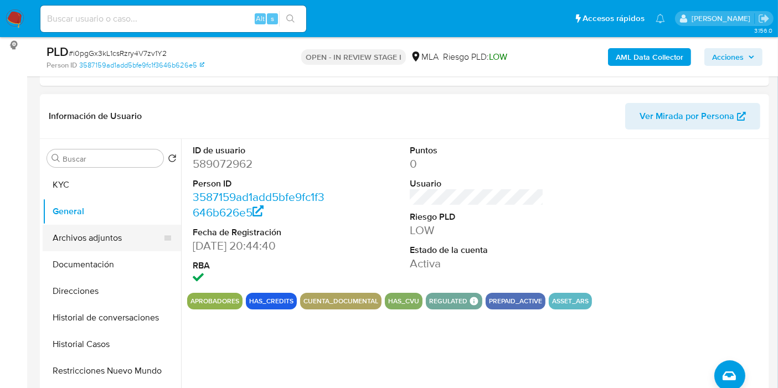
click at [117, 233] on button "Archivos adjuntos" at bounding box center [108, 238] width 130 height 27
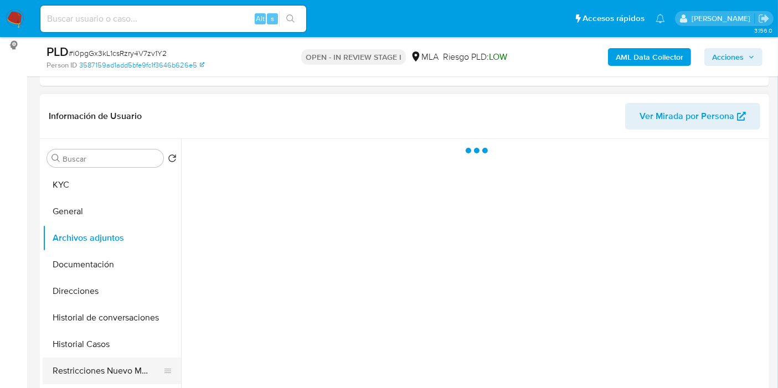
click at [117, 362] on button "Restricciones Nuevo Mundo" at bounding box center [108, 371] width 130 height 27
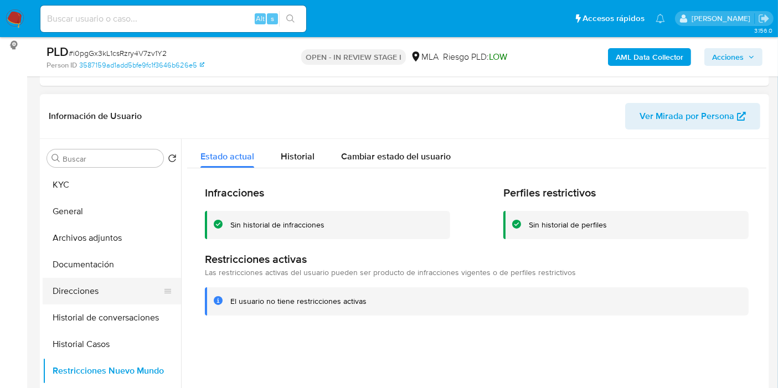
click at [122, 287] on button "Direcciones" at bounding box center [108, 291] width 130 height 27
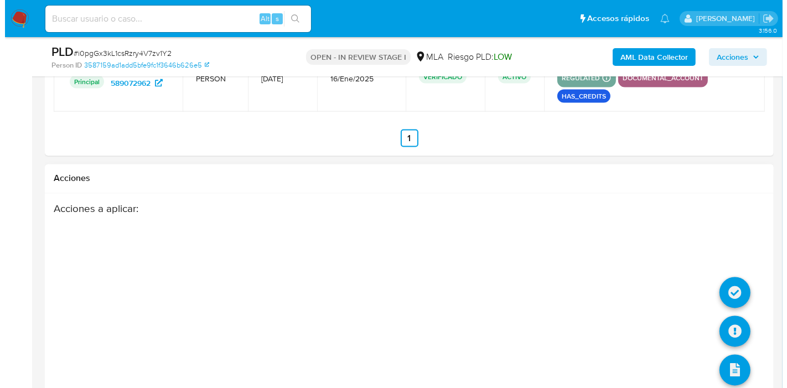
scroll to position [1993, 0]
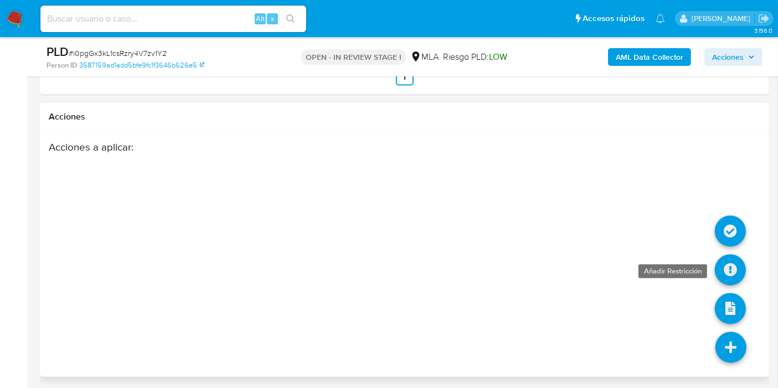
click at [731, 265] on icon at bounding box center [729, 270] width 31 height 31
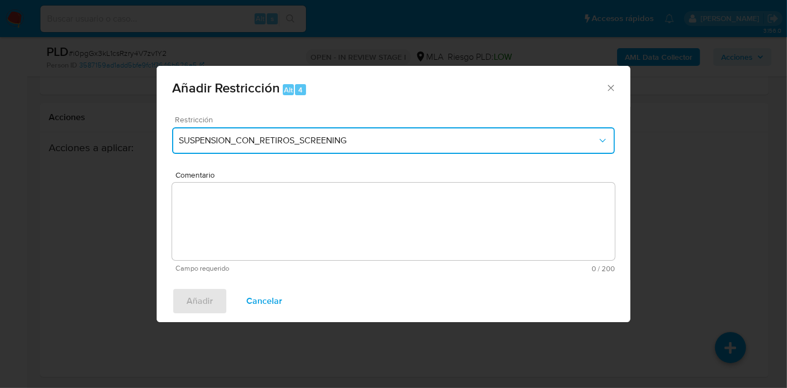
click at [321, 142] on span "SUSPENSION_CON_RETIROS_SCREENING" at bounding box center [388, 140] width 418 height 11
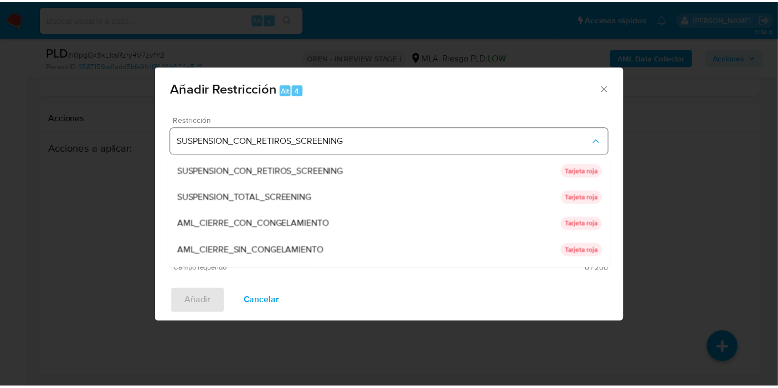
scroll to position [234, 0]
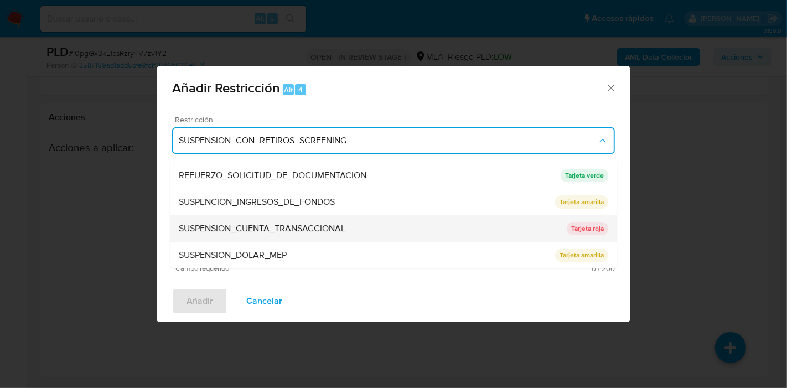
click at [314, 223] on span "SUSPENSION_CUENTA_TRANSACCIONAL" at bounding box center [262, 228] width 167 height 11
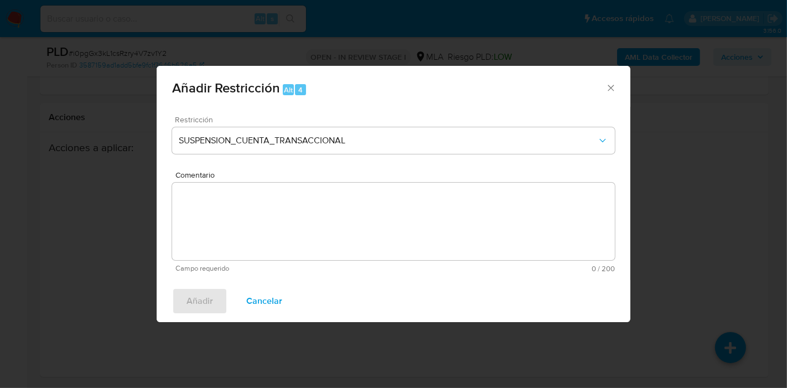
click at [314, 222] on textarea "Comentario" at bounding box center [393, 221] width 443 height 77
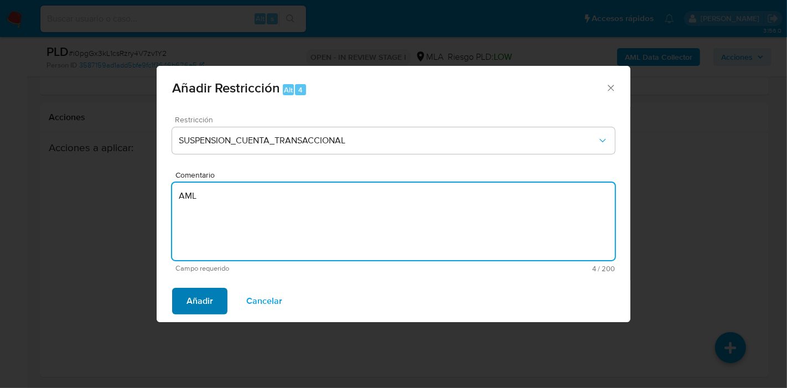
type textarea "AML"
click at [203, 293] on span "Añadir" at bounding box center [200, 301] width 27 height 24
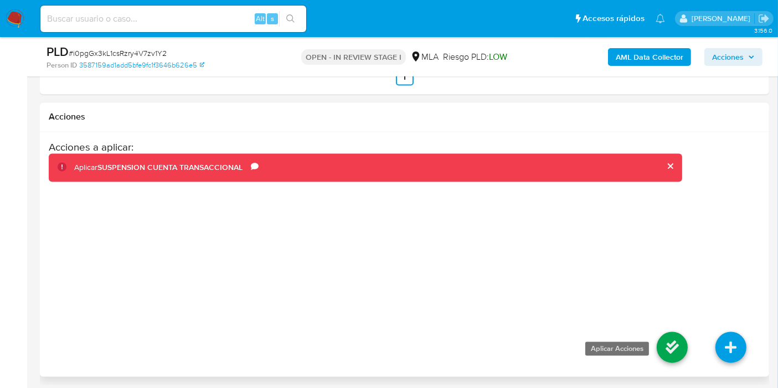
click at [670, 355] on icon at bounding box center [671, 347] width 31 height 31
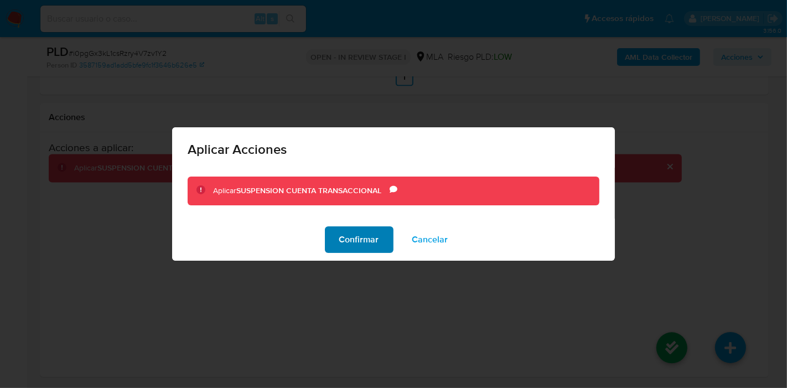
click at [340, 234] on span "Confirmar" at bounding box center [359, 239] width 40 height 24
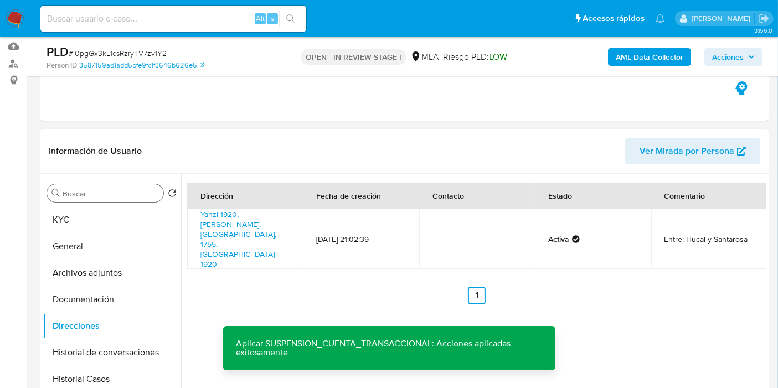
scroll to position [87, 0]
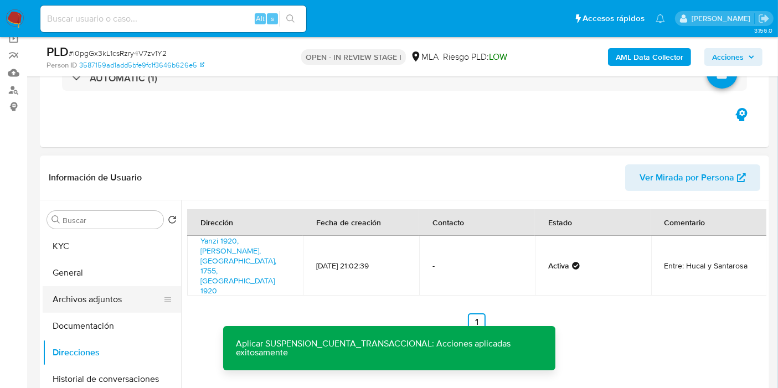
click at [93, 307] on button "Archivos adjuntos" at bounding box center [108, 299] width 130 height 27
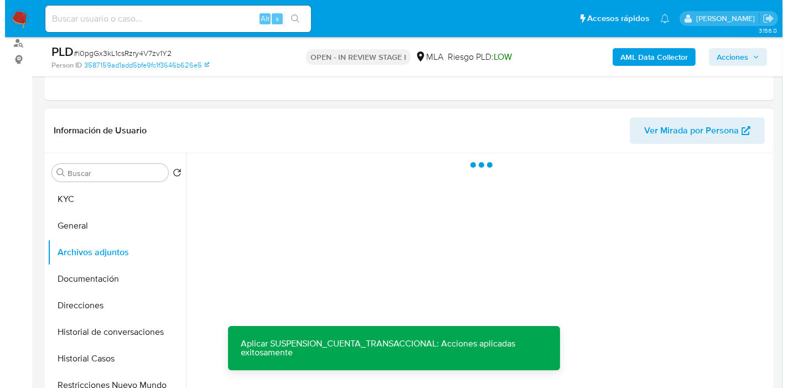
scroll to position [210, 0]
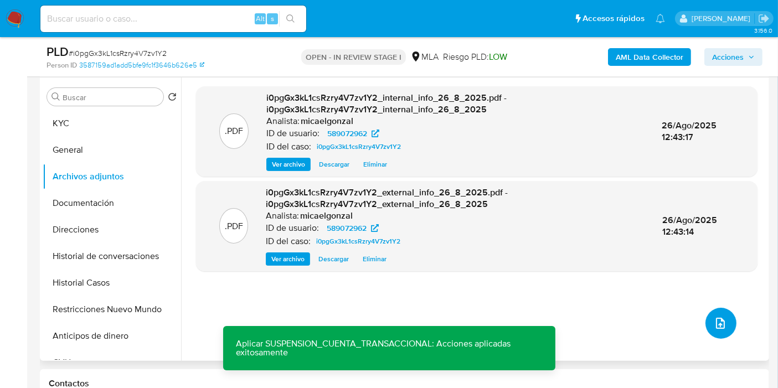
click at [718, 319] on icon "upload-file" at bounding box center [719, 323] width 13 height 13
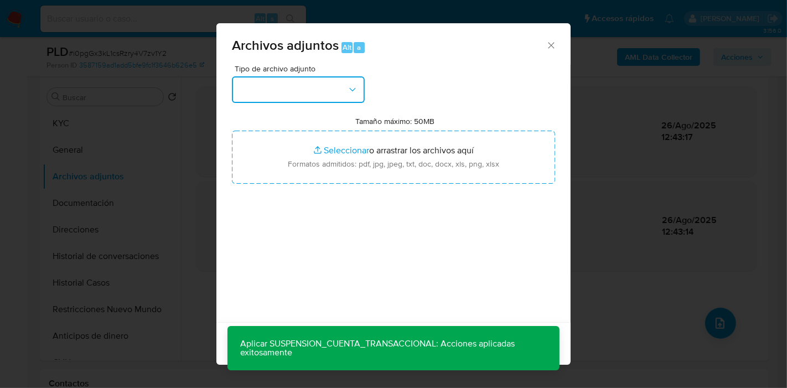
click at [338, 91] on button "button" at bounding box center [298, 89] width 133 height 27
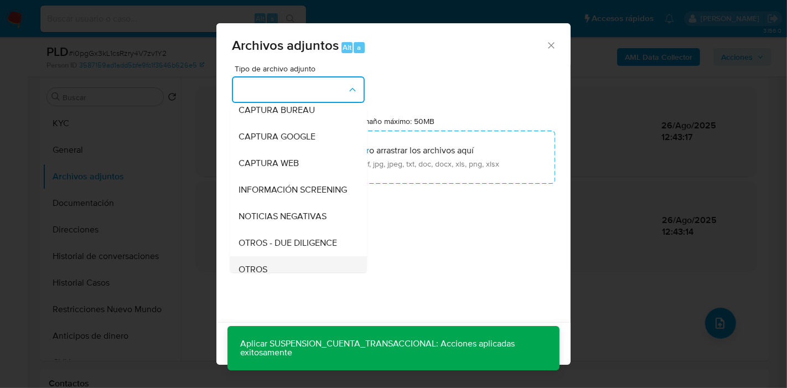
scroll to position [123, 0]
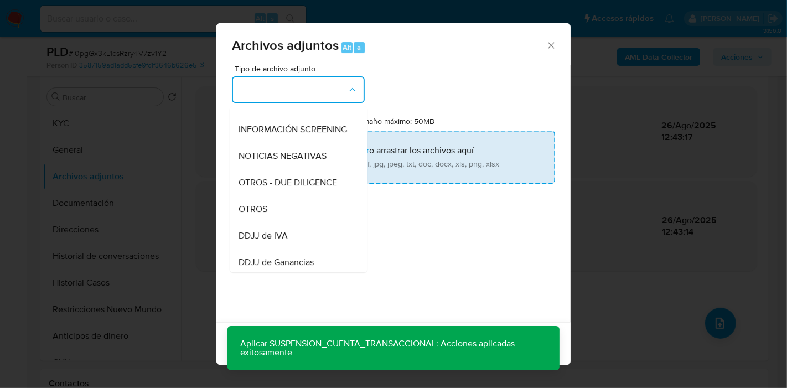
drag, startPoint x: 288, startPoint y: 227, endPoint x: 341, endPoint y: 171, distance: 77.5
click at [288, 222] on div "OTROS" at bounding box center [295, 209] width 113 height 27
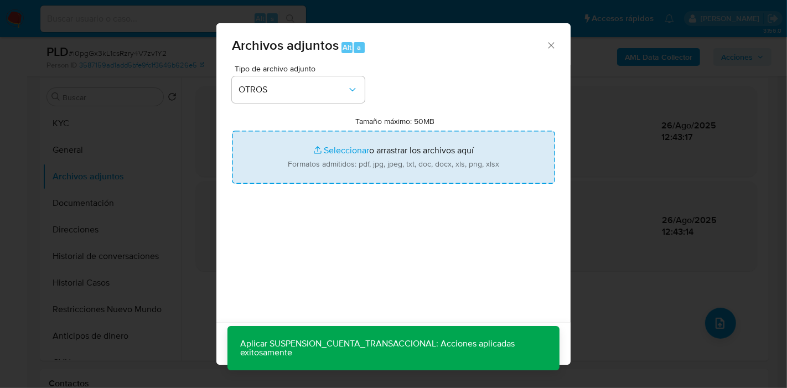
click at [344, 169] on input "Tamaño máximo: 50MB Seleccionar archivos" at bounding box center [393, 157] width 323 height 53
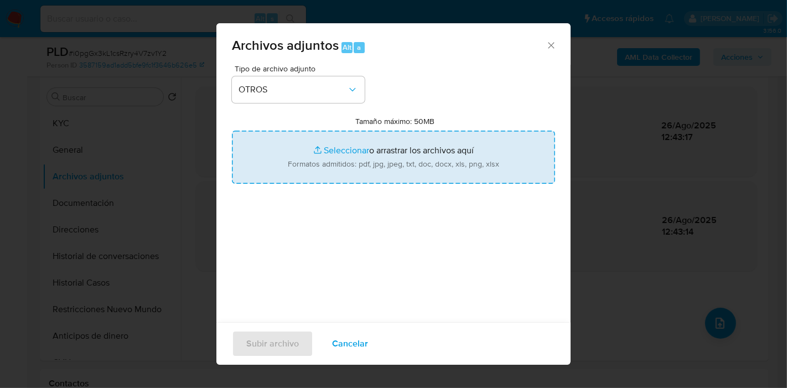
type input "C:\fakepath\Certificacion Negativa - Jorge Leonardo Calcagno.pdf"
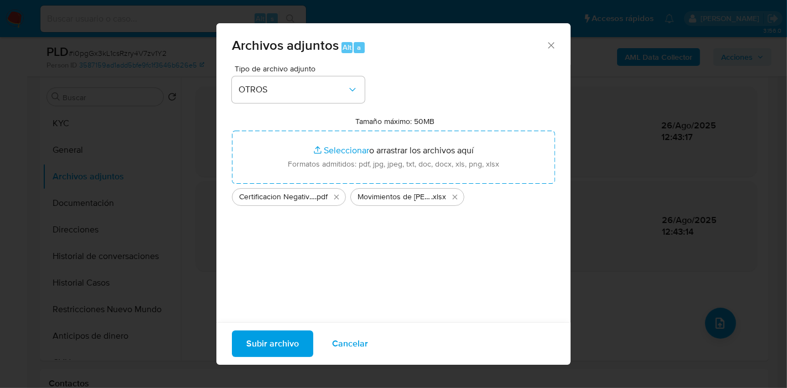
drag, startPoint x: 344, startPoint y: 169, endPoint x: 384, endPoint y: 248, distance: 88.6
click at [386, 248] on div "Tipo de archivo adjunto OTROS Tamaño máximo: 50MB Seleccionar archivos Seleccio…" at bounding box center [393, 195] width 323 height 261
click at [279, 338] on span "Subir archivo" at bounding box center [272, 344] width 53 height 24
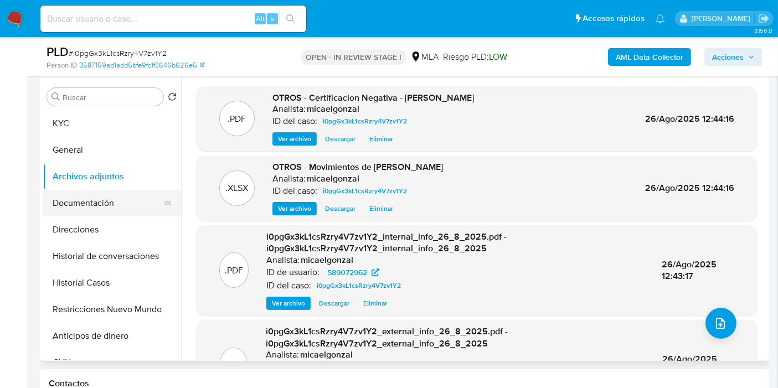
click at [107, 210] on button "Documentación" at bounding box center [108, 203] width 130 height 27
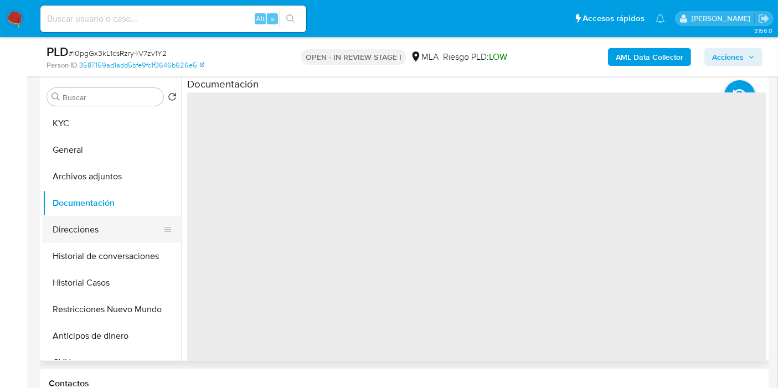
click at [96, 232] on button "Direcciones" at bounding box center [108, 229] width 130 height 27
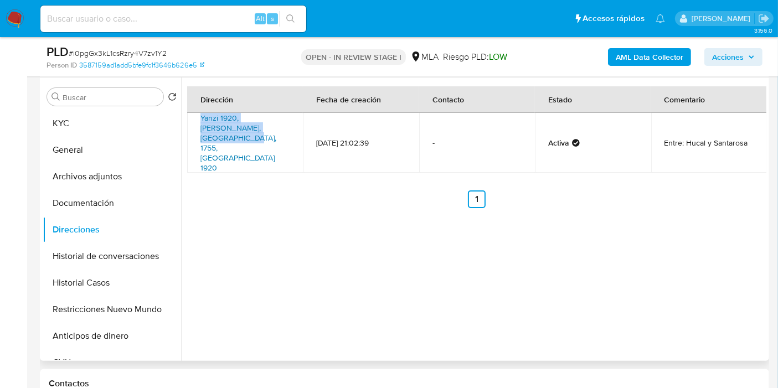
drag, startPoint x: 198, startPoint y: 115, endPoint x: 272, endPoint y: 126, distance: 74.9
click at [272, 126] on td "Yanzi 1920, Rafael Castillo, Buenos Aires, 1755, Argentina 1920" at bounding box center [245, 143] width 116 height 60
copy link "Yanzi 1920, Rafael Castillo, Buenos Aires"
click at [95, 209] on button "Documentación" at bounding box center [108, 203] width 130 height 27
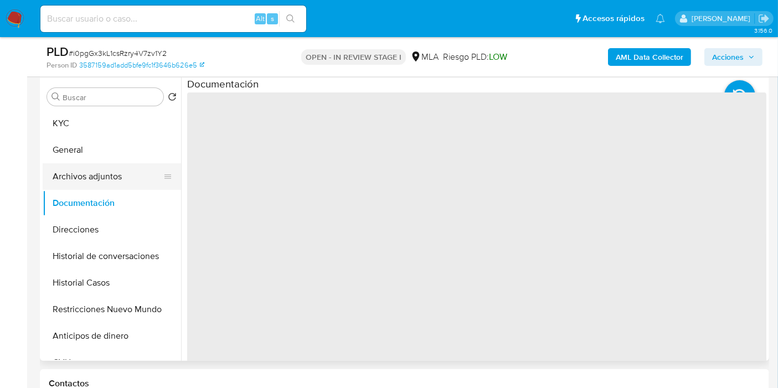
click at [101, 183] on button "Archivos adjuntos" at bounding box center [108, 176] width 130 height 27
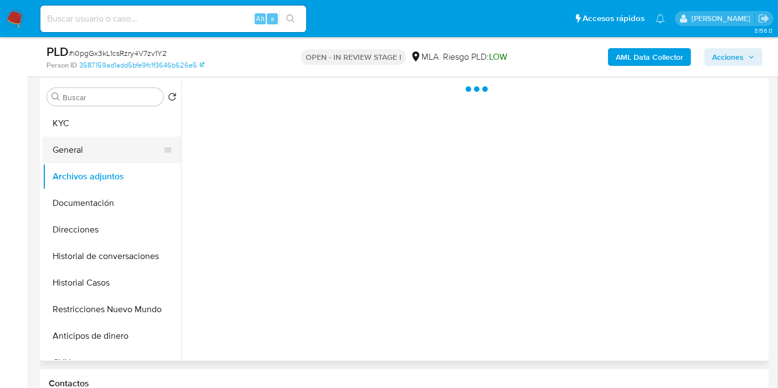
click at [138, 158] on button "General" at bounding box center [108, 150] width 130 height 27
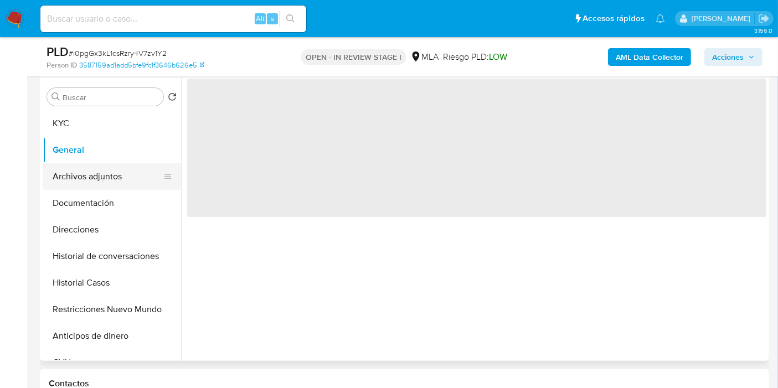
click at [117, 174] on button "Archivos adjuntos" at bounding box center [108, 176] width 130 height 27
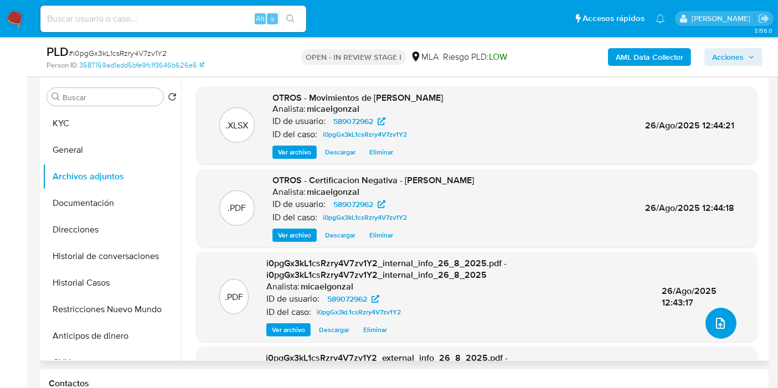
click at [719, 330] on button "upload-file" at bounding box center [720, 323] width 31 height 31
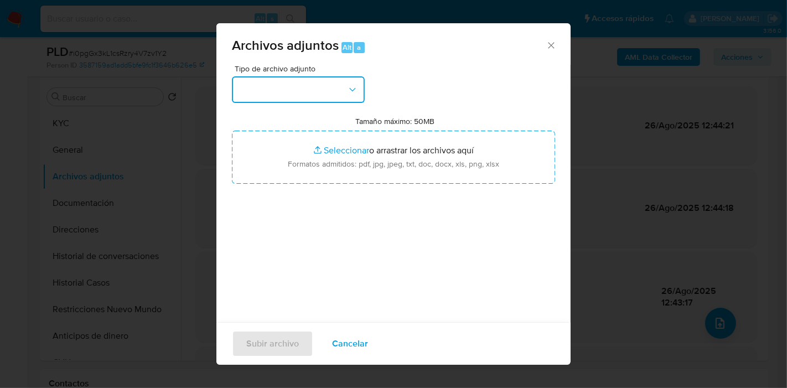
click at [343, 90] on button "button" at bounding box center [298, 89] width 133 height 27
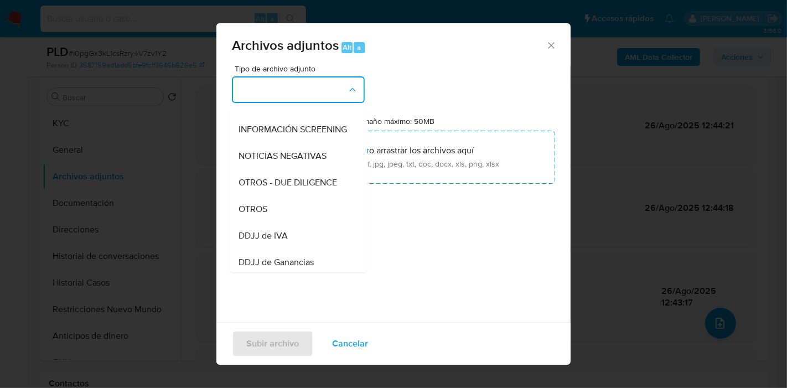
drag, startPoint x: 298, startPoint y: 215, endPoint x: 305, endPoint y: 207, distance: 10.6
click at [300, 213] on div "OTROS" at bounding box center [295, 209] width 113 height 27
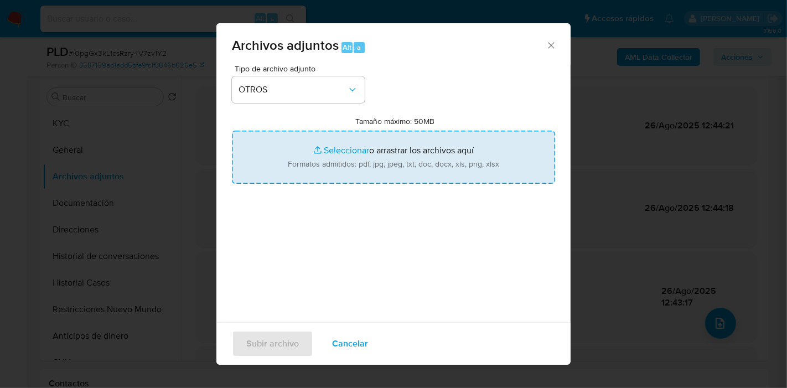
click at [365, 147] on input "Tamaño máximo: 50MB Seleccionar archivos" at bounding box center [393, 157] width 323 height 53
type input "C:\fakepath\Caselog i0pgGx3kL1csRzry4V7zv1Y2_2025_08_19_00_30_50.docx"
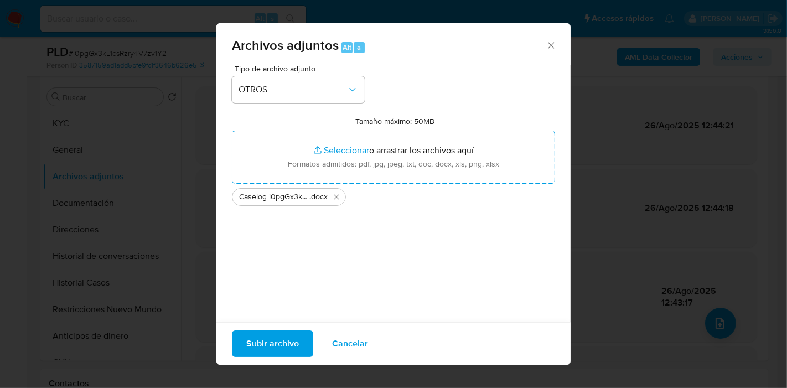
click at [257, 318] on div "Tipo de archivo adjunto OTROS Tamaño máximo: 50MB Seleccionar archivos Seleccio…" at bounding box center [393, 195] width 323 height 261
click at [261, 342] on span "Subir archivo" at bounding box center [272, 344] width 53 height 24
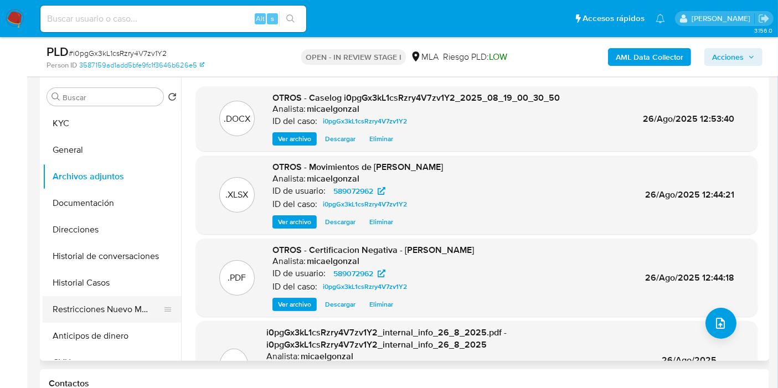
click at [86, 304] on button "Restricciones Nuevo Mundo" at bounding box center [108, 309] width 130 height 27
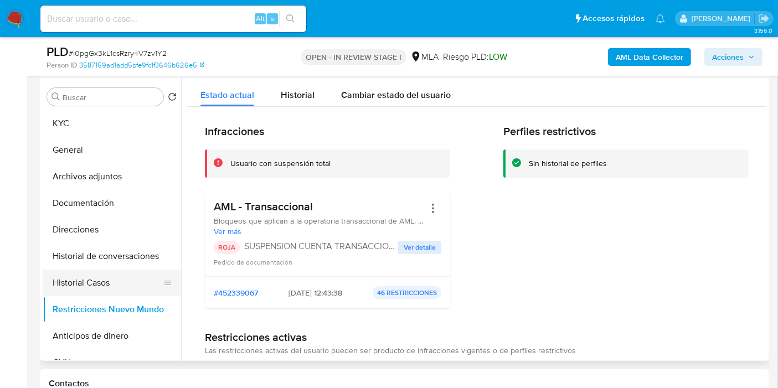
click at [98, 285] on button "Historial Casos" at bounding box center [108, 283] width 130 height 27
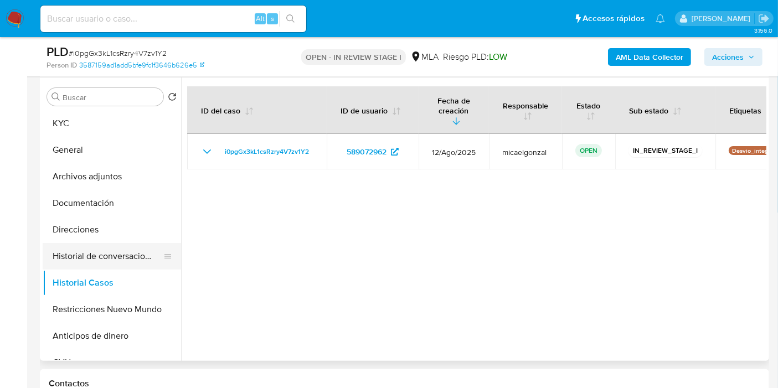
click at [95, 263] on button "Historial de conversaciones" at bounding box center [108, 256] width 130 height 27
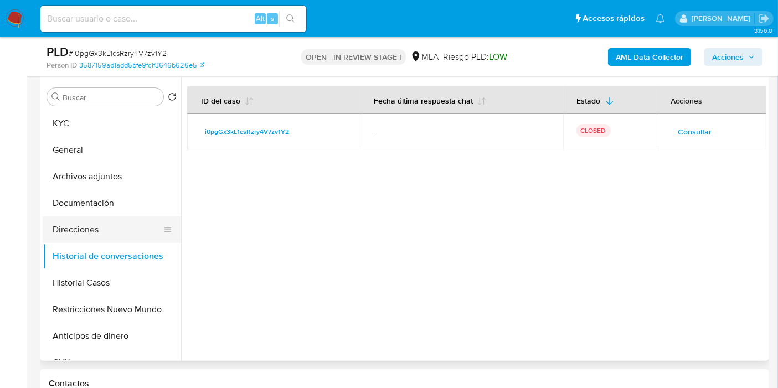
click at [112, 227] on button "Direcciones" at bounding box center [108, 229] width 130 height 27
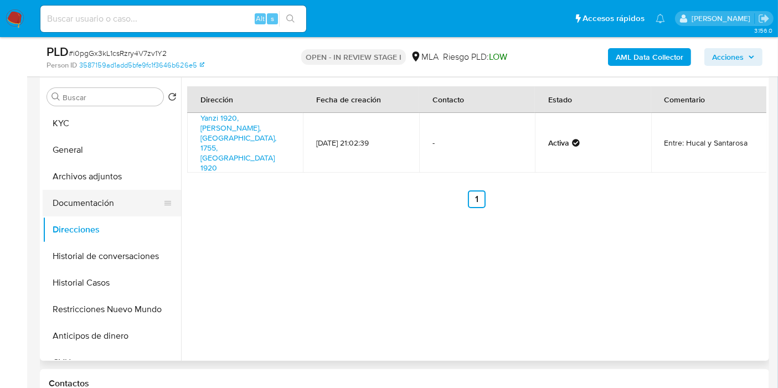
click at [118, 208] on button "Documentación" at bounding box center [108, 203] width 130 height 27
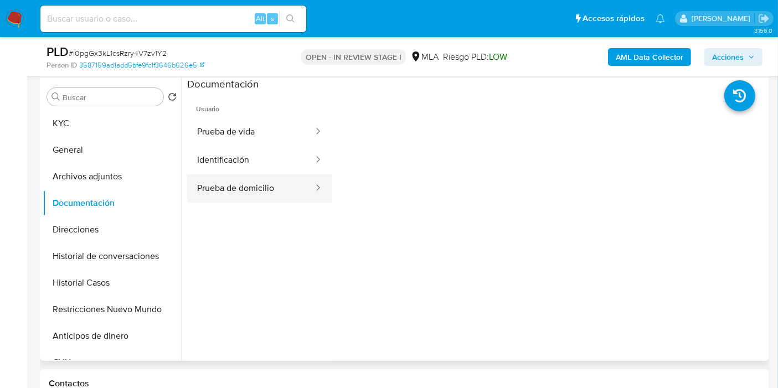
click at [225, 190] on button "Prueba de domicilio" at bounding box center [250, 188] width 127 height 28
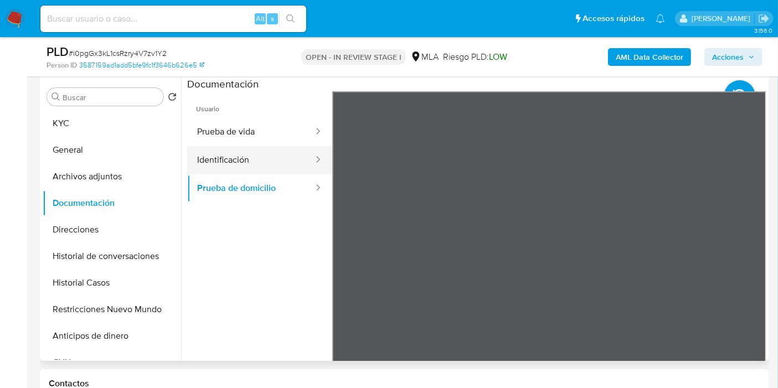
click at [251, 172] on button "Identificación" at bounding box center [250, 160] width 127 height 28
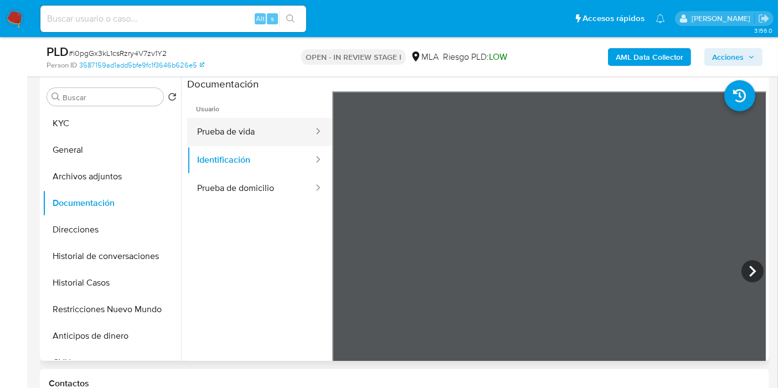
click at [272, 138] on button "Prueba de vida" at bounding box center [250, 132] width 127 height 28
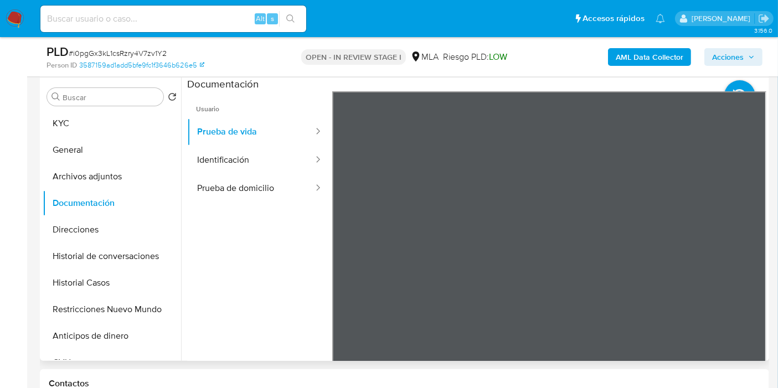
scroll to position [18, 0]
click at [93, 179] on button "Archivos adjuntos" at bounding box center [108, 176] width 130 height 27
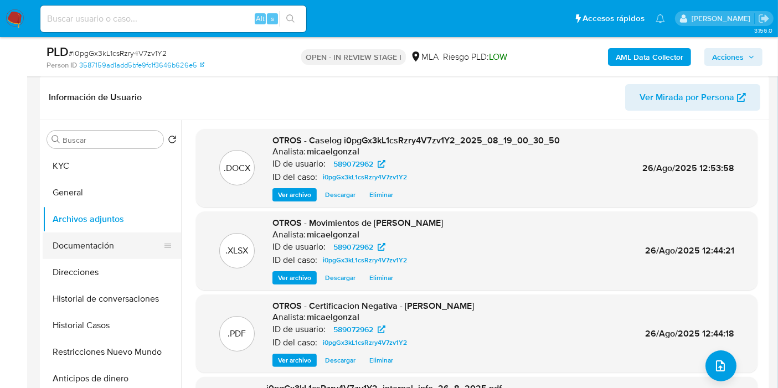
scroll to position [148, 0]
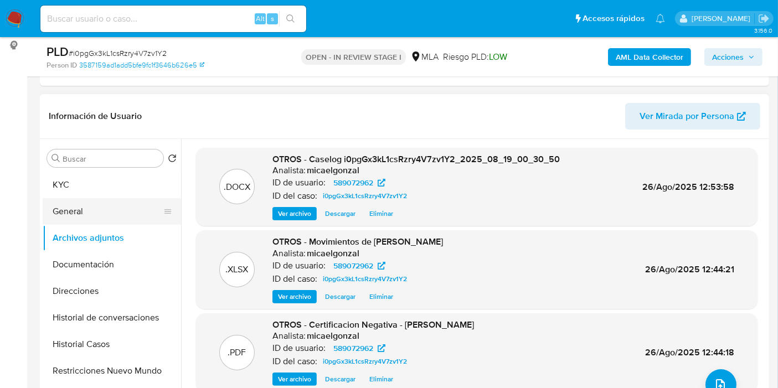
click at [134, 200] on button "General" at bounding box center [108, 211] width 130 height 27
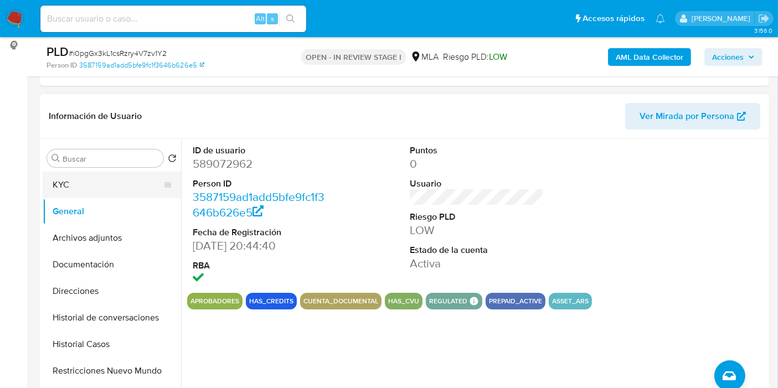
click at [133, 184] on button "KYC" at bounding box center [108, 185] width 130 height 27
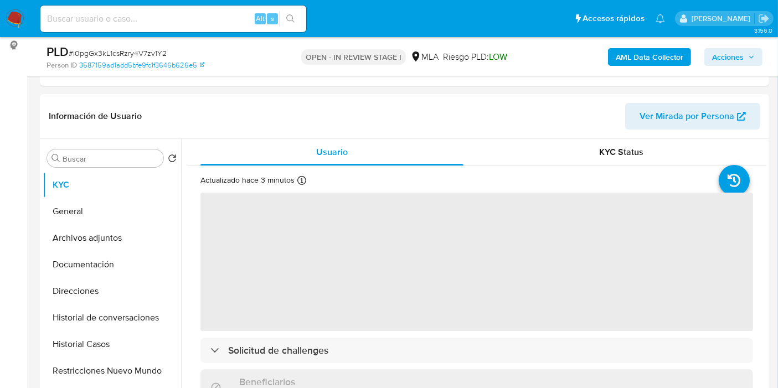
click at [726, 57] on span "Acciones" at bounding box center [728, 57] width 32 height 18
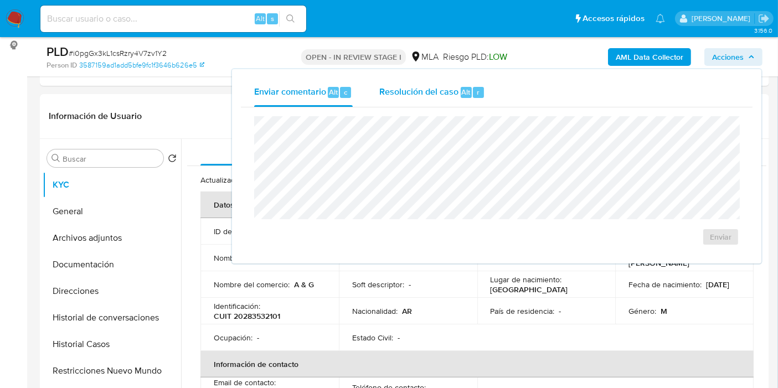
drag, startPoint x: 453, startPoint y: 91, endPoint x: 441, endPoint y: 105, distance: 19.2
click at [453, 91] on span "Resolución del caso" at bounding box center [418, 91] width 79 height 13
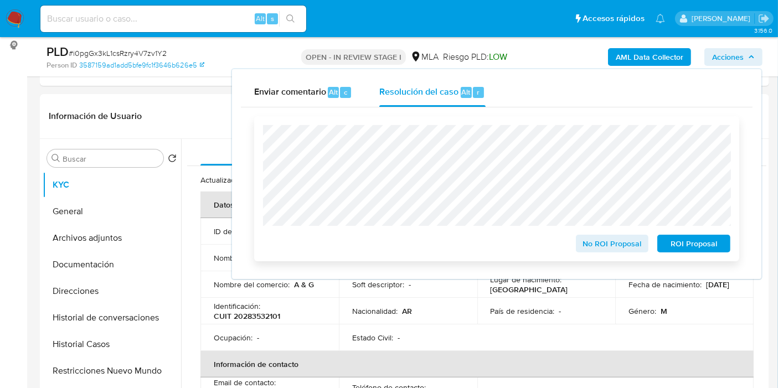
click at [685, 245] on span "ROI Proposal" at bounding box center [694, 243] width 58 height 15
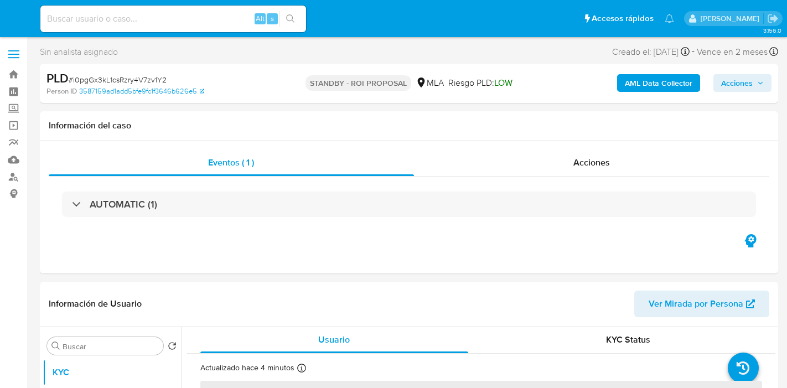
select select "10"
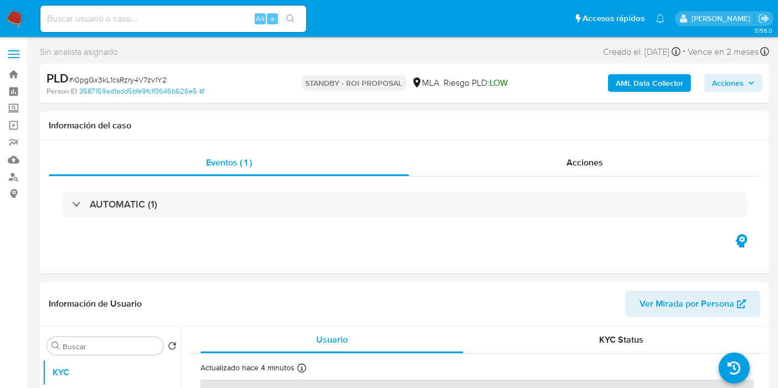
click at [13, 18] on img at bounding box center [15, 18] width 19 height 19
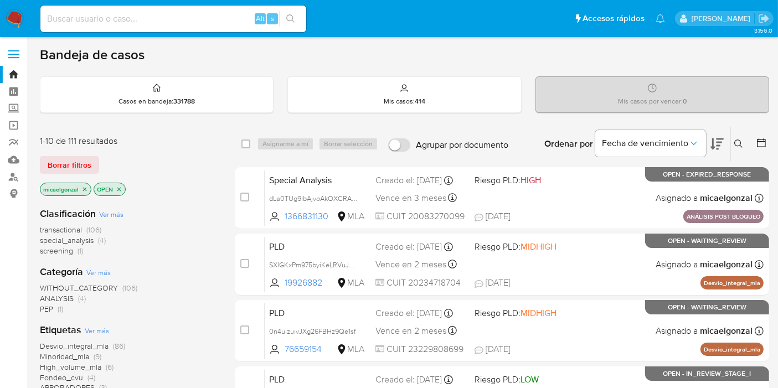
click at [161, 28] on div "Alt s" at bounding box center [173, 19] width 266 height 27
click at [168, 18] on input at bounding box center [173, 19] width 266 height 14
paste input "IVGBJwPo0I4hslnFrXw5UXr0"
type input "IVGBJwPo0I4hslnFrXw5UXr0"
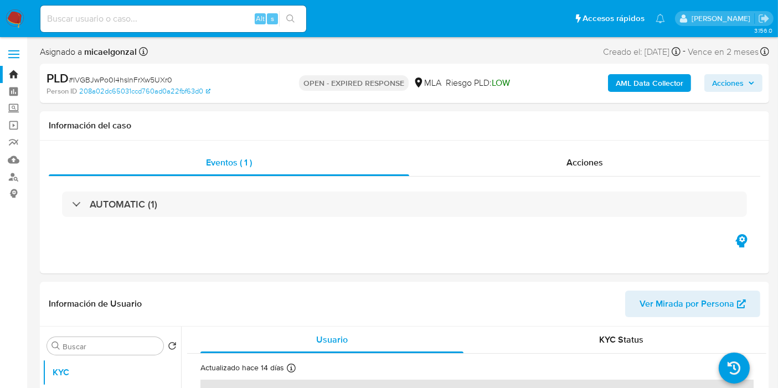
select select "10"
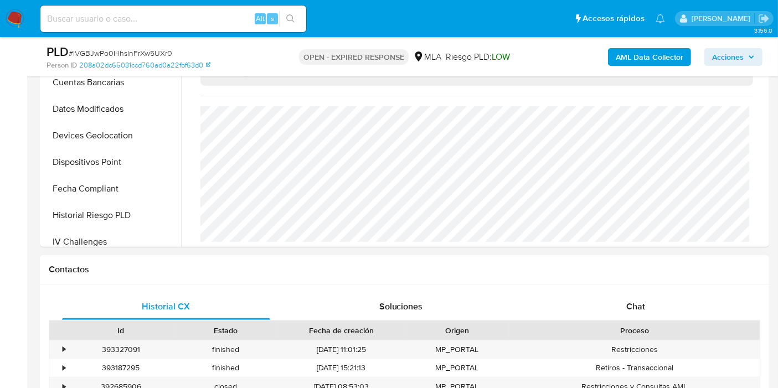
scroll to position [430, 0]
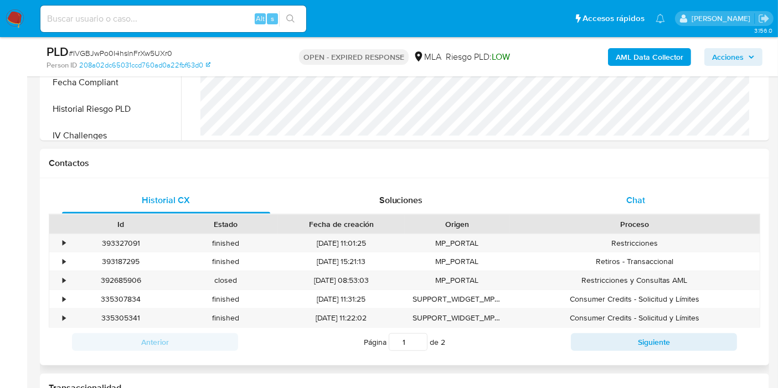
drag, startPoint x: 621, startPoint y: 160, endPoint x: 624, endPoint y: 201, distance: 40.5
click at [621, 174] on div "Contactos" at bounding box center [404, 163] width 729 height 29
click at [624, 201] on div "Chat" at bounding box center [635, 200] width 208 height 27
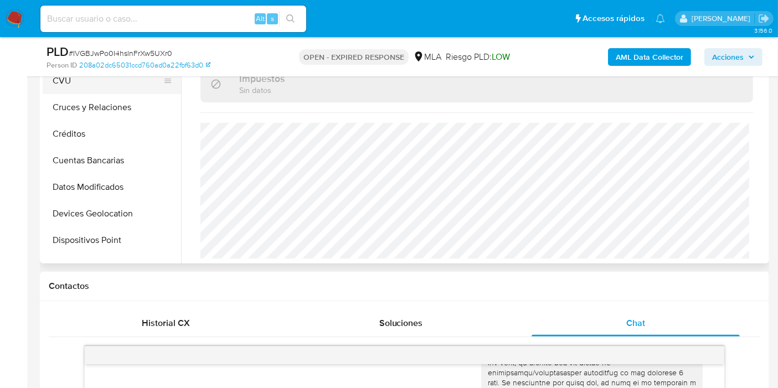
scroll to position [61, 0]
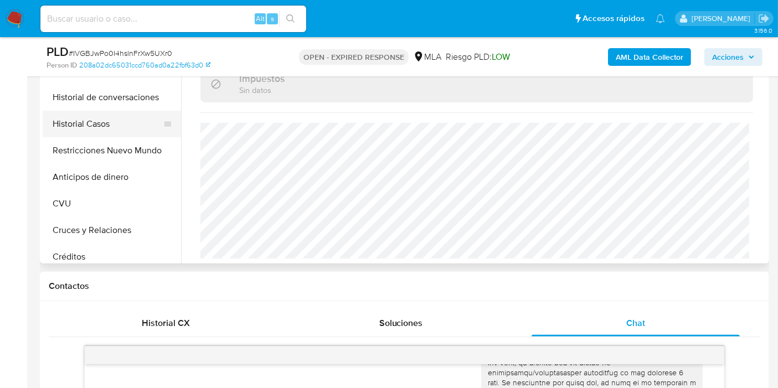
click at [121, 126] on button "Historial Casos" at bounding box center [108, 124] width 130 height 27
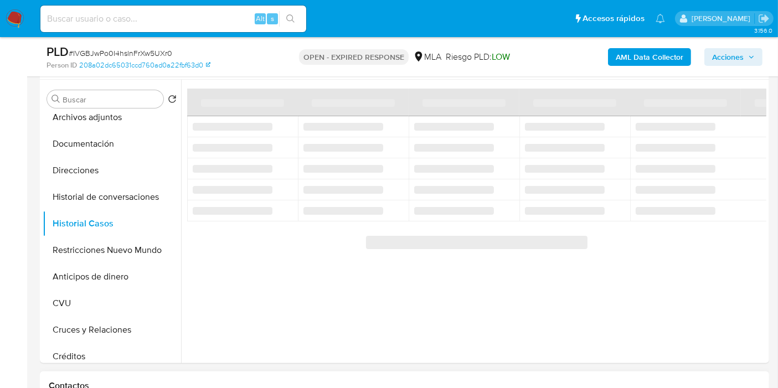
scroll to position [123, 0]
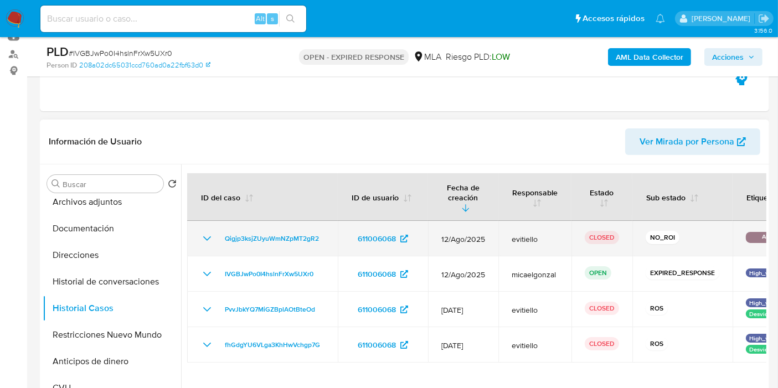
click at [208, 232] on icon "Mostrar/Ocultar" at bounding box center [206, 238] width 13 height 13
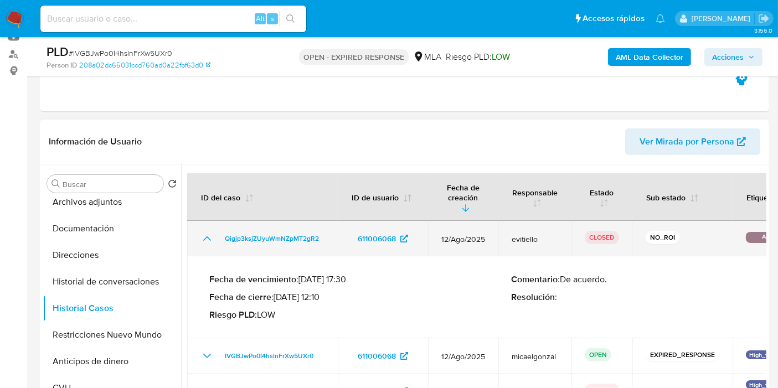
click at [208, 232] on icon "Mostrar/Ocultar" at bounding box center [206, 238] width 13 height 13
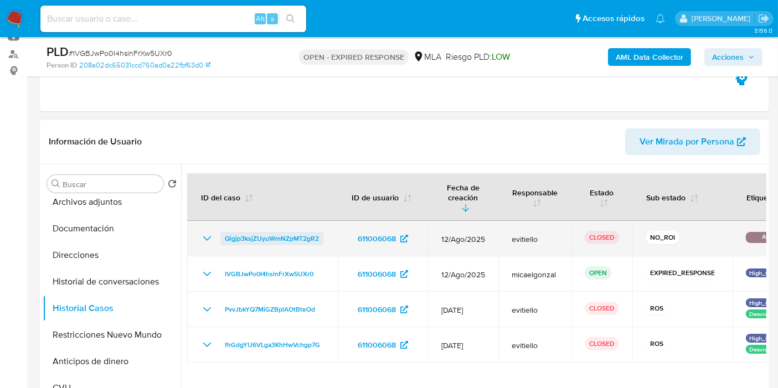
click at [267, 232] on span "Qigjp3ksjZUyuWmNZpMT2gR2" at bounding box center [272, 238] width 94 height 13
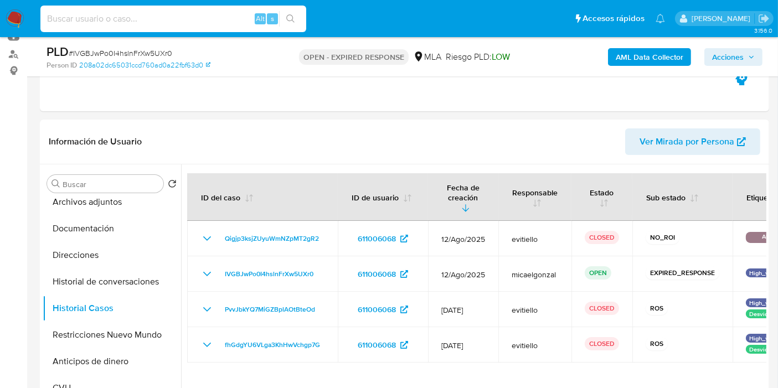
click at [187, 25] on input at bounding box center [173, 19] width 266 height 14
paste input "nA3xfBALhtYFbsftHK6v5eCJ"
type input "nA3xfBALhtYFbsftHK6v5eCJ"
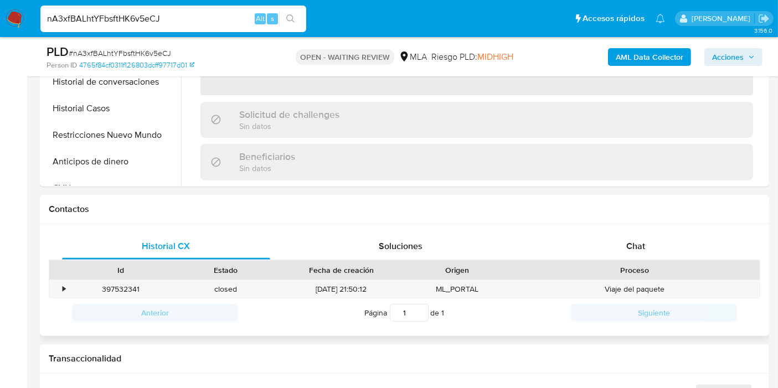
scroll to position [430, 0]
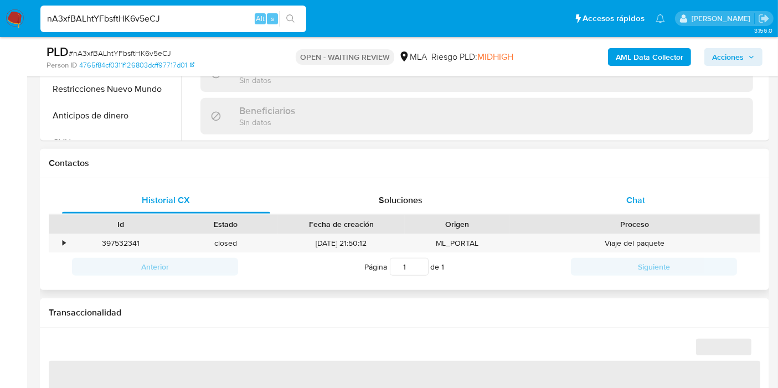
click at [635, 198] on span "Chat" at bounding box center [635, 200] width 19 height 13
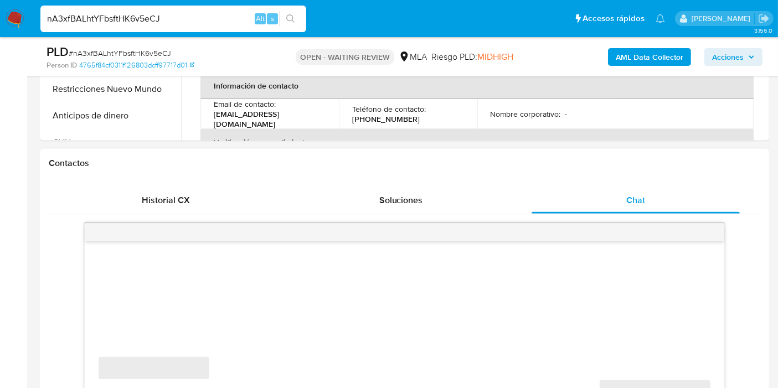
select select "10"
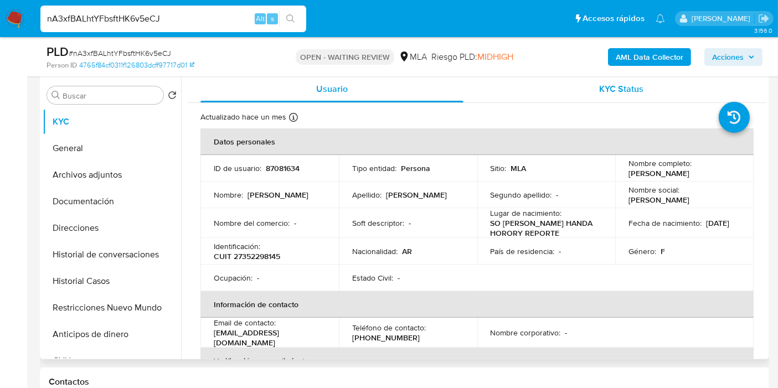
scroll to position [123, 0]
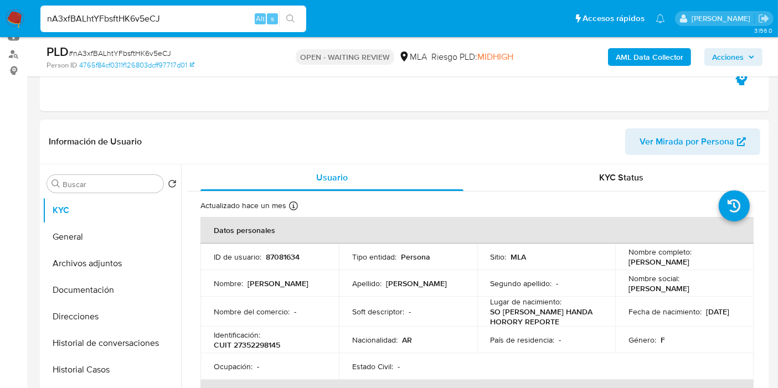
drag, startPoint x: 721, startPoint y: 265, endPoint x: 623, endPoint y: 260, distance: 97.5
click at [623, 260] on td "Nombre completo : Luciana Laura Valdes" at bounding box center [684, 257] width 138 height 27
copy p "Luciana Laura Valdes"
drag, startPoint x: 292, startPoint y: 252, endPoint x: 303, endPoint y: 260, distance: 13.1
click at [293, 252] on p "87081634" at bounding box center [283, 257] width 34 height 10
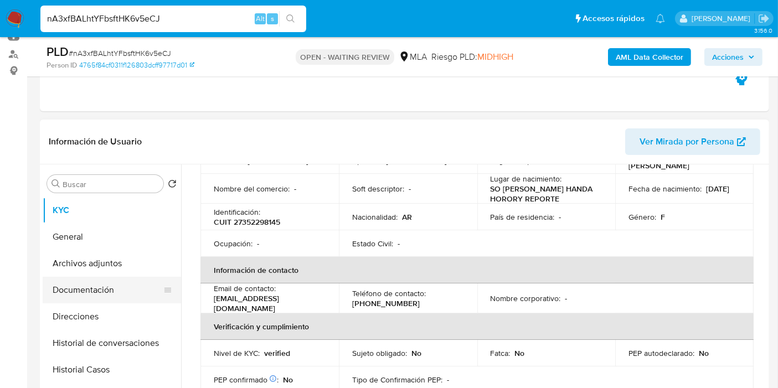
click at [107, 289] on button "Documentación" at bounding box center [108, 290] width 130 height 27
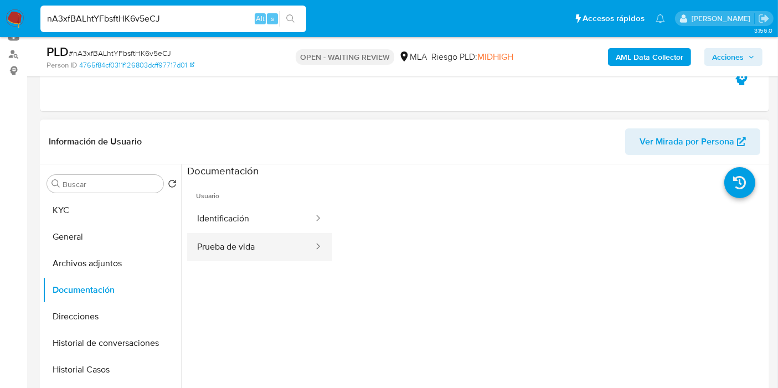
drag, startPoint x: 224, startPoint y: 270, endPoint x: 258, endPoint y: 252, distance: 39.1
click at [226, 269] on ul "Usuario Identificación Prueba de vida" at bounding box center [259, 337] width 145 height 319
click at [259, 252] on button "Prueba de vida" at bounding box center [250, 247] width 127 height 28
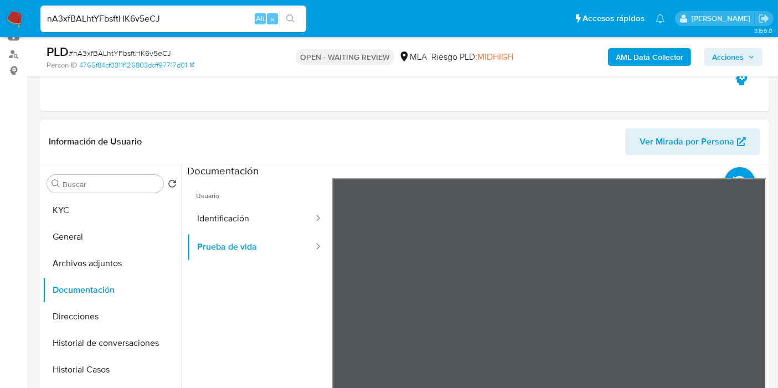
scroll to position [18, 0]
click at [252, 218] on button "Identificación" at bounding box center [250, 219] width 127 height 28
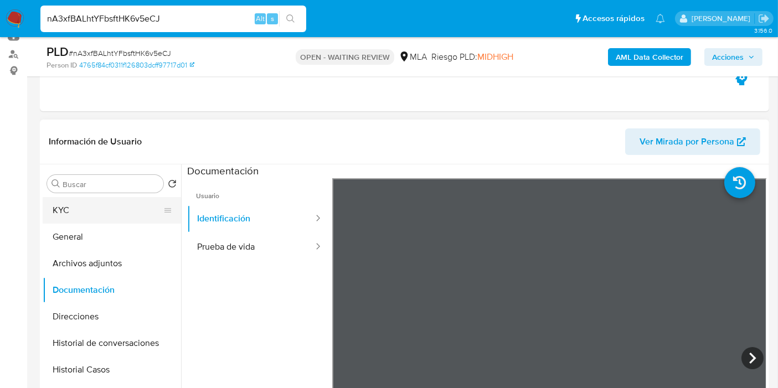
click at [101, 200] on button "KYC" at bounding box center [108, 210] width 130 height 27
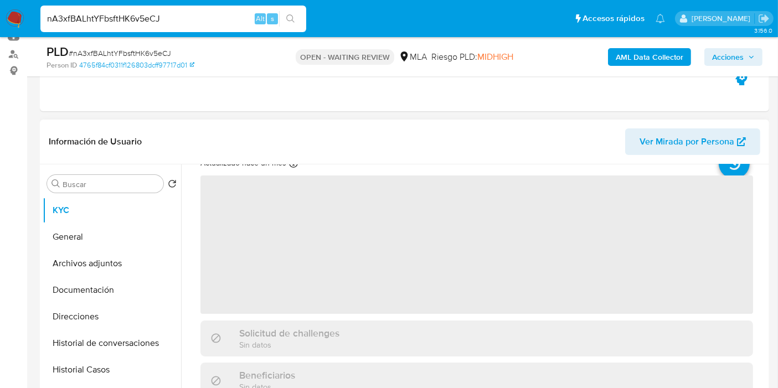
scroll to position [61, 0]
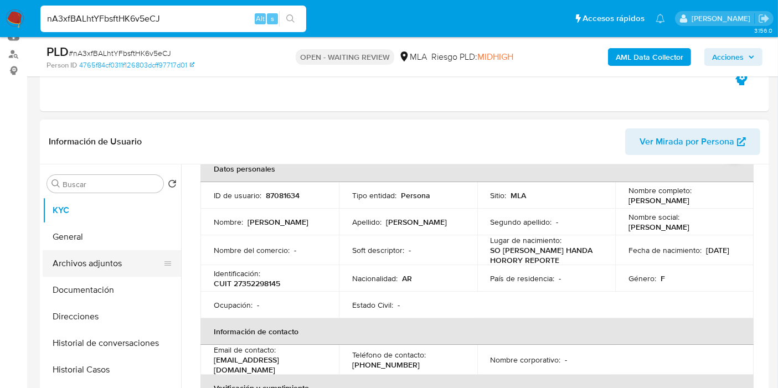
click at [120, 270] on button "Archivos adjuntos" at bounding box center [108, 263] width 130 height 27
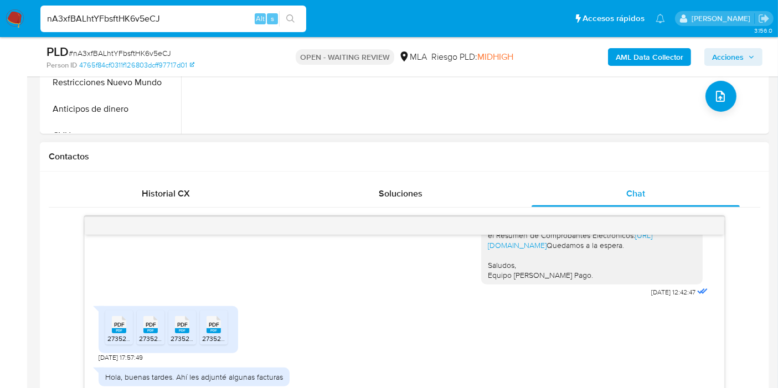
scroll to position [491, 0]
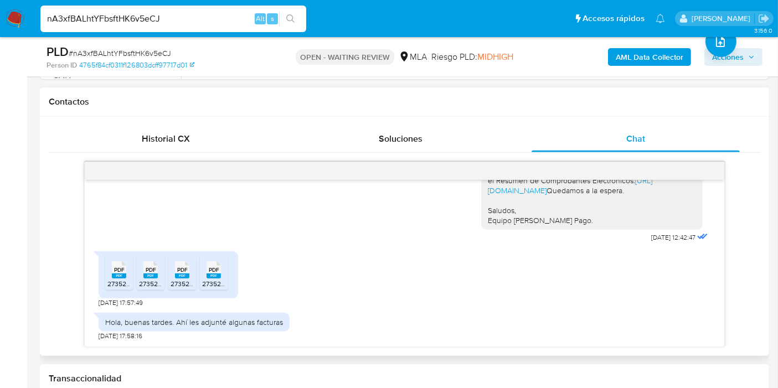
drag, startPoint x: 118, startPoint y: 267, endPoint x: 137, endPoint y: 271, distance: 19.8
click at [118, 266] on span "PDF" at bounding box center [119, 269] width 11 height 7
click at [144, 270] on icon at bounding box center [150, 269] width 14 height 17
click at [186, 270] on span "PDF" at bounding box center [182, 269] width 11 height 7
click at [216, 276] on rect at bounding box center [213, 275] width 14 height 5
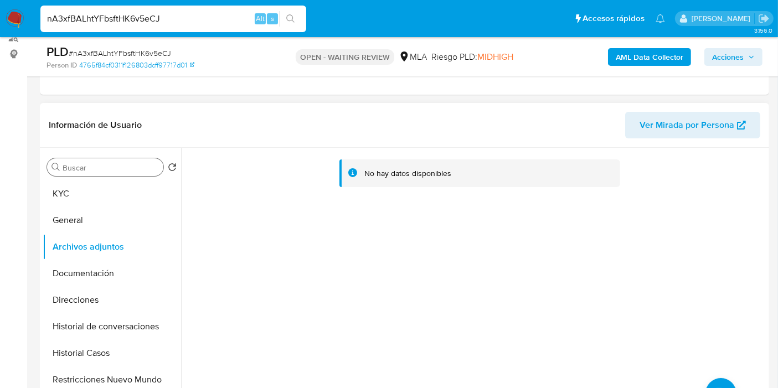
scroll to position [61, 0]
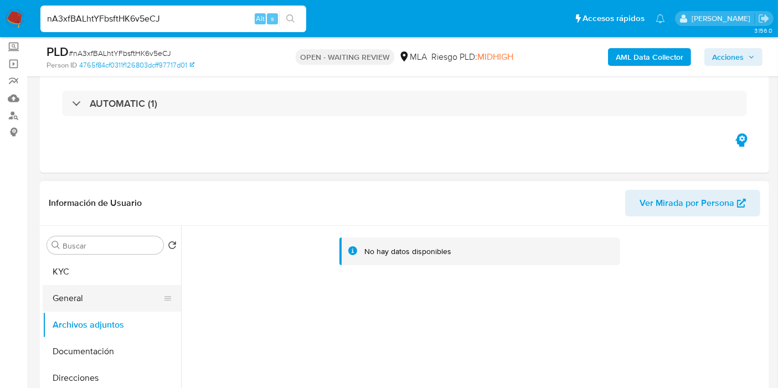
click at [79, 296] on button "General" at bounding box center [108, 298] width 130 height 27
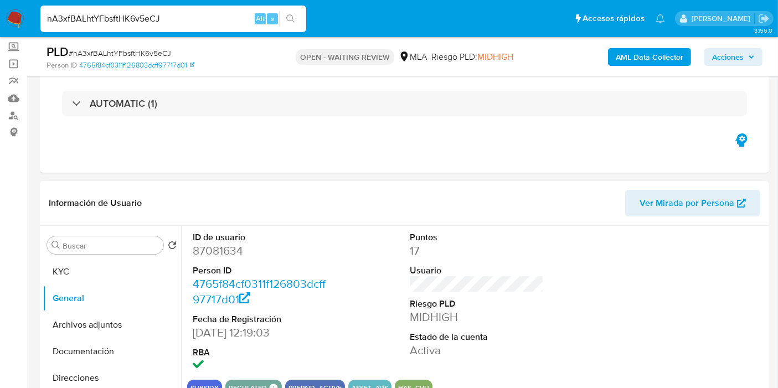
drag, startPoint x: 213, startPoint y: 258, endPoint x: 218, endPoint y: 252, distance: 7.9
click at [216, 254] on dd "87081634" at bounding box center [260, 250] width 134 height 15
click at [218, 252] on dd "87081634" at bounding box center [260, 250] width 134 height 15
click at [71, 272] on button "KYC" at bounding box center [108, 271] width 130 height 27
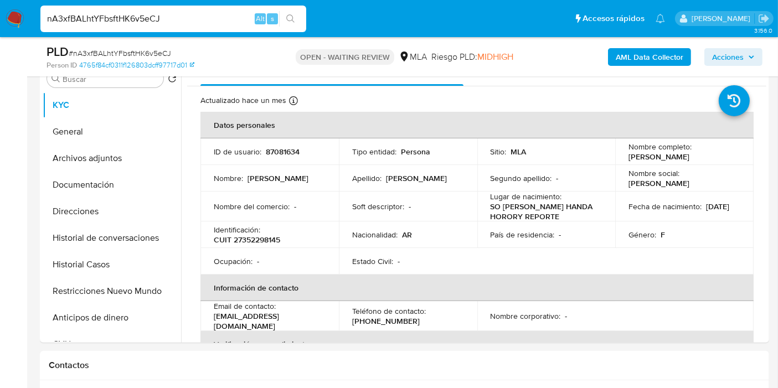
scroll to position [184, 0]
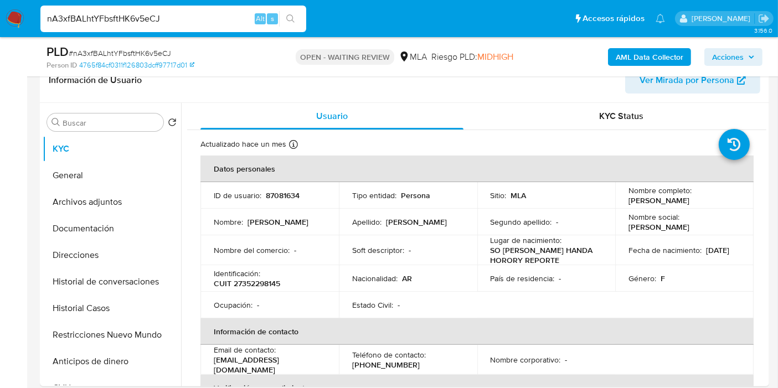
drag, startPoint x: 711, startPoint y: 205, endPoint x: 622, endPoint y: 204, distance: 89.1
click at [622, 204] on td "Nombre completo : Luciana Laura Valdes" at bounding box center [684, 195] width 138 height 27
copy p "Luciana Laura Valdes"
click at [88, 230] on button "Documentación" at bounding box center [108, 228] width 130 height 27
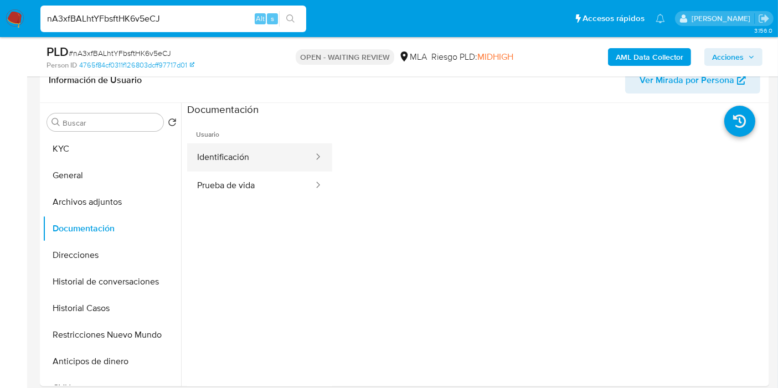
click at [200, 157] on button "Identificación" at bounding box center [250, 157] width 127 height 28
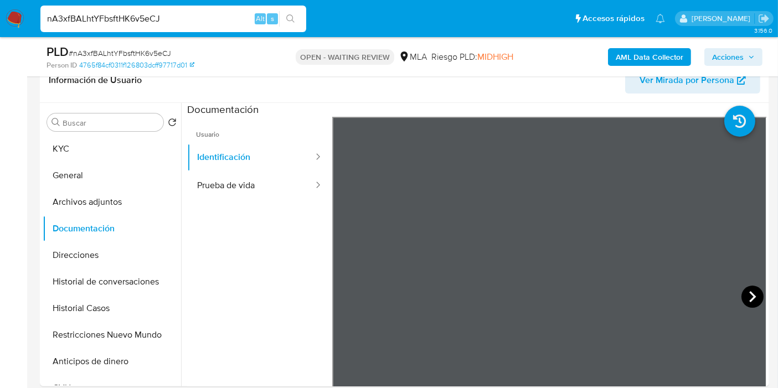
click at [749, 293] on icon at bounding box center [752, 296] width 7 height 11
click at [248, 192] on button "Prueba de vida" at bounding box center [250, 186] width 127 height 28
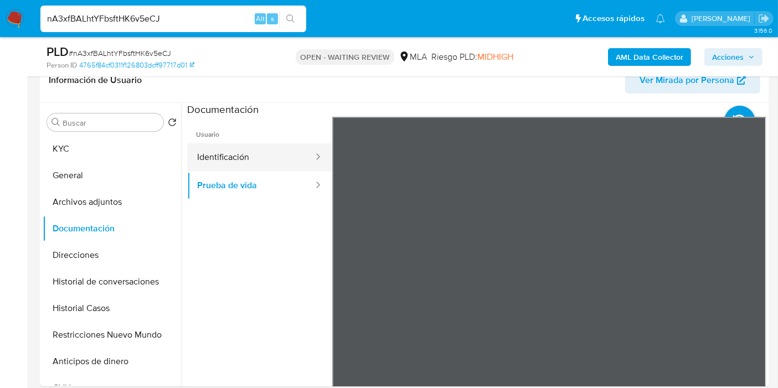
click at [219, 151] on button "Identificación" at bounding box center [250, 157] width 127 height 28
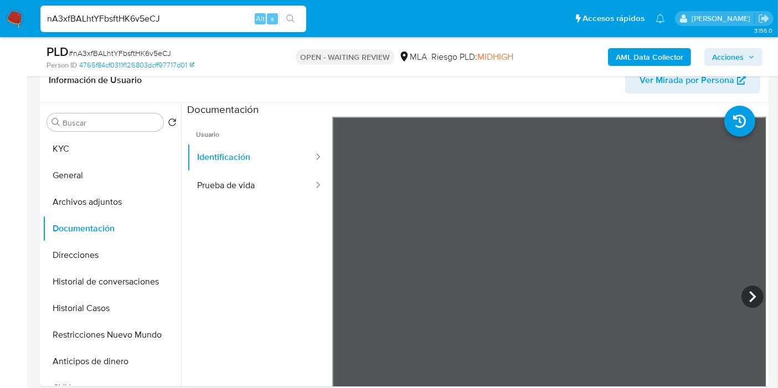
click at [15, 18] on img at bounding box center [15, 18] width 19 height 19
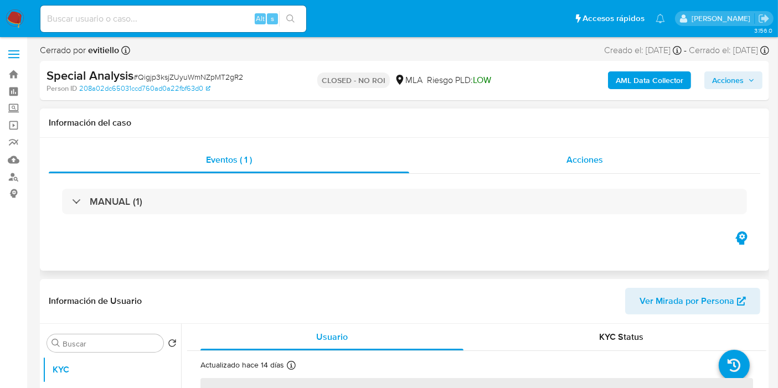
click at [596, 157] on span "Acciones" at bounding box center [584, 159] width 37 height 13
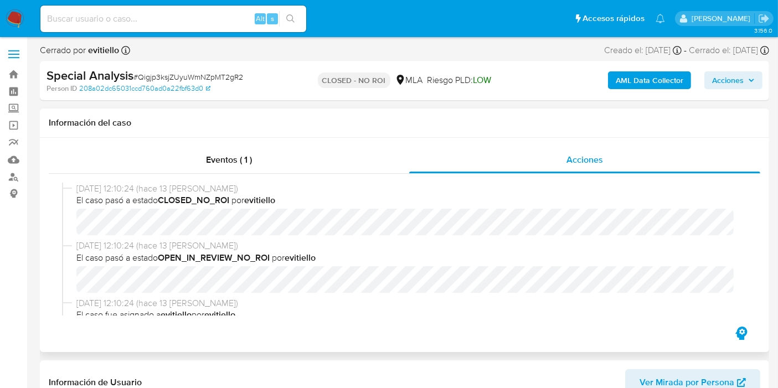
select select "10"
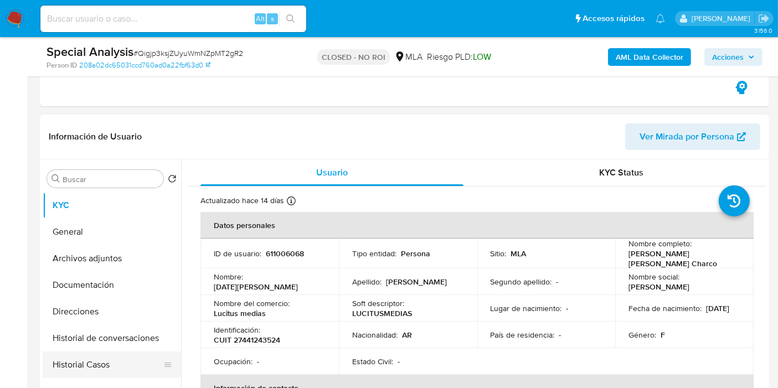
scroll to position [246, 0]
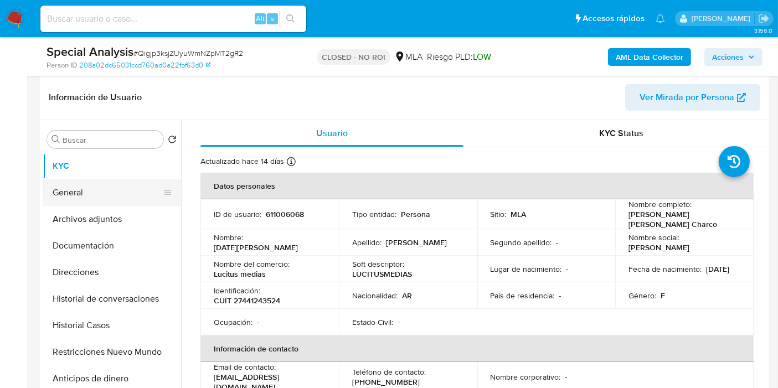
click at [125, 198] on button "General" at bounding box center [108, 192] width 130 height 27
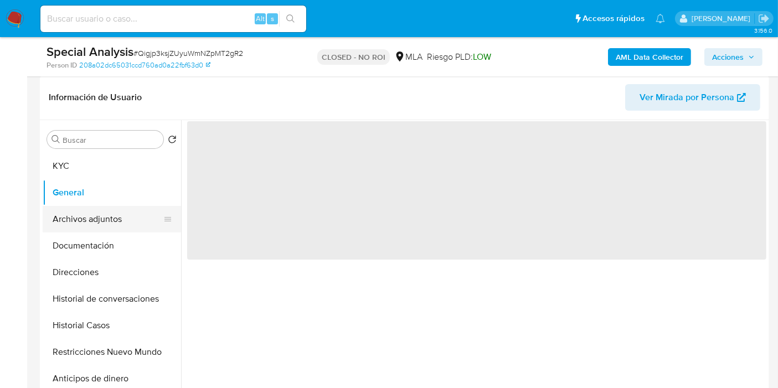
click at [117, 225] on button "Archivos adjuntos" at bounding box center [108, 219] width 130 height 27
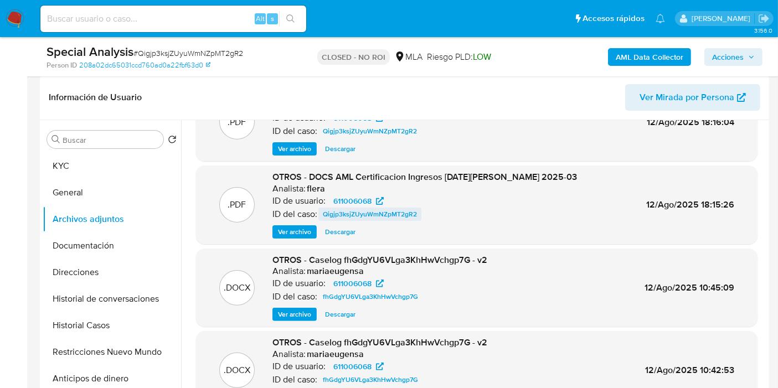
scroll to position [0, 0]
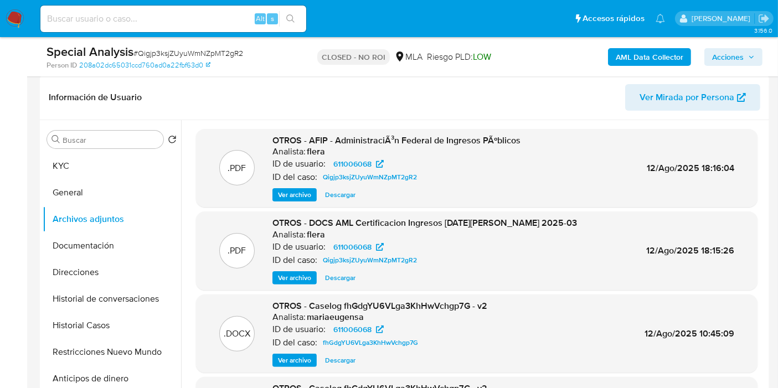
click at [432, 229] on div "Analista: flera" at bounding box center [424, 234] width 304 height 11
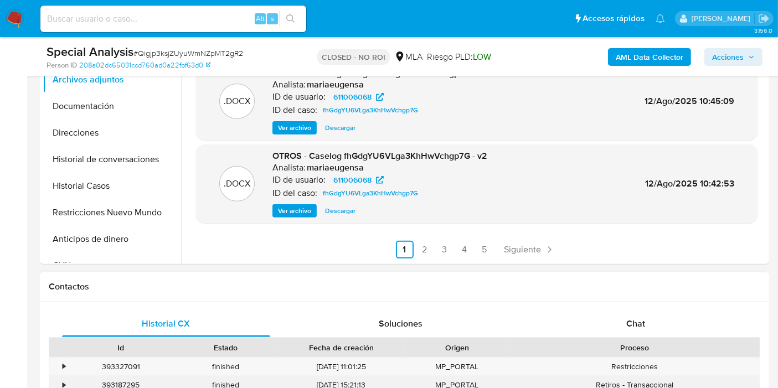
scroll to position [430, 0]
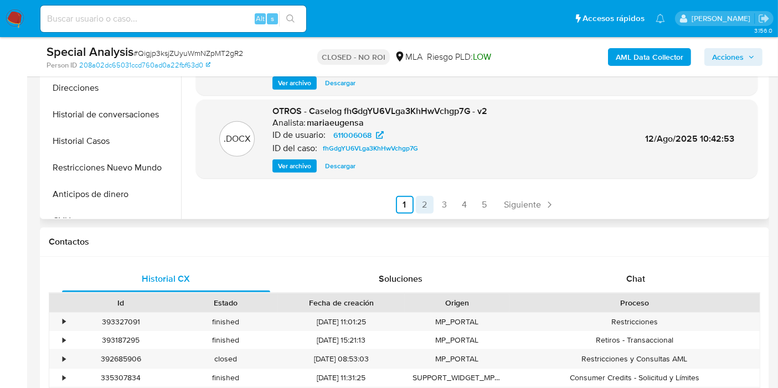
click at [420, 202] on link "2" at bounding box center [425, 205] width 18 height 18
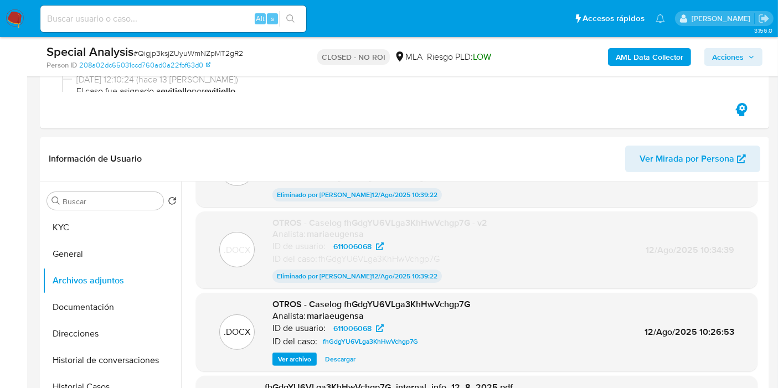
scroll to position [102, 0]
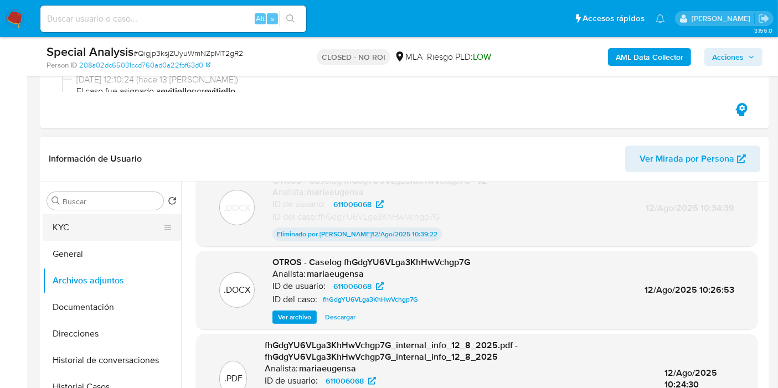
click at [95, 226] on button "KYC" at bounding box center [108, 227] width 130 height 27
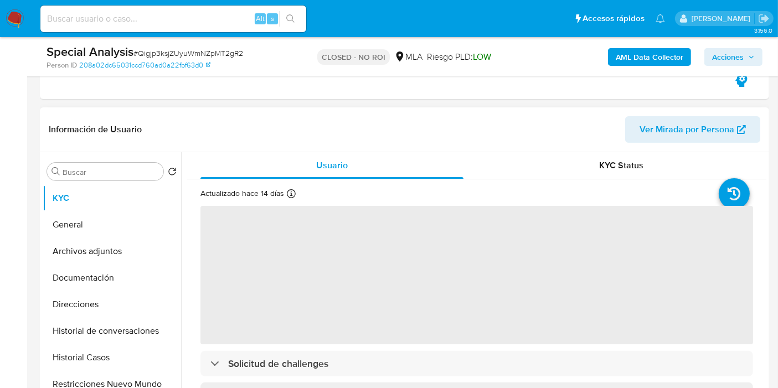
scroll to position [307, 0]
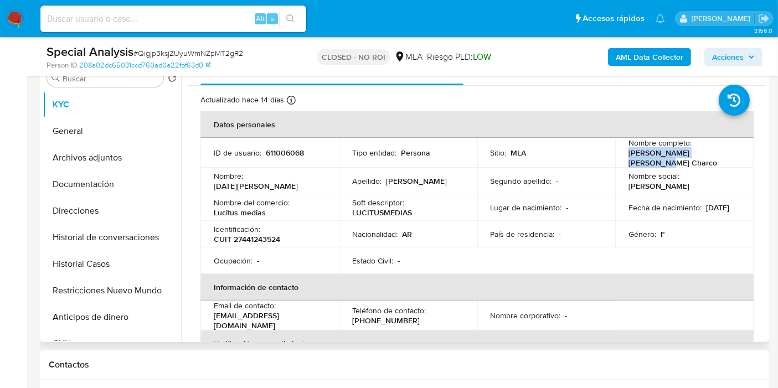
drag, startPoint x: 717, startPoint y: 158, endPoint x: 626, endPoint y: 160, distance: 90.8
click at [628, 160] on div "Nombre completo : [PERSON_NAME] [PERSON_NAME] Charco" at bounding box center [684, 153] width 112 height 30
copy p "[PERSON_NAME] [PERSON_NAME] Charco"
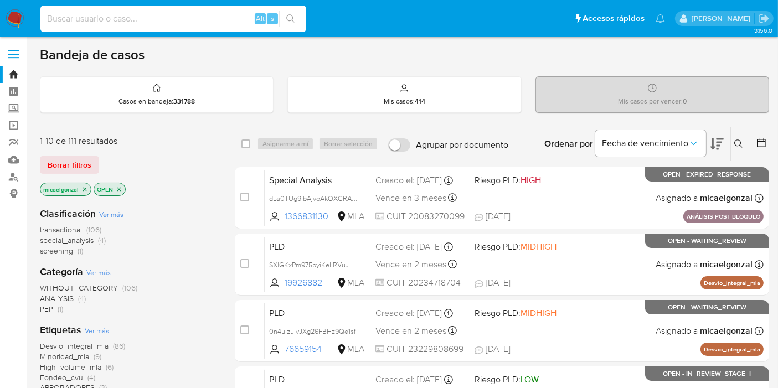
click at [156, 12] on input at bounding box center [173, 19] width 266 height 14
paste input "csJX6bu0WrVYrFDQV0b0b9Ux"
type input "csJX6bu0WrVYrFDQV0b0b9Ux"
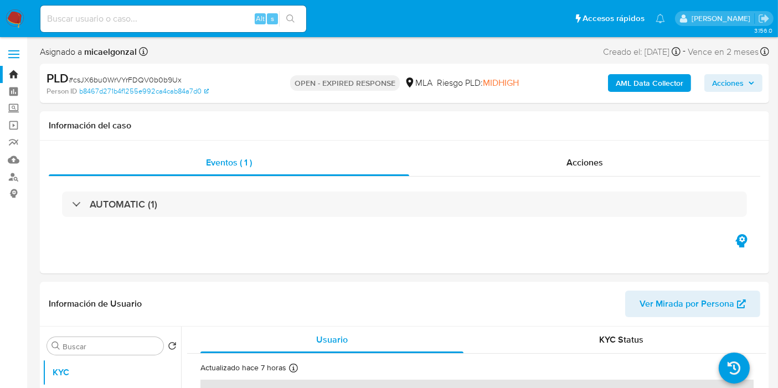
select select "10"
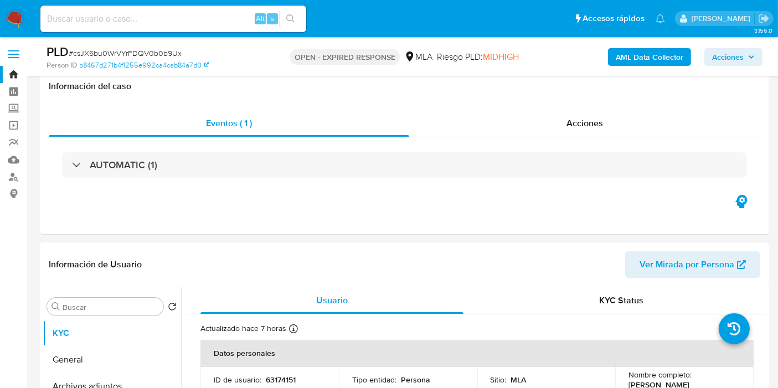
scroll to position [123, 0]
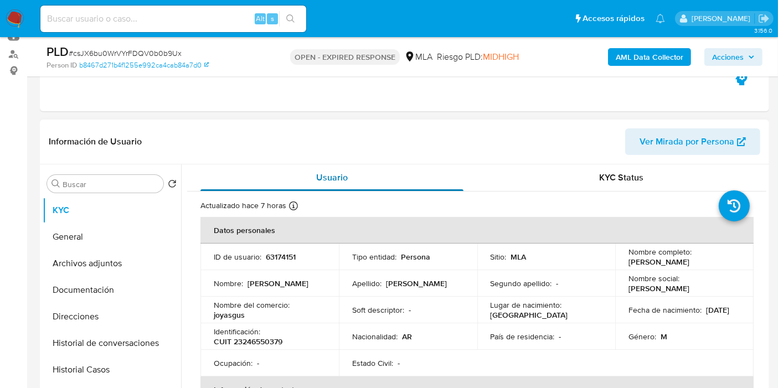
click at [393, 187] on div "Usuario" at bounding box center [331, 177] width 263 height 27
drag, startPoint x: 706, startPoint y: 261, endPoint x: 624, endPoint y: 263, distance: 81.9
click at [624, 263] on td "Nombre completo : [PERSON_NAME]" at bounding box center [684, 257] width 138 height 27
copy p "[PERSON_NAME]"
click at [270, 342] on p "CUIT 23246550379" at bounding box center [248, 341] width 69 height 10
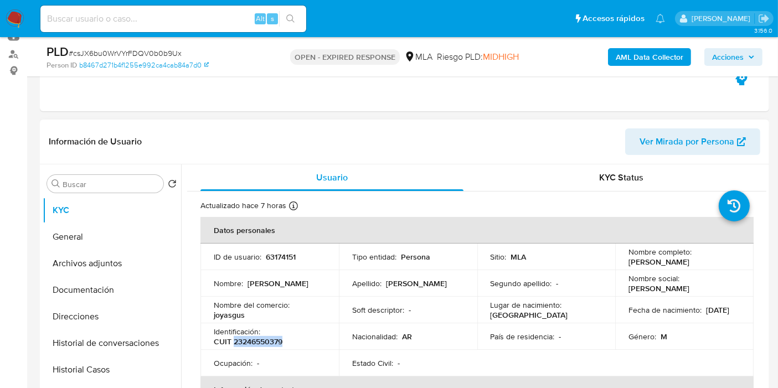
click at [270, 342] on p "CUIT 23246550379" at bounding box center [248, 341] width 69 height 10
copy p "23246550379"
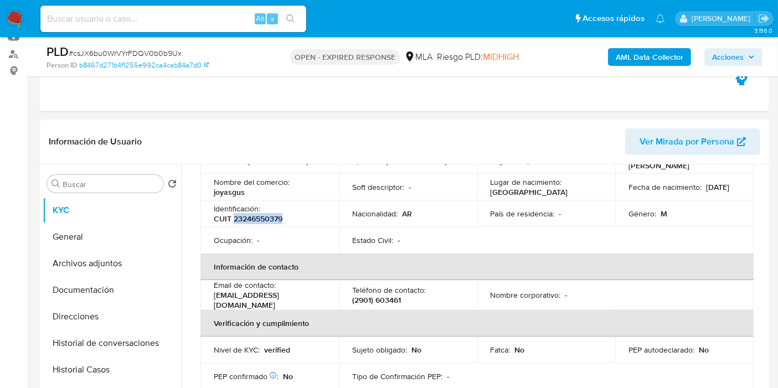
scroll to position [369, 0]
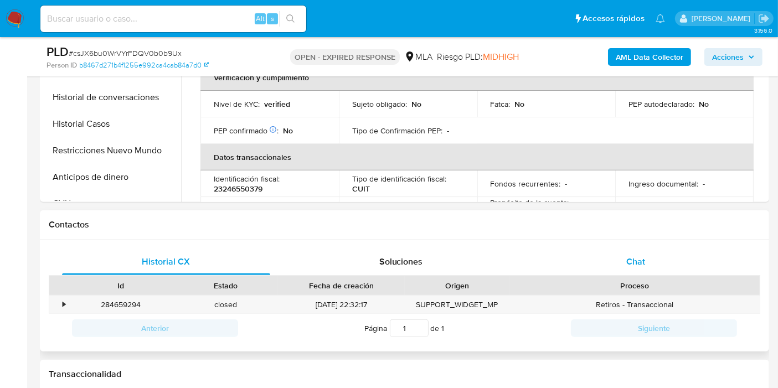
click at [648, 258] on div "Chat" at bounding box center [635, 261] width 208 height 27
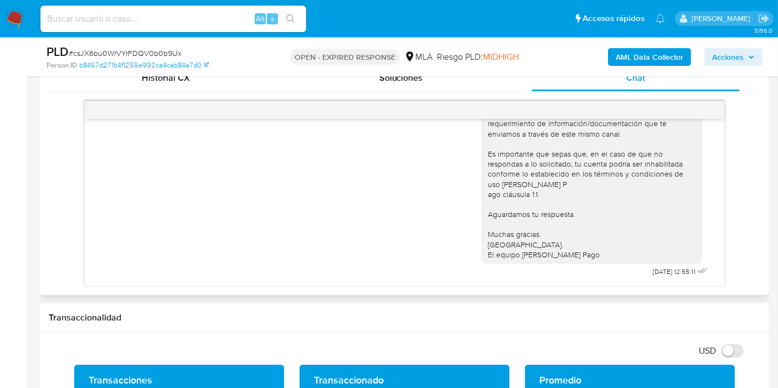
scroll to position [553, 0]
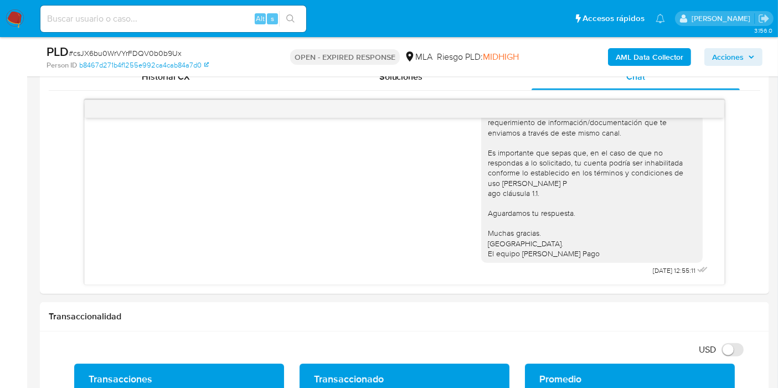
click at [104, 50] on span "# csJX6bu0WrVYrFDQV0b0b9Ux" at bounding box center [125, 53] width 113 height 11
copy span "csJX6bu0WrVYrFDQV0b0b9Ux"
click at [14, 20] on img at bounding box center [15, 18] width 19 height 19
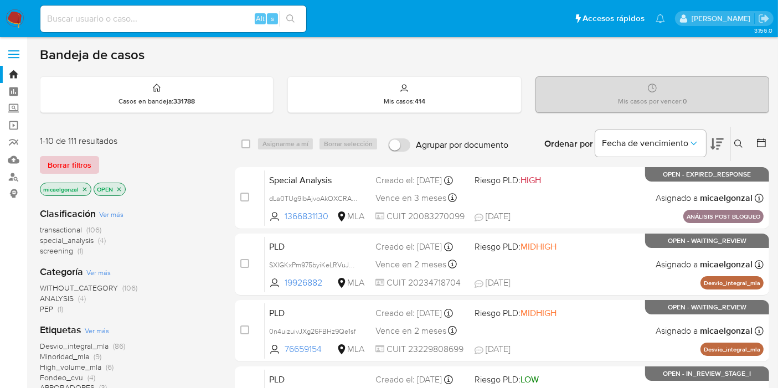
click at [91, 161] on button "Borrar filtros" at bounding box center [69, 165] width 59 height 18
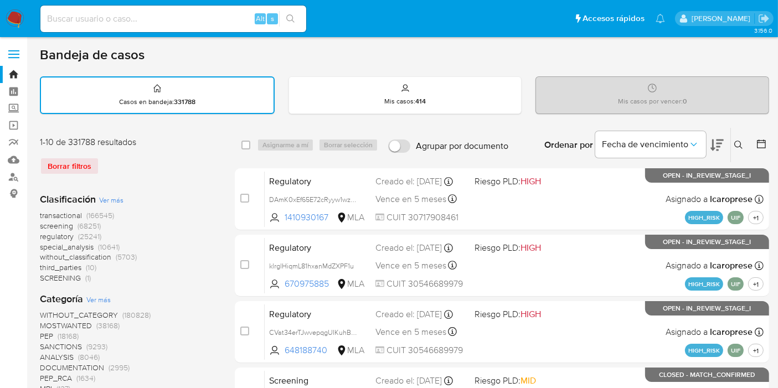
click at [742, 146] on icon at bounding box center [738, 145] width 9 height 9
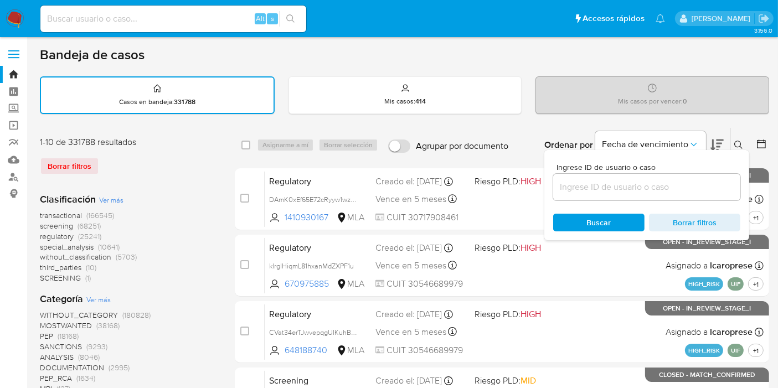
drag, startPoint x: 696, startPoint y: 195, endPoint x: 696, endPoint y: 187, distance: 7.7
click at [696, 190] on div at bounding box center [646, 187] width 187 height 27
click at [696, 187] on input at bounding box center [646, 187] width 187 height 14
paste input "csJX6bu0WrVYrFDQV0b0b9Ux"
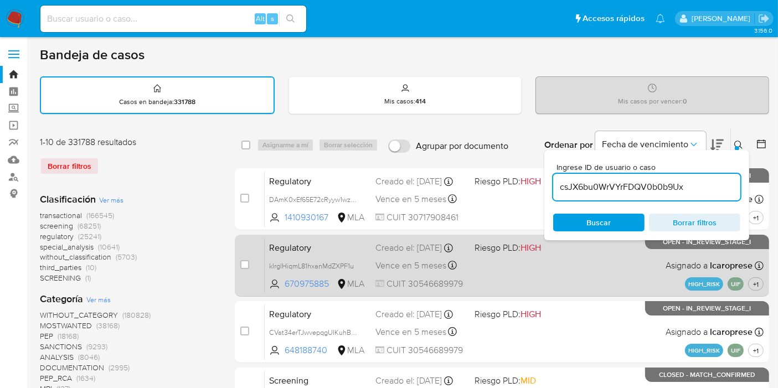
type input "csJX6bu0WrVYrFDQV0b0b9Ux"
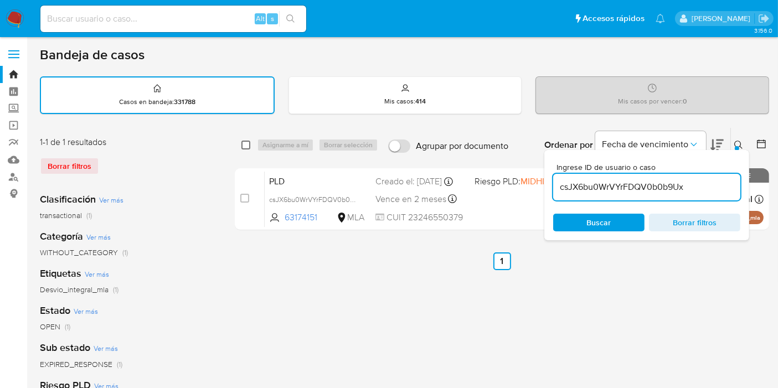
click at [245, 141] on input "checkbox" at bounding box center [245, 145] width 9 height 9
checkbox input "true"
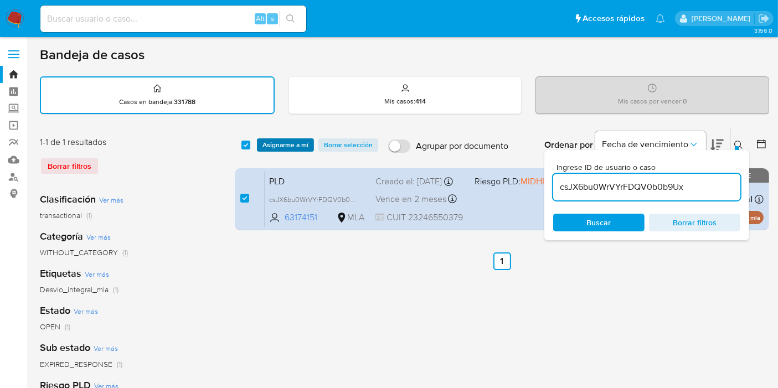
click at [308, 144] on button "Asignarme a mí" at bounding box center [285, 144] width 57 height 13
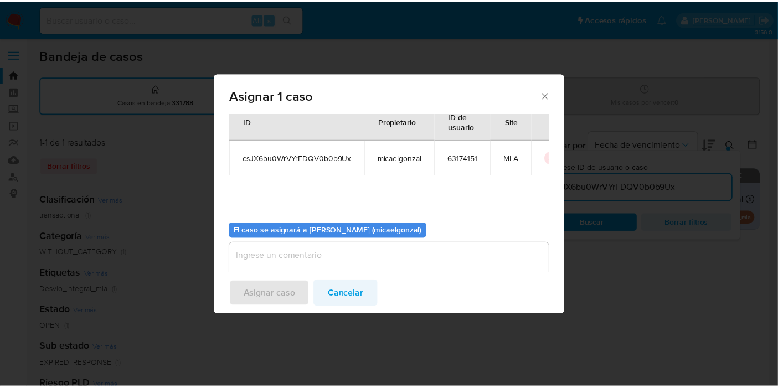
scroll to position [56, 0]
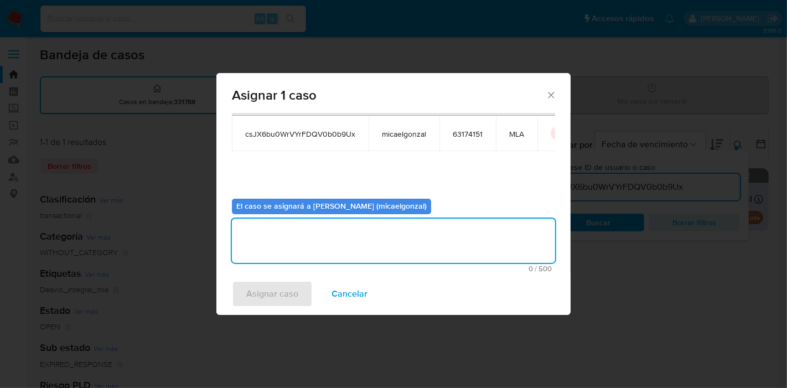
click at [370, 246] on textarea "assign-modal" at bounding box center [393, 241] width 323 height 44
click at [297, 287] on span "Asignar caso" at bounding box center [272, 294] width 52 height 24
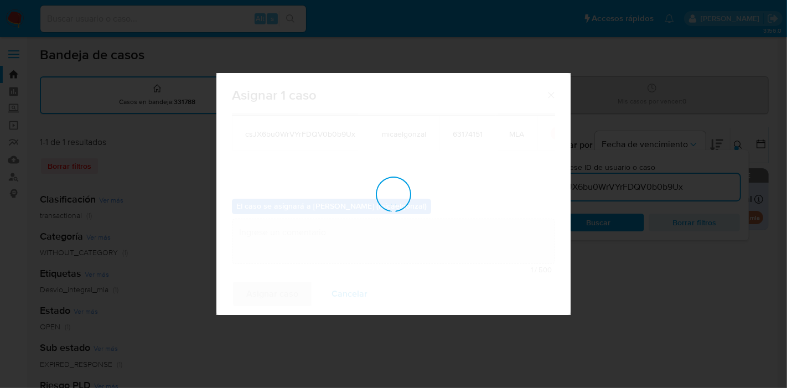
checkbox input "false"
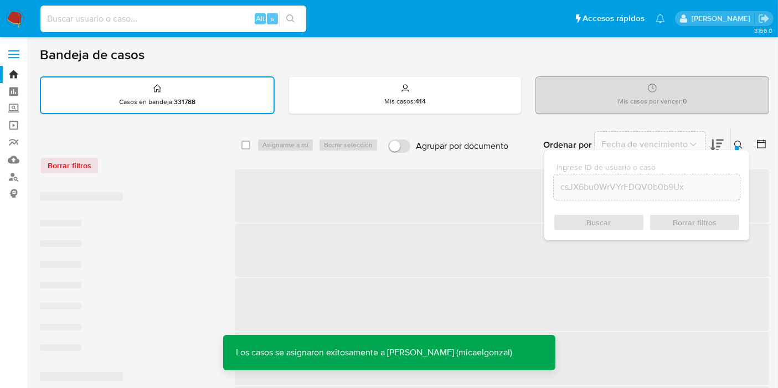
click at [143, 20] on input at bounding box center [173, 19] width 266 height 14
paste input "csJX6bu0WrVYrFDQV0b0b9Ux"
type input "csJX6bu0WrVYrFDQV0b0b9Ux"
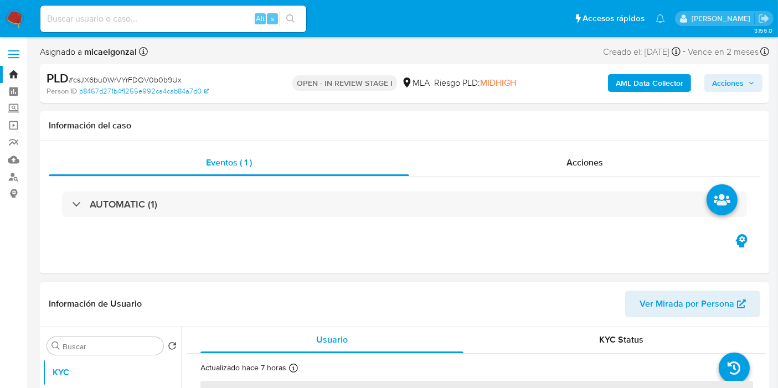
select select "10"
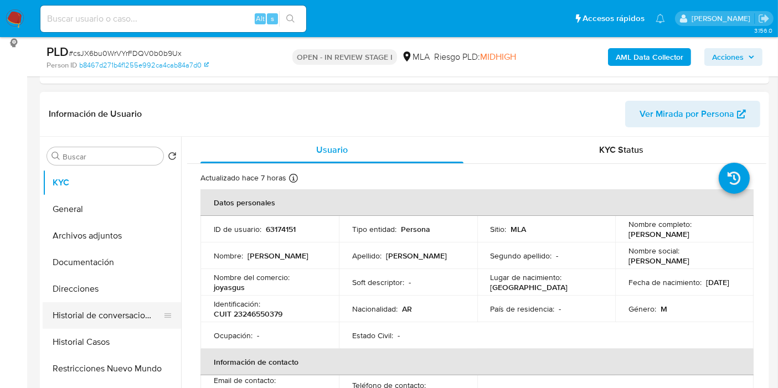
scroll to position [184, 0]
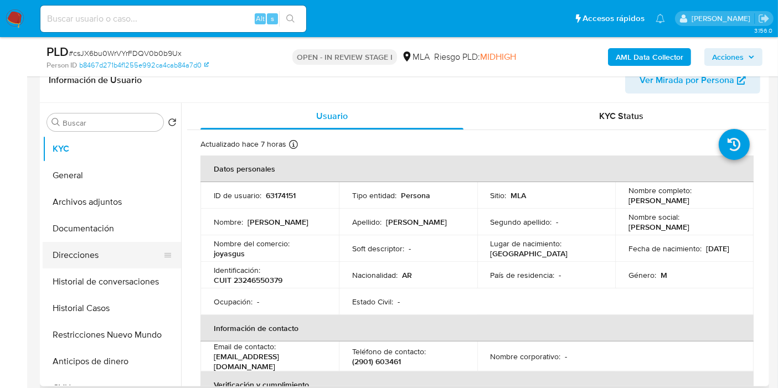
click at [99, 242] on button "Direcciones" at bounding box center [108, 255] width 130 height 27
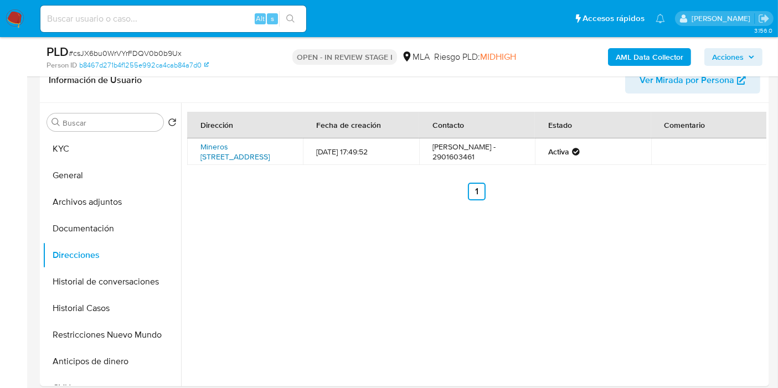
click at [209, 157] on link "Mineros [STREET_ADDRESS]" at bounding box center [234, 151] width 69 height 21
click at [94, 151] on button "KYC" at bounding box center [108, 149] width 130 height 27
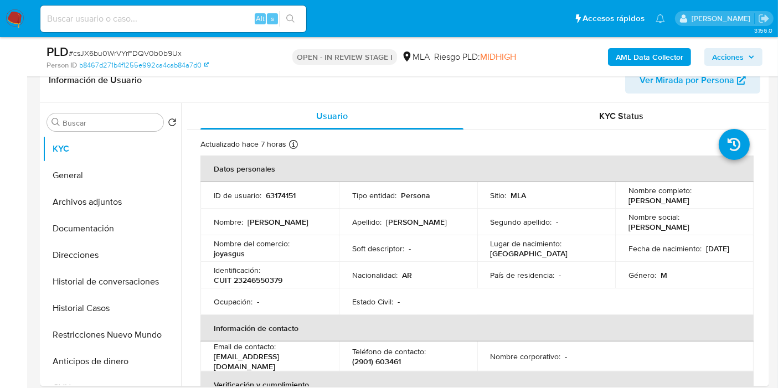
click at [232, 250] on p "joyasgus" at bounding box center [229, 253] width 31 height 10
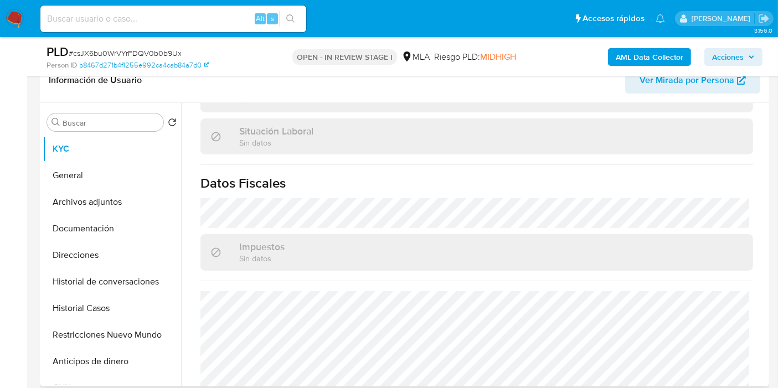
scroll to position [582, 0]
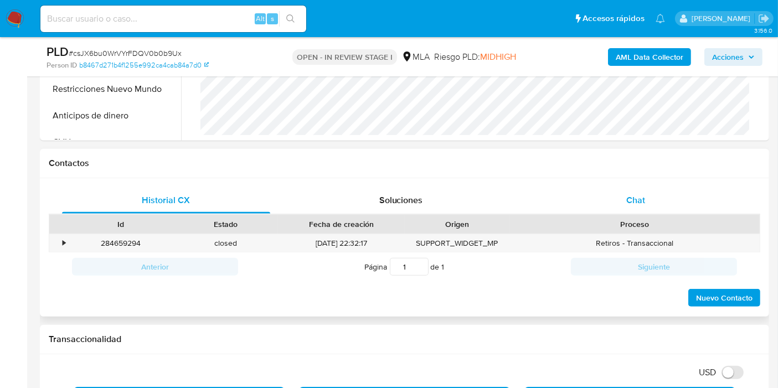
click at [635, 195] on span "Chat" at bounding box center [635, 200] width 19 height 13
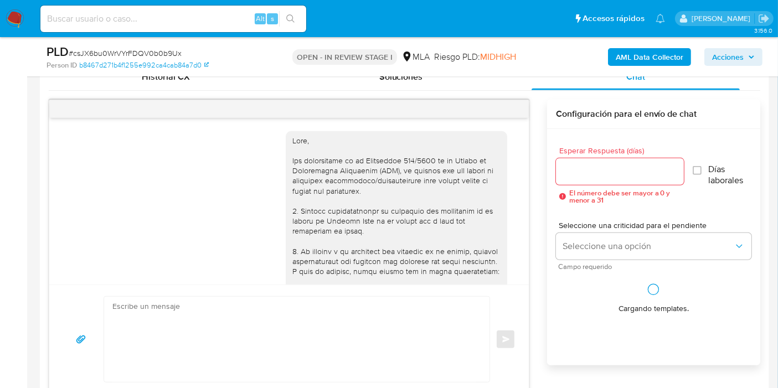
scroll to position [705, 0]
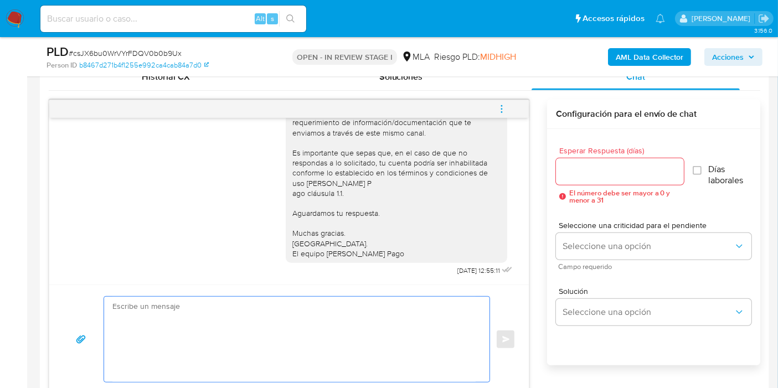
click at [276, 305] on textarea at bounding box center [293, 339] width 363 height 85
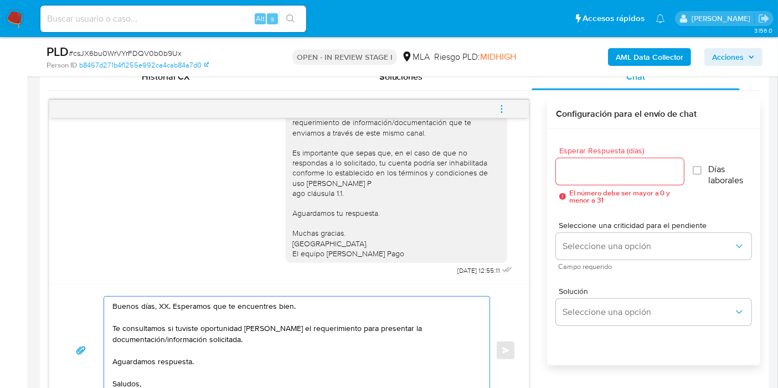
click at [158, 307] on textarea "Buenos días, XX. Esperamos que te encuentres bien. Te consultamos si tuviste op…" at bounding box center [293, 350] width 363 height 107
click at [185, 328] on textarea "Buenos días, Gustavo. Esperamos que te encuentres bien. Te consultamos si tuvis…" at bounding box center [293, 350] width 363 height 107
click at [198, 318] on textarea "Buenos días, Gustavo. Esperamos que te encuentres bien. Te consultamos si tuvis…" at bounding box center [293, 350] width 363 height 107
click at [286, 337] on textarea "Buenos días, Gustavo. Esperamos que te encuentres bien. Te consultamos si tuvis…" at bounding box center [293, 350] width 363 height 107
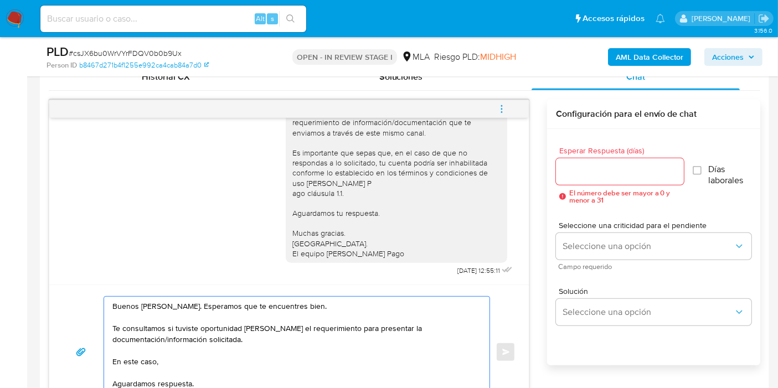
paste textarea "- Detalla la actividad que realizas a través de tu cuenta. De corresponder a un…"
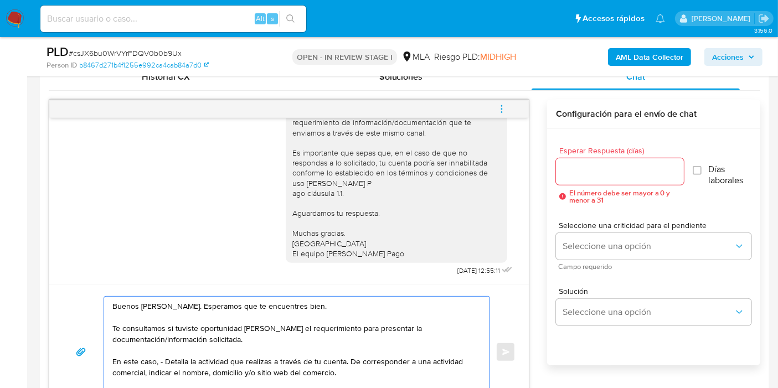
click at [164, 360] on textarea "Buenos días, Gustavo. Esperamos que te encuentres bien. Te consultamos si tuvis…" at bounding box center [293, 352] width 363 height 111
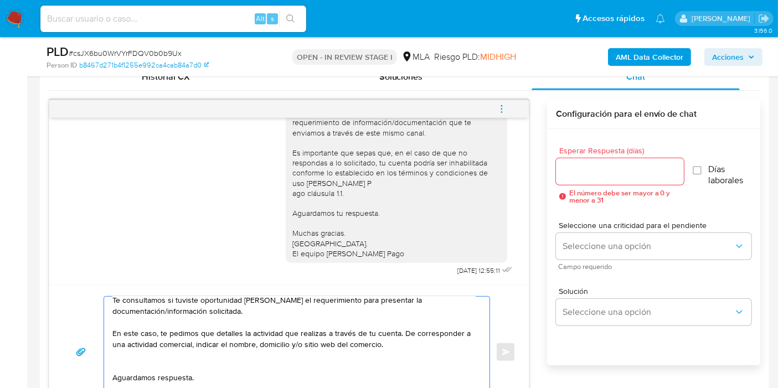
scroll to position [41, 0]
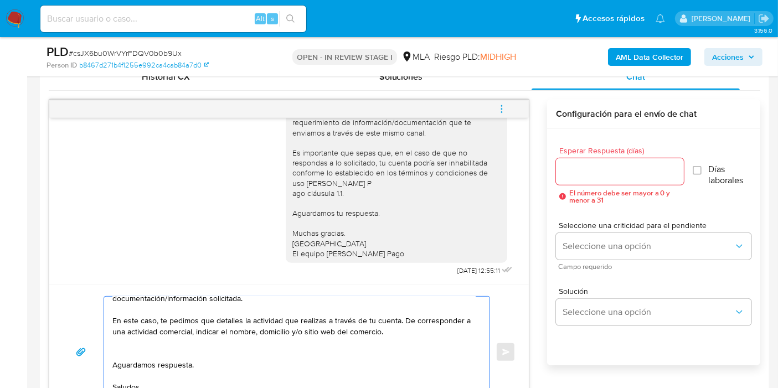
drag, startPoint x: 329, startPoint y: 315, endPoint x: 481, endPoint y: 344, distance: 154.2
click at [332, 315] on textarea "Buenos días, Gustavo. Esperamos que te encuentres bien. Te consultamos si tuvis…" at bounding box center [293, 352] width 363 height 111
drag, startPoint x: 390, startPoint y: 336, endPoint x: 410, endPoint y: 328, distance: 20.9
click at [392, 336] on textarea "Buenos días, Gustavo. Esperamos que te encuentres bien. Te consultamos si tuvis…" at bounding box center [293, 352] width 363 height 111
click at [366, 348] on textarea "Buenos días, Gustavo. Esperamos que te encuentres bien. Te consultamos si tuvis…" at bounding box center [293, 352] width 363 height 111
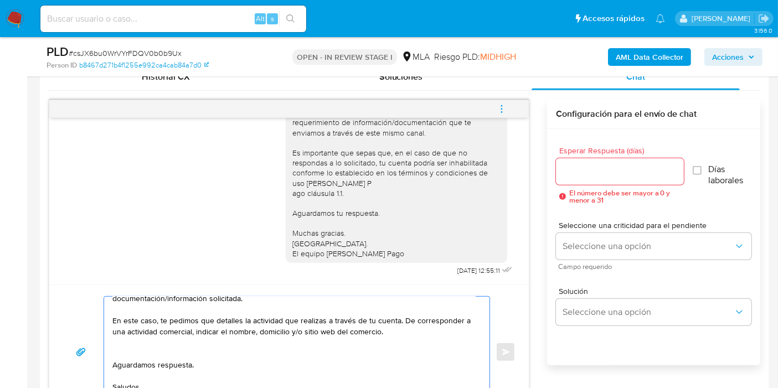
click at [259, 351] on textarea "Buenos días, Gustavo. Esperamos que te encuentres bien. Te consultamos si tuvis…" at bounding box center [293, 352] width 363 height 111
click at [333, 354] on textarea "Buenos días, Gustavo. Esperamos que te encuentres bien. Te consultamos si tuvis…" at bounding box center [293, 352] width 363 height 111
click at [391, 351] on textarea "Buenos días, Gustavo. Esperamos que te encuentres bien. Te consultamos si tuvis…" at bounding box center [293, 352] width 363 height 111
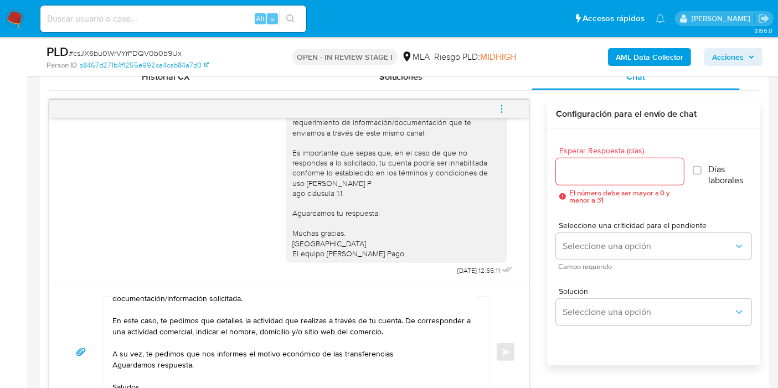
click at [452, 357] on textarea "Buenos días, Gustavo. Esperamos que te encuentres bien. Te consultamos si tuvis…" at bounding box center [293, 352] width 363 height 111
paste textarea "Luis Angel di Giorgio"
paste textarea "20249836274"
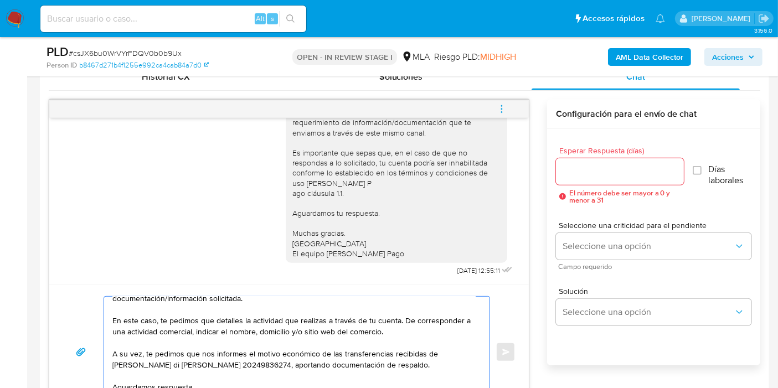
click at [436, 350] on textarea "Buenos días, Gustavo. Esperamos que te encuentres bien. Te consultamos si tuvis…" at bounding box center [293, 352] width 363 height 111
click at [436, 359] on textarea "Buenos días, Gustavo. Esperamos que te encuentres bien. Te consultamos si tuvis…" at bounding box center [293, 352] width 363 height 111
click at [438, 353] on textarea "Buenos días, Gustavo. Esperamos que te encuentres bien. Te consultamos si tuvis…" at bounding box center [293, 352] width 363 height 111
click at [0, 0] on lt-span "Luis Á ngel" at bounding box center [0, 0] width 0 height 0
drag, startPoint x: 122, startPoint y: 358, endPoint x: 323, endPoint y: 329, distance: 203.5
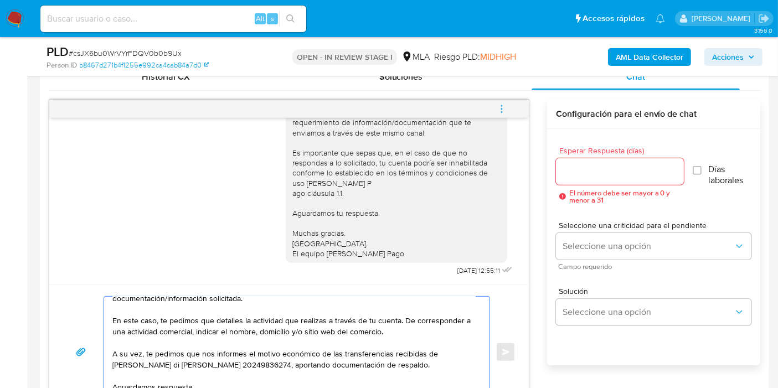
click at [123, 358] on textarea "Buenos días, Gustavo. Esperamos que te encuentres bien. Te consultamos si tuvis…" at bounding box center [293, 352] width 363 height 111
drag, startPoint x: 323, startPoint y: 329, endPoint x: 439, endPoint y: 165, distance: 201.3
click at [325, 329] on textarea "Buenos días, Gustavo. Esperamos que te encuentres bien. Te consultamos si tuvis…" at bounding box center [293, 352] width 363 height 111
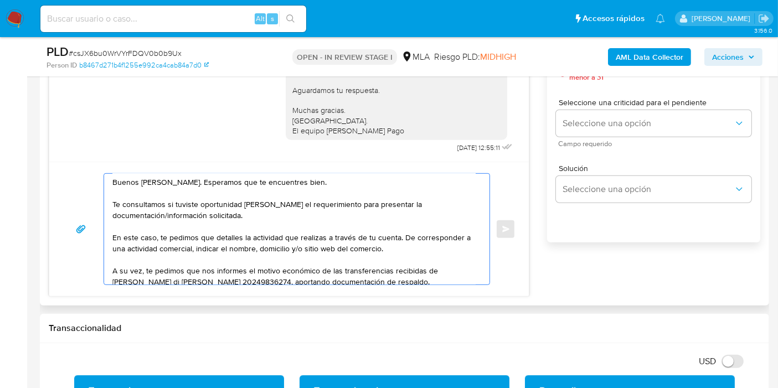
scroll to position [0, 0]
click at [354, 239] on textarea "Buenos días, Gustavo. Esperamos que te encuentres bien. Te consultamos si tuvis…" at bounding box center [293, 229] width 363 height 111
click at [330, 213] on textarea "Buenos días, Gustavo. Esperamos que te encuentres bien. Te consultamos si tuvis…" at bounding box center [293, 229] width 363 height 111
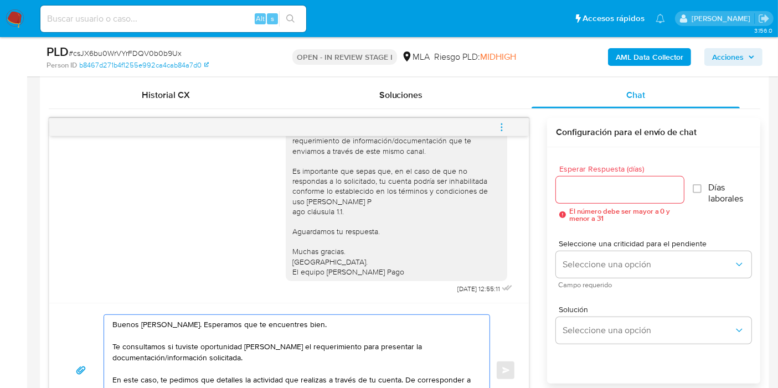
scroll to position [491, 0]
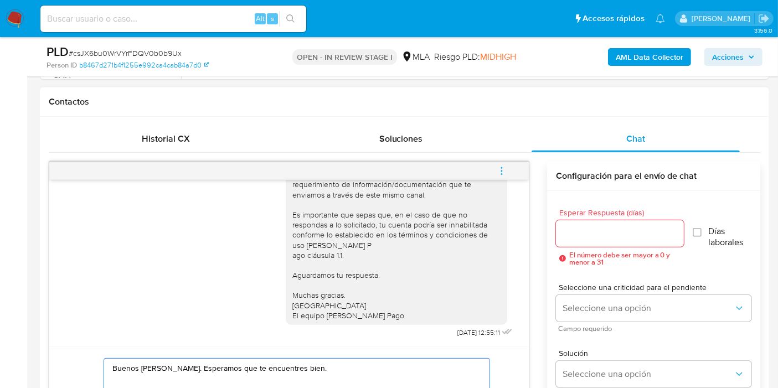
type textarea "Buenos días, Gustavo. Esperamos que te encuentres bien. Te consultamos si tuvis…"
click at [578, 239] on input "Esperar Respuesta (días)" at bounding box center [620, 233] width 128 height 14
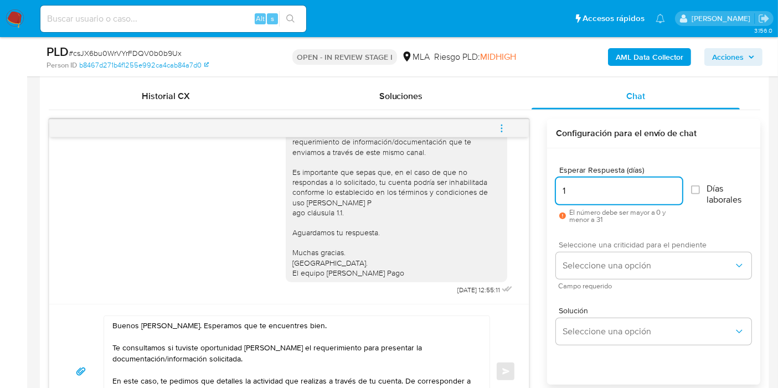
scroll to position [553, 0]
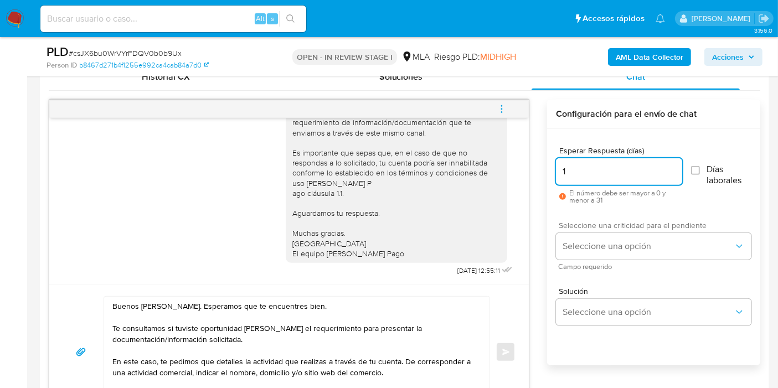
type input "1"
drag, startPoint x: 634, startPoint y: 222, endPoint x: 626, endPoint y: 245, distance: 23.6
click at [634, 224] on span "Seleccione una criticidad para el pendiente" at bounding box center [655, 225] width 195 height 8
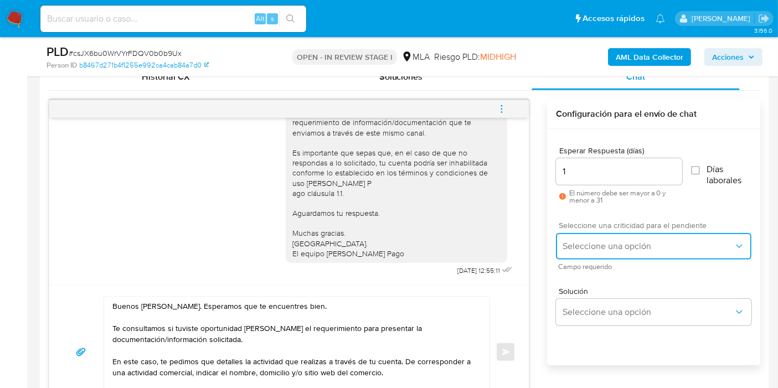
click at [626, 245] on span "Seleccione una opción" at bounding box center [647, 246] width 171 height 11
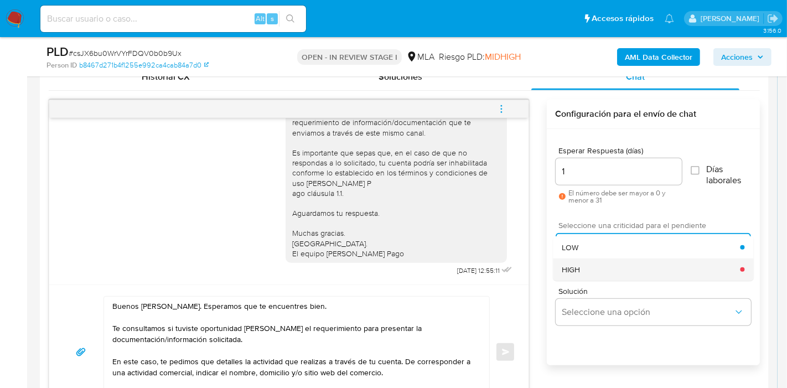
click at [622, 261] on div "HIGH" at bounding box center [651, 269] width 178 height 22
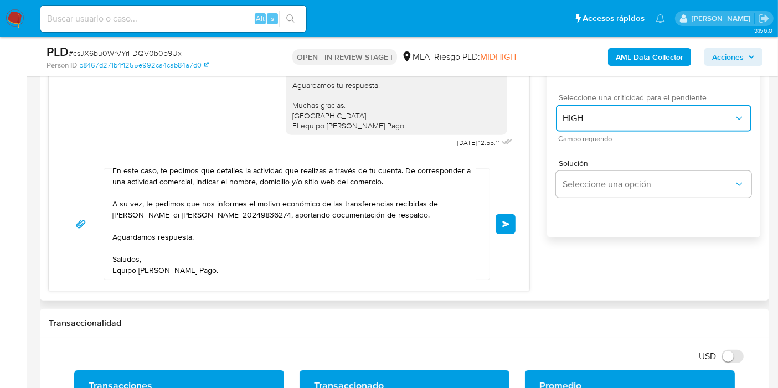
scroll to position [676, 0]
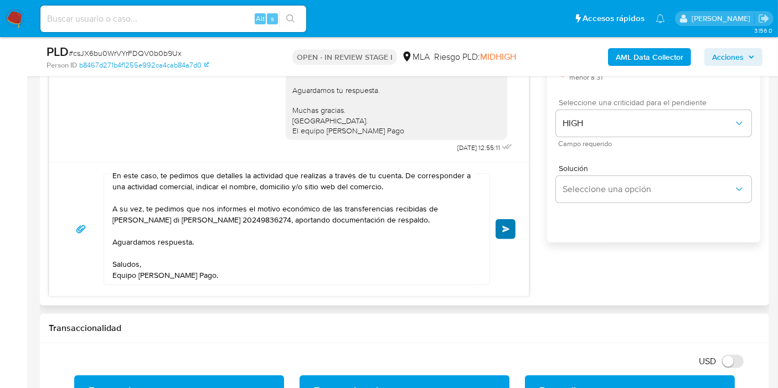
drag, startPoint x: 489, startPoint y: 224, endPoint x: 496, endPoint y: 222, distance: 7.9
click at [495, 222] on div "Buenos días, Gustavo. Esperamos que te encuentres bien. Te consultamos si tuvis…" at bounding box center [289, 229] width 453 height 112
click at [501, 222] on button "Enviar" at bounding box center [505, 229] width 20 height 20
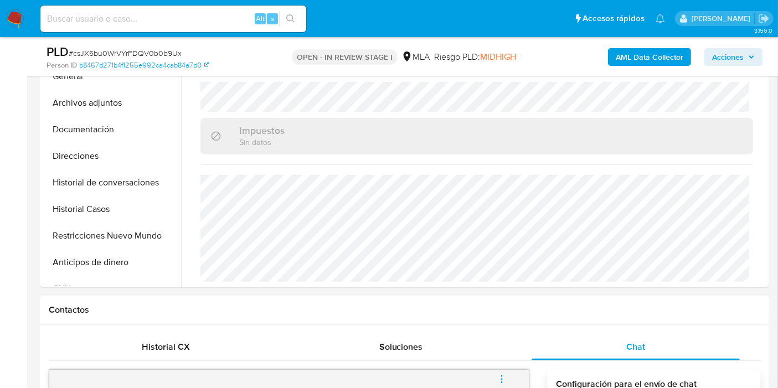
scroll to position [246, 0]
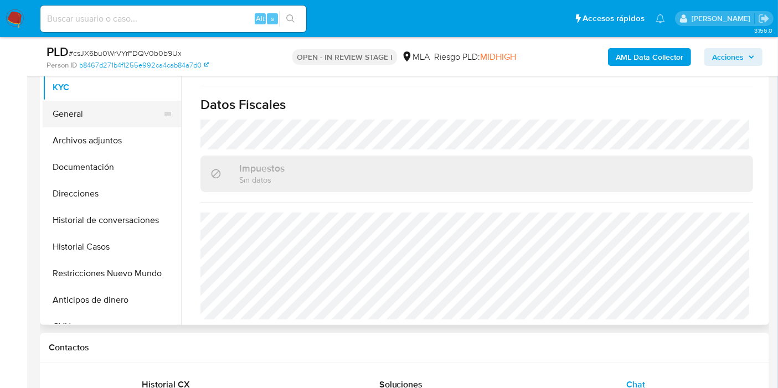
click at [116, 117] on button "General" at bounding box center [108, 114] width 130 height 27
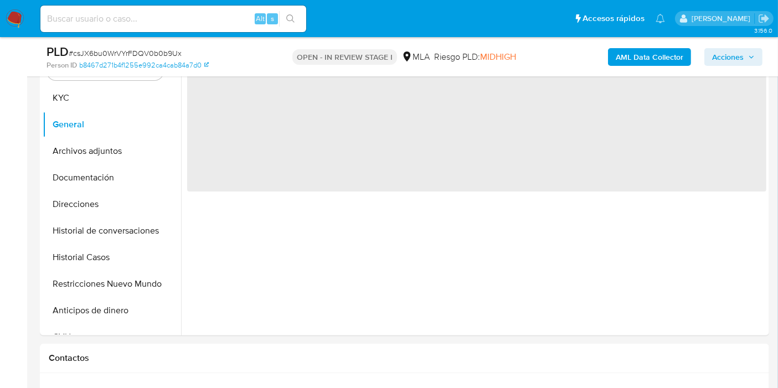
scroll to position [61, 0]
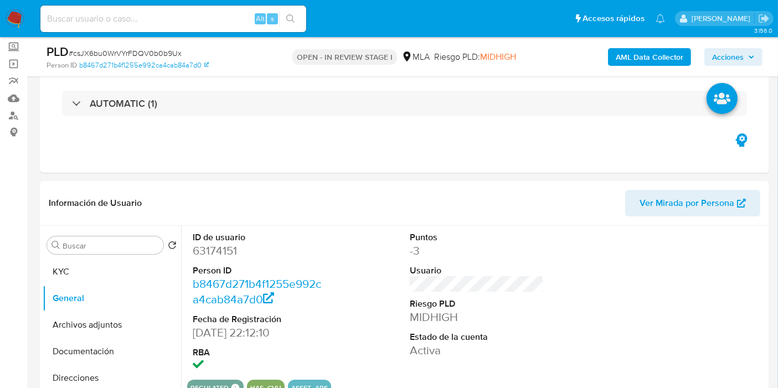
click at [231, 256] on dd "63174151" at bounding box center [260, 250] width 134 height 15
click at [224, 250] on dd "63174151" at bounding box center [260, 250] width 134 height 15
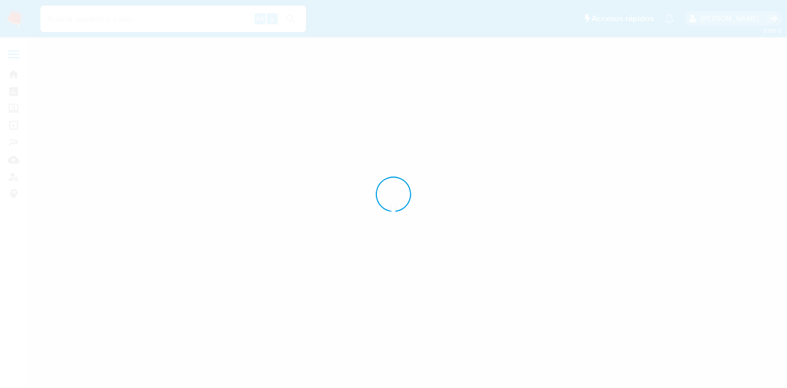
drag, startPoint x: 0, startPoint y: 0, endPoint x: 82, endPoint y: 156, distance: 176.0
click at [82, 156] on div at bounding box center [393, 194] width 787 height 388
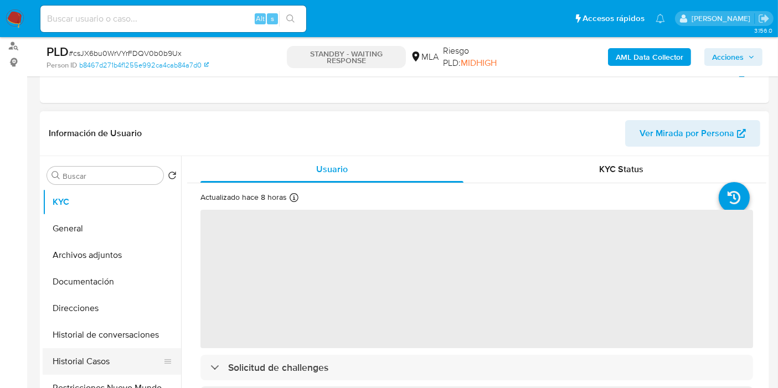
scroll to position [184, 0]
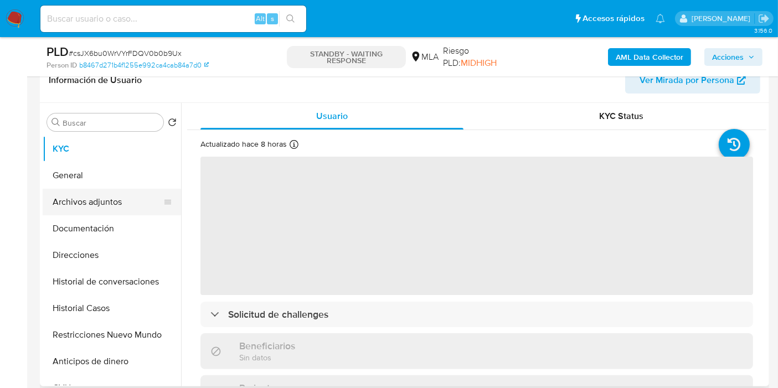
click at [74, 199] on button "Archivos adjuntos" at bounding box center [108, 202] width 130 height 27
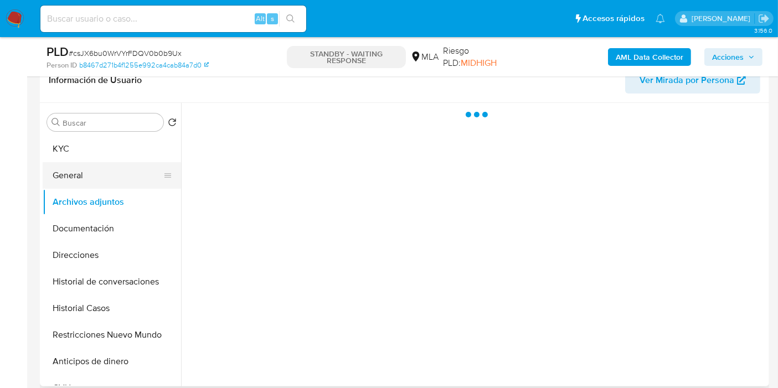
click at [94, 180] on button "General" at bounding box center [108, 175] width 130 height 27
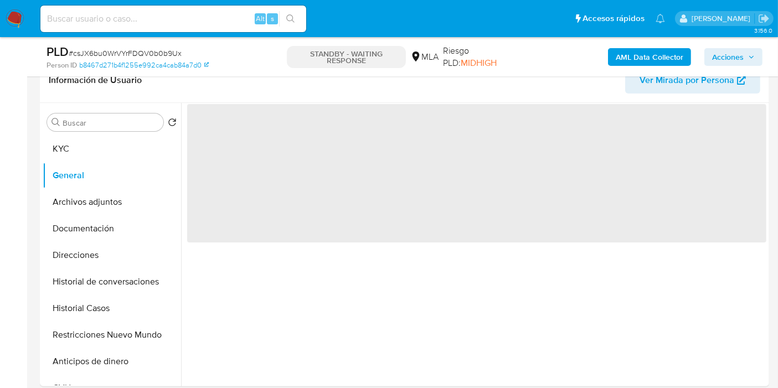
select select "10"
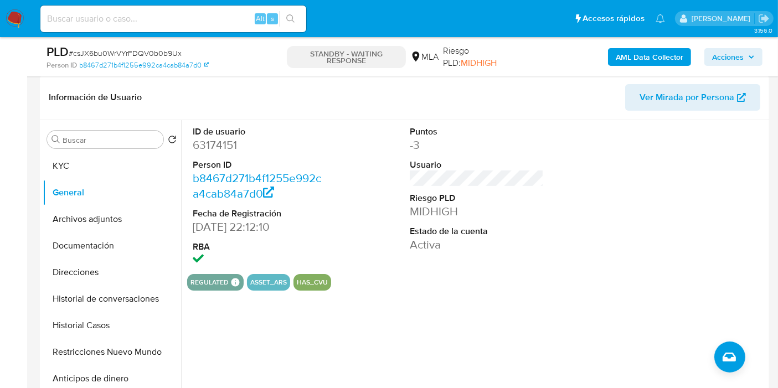
scroll to position [123, 0]
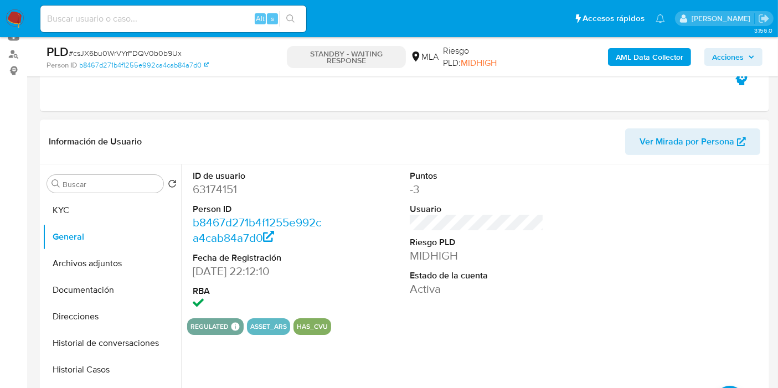
click at [222, 185] on dd "63174151" at bounding box center [260, 189] width 134 height 15
click at [220, 189] on dd "63174151" at bounding box center [260, 189] width 134 height 15
click at [216, 189] on dd "63174151" at bounding box center [260, 189] width 134 height 15
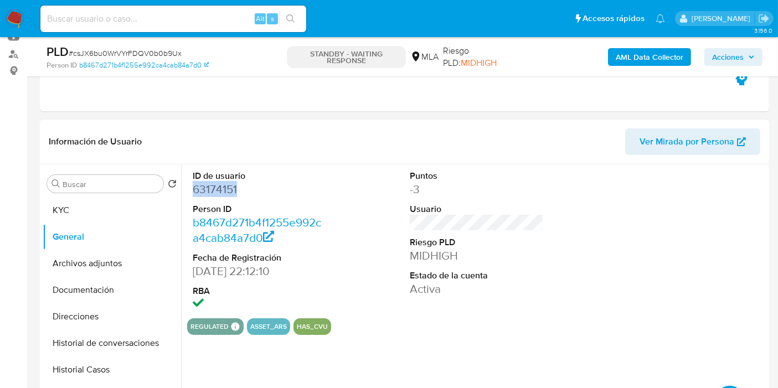
copy dd "63174151"
click at [77, 313] on button "Direcciones" at bounding box center [108, 316] width 130 height 27
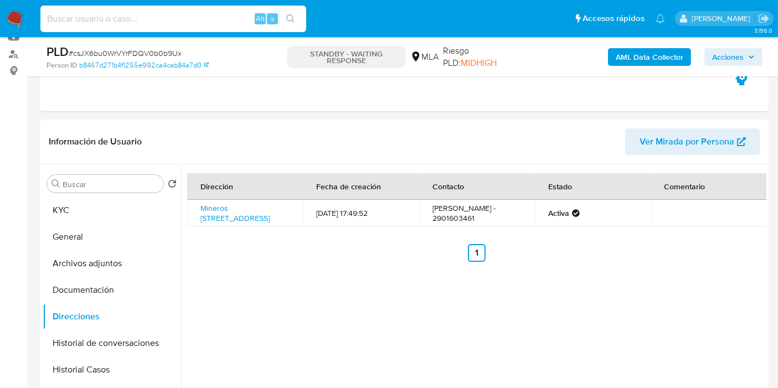
click at [131, 15] on input at bounding box center [173, 19] width 266 height 14
paste input "yKTYXwD8HVOXGyy1RUL5s7pO"
type input "yKTYXwD8HVOXGyy1RUL5s7pO"
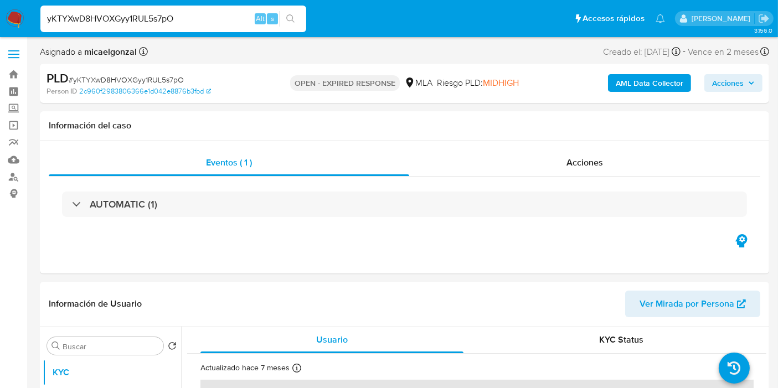
select select "10"
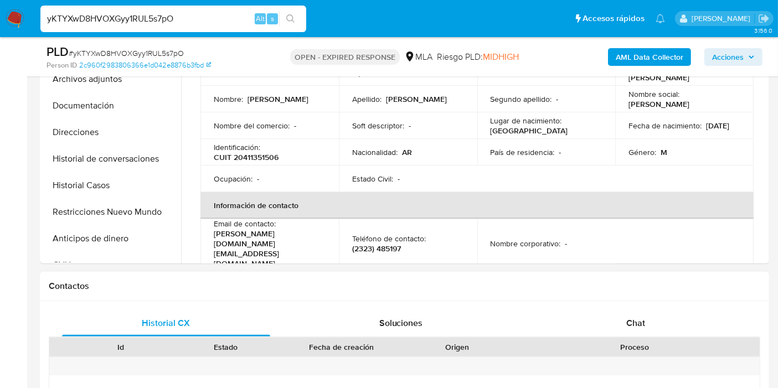
scroll to position [430, 0]
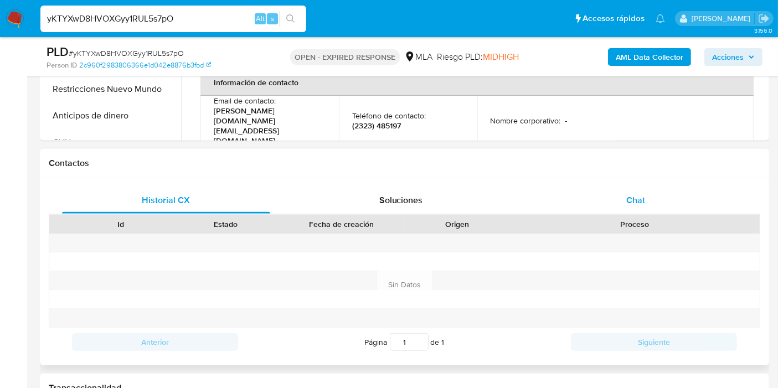
click at [657, 196] on div "Chat" at bounding box center [635, 200] width 208 height 27
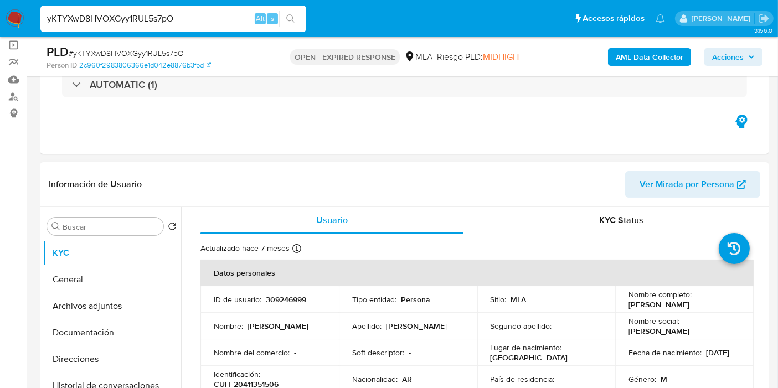
scroll to position [61, 0]
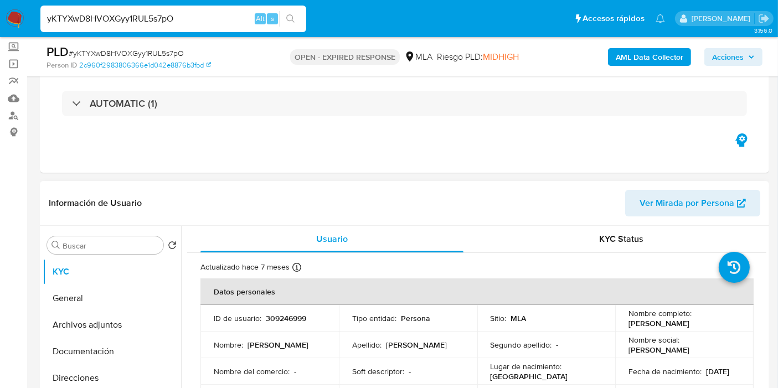
drag, startPoint x: 710, startPoint y: 327, endPoint x: 620, endPoint y: 324, distance: 89.7
click at [620, 324] on td "Nombre completo : [PERSON_NAME]" at bounding box center [684, 318] width 138 height 27
copy p "[PERSON_NAME]"
click at [113, 12] on input "yKTYXwD8HVOXGyy1RUL5s7pO" at bounding box center [173, 19] width 266 height 14
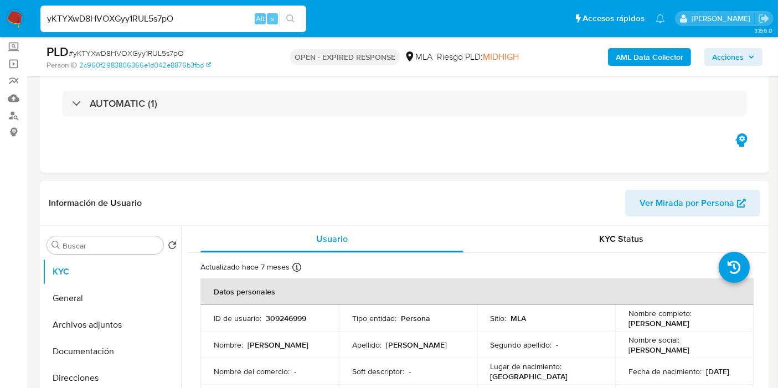
paste input "5ZmYyzAoxnsy7PRNPqzRcaXm"
type input "5ZmYyzAoxnsy7PRNPqzRcaXm"
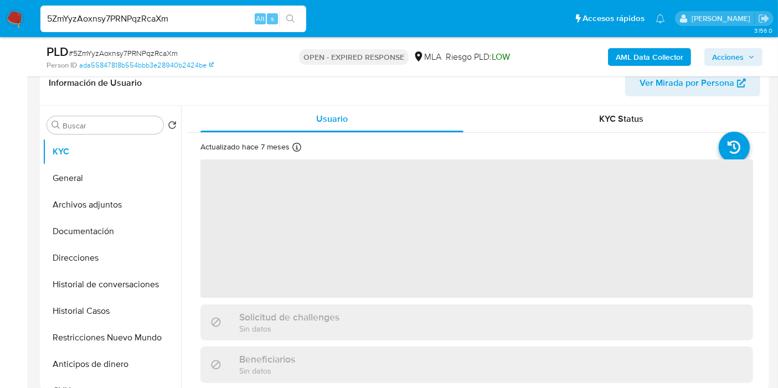
scroll to position [184, 0]
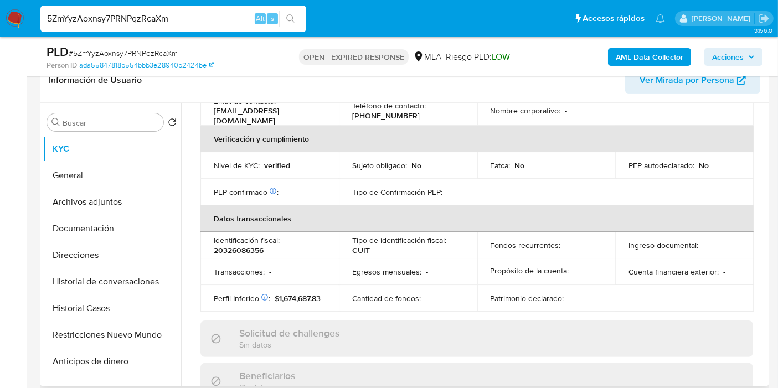
select select "10"
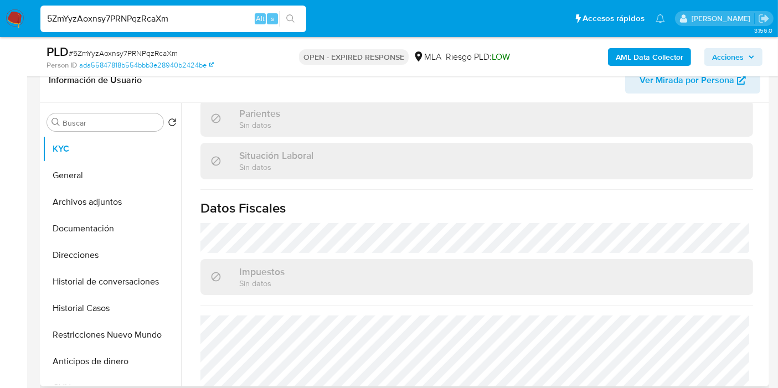
scroll to position [592, 0]
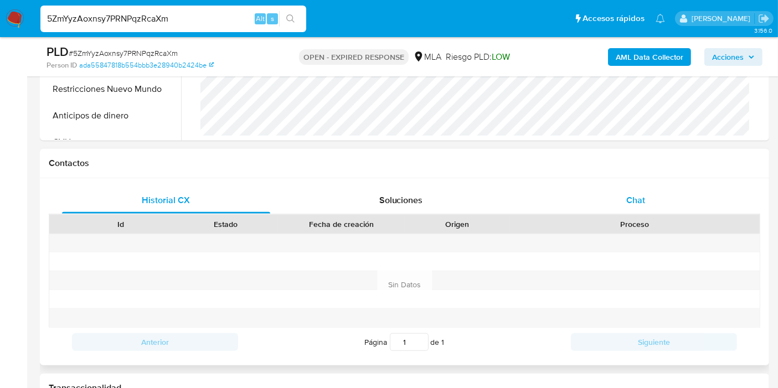
click at [653, 199] on div "Chat" at bounding box center [635, 200] width 208 height 27
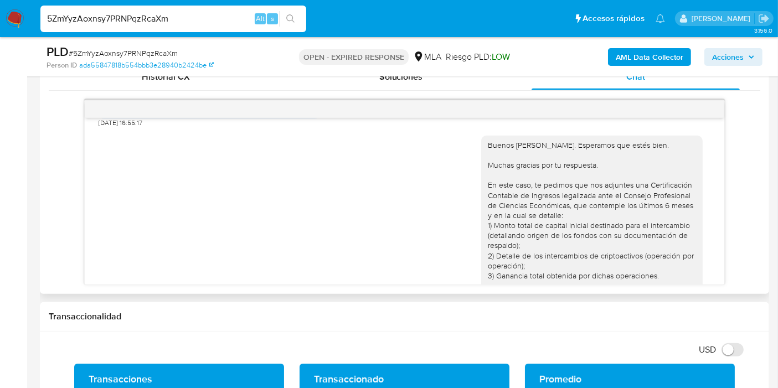
scroll to position [614, 0]
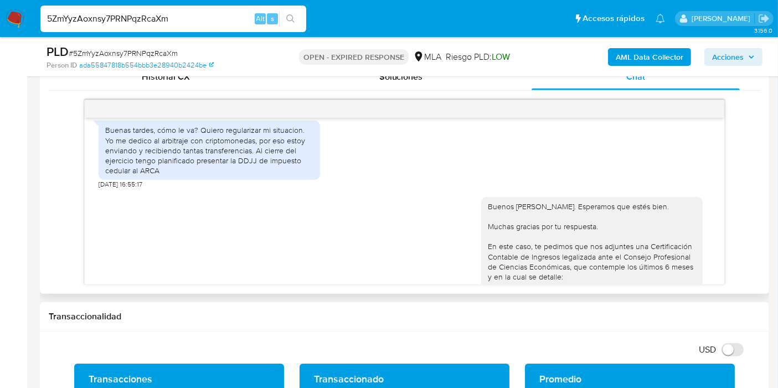
click at [187, 165] on div "Buenas tardes, cómo le va? Quiero regularizar mi situacion. Yo me dedico al arb…" at bounding box center [209, 150] width 208 height 50
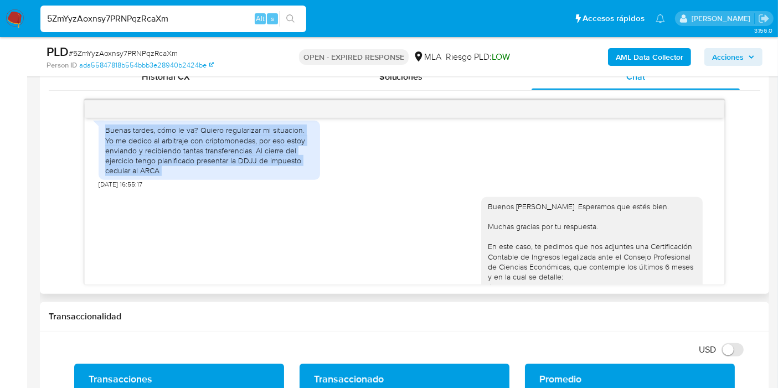
click at [187, 165] on div "Buenas tardes, cómo le va? Quiero regularizar mi situacion. Yo me dedico al arb…" at bounding box center [209, 150] width 208 height 50
click at [194, 162] on div "Buenas tardes, cómo le va? Quiero regularizar mi situacion. Yo me dedico al arb…" at bounding box center [209, 150] width 208 height 50
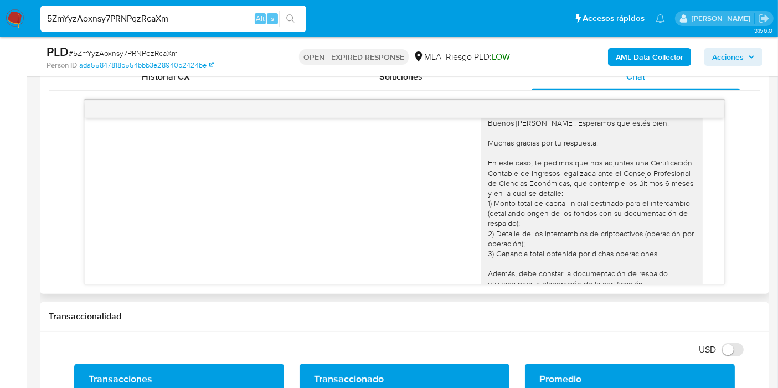
scroll to position [737, 0]
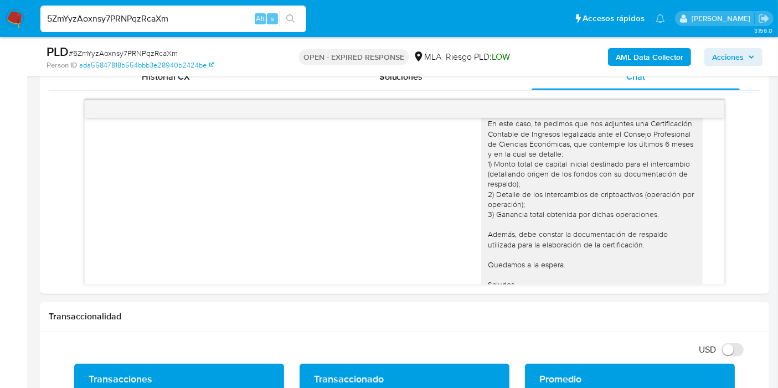
click at [160, 23] on input "5ZmYyzAoxnsy7PRNPqzRcaXm" at bounding box center [173, 19] width 266 height 14
paste input "ujYYYYbJLT5sUdblGGUqjz8n"
type input "ujYYYYbJLT5sUdblGGUqjz8n"
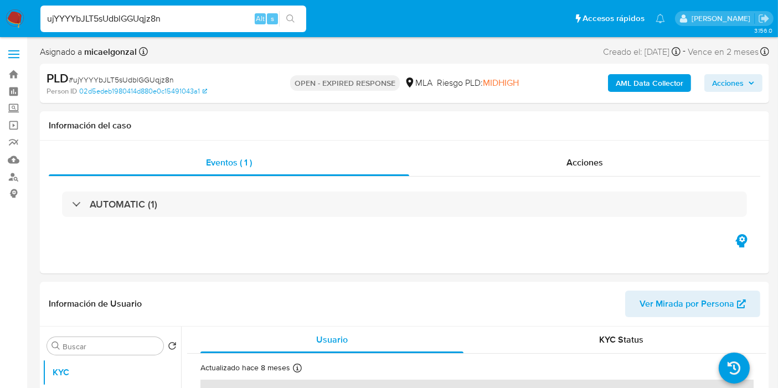
select select "10"
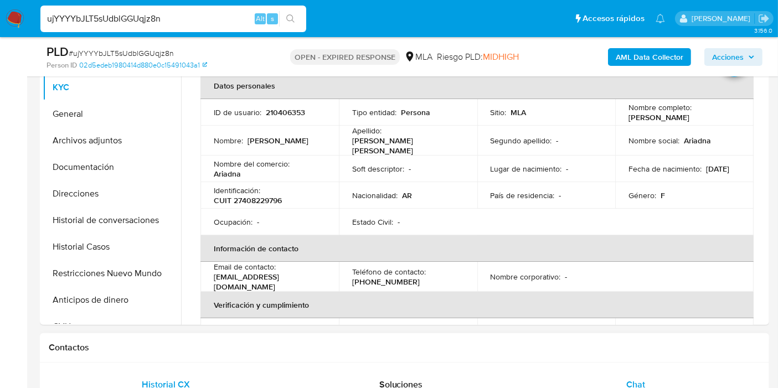
scroll to position [123, 0]
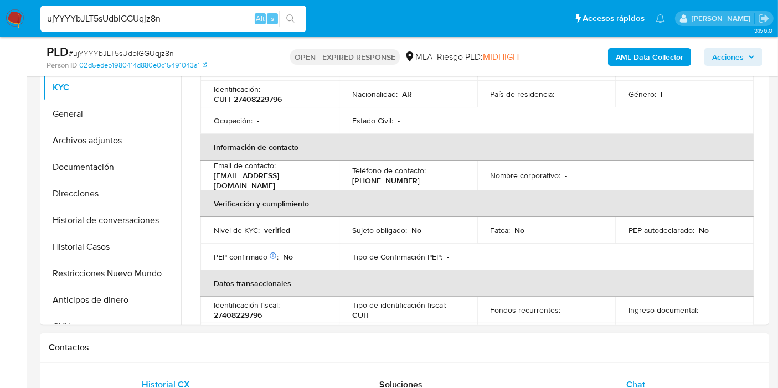
click at [672, 379] on div "Chat" at bounding box center [635, 384] width 208 height 27
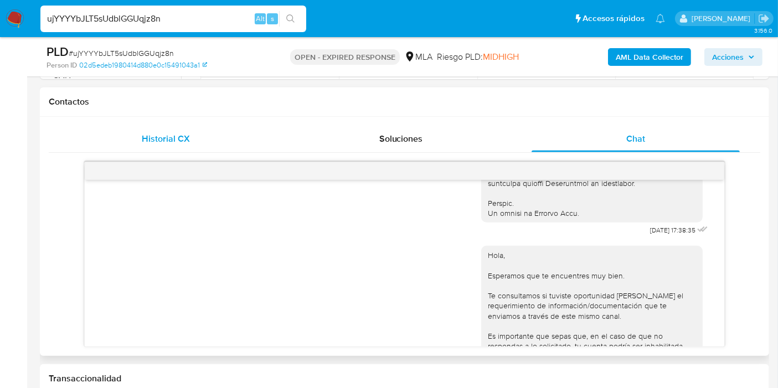
scroll to position [458, 0]
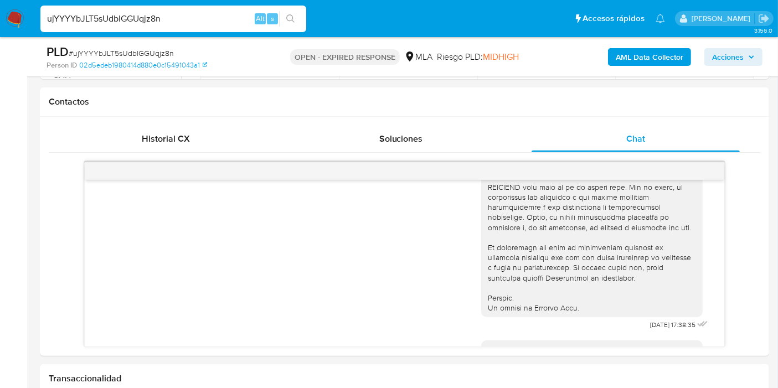
click at [125, 55] on span "# ujYYYYbJLT5sUdblGGUqjz8n" at bounding box center [121, 53] width 105 height 11
copy span "ujYYYYbJLT5sUdblGGUqjz8n"
click at [12, 23] on img at bounding box center [15, 18] width 19 height 19
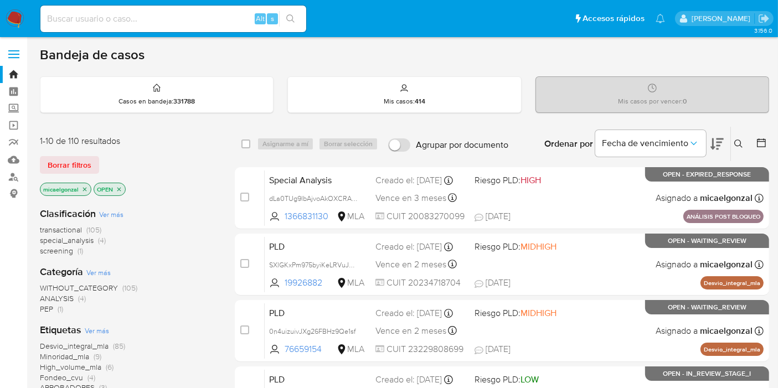
click at [66, 148] on div "1-10 de 110 resultados Borrar filtros micaelgonzal OPEN" at bounding box center [128, 166] width 177 height 63
click at [68, 157] on span "Borrar filtros" at bounding box center [70, 164] width 44 height 15
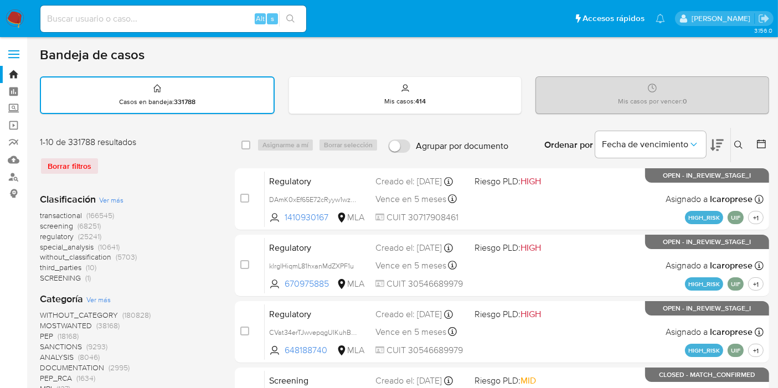
click at [739, 141] on icon at bounding box center [738, 145] width 9 height 9
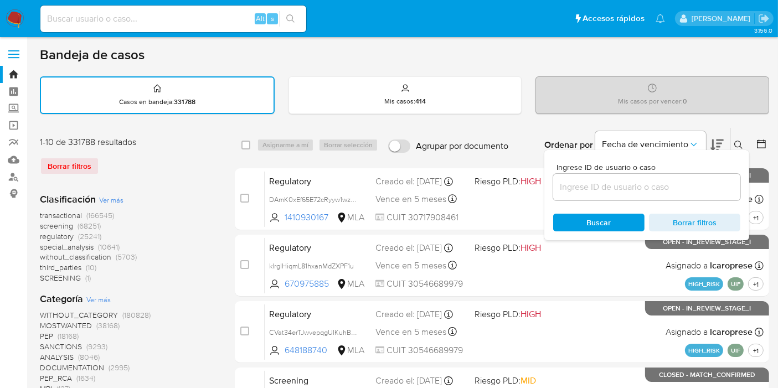
drag, startPoint x: 640, startPoint y: 198, endPoint x: 647, endPoint y: 184, distance: 15.3
click at [642, 189] on div at bounding box center [646, 187] width 187 height 27
click at [647, 184] on input at bounding box center [646, 187] width 187 height 14
paste input "ujYYYYbJLT5sUdblGGUqjz8n"
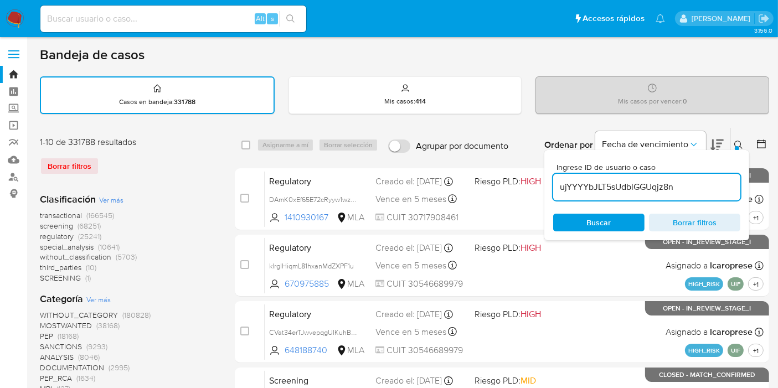
type input "ujYYYYbJLT5sUdblGGUqjz8n"
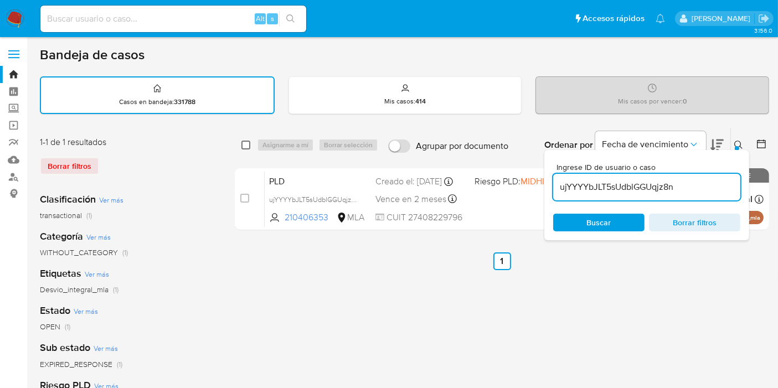
click at [246, 141] on input "checkbox" at bounding box center [245, 145] width 9 height 9
checkbox input "true"
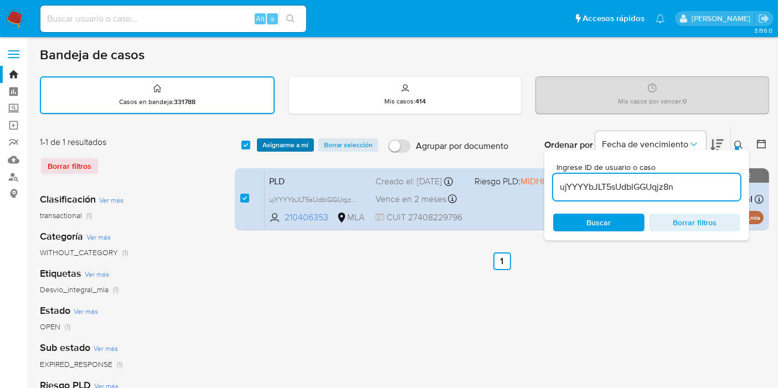
click at [272, 144] on span "Asignarme a mí" at bounding box center [285, 144] width 46 height 11
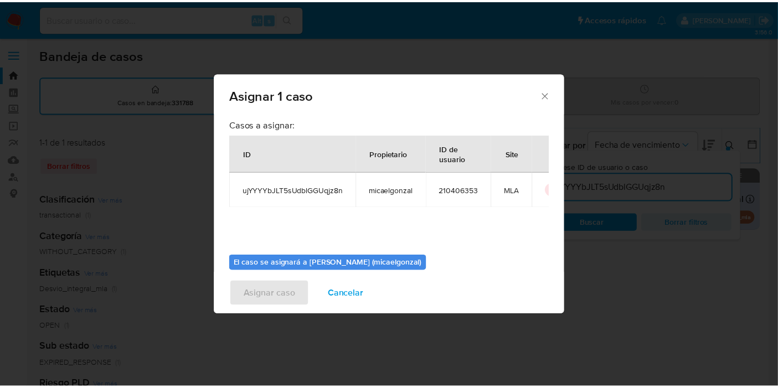
scroll to position [56, 0]
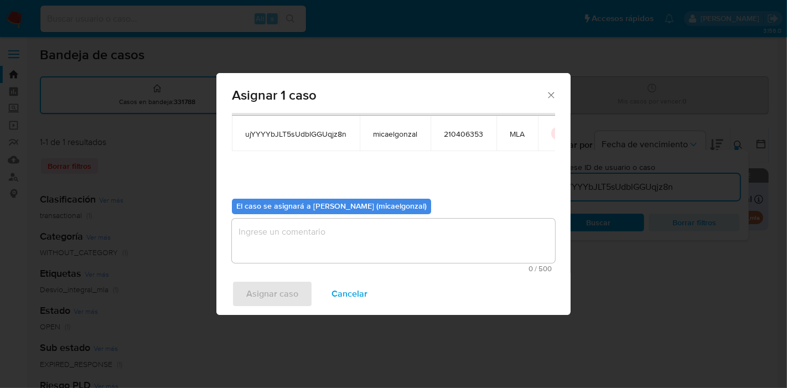
drag, startPoint x: 408, startPoint y: 252, endPoint x: 268, endPoint y: 301, distance: 147.9
click at [407, 252] on textarea "assign-modal" at bounding box center [393, 241] width 323 height 44
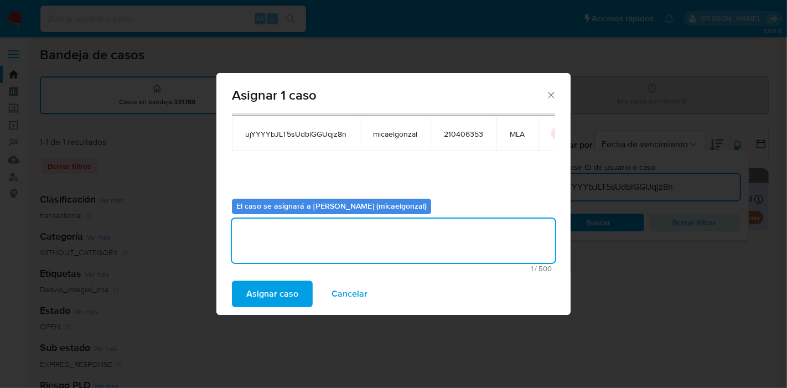
click at [265, 292] on span "Asignar caso" at bounding box center [272, 294] width 52 height 24
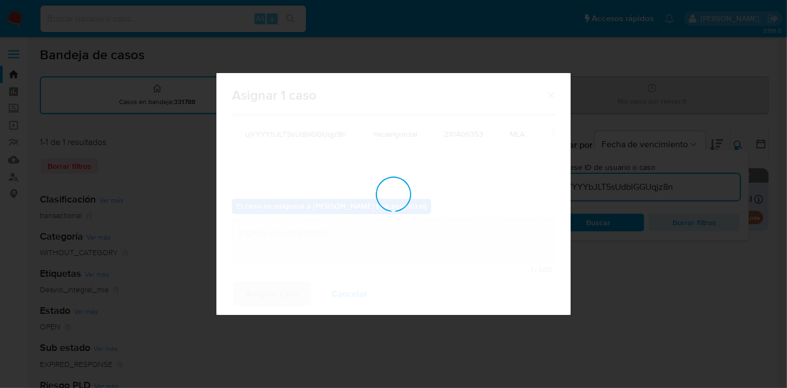
checkbox input "false"
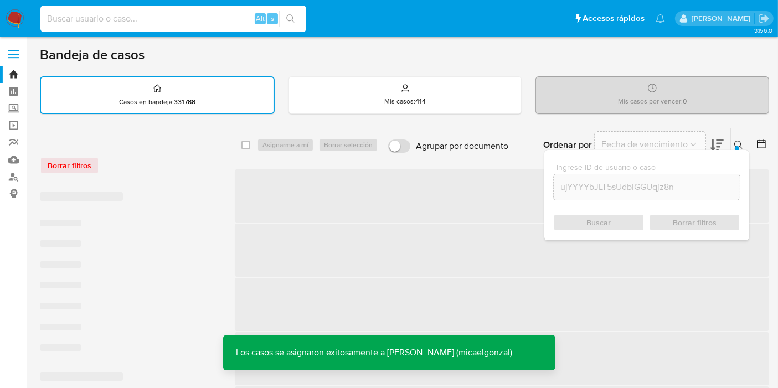
click at [105, 14] on input at bounding box center [173, 19] width 266 height 14
paste input "ujYYYYbJLT5sUdblGGUqjz8n"
type input "ujYYYYbJLT5sUdblGGUqjz8n"
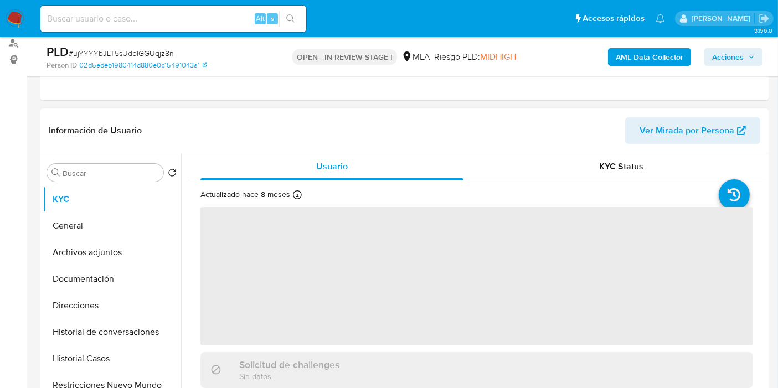
scroll to position [184, 0]
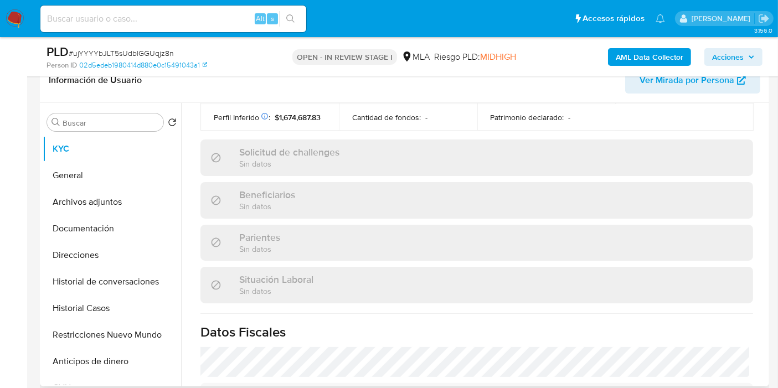
select select "10"
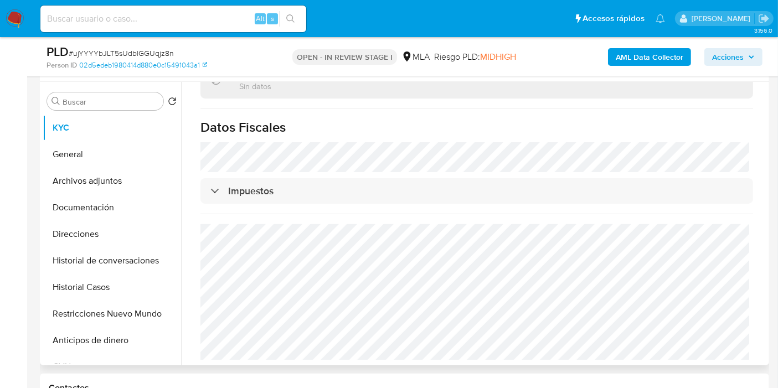
scroll to position [430, 0]
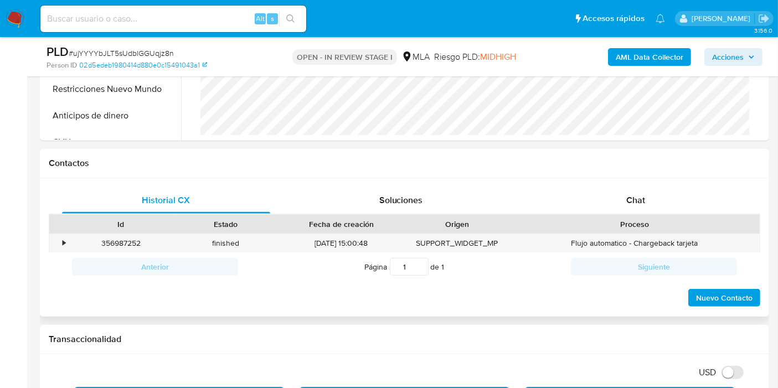
drag, startPoint x: 629, startPoint y: 234, endPoint x: 637, endPoint y: 219, distance: 16.8
click at [634, 227] on div "Id Estado Fecha de creación Origen Proceso • 356987252 finished 04/12/2024 15:0…" at bounding box center [404, 233] width 711 height 39
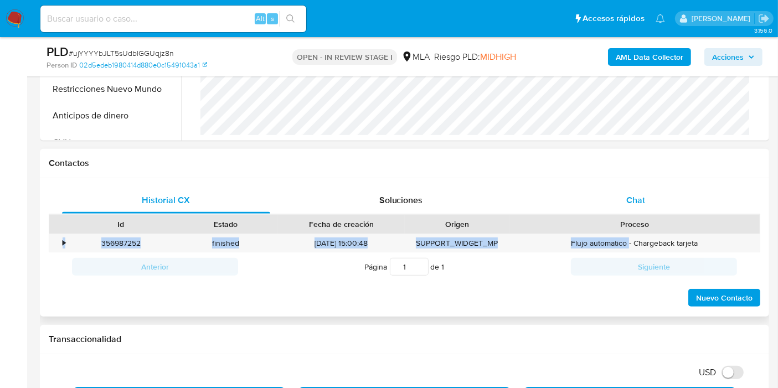
click at [646, 204] on div "Chat" at bounding box center [635, 200] width 208 height 27
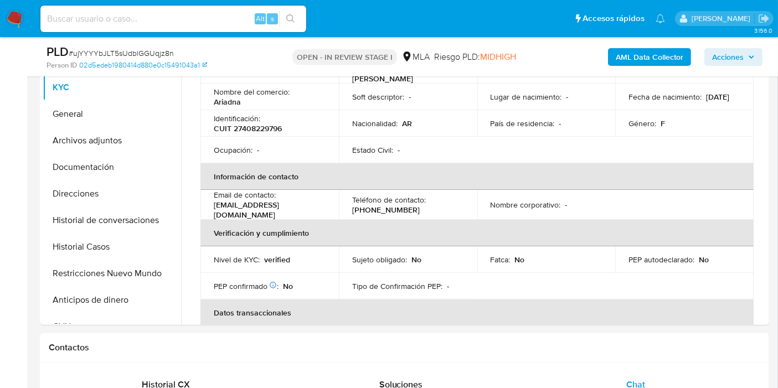
scroll to position [0, 0]
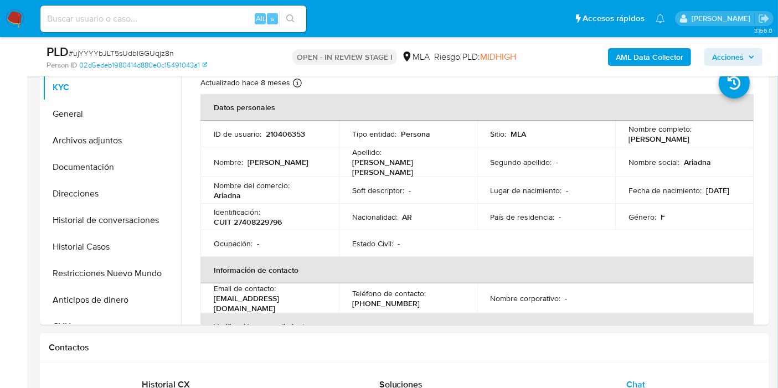
drag, startPoint x: 669, startPoint y: 143, endPoint x: 626, endPoint y: 138, distance: 42.9
click at [628, 138] on p "Ariadna [PERSON_NAME]" at bounding box center [658, 139] width 61 height 10
copy p "Ariadna [PERSON_NAME]"
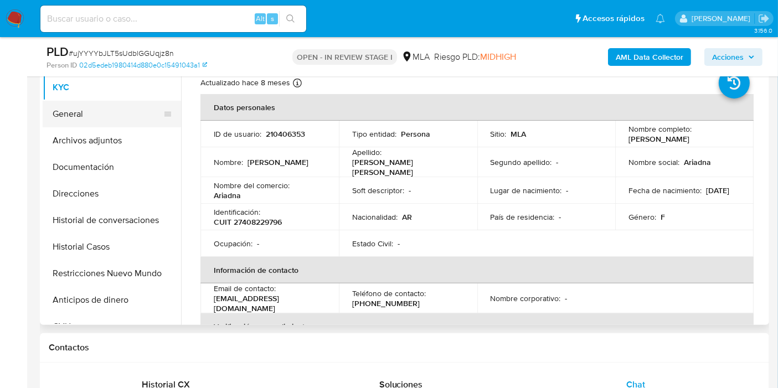
click at [86, 119] on button "General" at bounding box center [108, 114] width 130 height 27
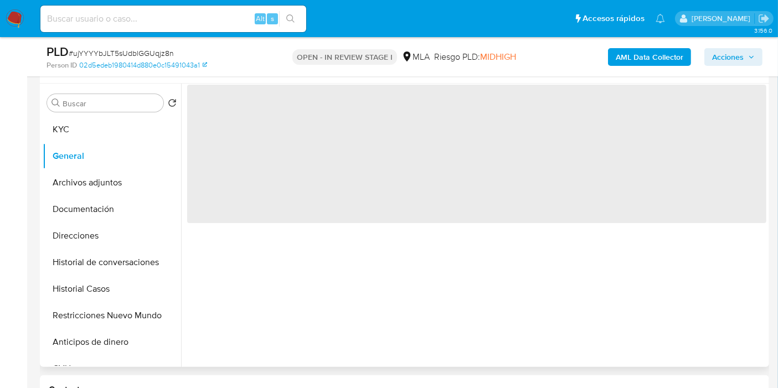
scroll to position [184, 0]
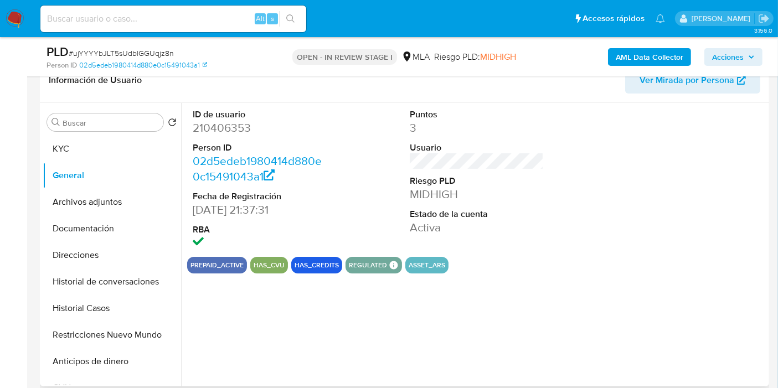
click at [224, 130] on dd "210406353" at bounding box center [260, 127] width 134 height 15
copy dd "210406353"
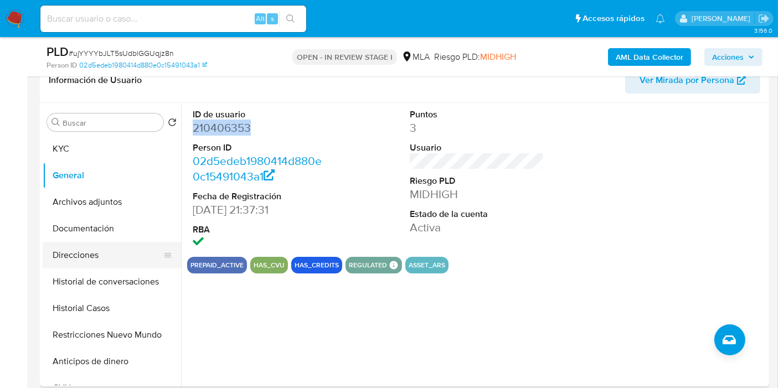
click at [78, 248] on button "Direcciones" at bounding box center [108, 255] width 130 height 27
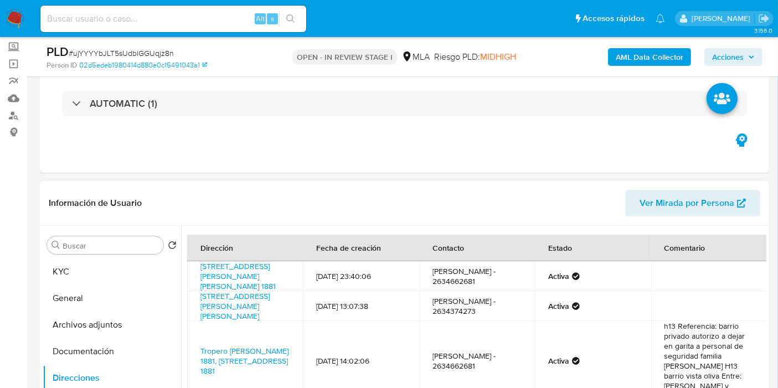
scroll to position [61, 0]
click at [75, 272] on button "KYC" at bounding box center [108, 271] width 130 height 27
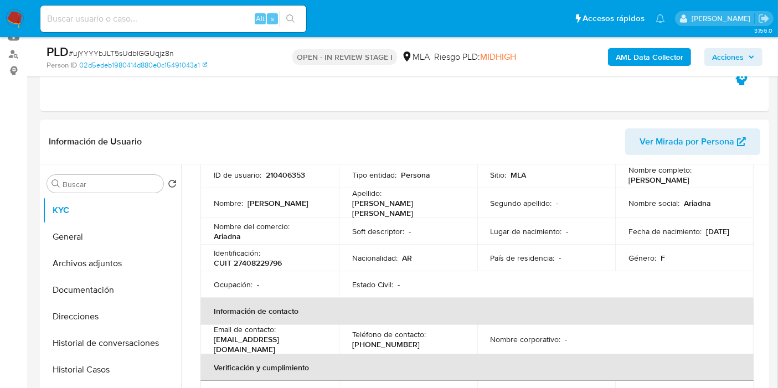
scroll to position [0, 0]
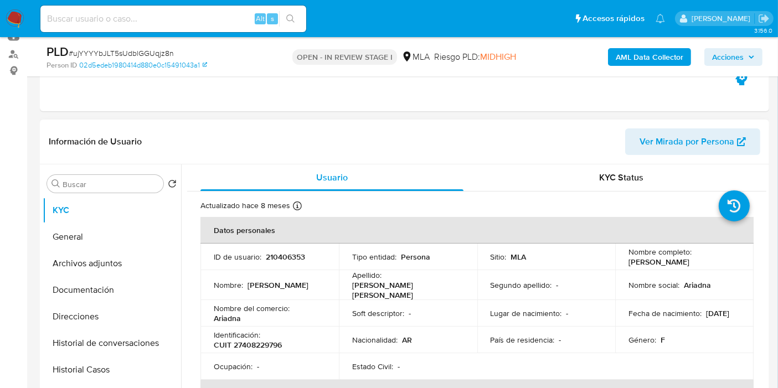
click at [641, 260] on p "Ariadna [PERSON_NAME]" at bounding box center [658, 262] width 61 height 10
copy p "Ariadna"
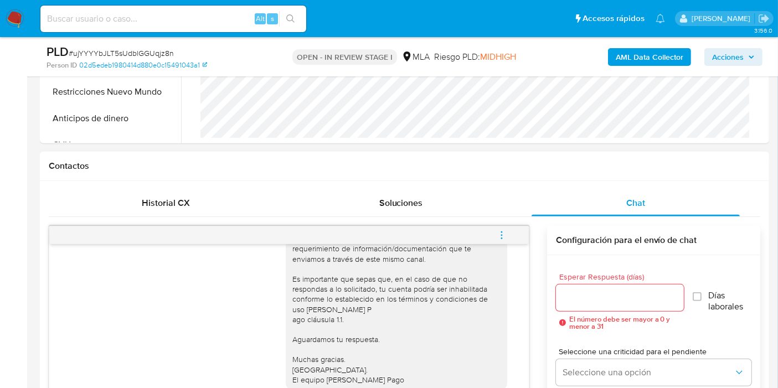
scroll to position [615, 0]
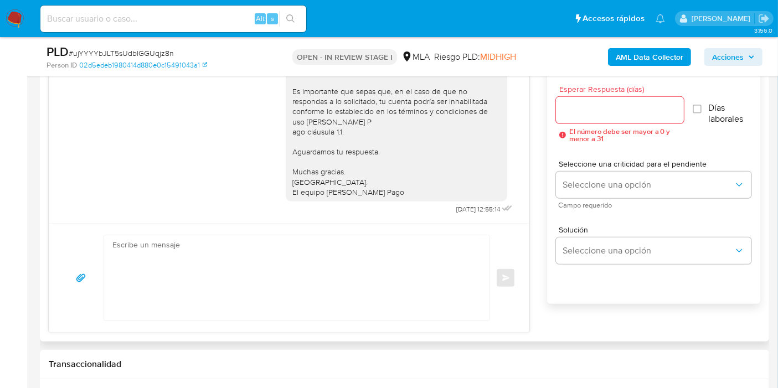
drag, startPoint x: 261, startPoint y: 320, endPoint x: 264, endPoint y: 314, distance: 6.5
click at [261, 318] on div "Enviar" at bounding box center [288, 277] width 479 height 109
click at [263, 314] on textarea at bounding box center [293, 277] width 363 height 85
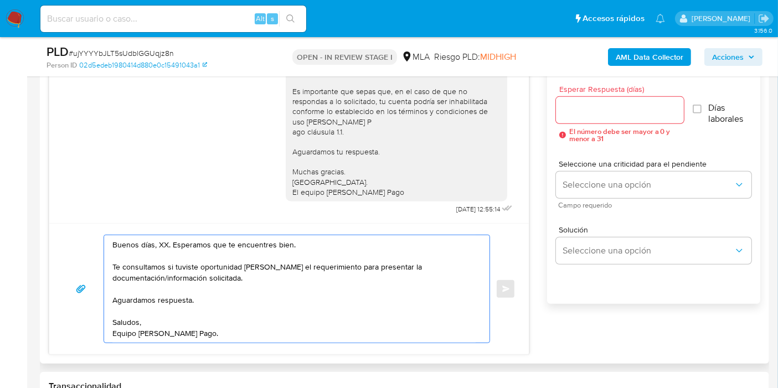
click at [164, 247] on textarea "Buenos días, XX. Esperamos que te encuentres bien. Te consultamos si tuviste op…" at bounding box center [293, 288] width 363 height 107
paste textarea "Ariadna"
click at [262, 273] on textarea "Buenos días, Ariadna. Esperamos que te encuentres bien. Te consultamos si tuvis…" at bounding box center [293, 288] width 363 height 107
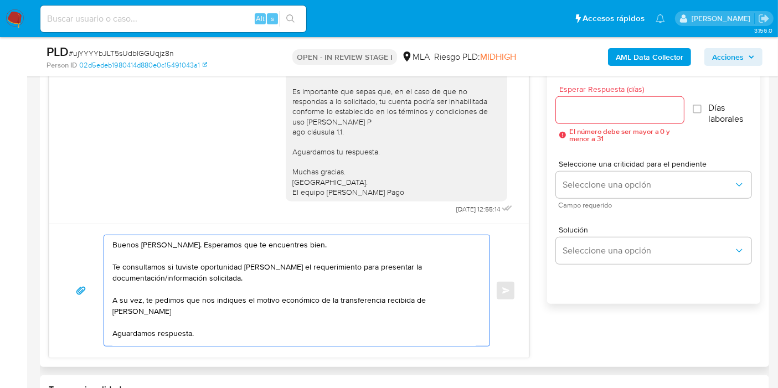
paste textarea "23285115159"
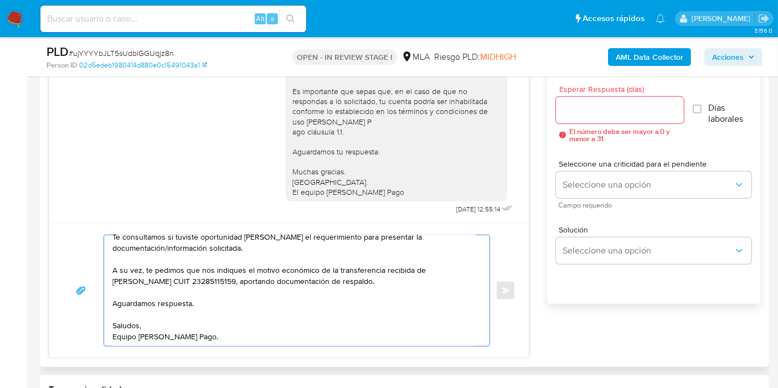
scroll to position [0, 0]
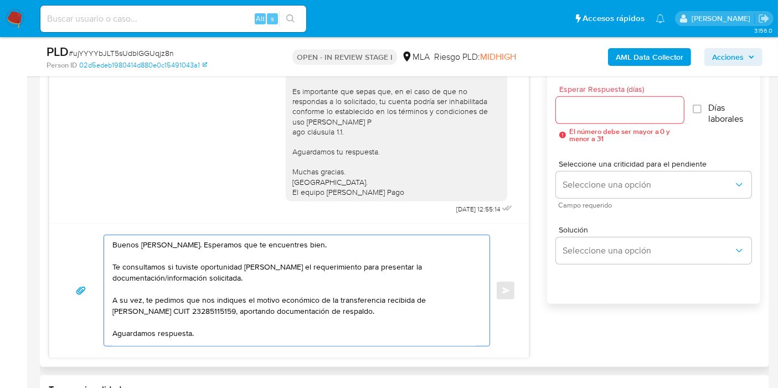
type textarea "Buenos días, Ariadna. Esperamos que te encuentres bien. Te consultamos si tuvis…"
click at [635, 108] on input "Esperar Respuesta (días)" at bounding box center [620, 110] width 128 height 14
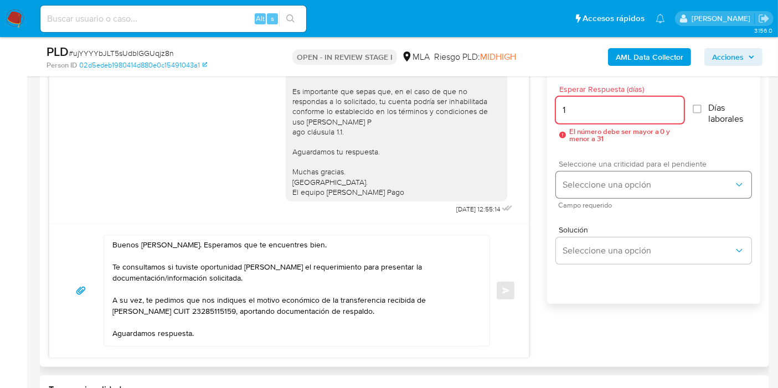
type input "1"
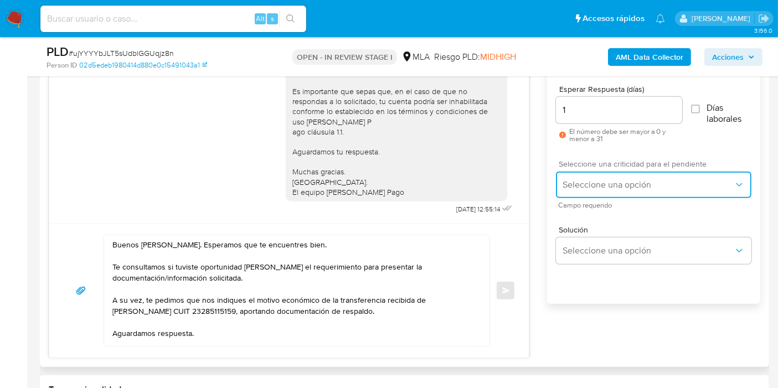
click at [610, 185] on span "Seleccione una opción" at bounding box center [647, 184] width 171 height 11
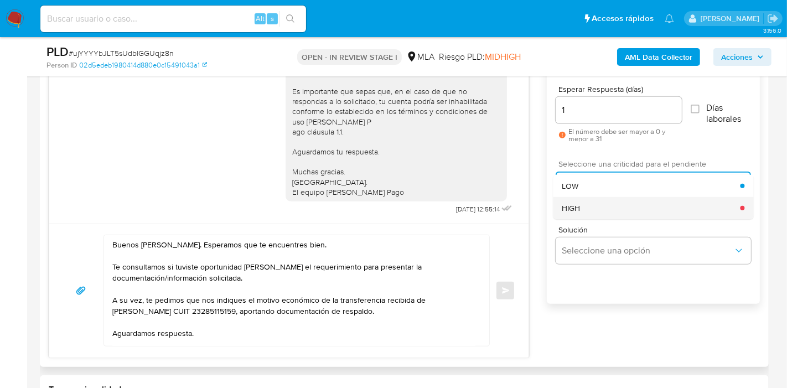
click at [607, 208] on div "HIGH" at bounding box center [651, 208] width 178 height 22
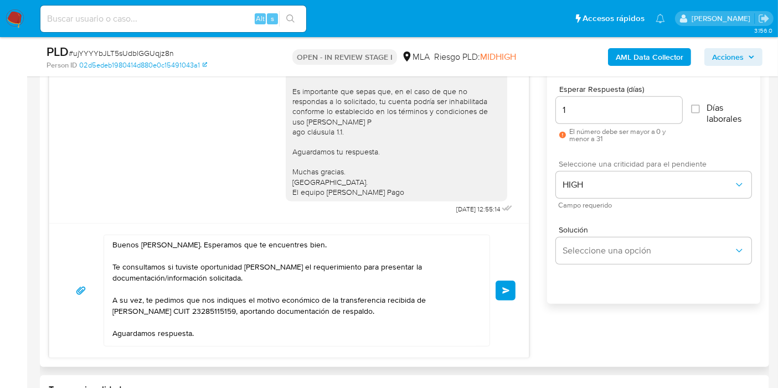
click at [500, 287] on button "Enviar" at bounding box center [505, 291] width 20 height 20
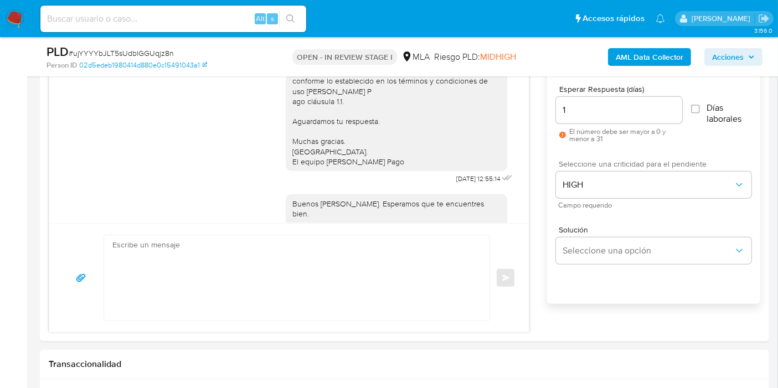
scroll to position [878, 0]
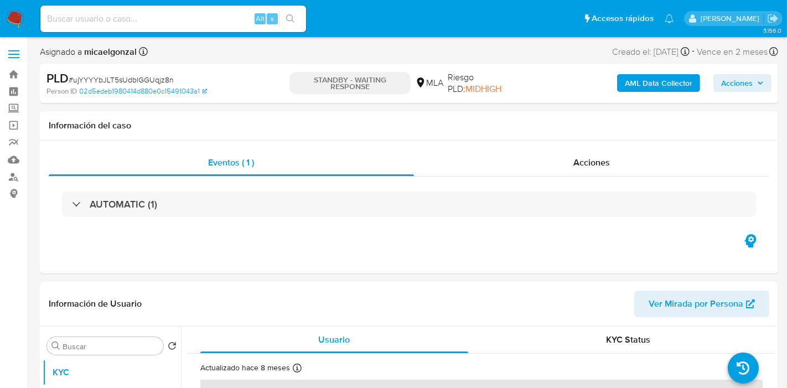
select select "10"
